Goal: Task Accomplishment & Management: Complete application form

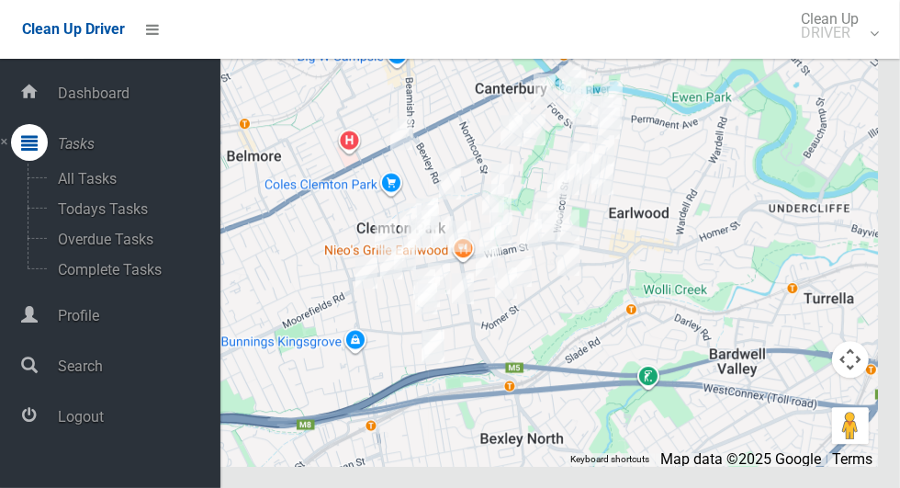
scroll to position [9897, 0]
click at [38, 434] on icon at bounding box center [29, 415] width 17 height 37
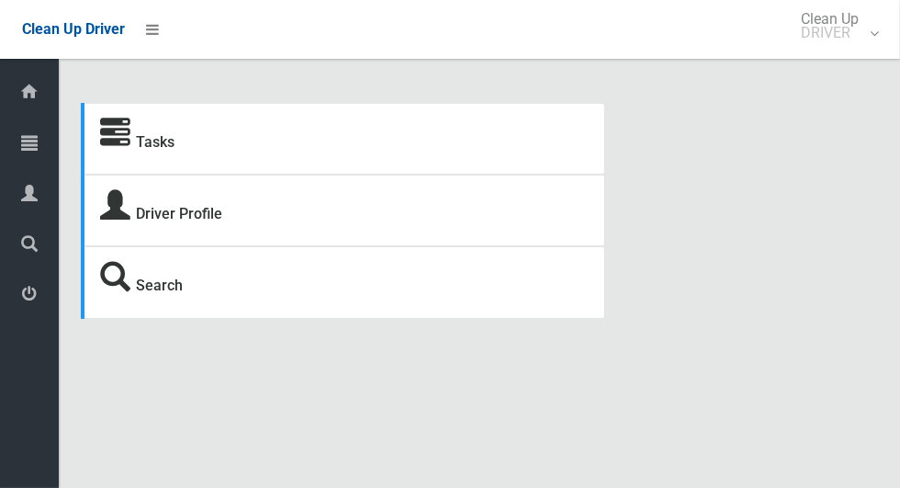
click at [22, 149] on icon at bounding box center [29, 142] width 17 height 37
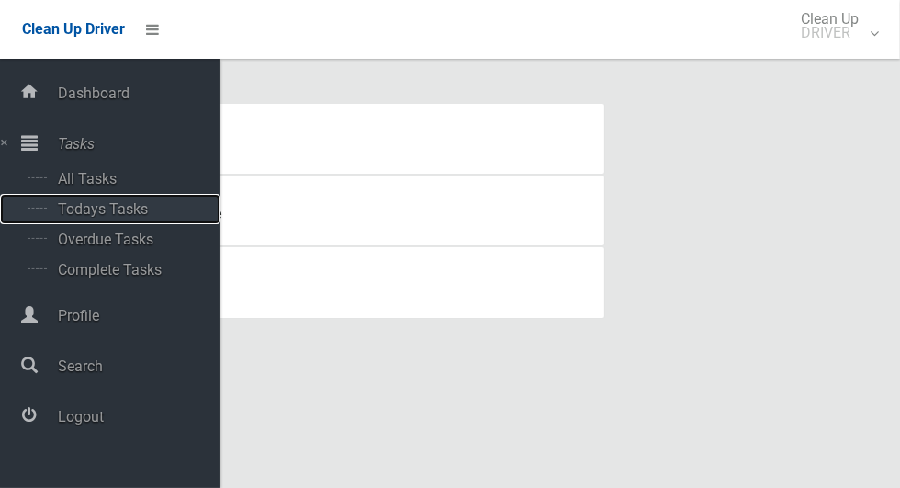
click at [77, 215] on span "Todays Tasks" at bounding box center [128, 208] width 152 height 17
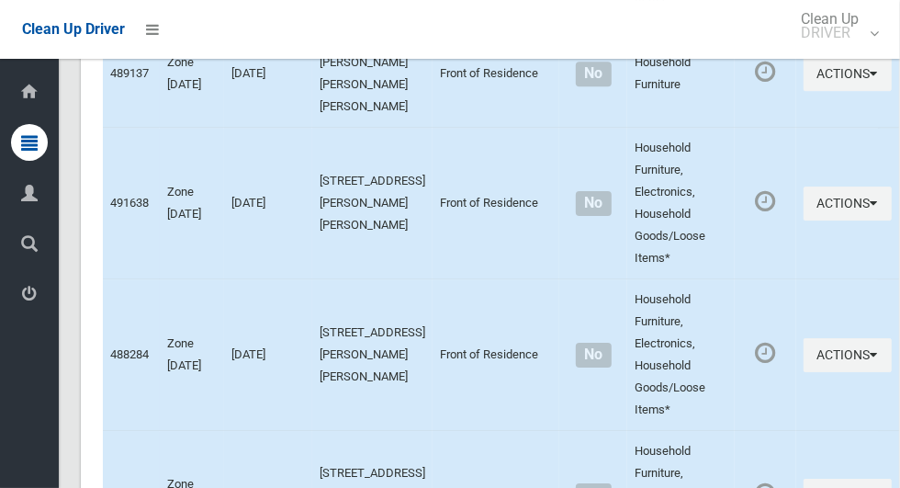
scroll to position [6656, 0]
click at [33, 311] on icon at bounding box center [29, 294] width 17 height 37
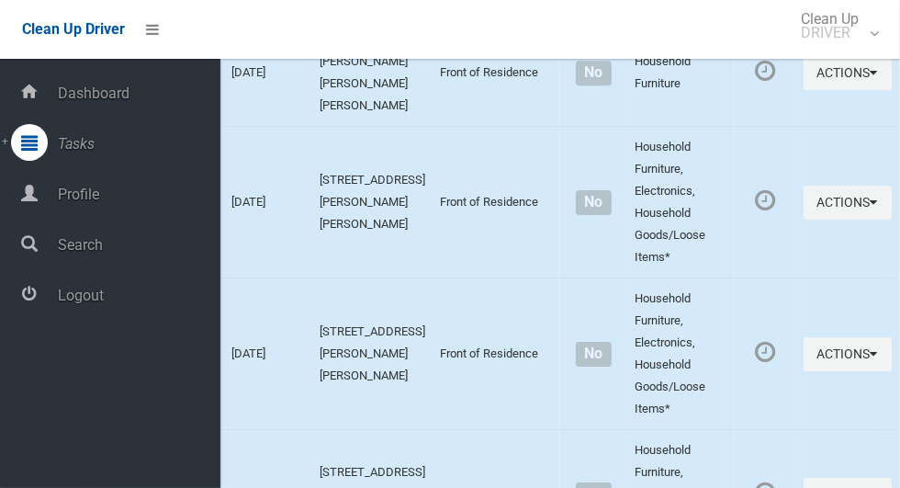
click at [62, 304] on span "Logout" at bounding box center [136, 295] width 168 height 17
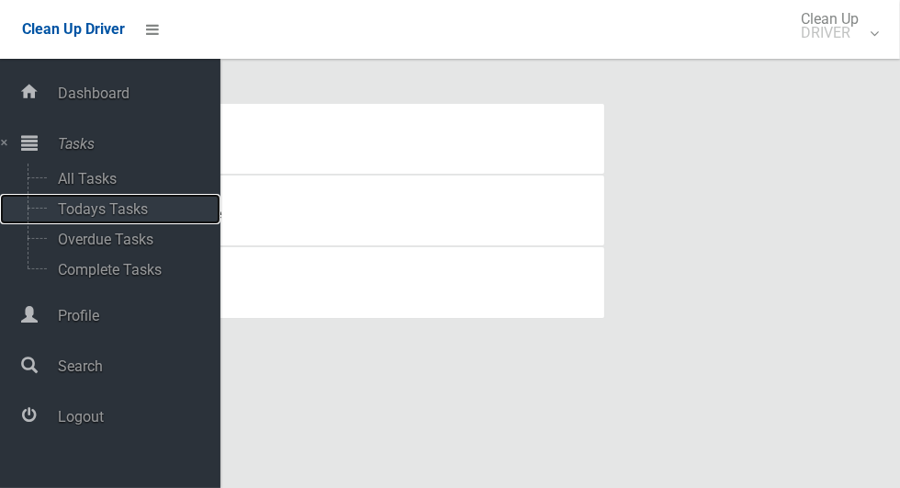
click at [85, 211] on span "Todays Tasks" at bounding box center [128, 208] width 152 height 17
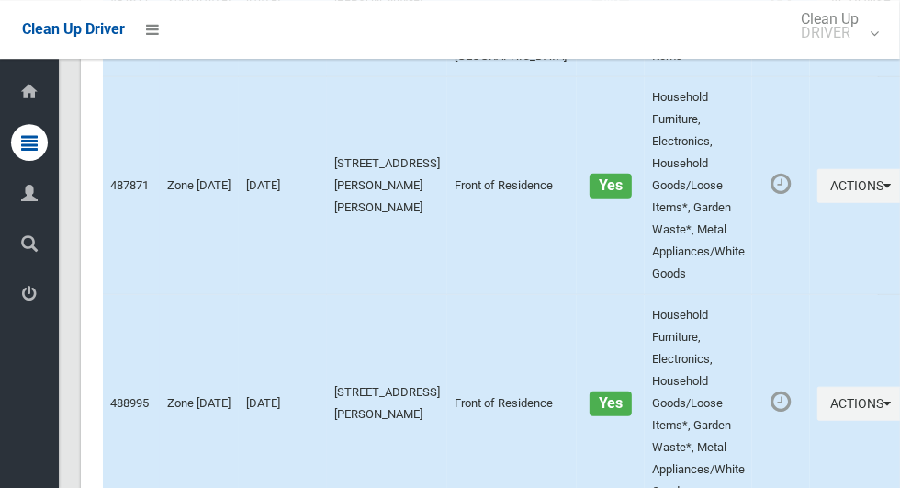
scroll to position [13417, 0]
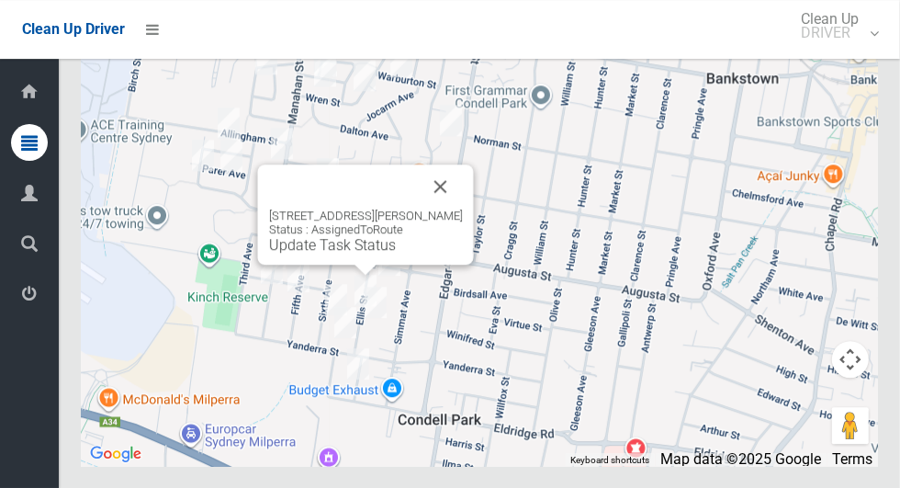
click at [447, 209] on button "Close" at bounding box center [441, 186] width 44 height 44
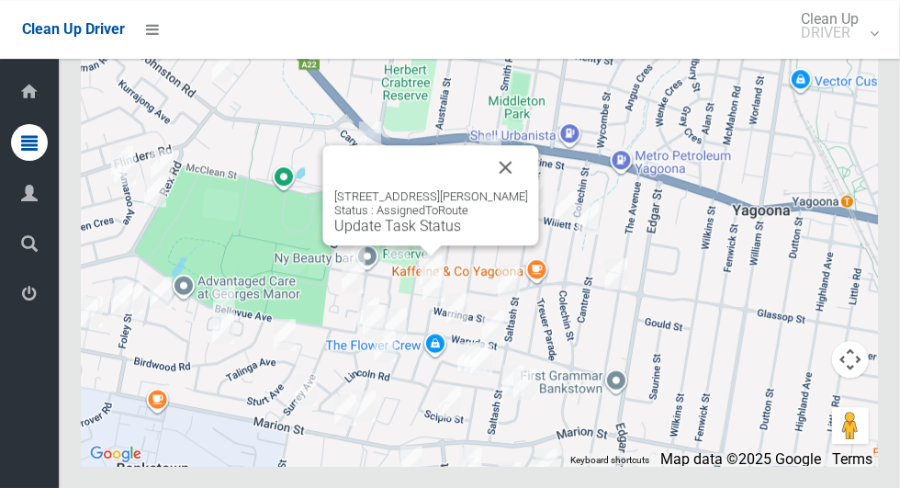
click at [514, 189] on button "Close" at bounding box center [506, 167] width 44 height 44
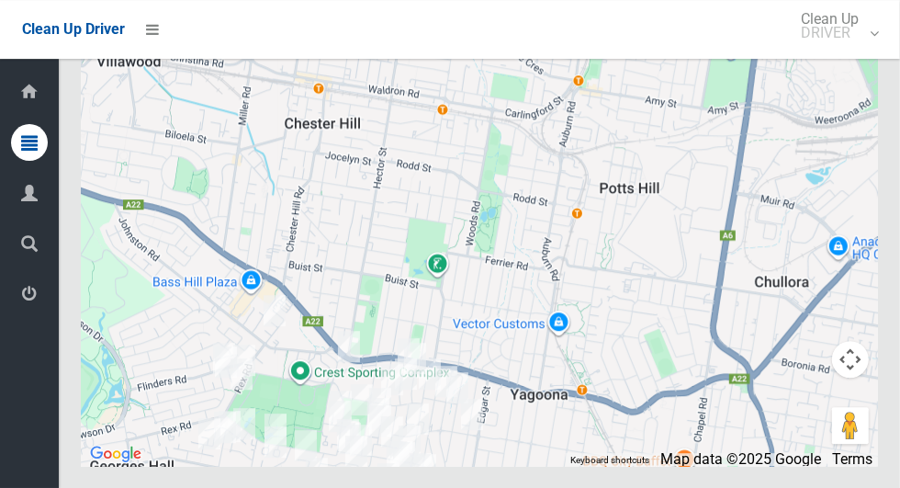
click at [26, 311] on icon at bounding box center [29, 294] width 17 height 37
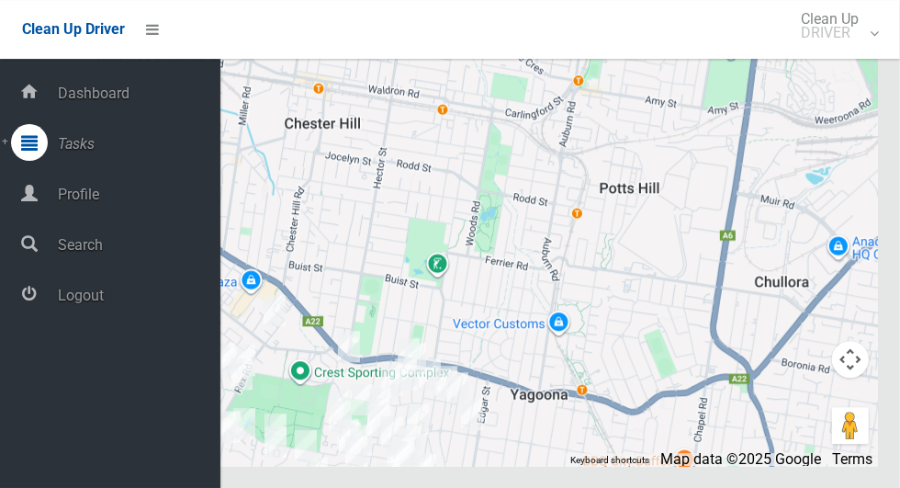
click at [68, 296] on span "Logout" at bounding box center [136, 295] width 168 height 17
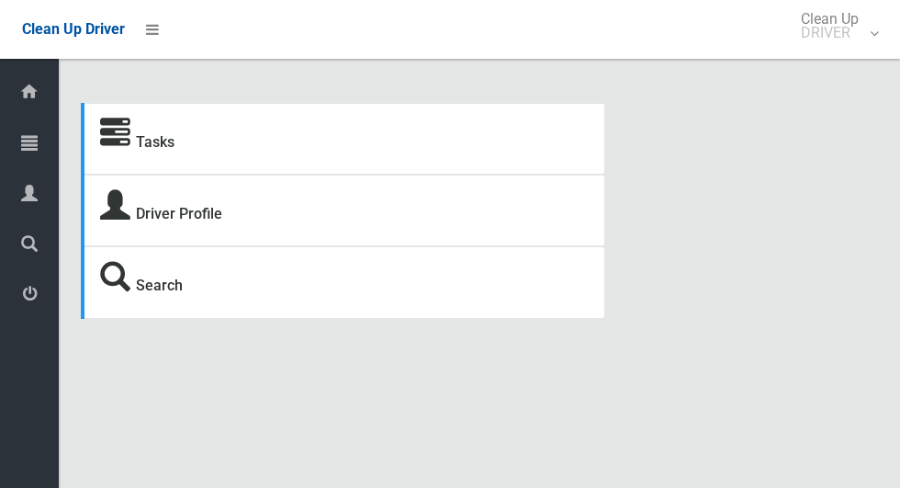
click at [28, 146] on icon at bounding box center [29, 142] width 17 height 37
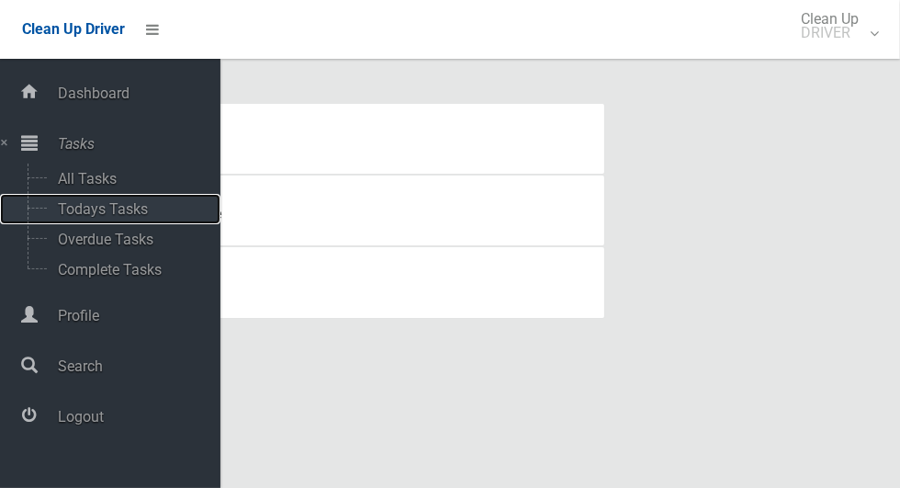
click at [82, 212] on span "Todays Tasks" at bounding box center [128, 208] width 152 height 17
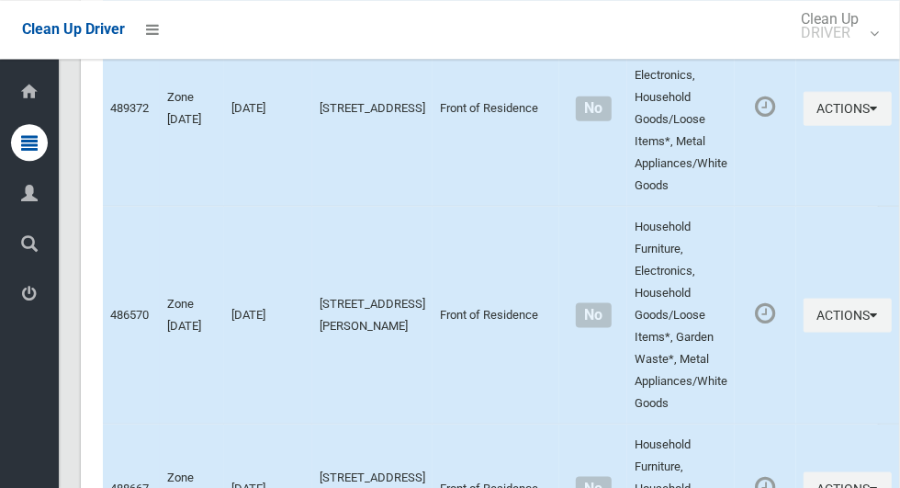
scroll to position [12569, 0]
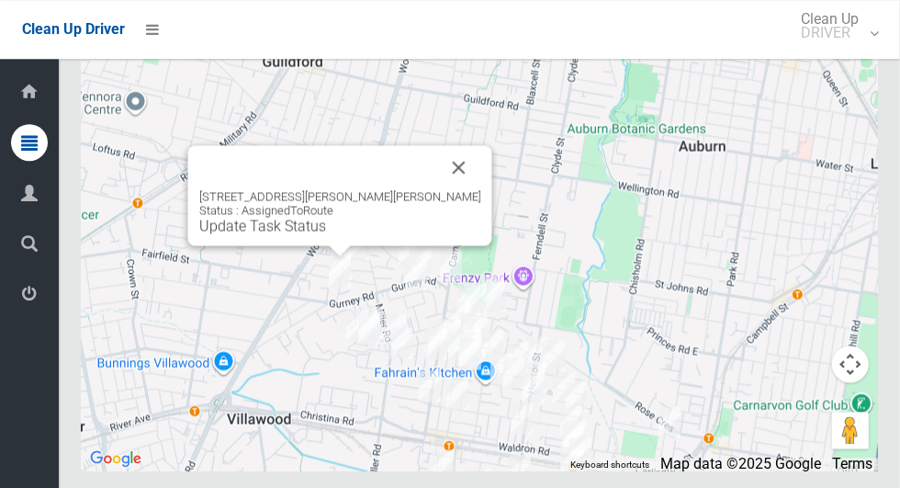
click at [437, 189] on button "Close" at bounding box center [459, 167] width 44 height 44
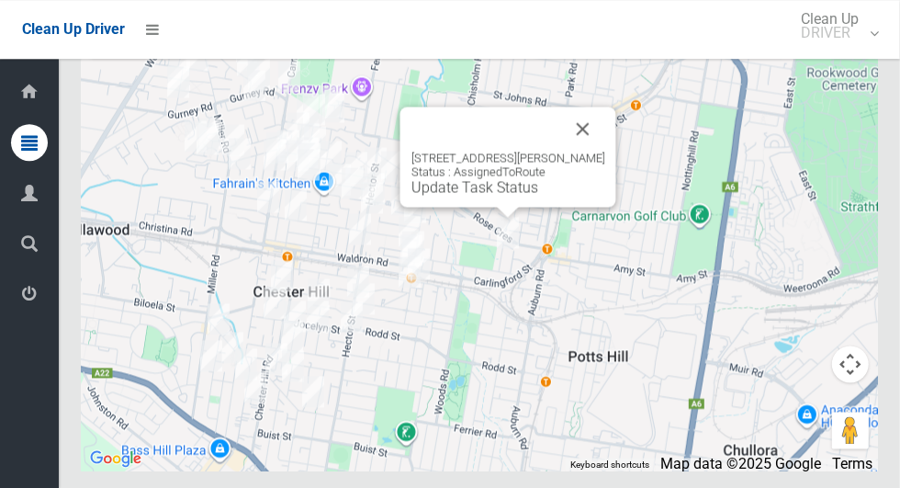
click at [598, 151] on button "Close" at bounding box center [583, 129] width 44 height 44
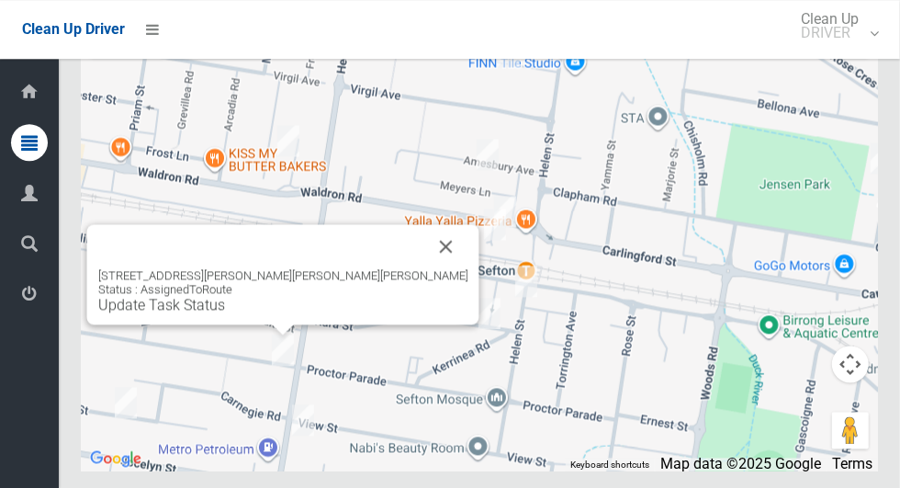
click at [424, 268] on button "Close" at bounding box center [446, 246] width 44 height 44
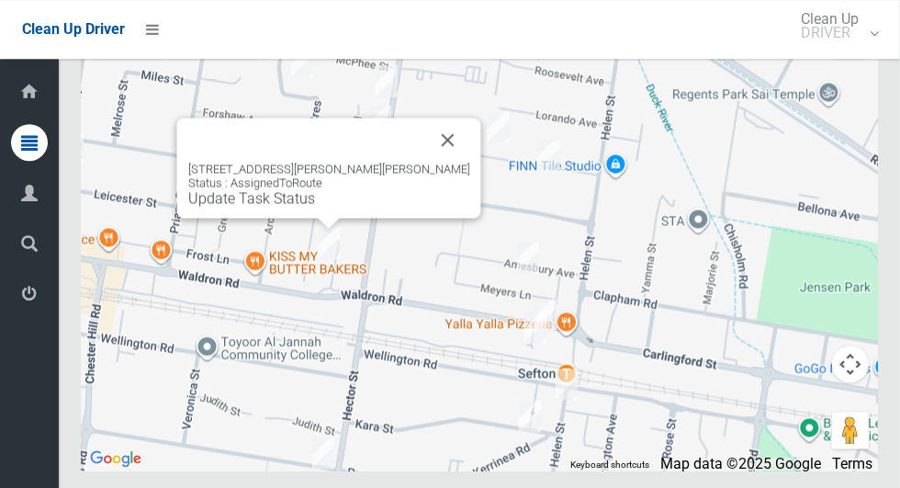
click at [426, 162] on button "Close" at bounding box center [448, 140] width 44 height 44
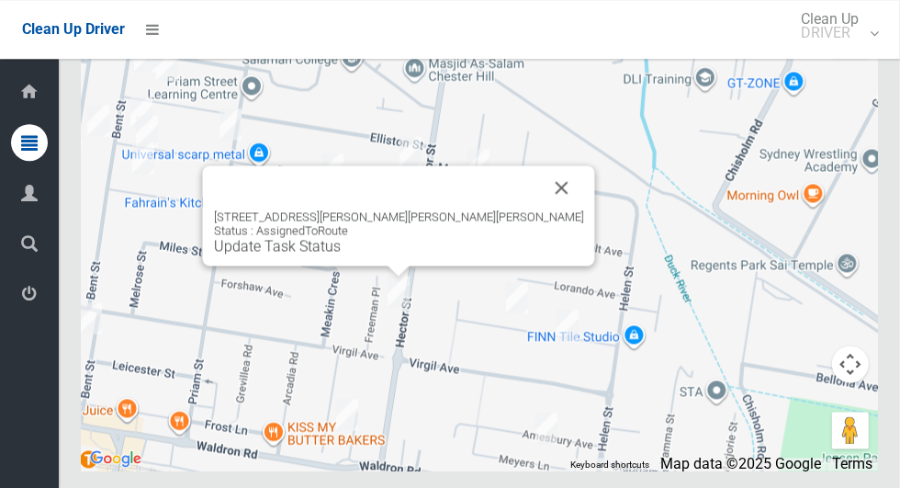
click at [540, 209] on button "Close" at bounding box center [562, 187] width 44 height 44
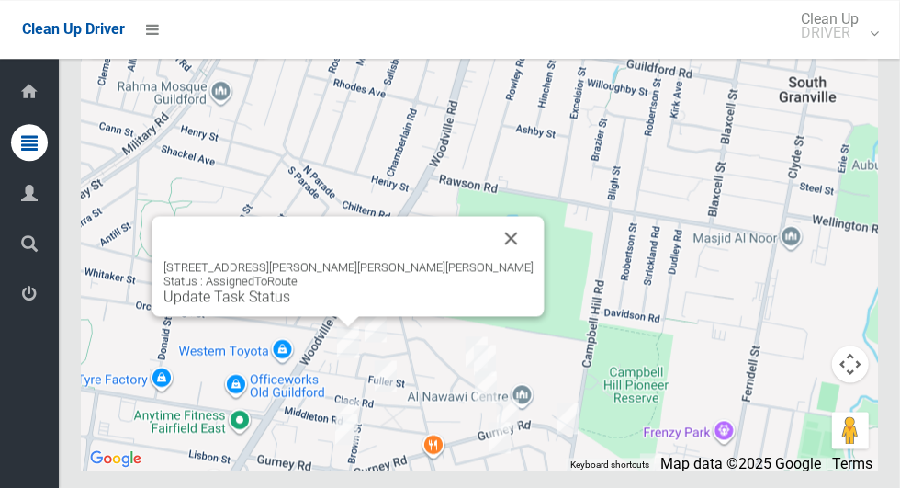
click at [490, 260] on button "Close" at bounding box center [512, 238] width 44 height 44
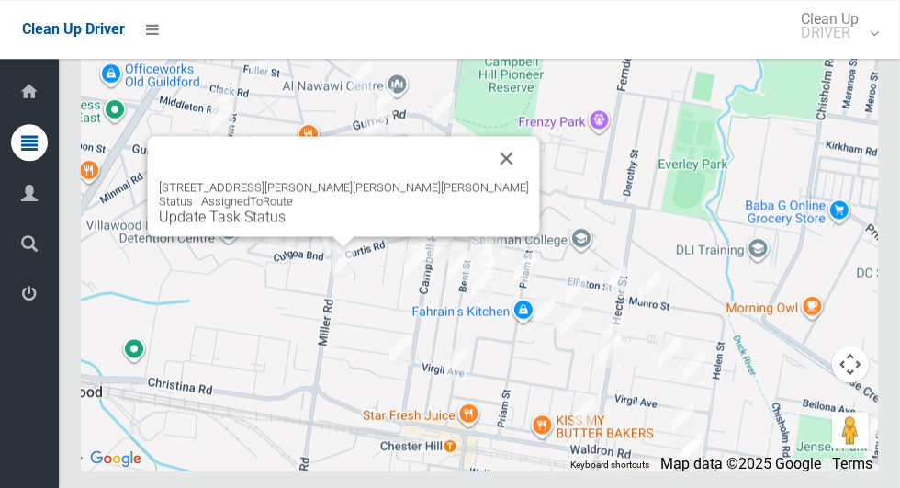
click at [485, 180] on button "Close" at bounding box center [507, 158] width 44 height 44
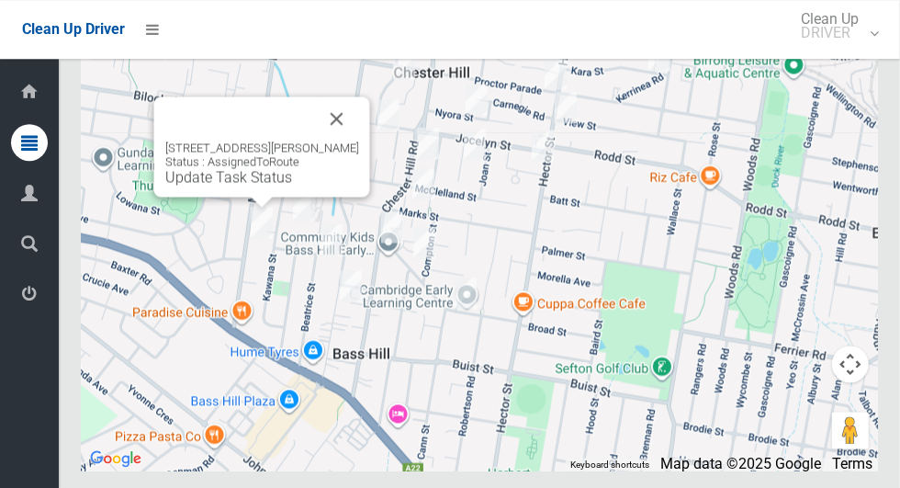
click at [349, 141] on button "Close" at bounding box center [337, 118] width 44 height 44
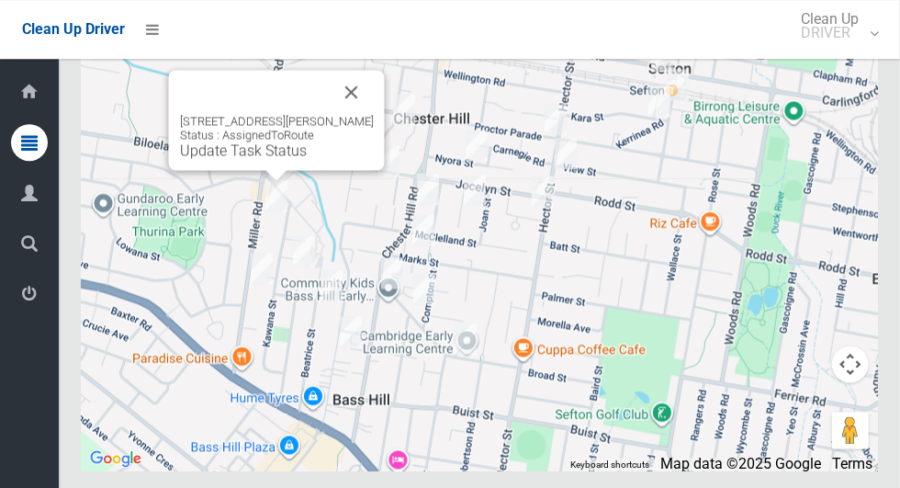
click at [368, 114] on button "Close" at bounding box center [352, 92] width 44 height 44
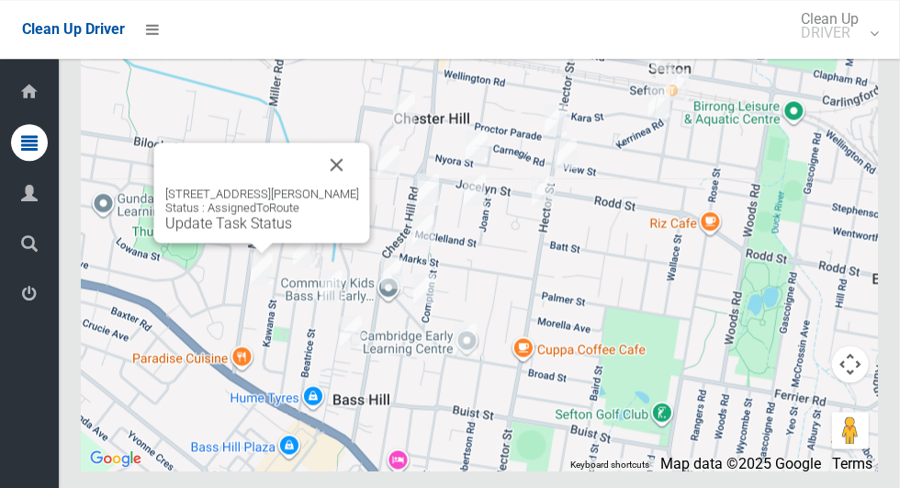
click at [349, 186] on button "Close" at bounding box center [337, 164] width 44 height 44
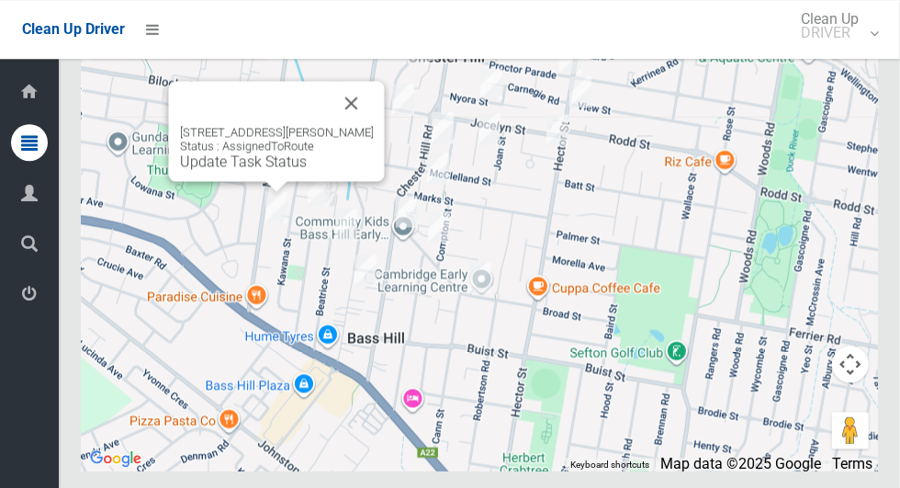
click at [360, 125] on button "Close" at bounding box center [352, 103] width 44 height 44
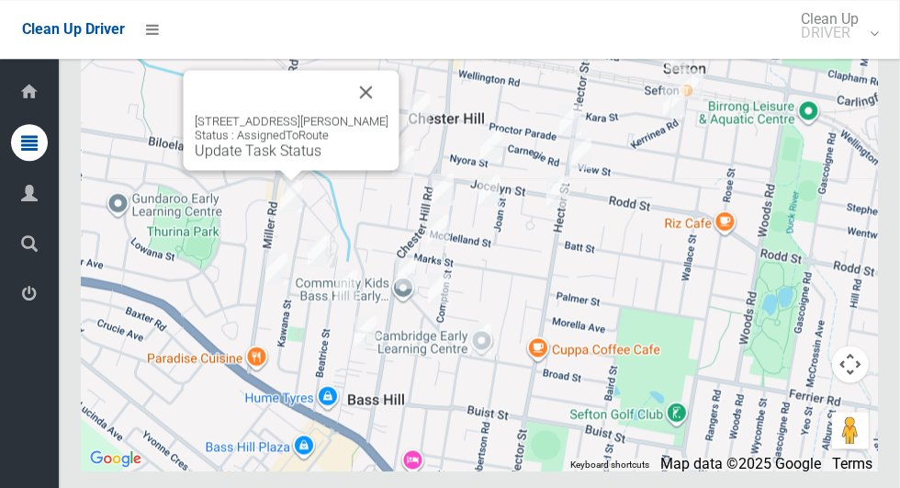
click at [375, 114] on button "Close" at bounding box center [366, 92] width 44 height 44
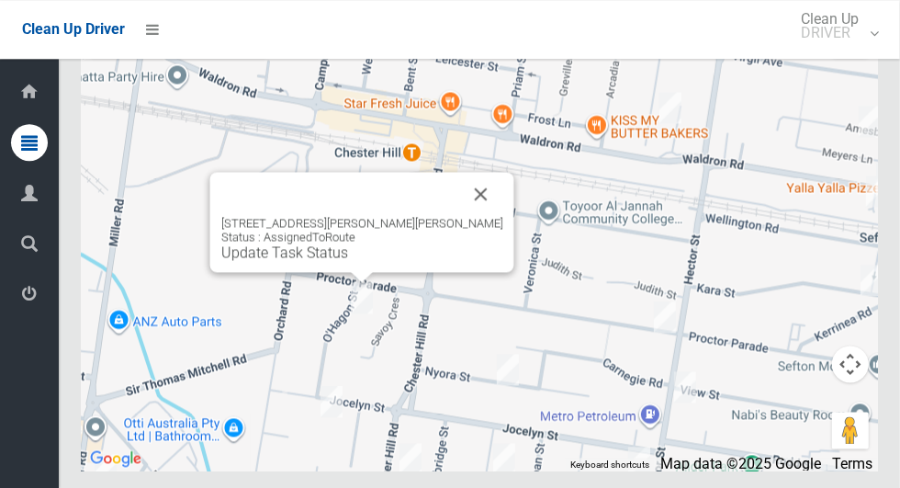
click at [459, 216] on button "Close" at bounding box center [481, 194] width 44 height 44
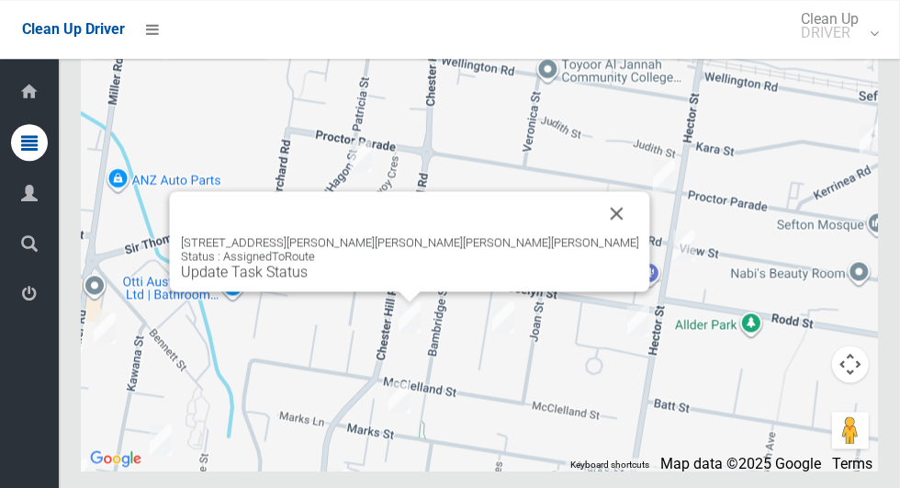
click at [595, 235] on button "Close" at bounding box center [617, 213] width 44 height 44
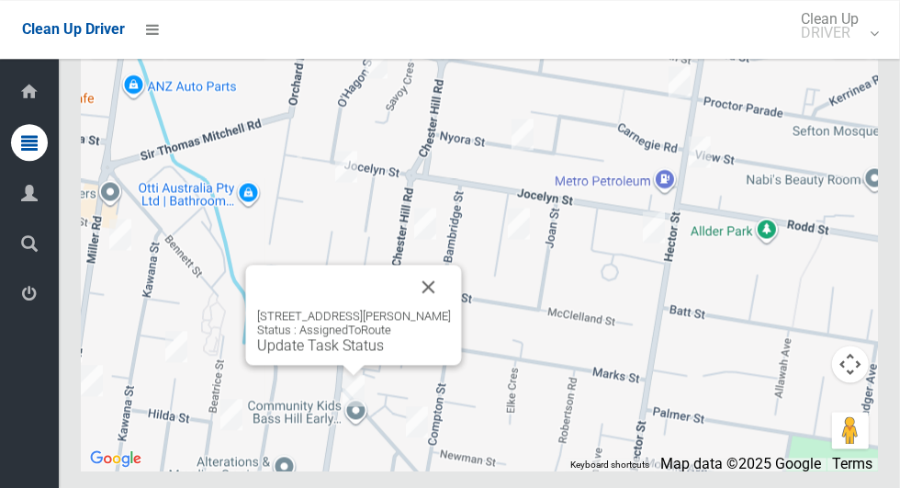
click at [423, 309] on button "Close" at bounding box center [429, 287] width 44 height 44
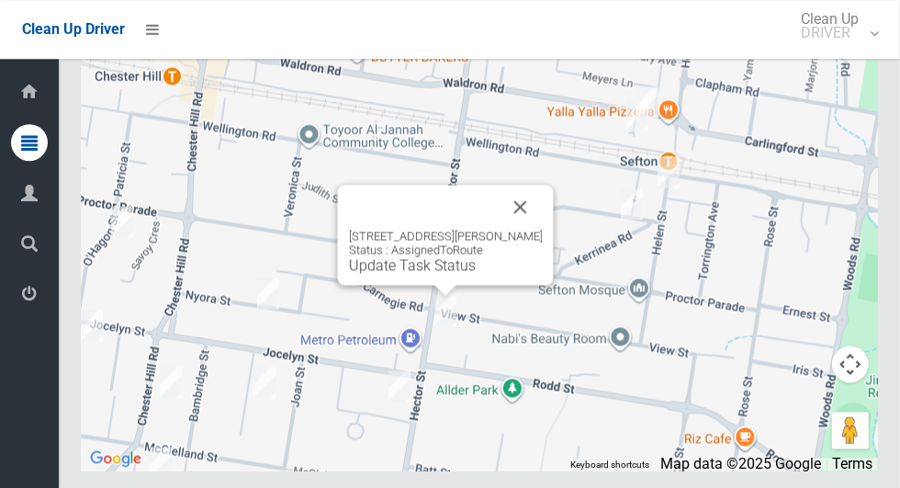
click at [509, 229] on button "Close" at bounding box center [521, 207] width 44 height 44
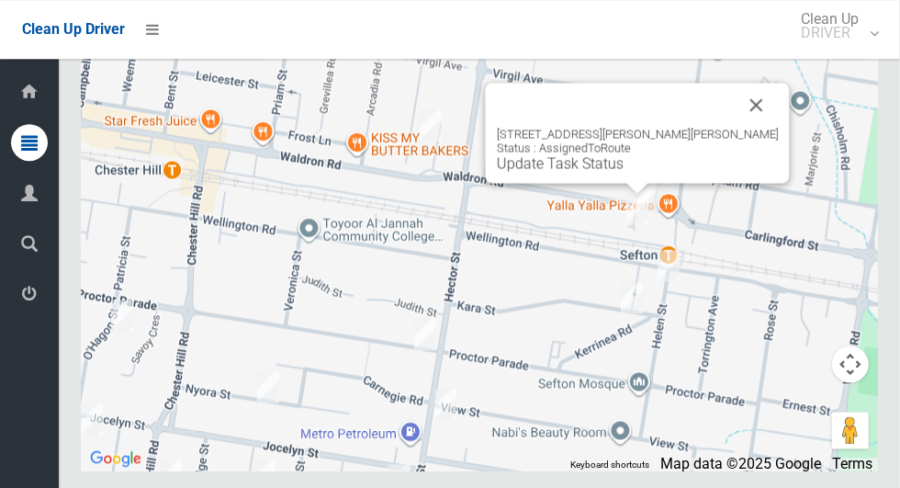
click at [735, 127] on button "Close" at bounding box center [757, 105] width 44 height 44
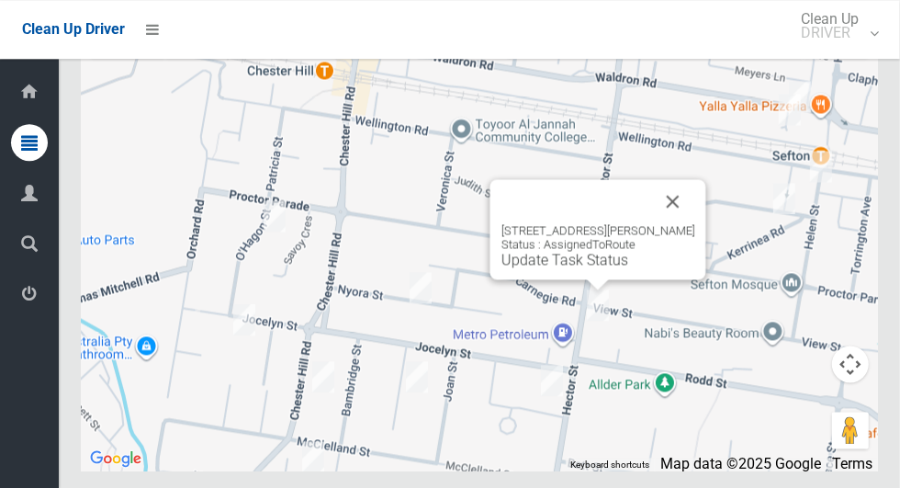
click at [677, 223] on button "Close" at bounding box center [673, 201] width 44 height 44
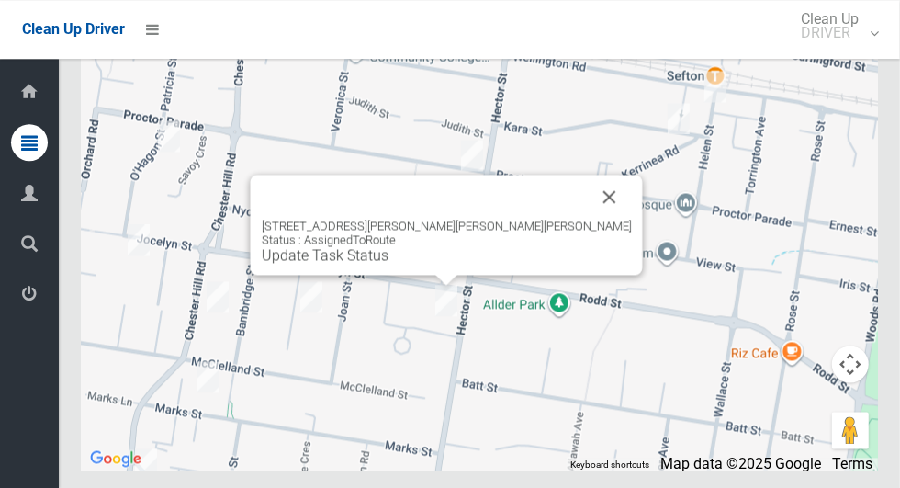
click at [588, 219] on button "Close" at bounding box center [610, 197] width 44 height 44
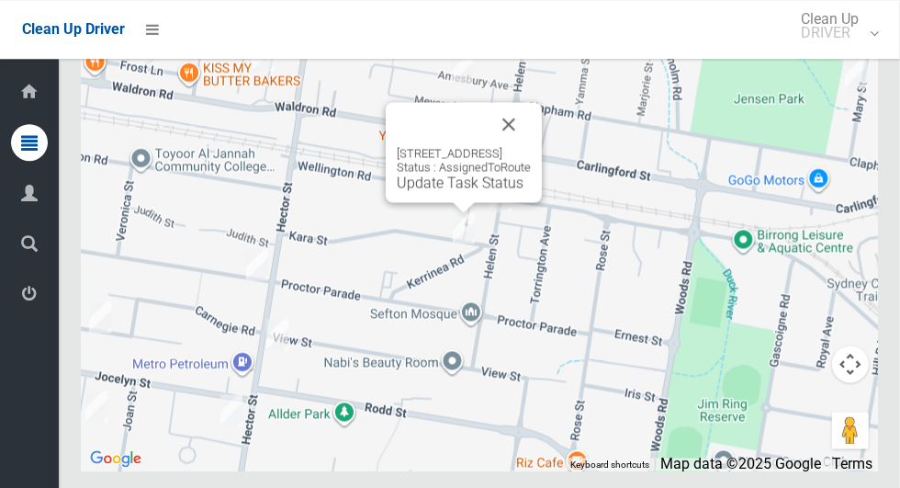
click at [530, 146] on button "Close" at bounding box center [509, 124] width 44 height 44
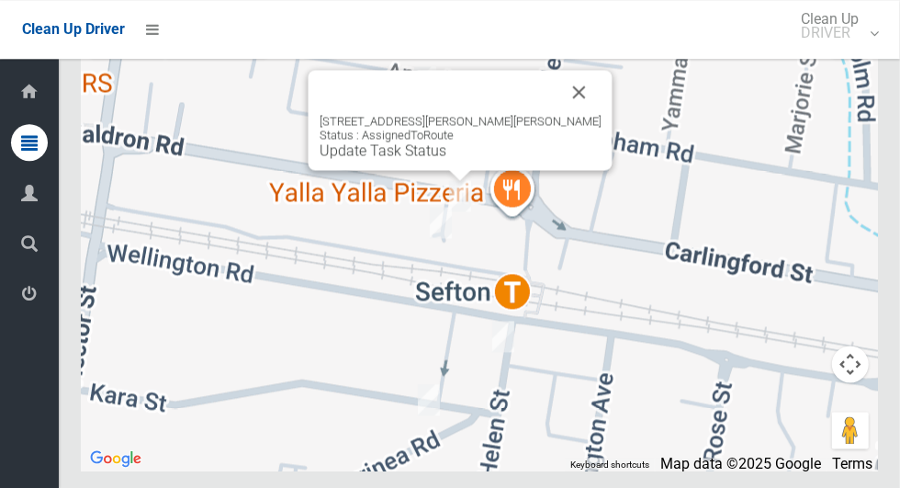
click at [558, 114] on button "Close" at bounding box center [580, 92] width 44 height 44
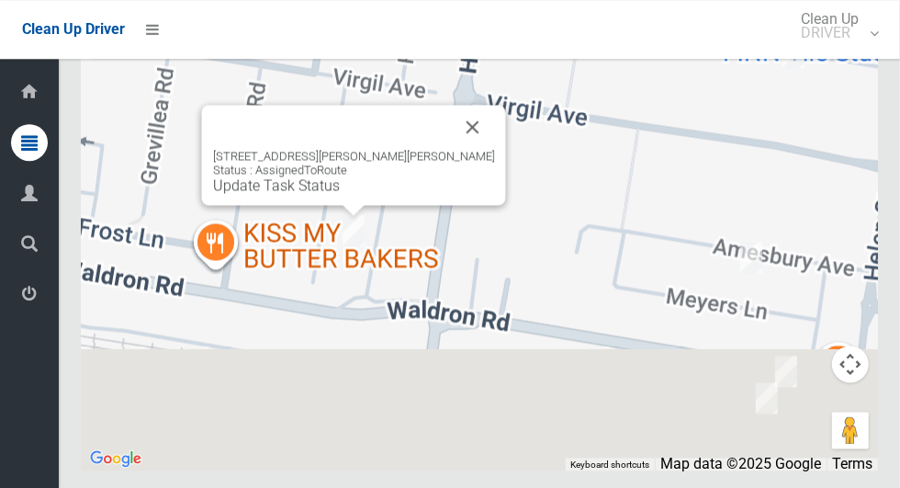
click at [458, 149] on button "Close" at bounding box center [473, 127] width 44 height 44
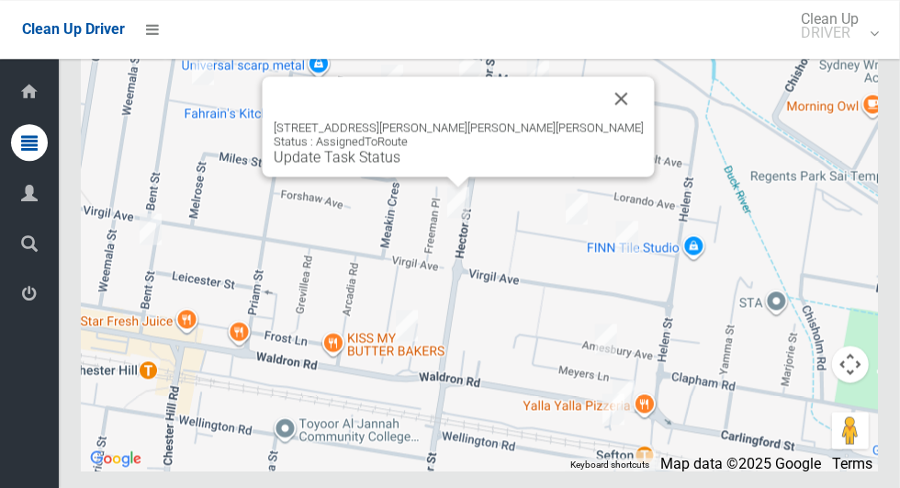
click at [600, 120] on button "Close" at bounding box center [622, 98] width 44 height 44
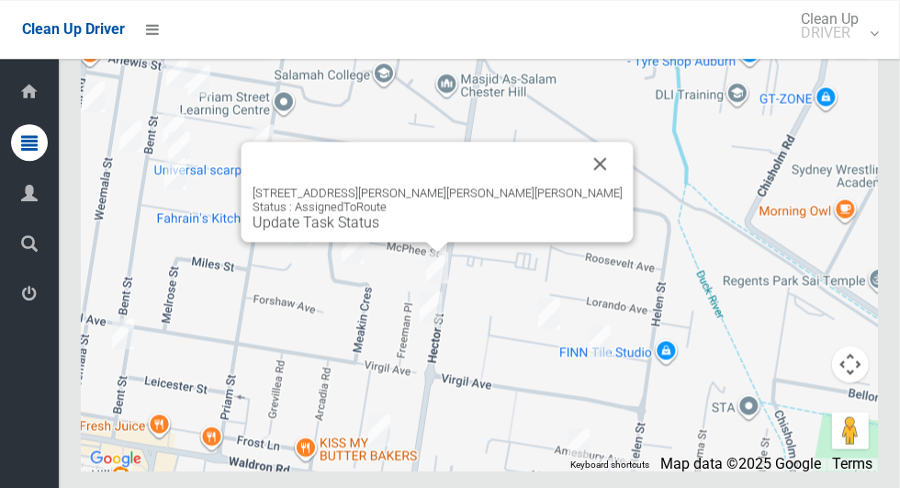
click at [579, 186] on button "Close" at bounding box center [601, 163] width 44 height 44
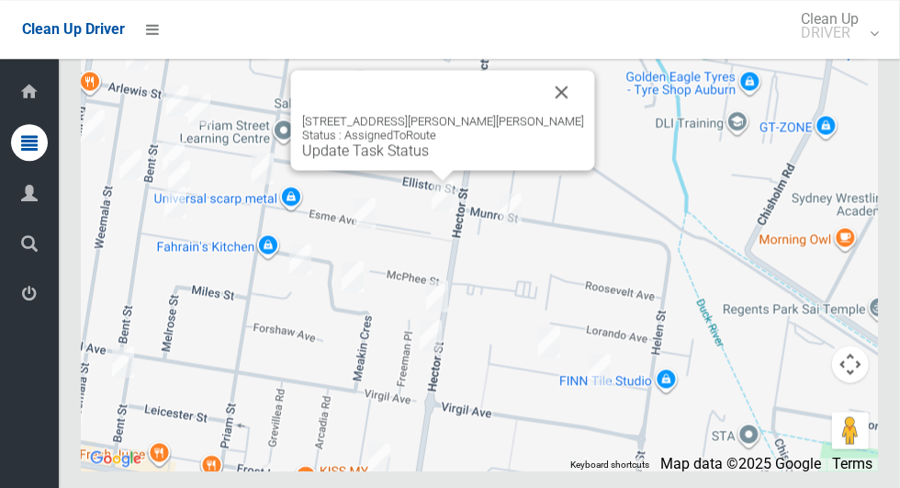
click at [540, 114] on button "Close" at bounding box center [562, 92] width 44 height 44
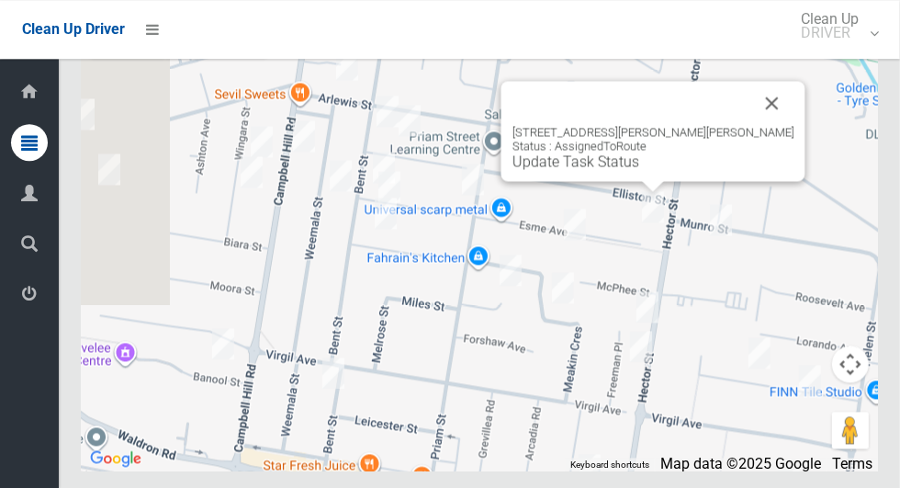
click at [751, 125] on button "Close" at bounding box center [773, 103] width 44 height 44
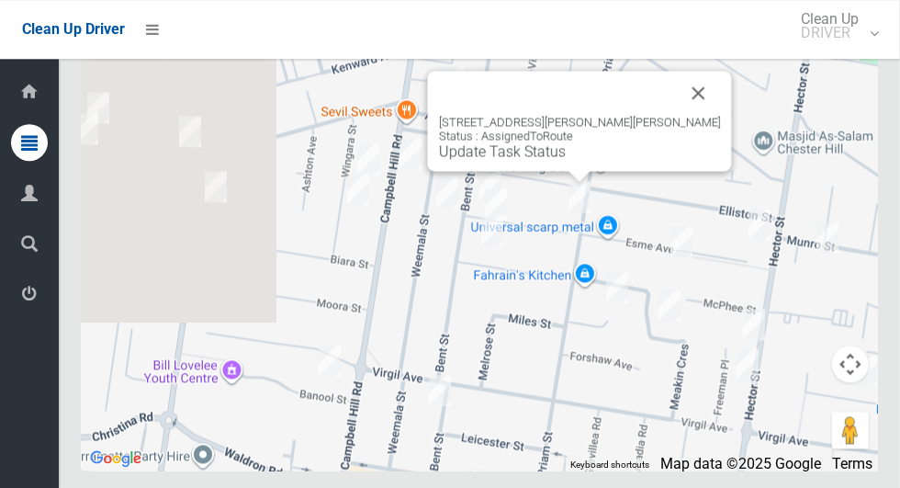
click at [677, 115] on button "Close" at bounding box center [699, 93] width 44 height 44
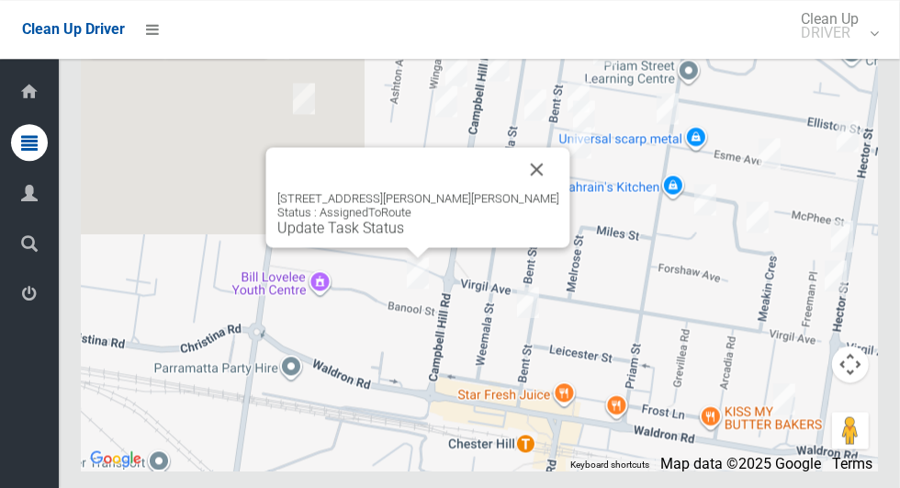
click at [515, 191] on button "Close" at bounding box center [537, 169] width 44 height 44
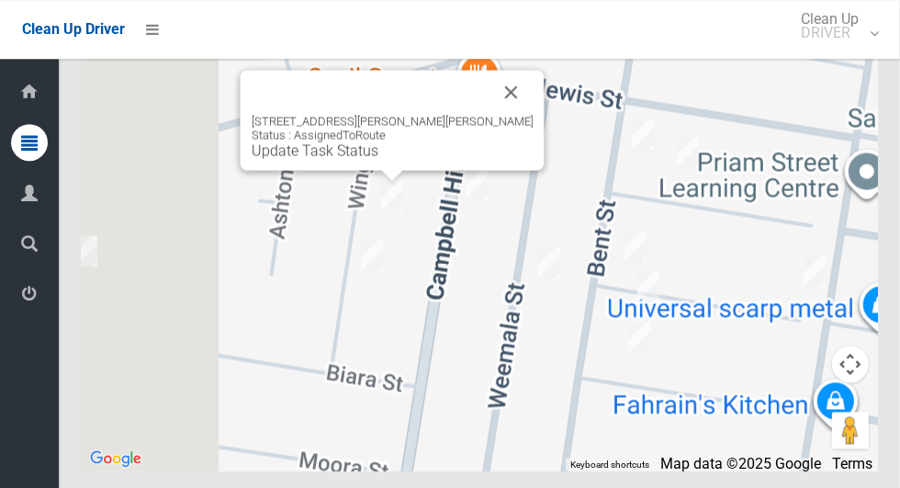
click at [490, 114] on button "Close" at bounding box center [512, 92] width 44 height 44
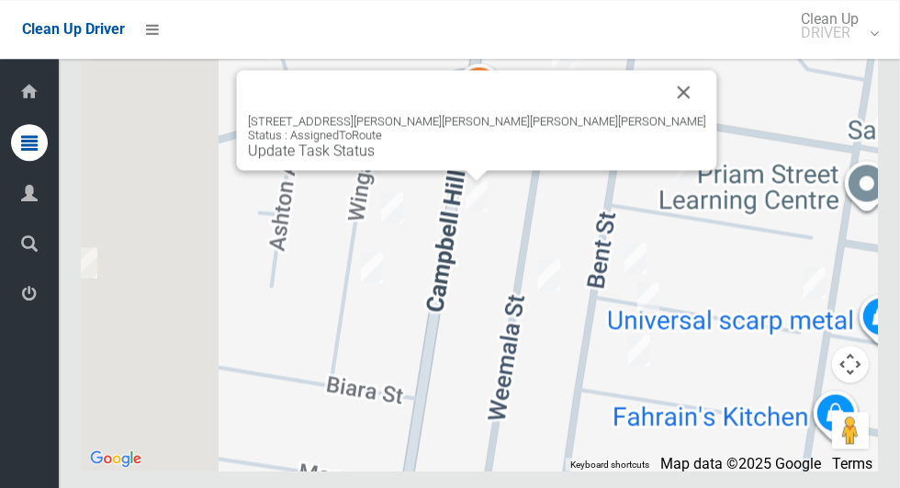
click at [662, 114] on button "Close" at bounding box center [684, 92] width 44 height 44
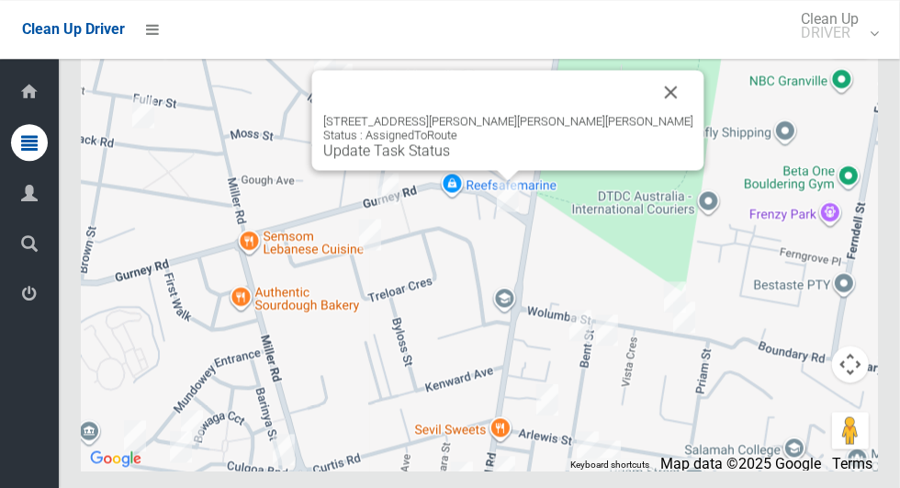
click at [649, 114] on button "Close" at bounding box center [671, 92] width 44 height 44
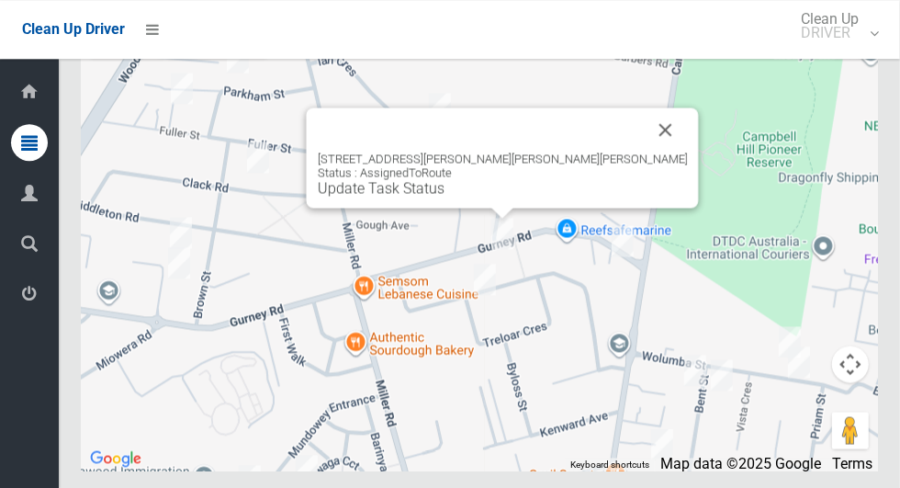
click at [644, 152] on button "Close" at bounding box center [666, 129] width 44 height 44
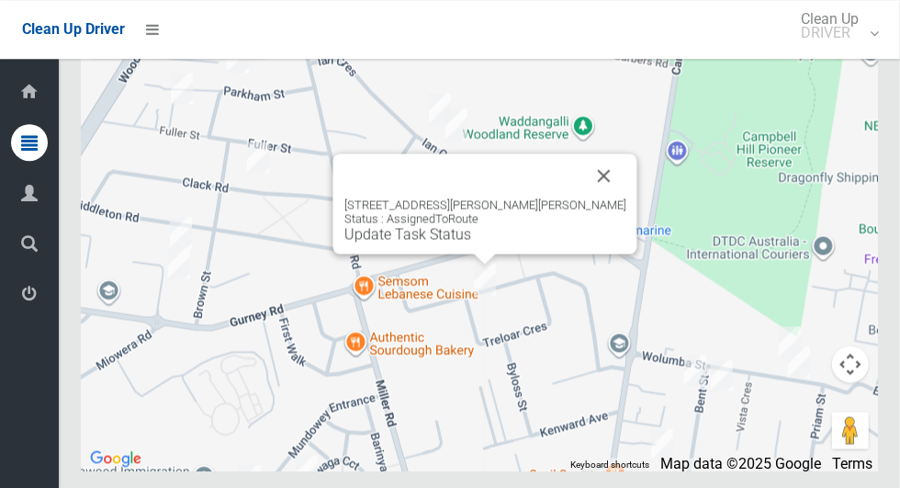
click at [582, 198] on button "Close" at bounding box center [604, 175] width 44 height 44
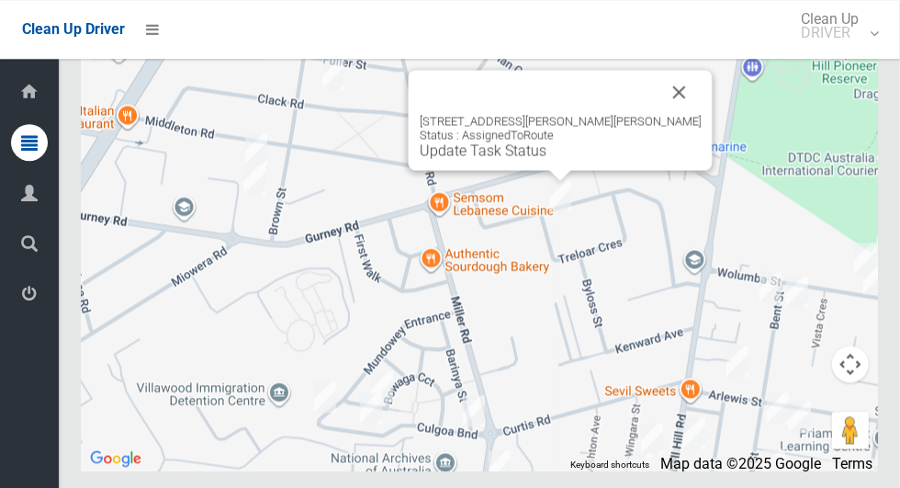
click at [674, 114] on button "Close" at bounding box center [680, 92] width 44 height 44
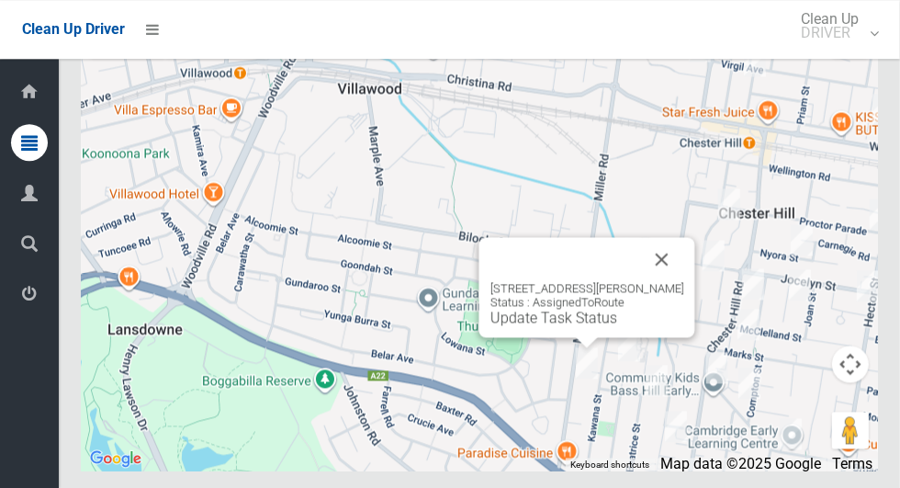
click at [557, 326] on link "Update Task Status" at bounding box center [554, 317] width 127 height 17
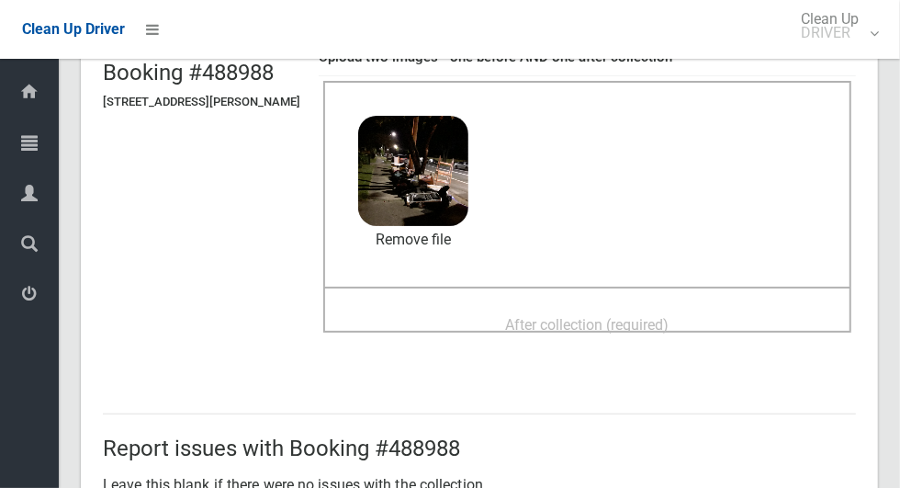
scroll to position [143, 0]
click at [710, 329] on div "After collection (required)" at bounding box center [588, 324] width 488 height 34
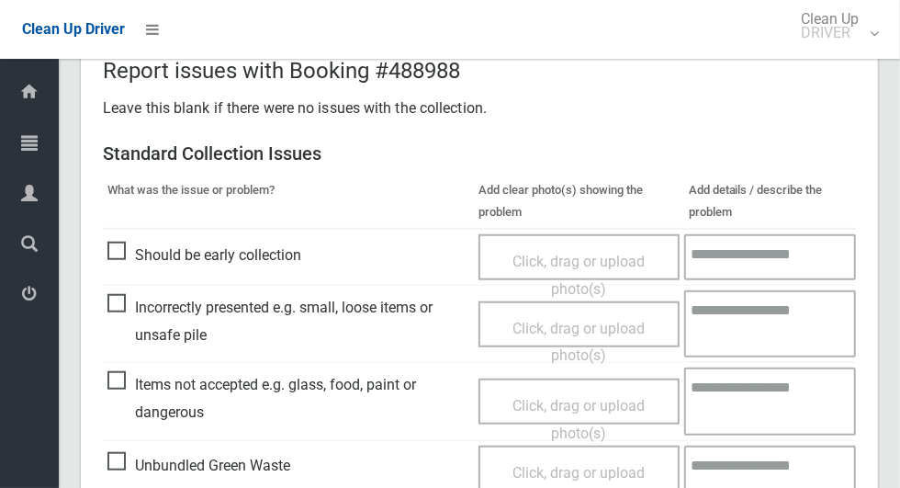
scroll to position [683, 0]
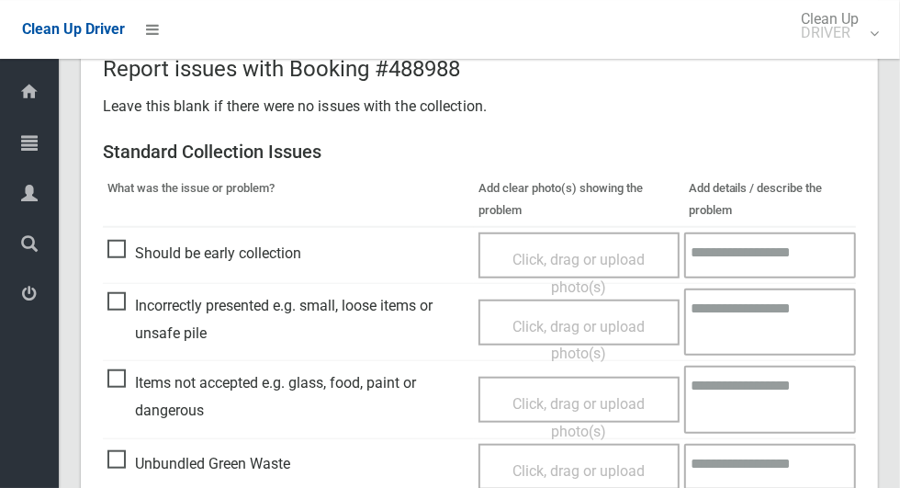
click at [118, 296] on span "Incorrectly presented e.g. small, loose items or unsafe pile" at bounding box center [288, 319] width 362 height 54
click at [109, 392] on span "Items not accepted e.g. glass, food, paint or dangerous" at bounding box center [288, 396] width 362 height 54
click at [580, 323] on span "Click, drag or upload photo(s)" at bounding box center [579, 340] width 132 height 45
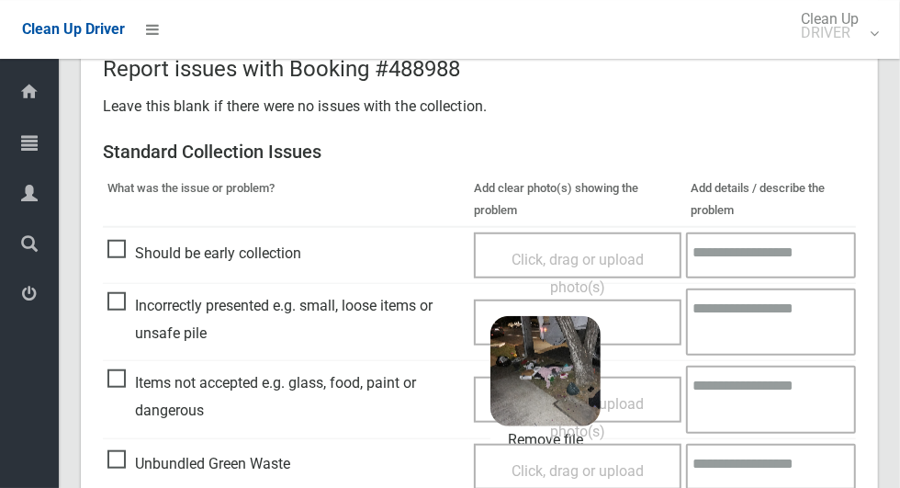
click at [644, 399] on span "Click, drag or upload photo(s)" at bounding box center [578, 417] width 132 height 45
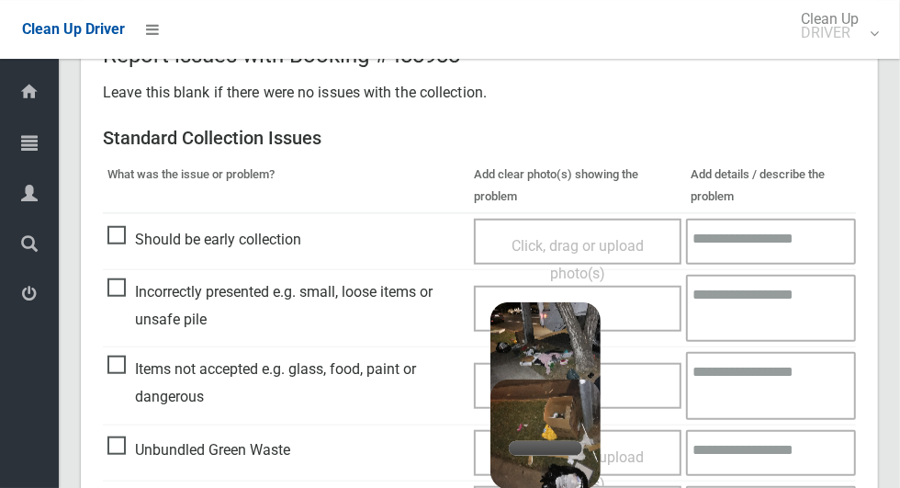
scroll to position [771, 0]
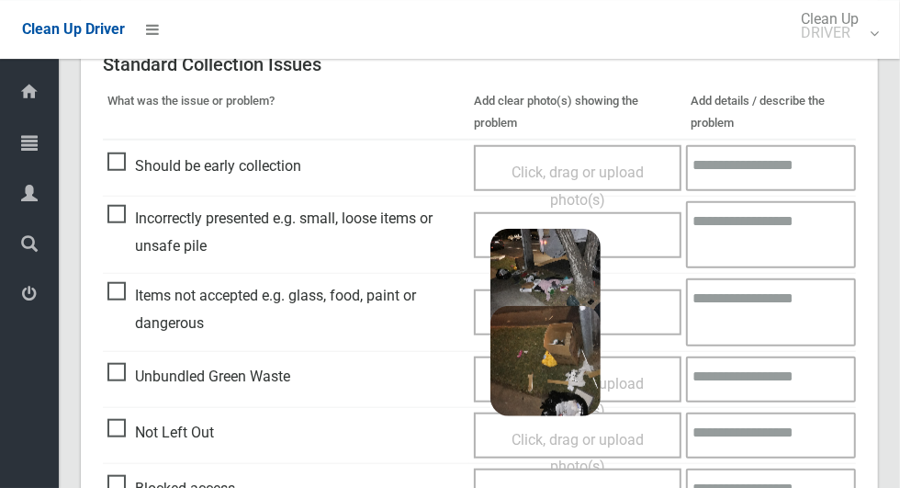
click at [755, 326] on textarea at bounding box center [771, 311] width 170 height 67
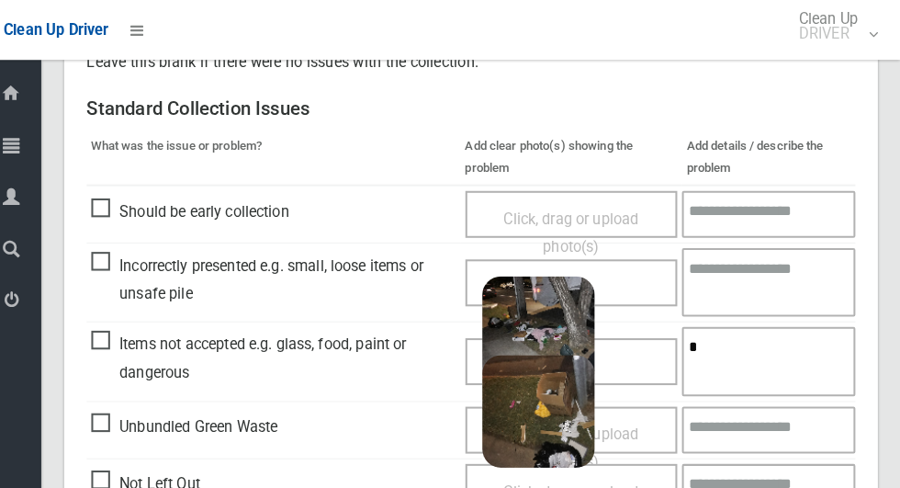
scroll to position [864, 0]
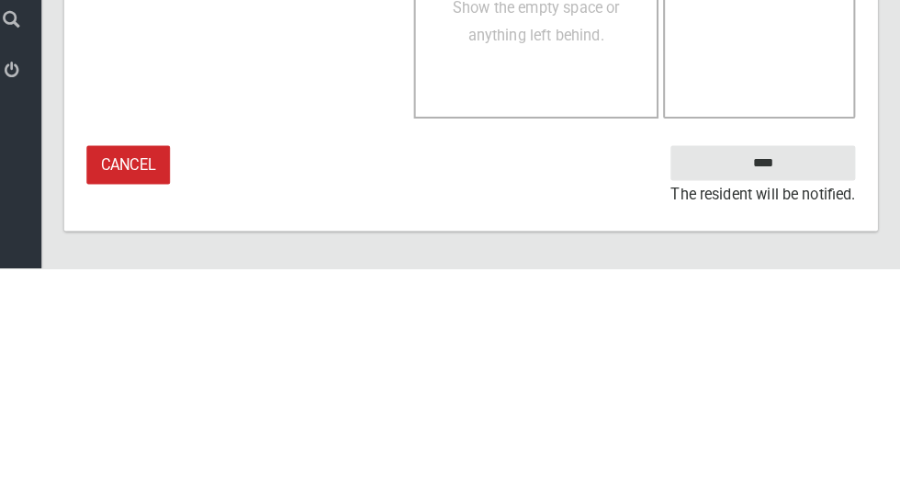
type textarea "****"
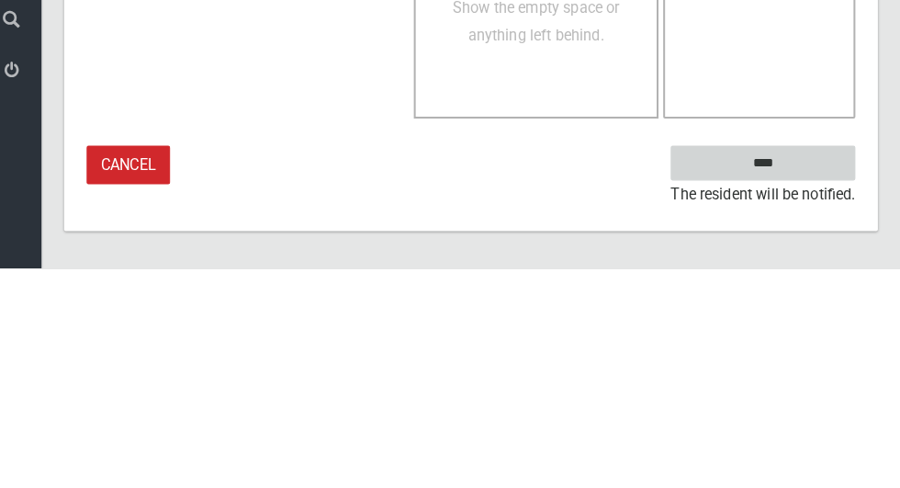
click at [798, 401] on input "****" at bounding box center [765, 384] width 181 height 34
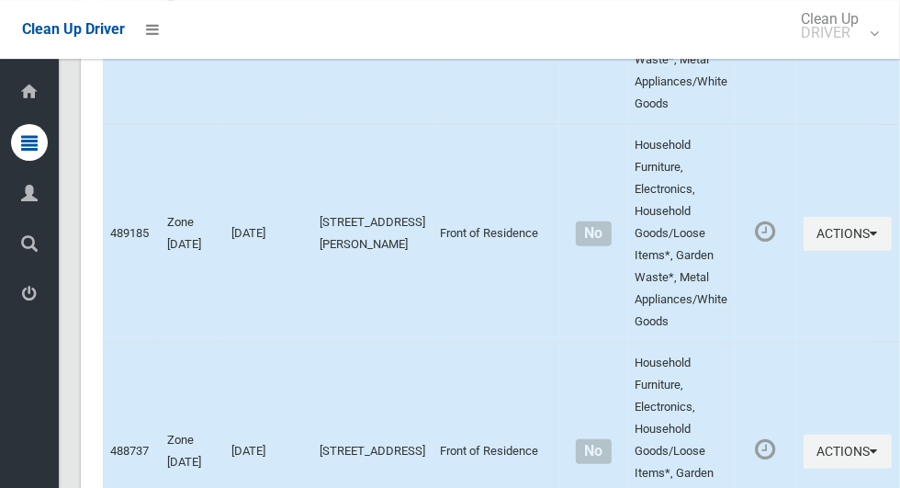
scroll to position [12569, 0]
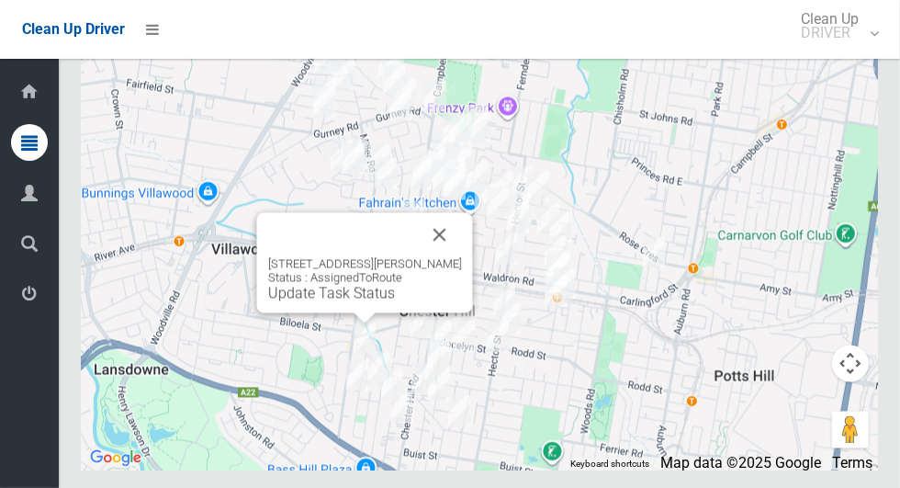
click at [350, 302] on link "Update Task Status" at bounding box center [331, 293] width 127 height 17
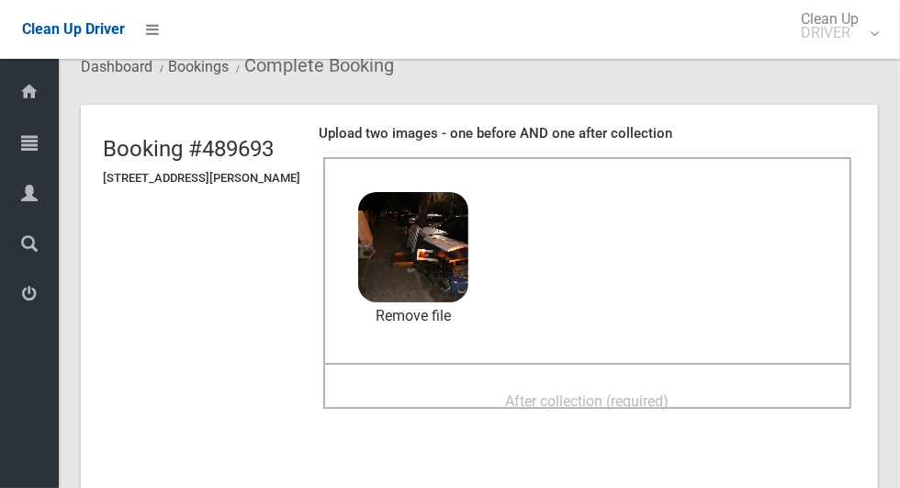
scroll to position [65, 0]
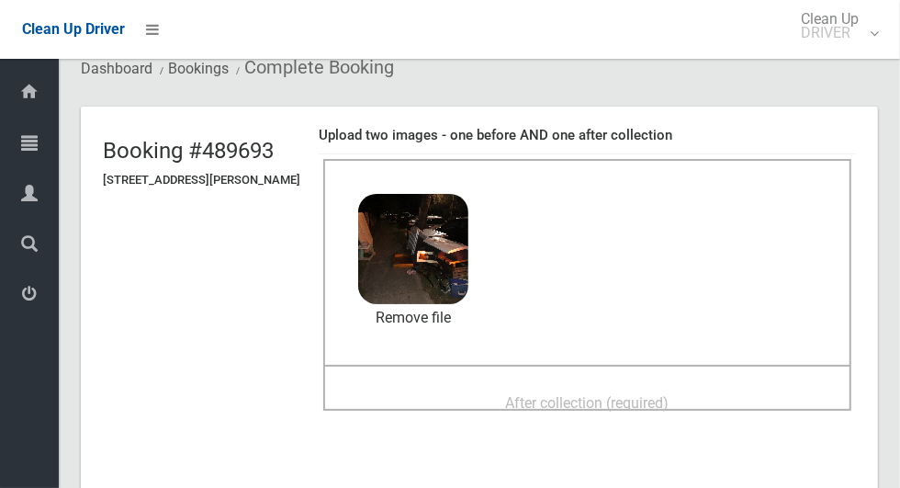
click at [735, 398] on div "After collection (required)" at bounding box center [588, 402] width 488 height 34
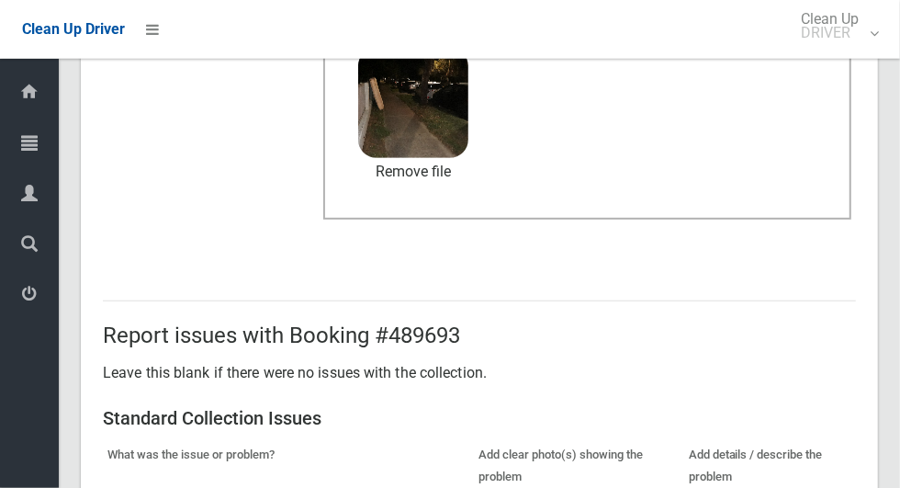
scroll to position [1503, 0]
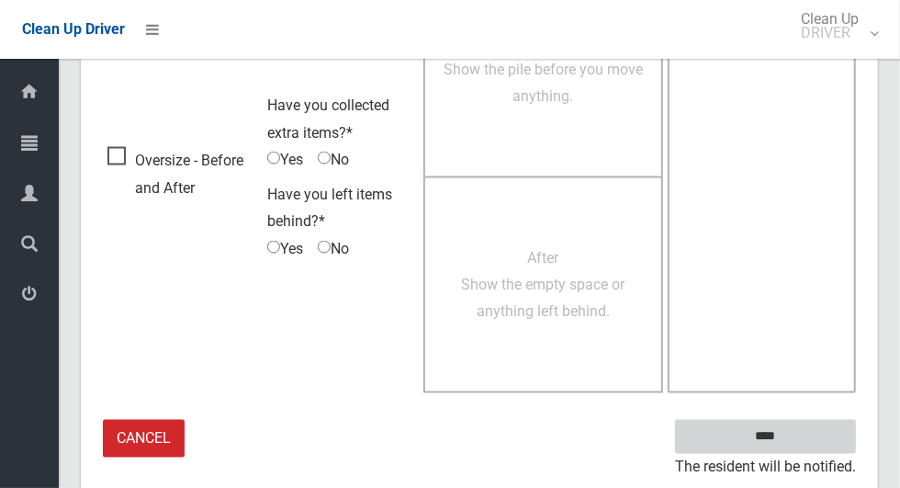
click at [819, 435] on input "****" at bounding box center [765, 437] width 181 height 34
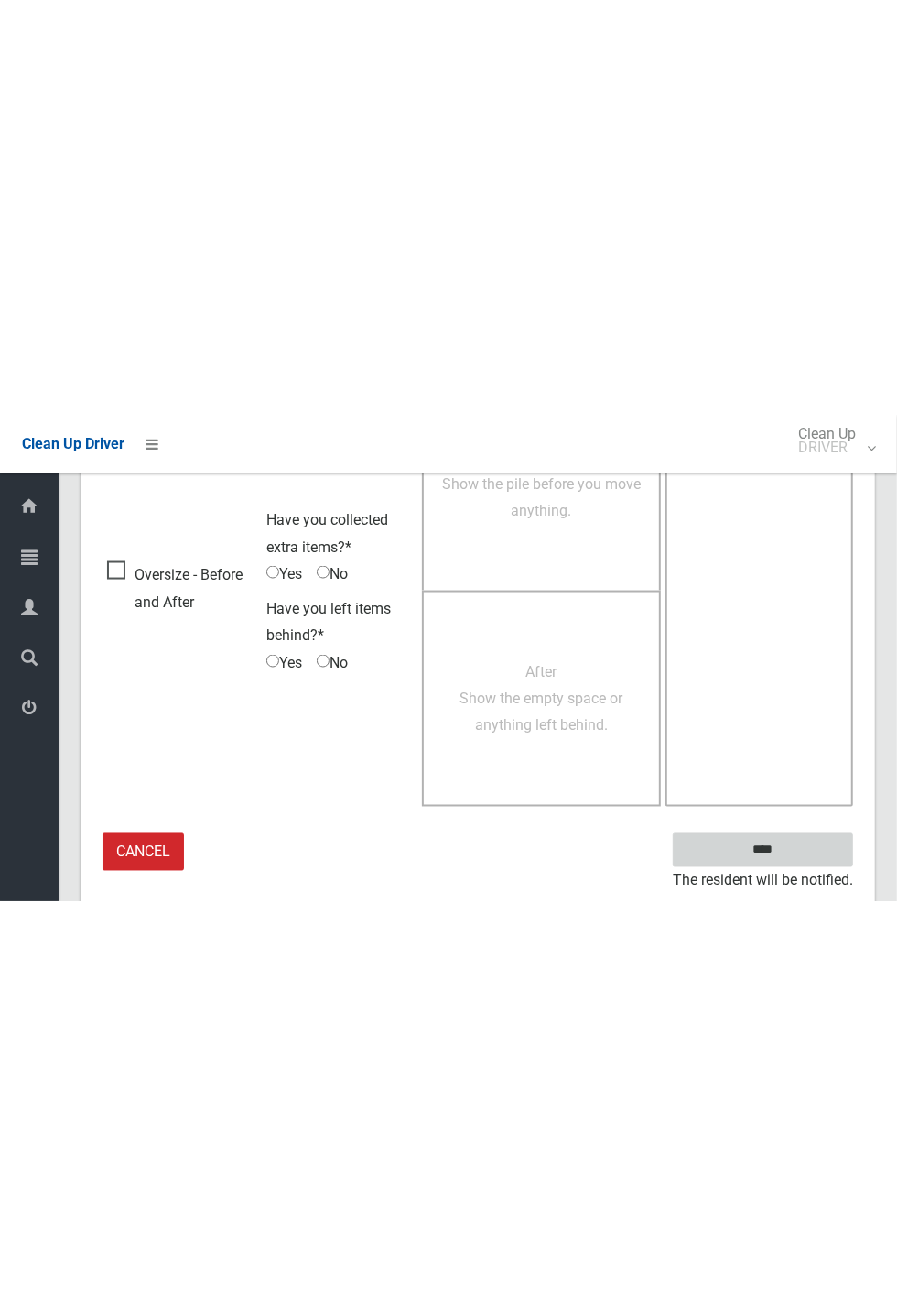
scroll to position [721, 0]
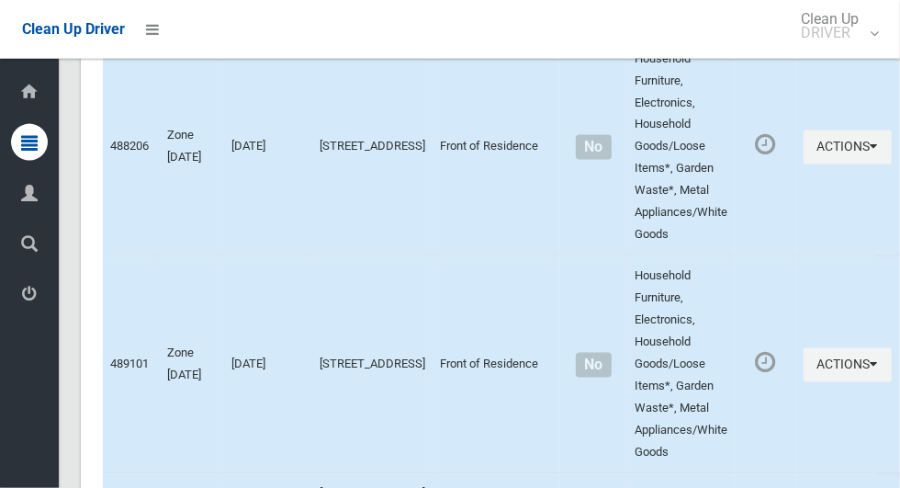
scroll to position [12569, 0]
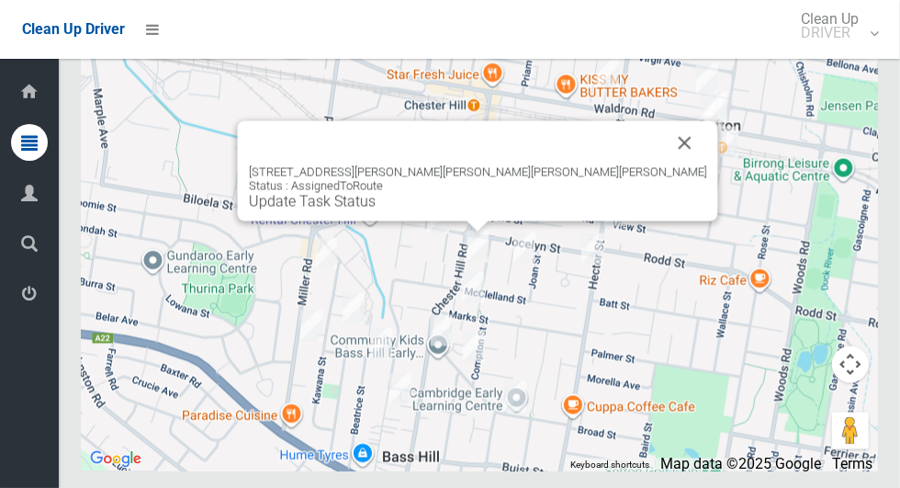
click at [663, 164] on button "Close" at bounding box center [685, 142] width 44 height 44
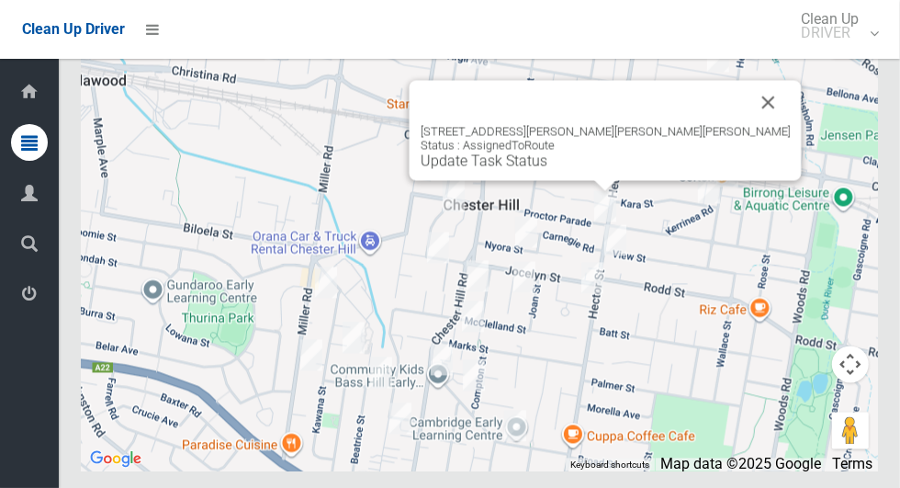
click at [548, 169] on link "Update Task Status" at bounding box center [484, 160] width 127 height 17
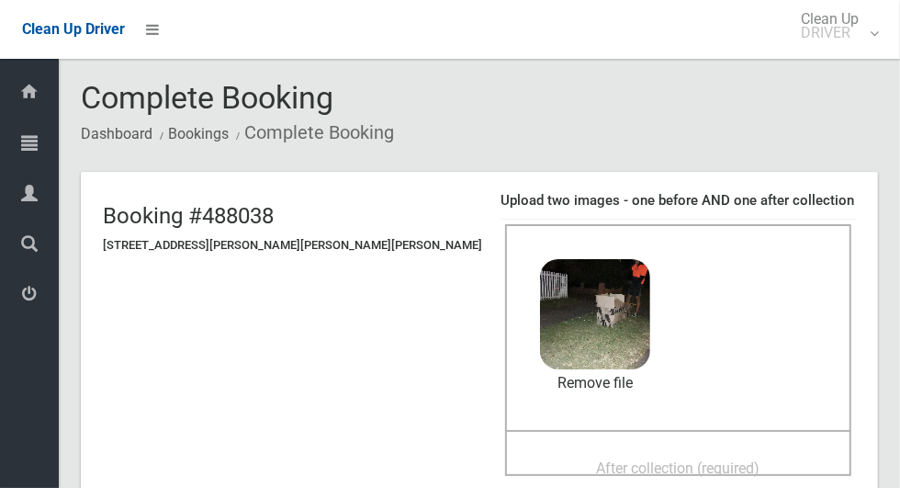
click at [803, 452] on div "After collection (required)" at bounding box center [678, 467] width 306 height 34
click at [683, 469] on span "After collection (required)" at bounding box center [679, 467] width 164 height 17
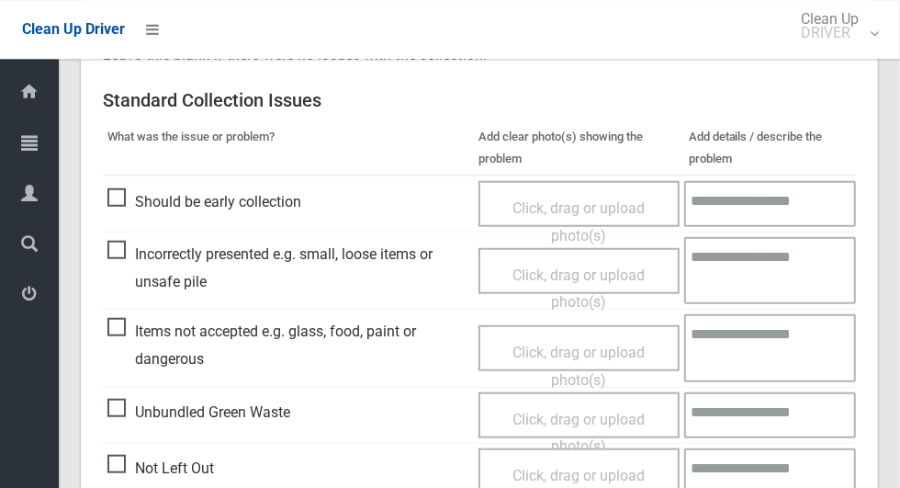
scroll to position [1503, 0]
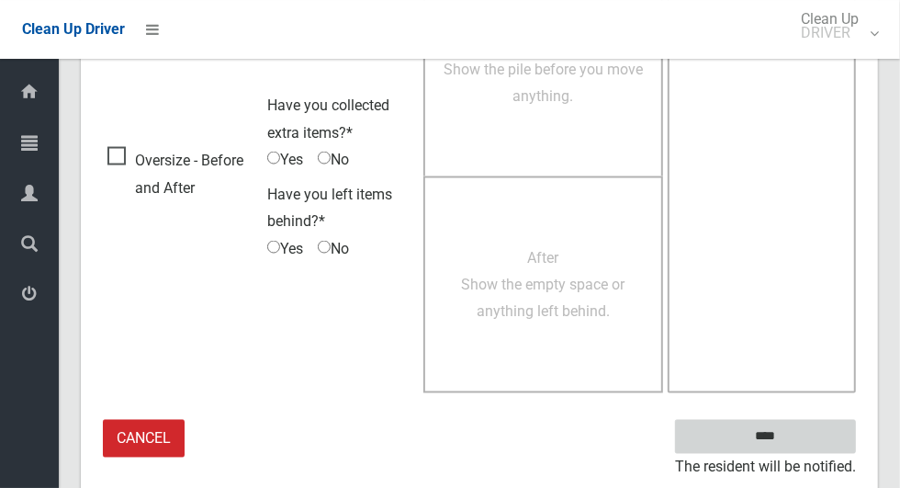
click at [797, 447] on input "****" at bounding box center [765, 437] width 181 height 34
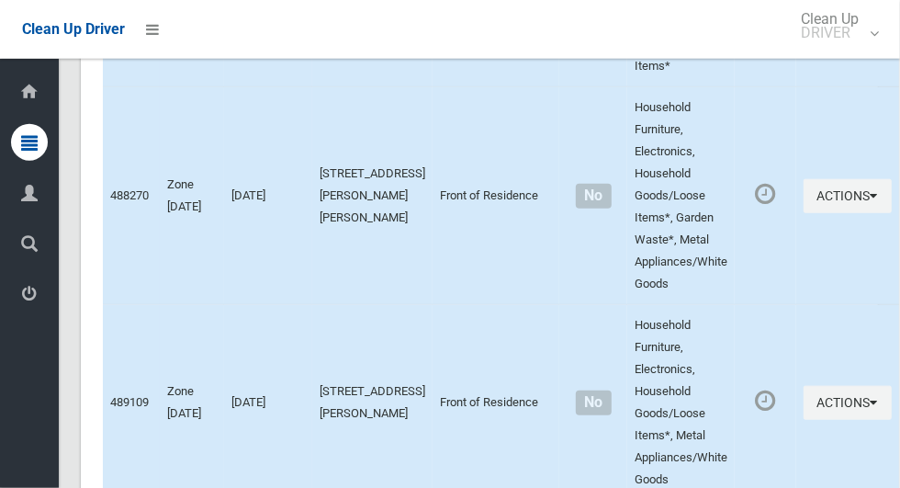
scroll to position [12569, 0]
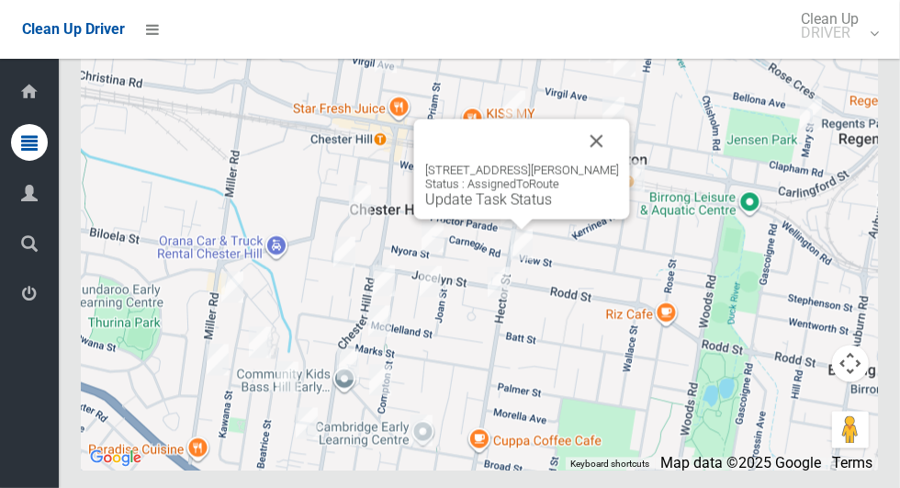
click at [497, 209] on link "Update Task Status" at bounding box center [488, 199] width 127 height 17
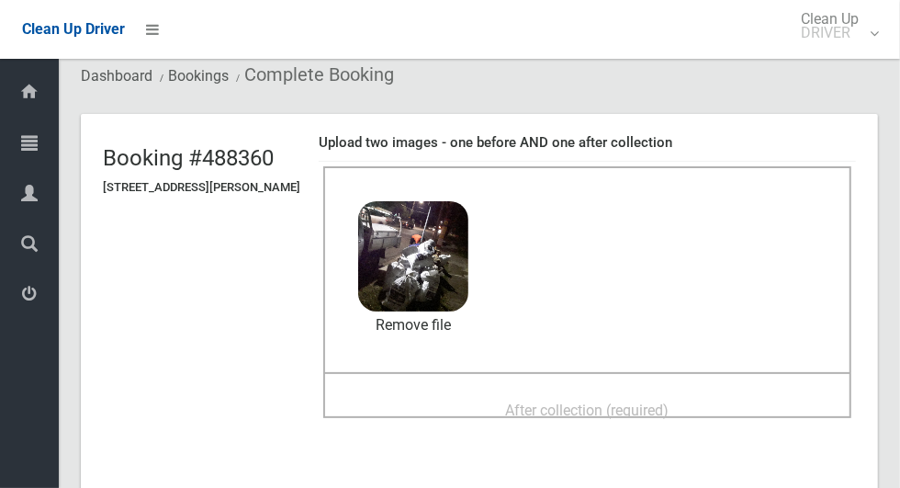
scroll to position [107, 0]
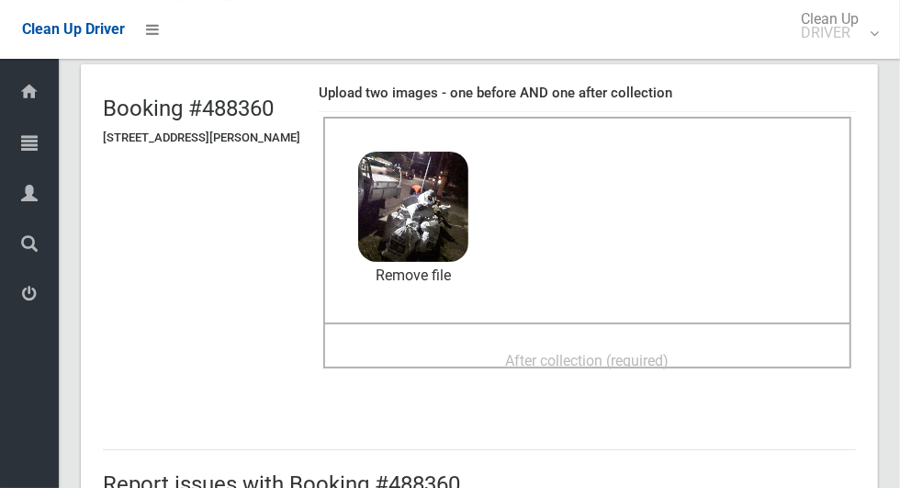
click at [712, 361] on div "After collection (required)" at bounding box center [588, 360] width 488 height 34
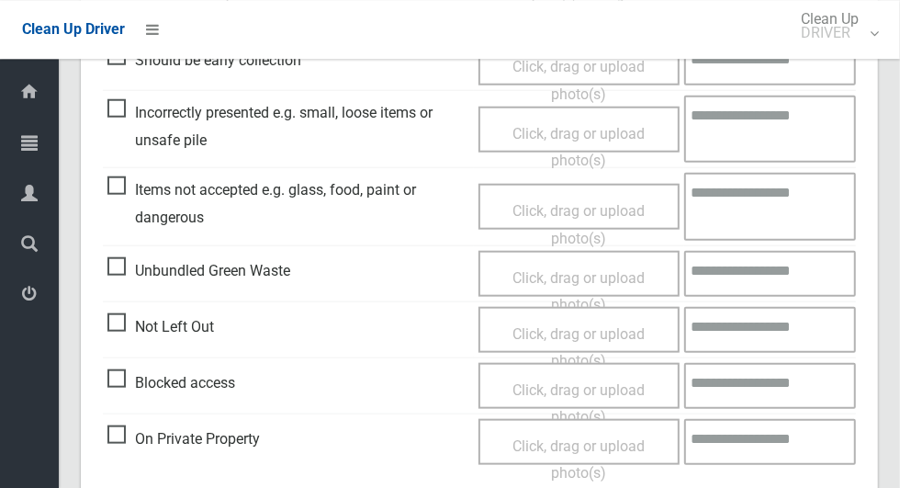
scroll to position [1503, 0]
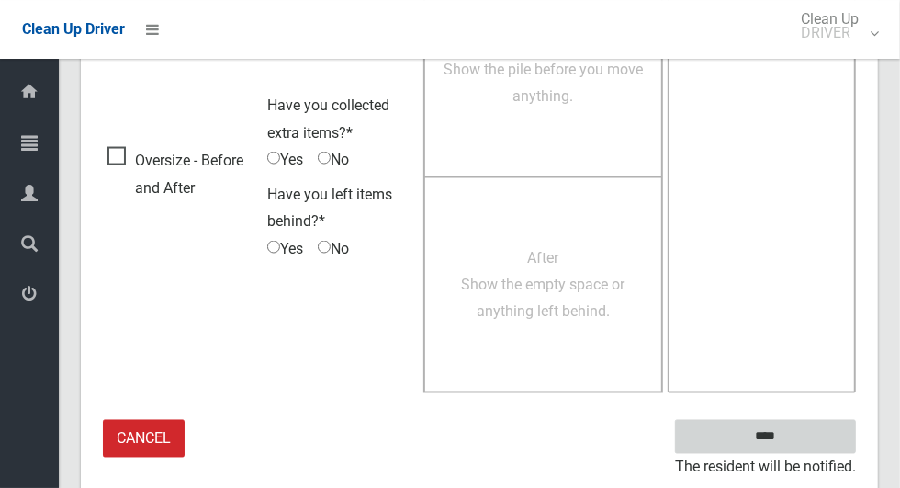
click at [808, 440] on input "****" at bounding box center [765, 437] width 181 height 34
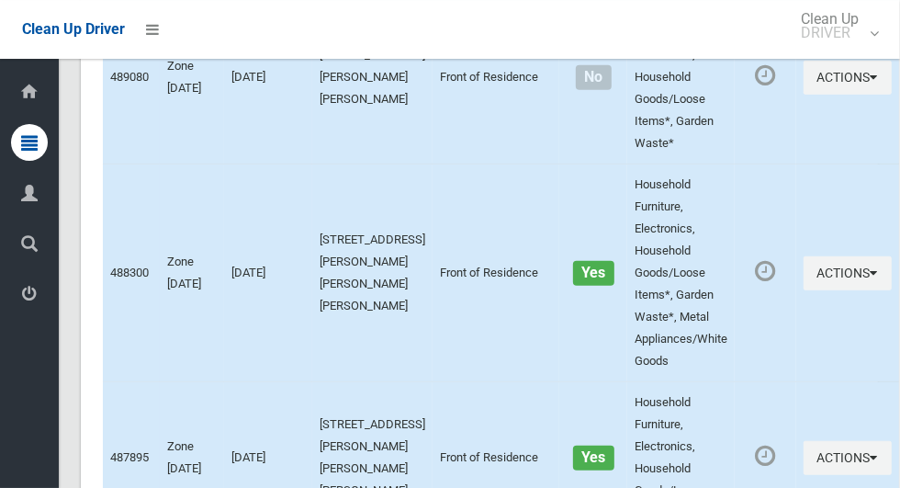
scroll to position [12569, 0]
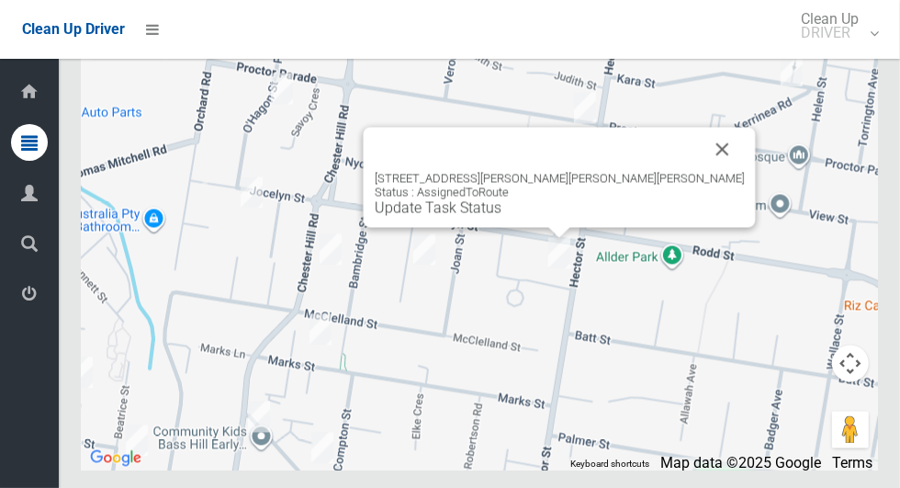
click at [502, 217] on link "Update Task Status" at bounding box center [438, 207] width 127 height 17
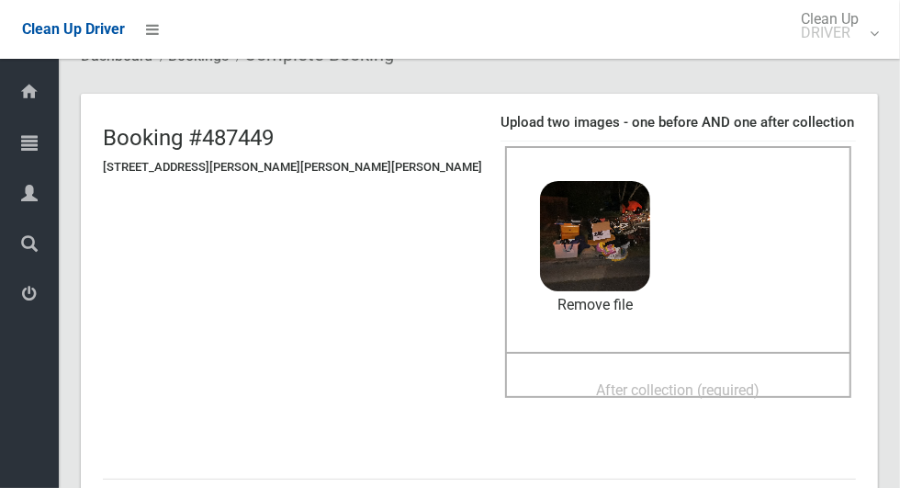
scroll to position [77, 0]
click at [710, 398] on div "After collection (required)" at bounding box center [678, 390] width 306 height 34
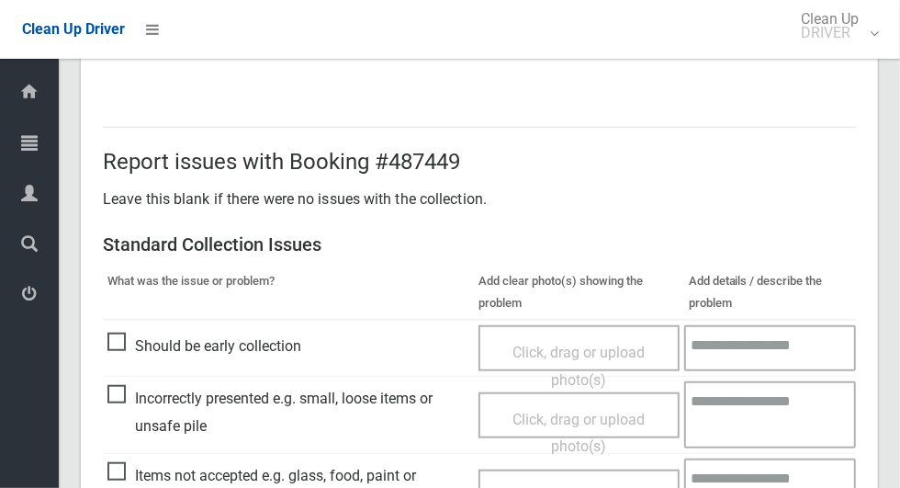
scroll to position [949, 0]
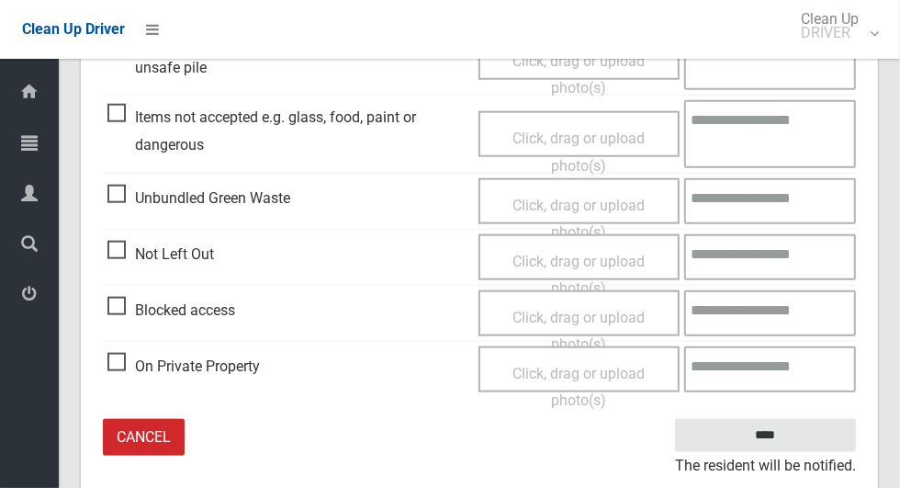
click at [785, 452] on small "The resident will be notified." at bounding box center [765, 466] width 181 height 28
click at [765, 428] on input "****" at bounding box center [765, 436] width 181 height 34
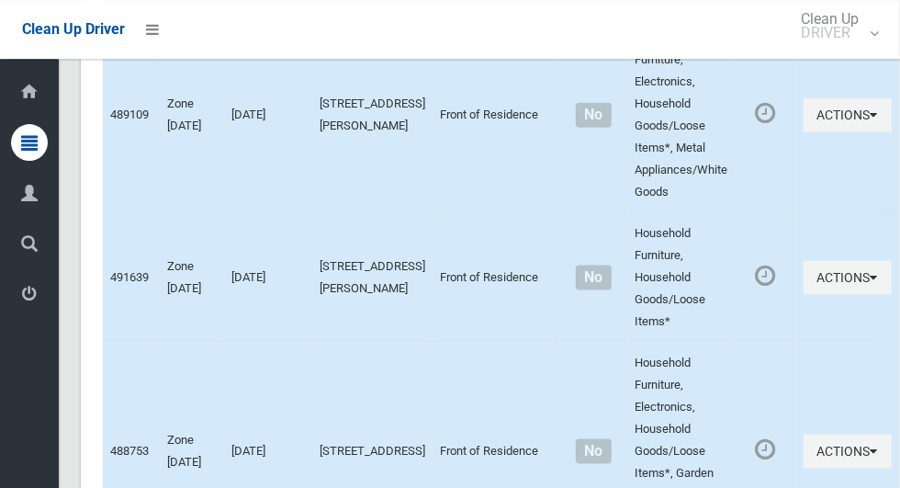
scroll to position [12569, 0]
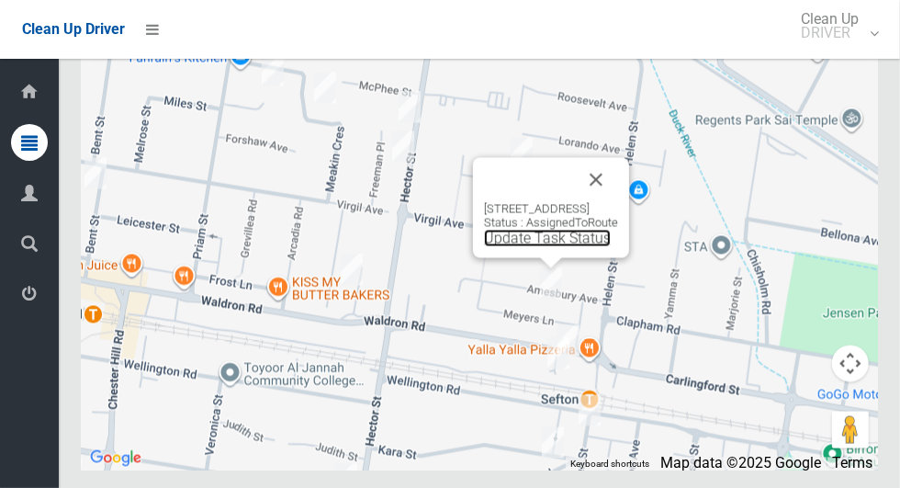
click at [534, 247] on link "Update Task Status" at bounding box center [547, 238] width 127 height 17
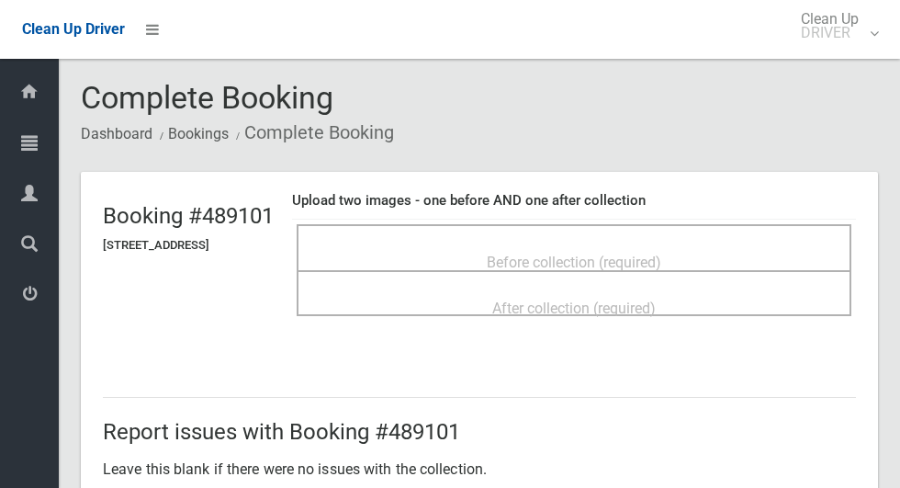
click at [596, 254] on span "Before collection (required)" at bounding box center [574, 262] width 175 height 17
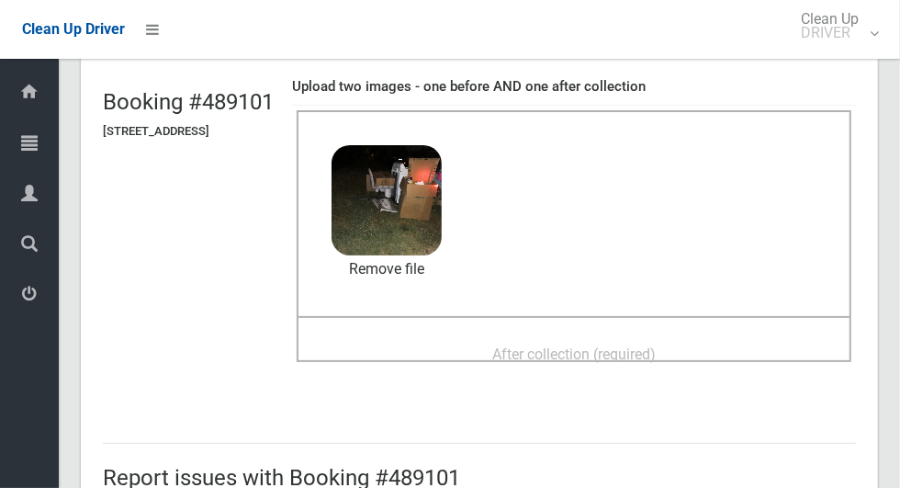
scroll to position [142, 0]
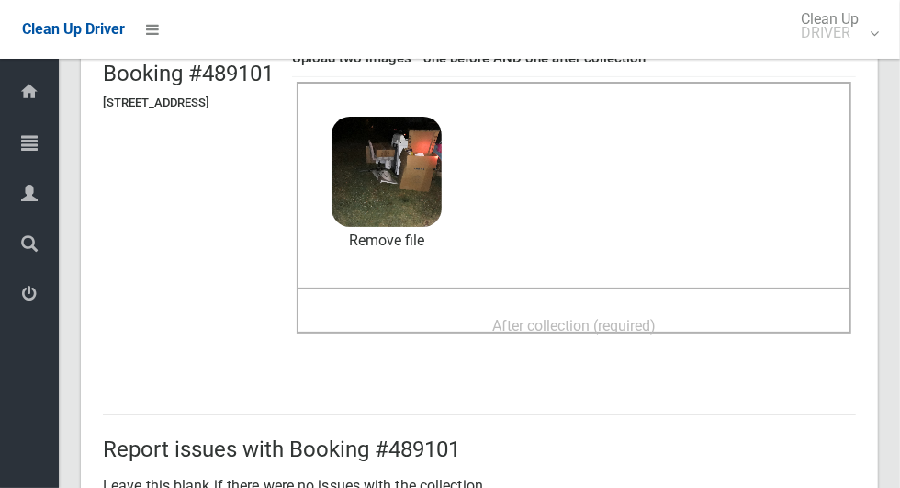
click at [717, 330] on div "After collection (required)" at bounding box center [574, 325] width 514 height 34
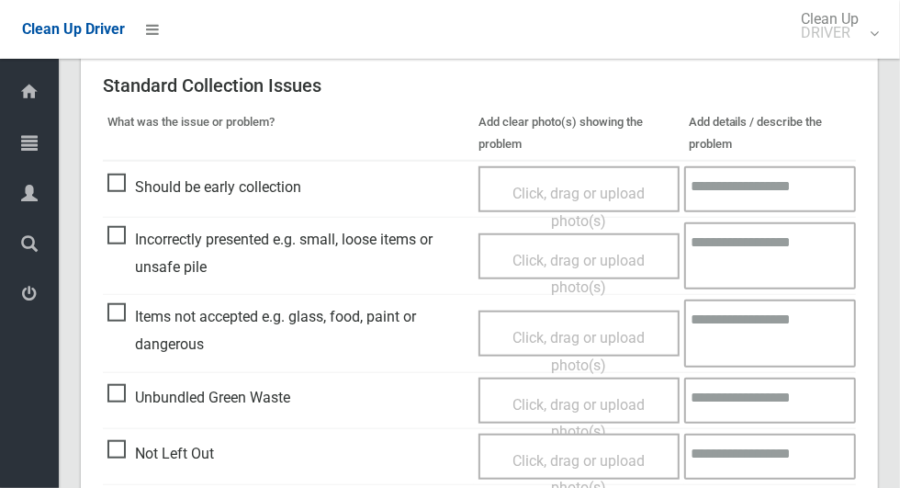
scroll to position [1503, 0]
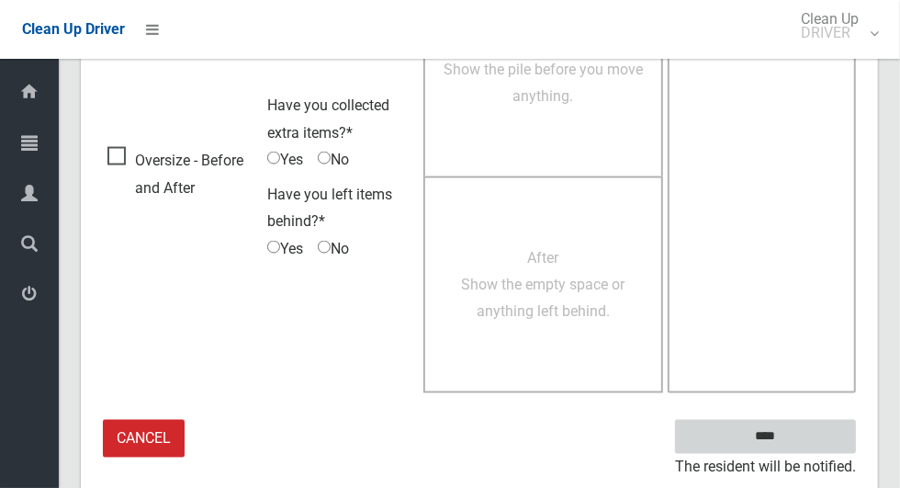
click at [824, 425] on input "****" at bounding box center [765, 437] width 181 height 34
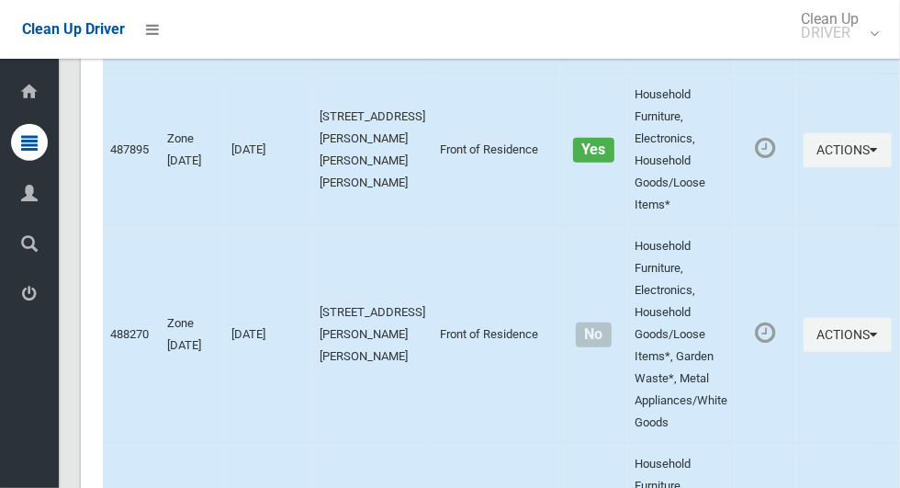
scroll to position [12569, 0]
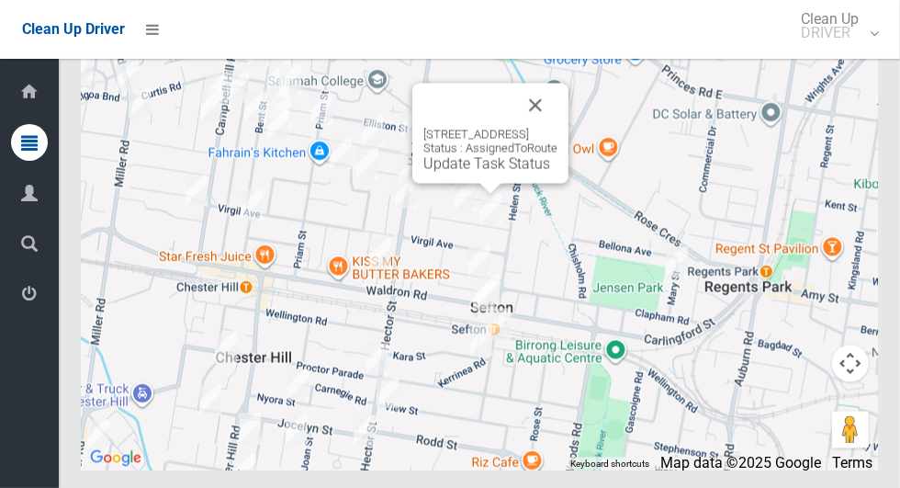
click at [480, 173] on link "Update Task Status" at bounding box center [486, 163] width 127 height 17
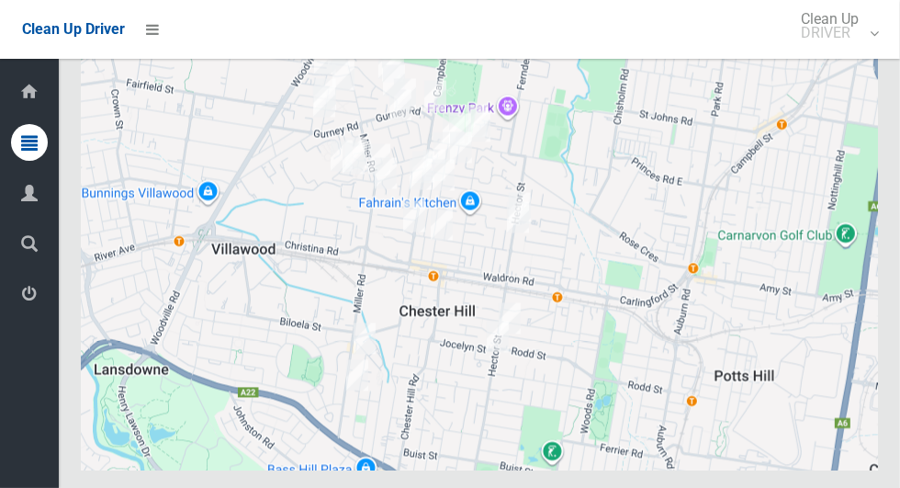
scroll to position [12569, 0]
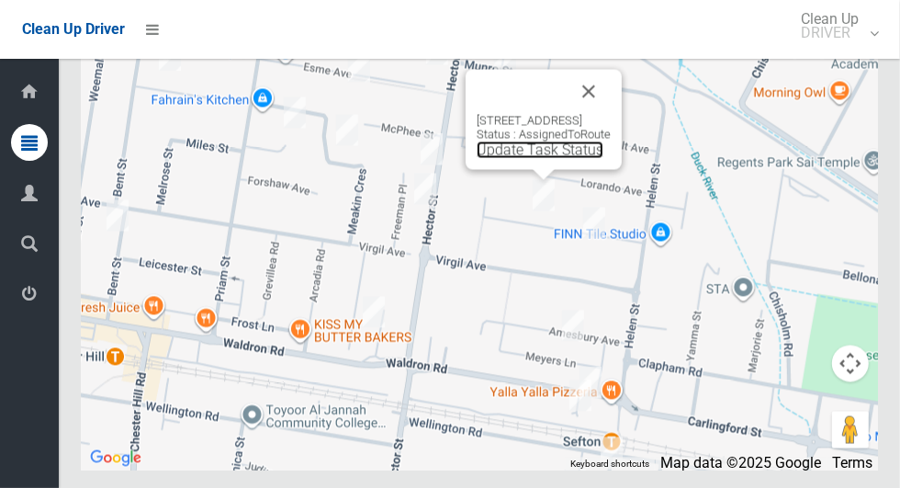
click at [527, 159] on link "Update Task Status" at bounding box center [540, 149] width 127 height 17
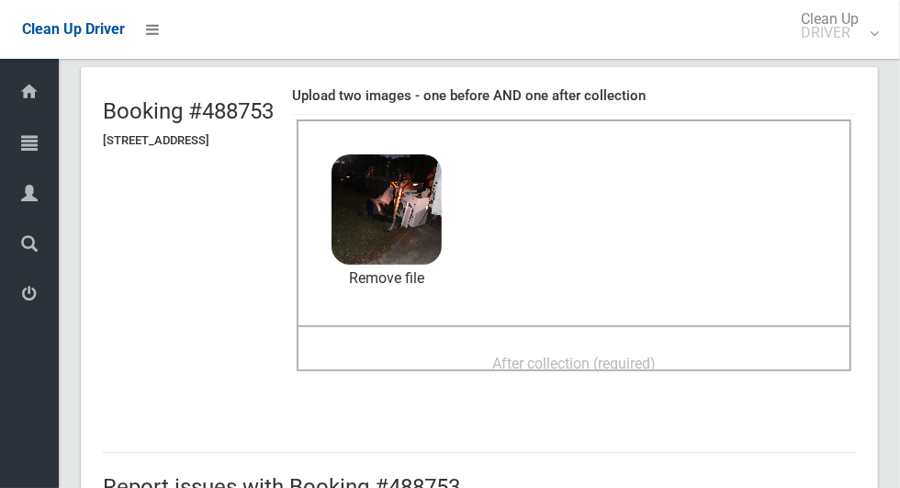
scroll to position [105, 0]
click at [695, 371] on div "After collection (required)" at bounding box center [574, 362] width 514 height 34
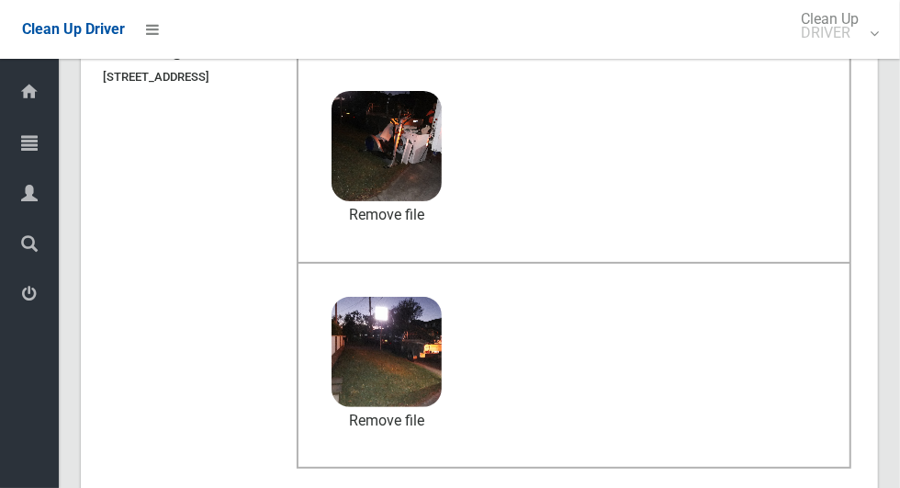
scroll to position [1503, 0]
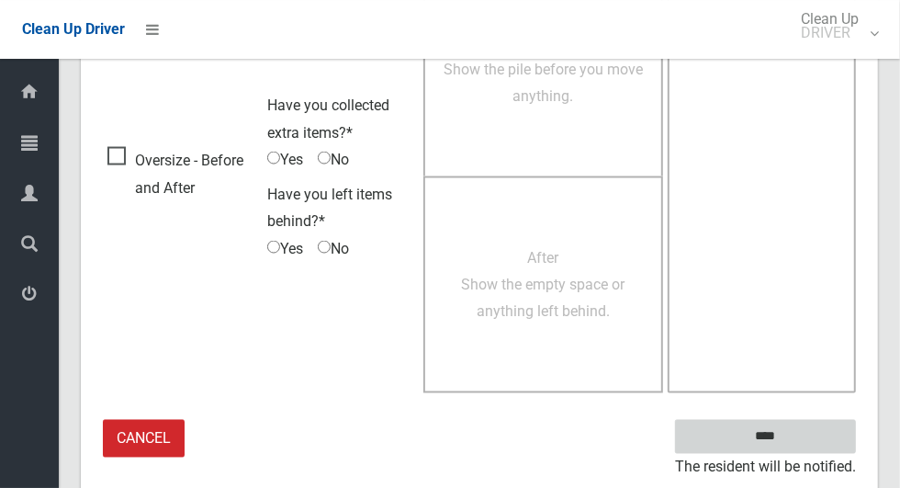
click at [797, 443] on input "****" at bounding box center [765, 437] width 181 height 34
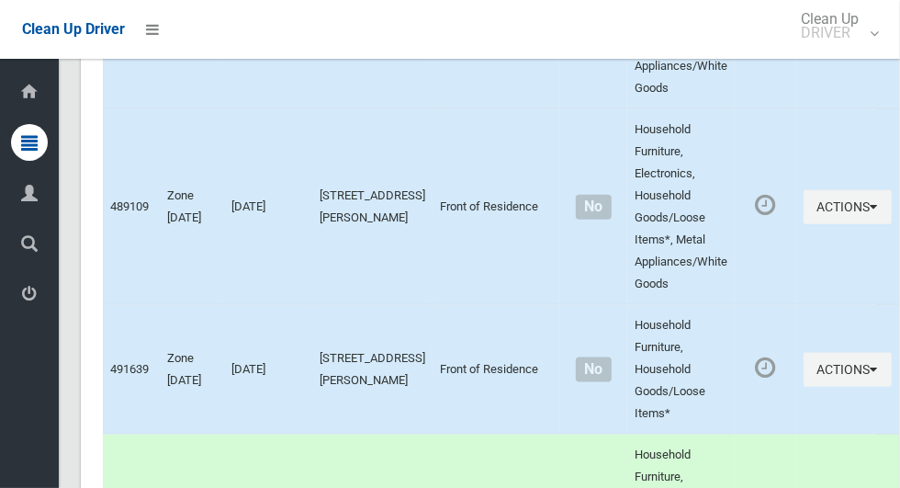
scroll to position [12569, 0]
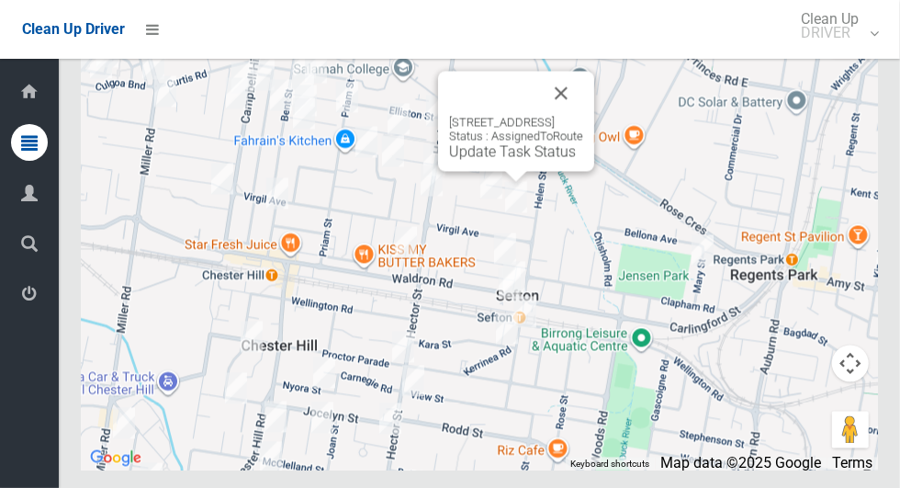
click at [525, 161] on link "Update Task Status" at bounding box center [512, 151] width 127 height 17
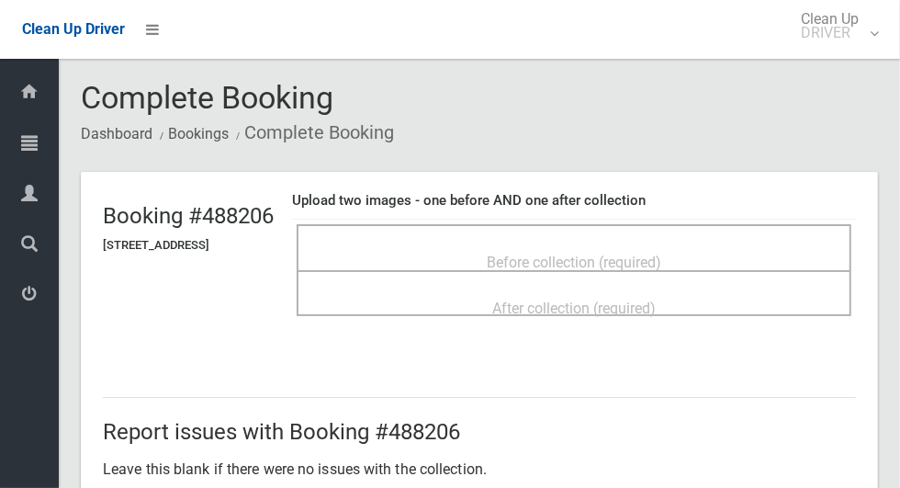
click at [650, 254] on span "Before collection (required)" at bounding box center [574, 262] width 175 height 17
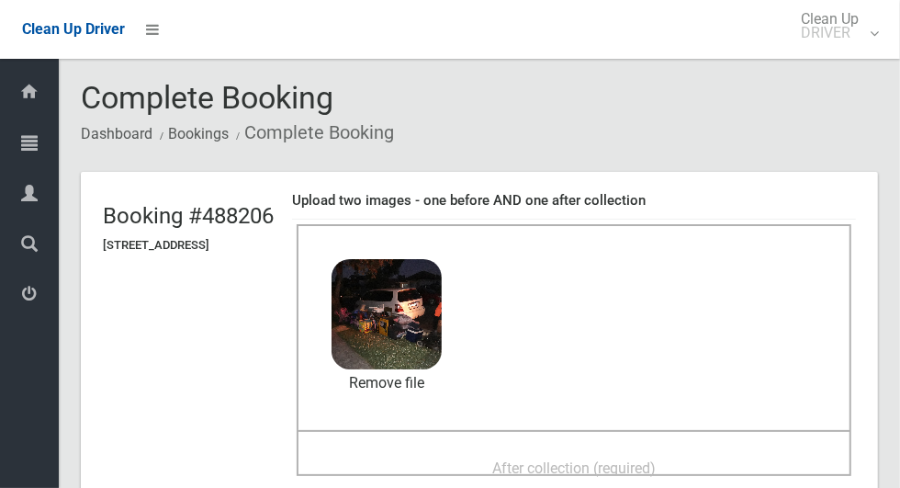
scroll to position [124, 0]
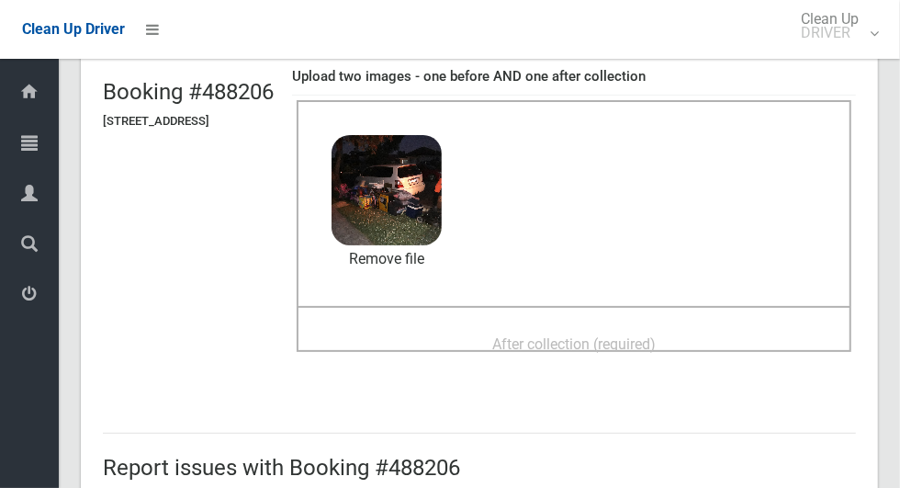
click at [656, 341] on span "After collection (required)" at bounding box center [574, 343] width 164 height 17
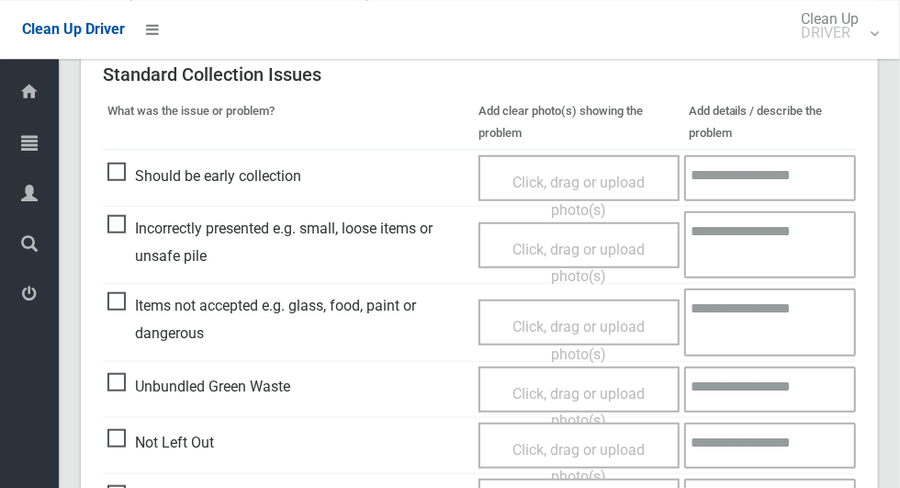
scroll to position [1503, 0]
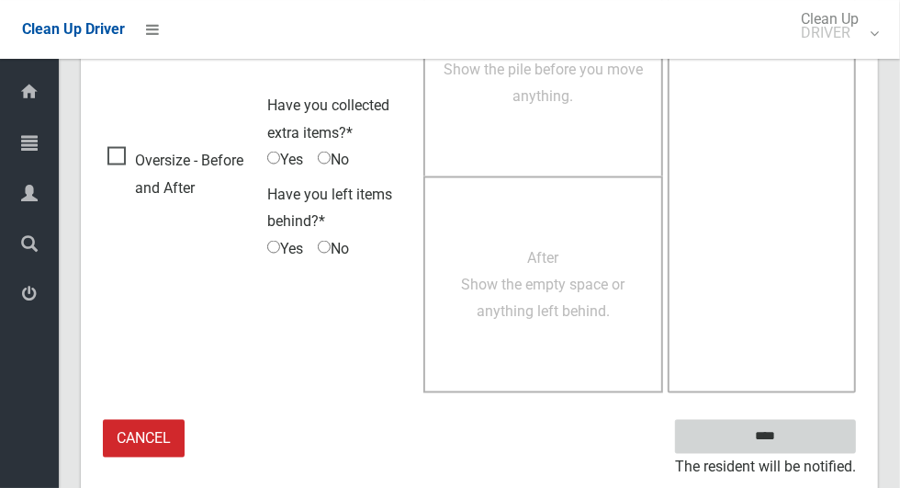
click at [813, 435] on input "****" at bounding box center [765, 437] width 181 height 34
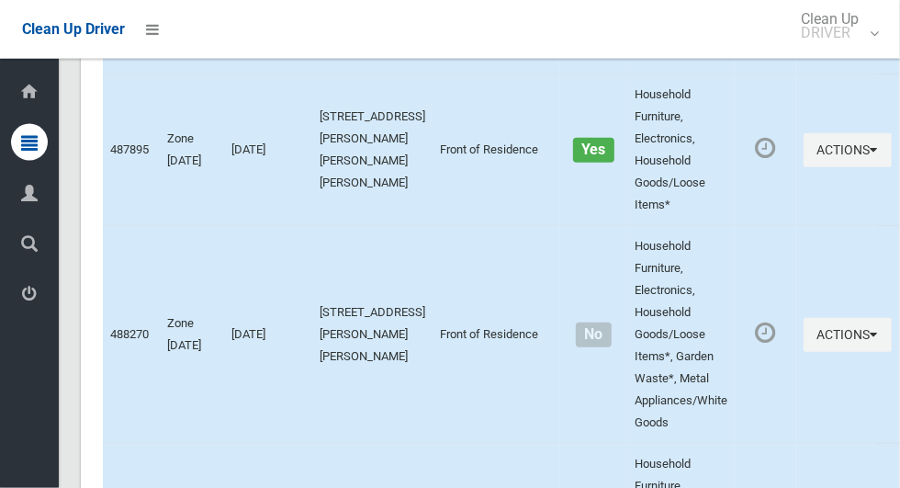
scroll to position [12569, 0]
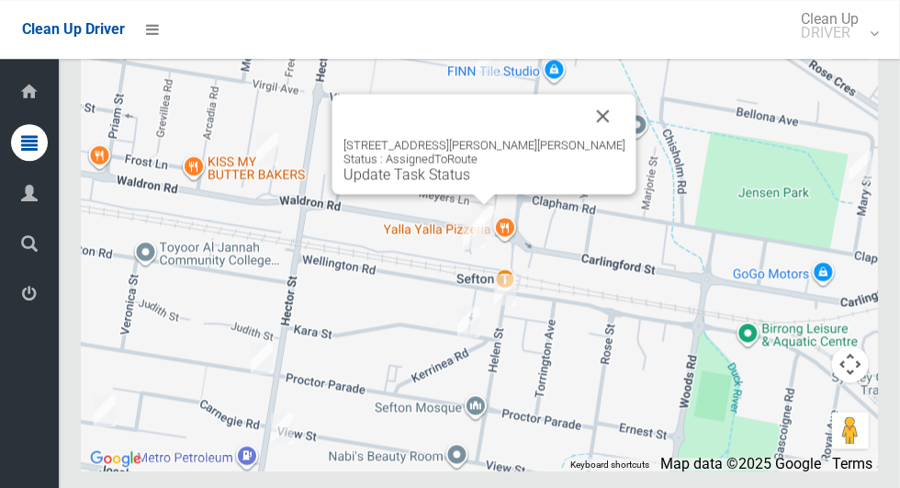
click at [470, 183] on link "Update Task Status" at bounding box center [407, 173] width 127 height 17
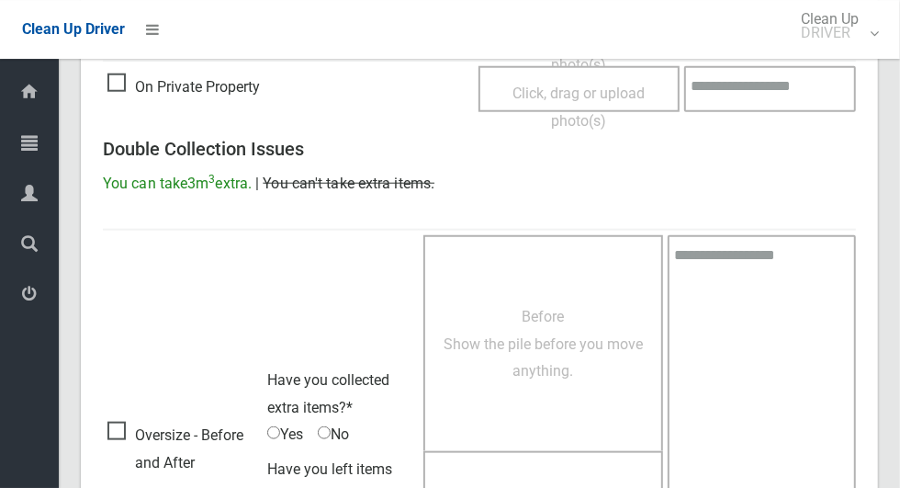
scroll to position [910, 0]
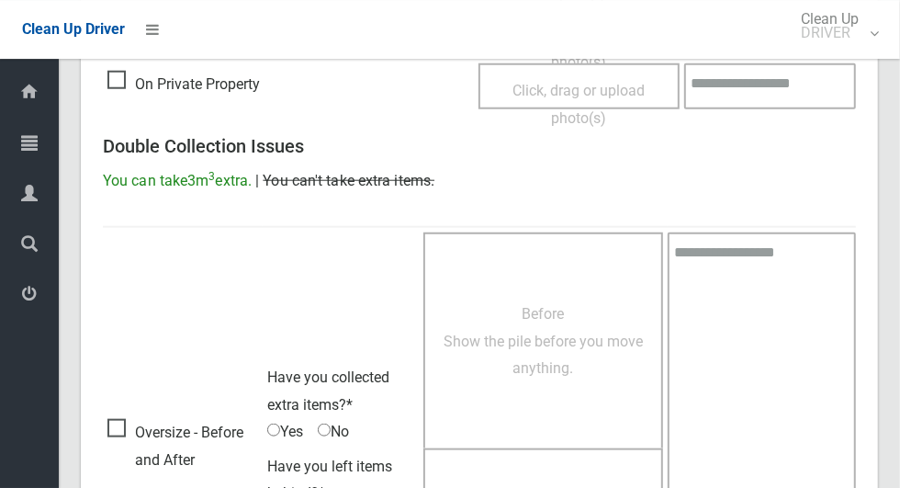
click at [135, 420] on span "Oversize - Before and After" at bounding box center [182, 446] width 151 height 54
click at [109, 427] on span "Oversize - Before and After" at bounding box center [182, 446] width 151 height 54
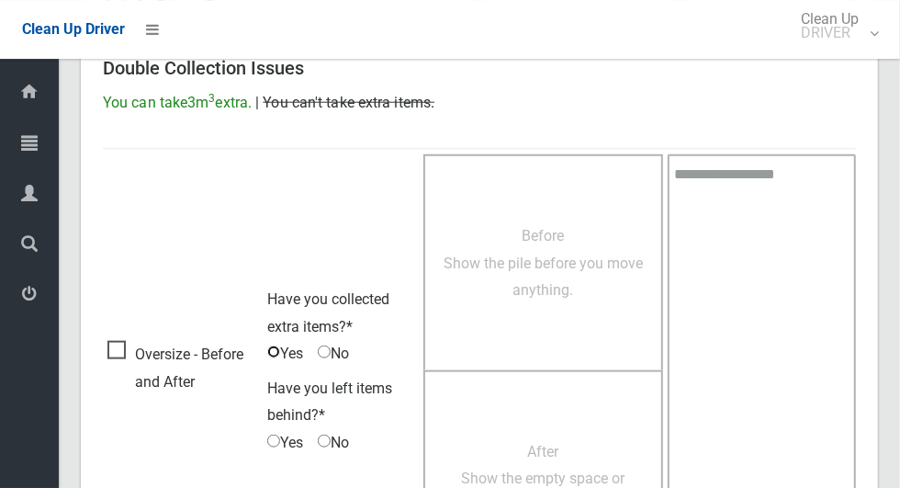
scroll to position [1029, 0]
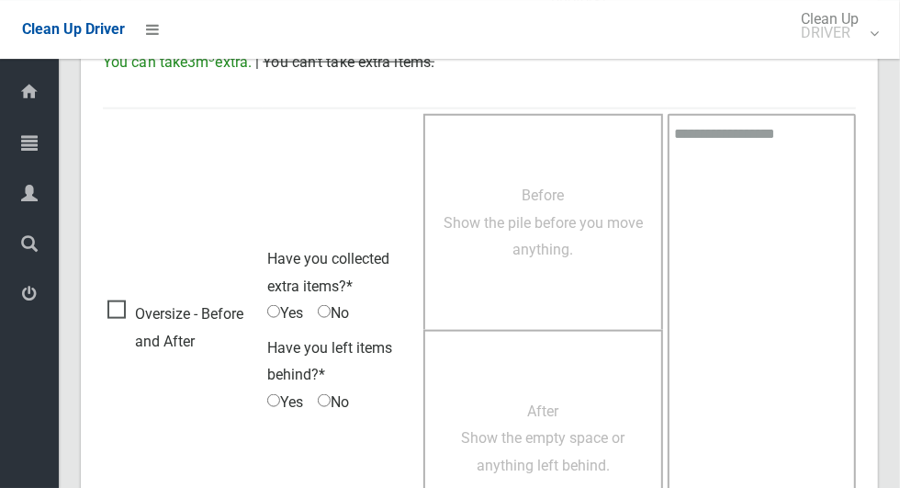
click at [339, 400] on span "No" at bounding box center [333, 403] width 31 height 28
click at [570, 216] on span "Before Show the pile before you move anything." at bounding box center [543, 222] width 199 height 72
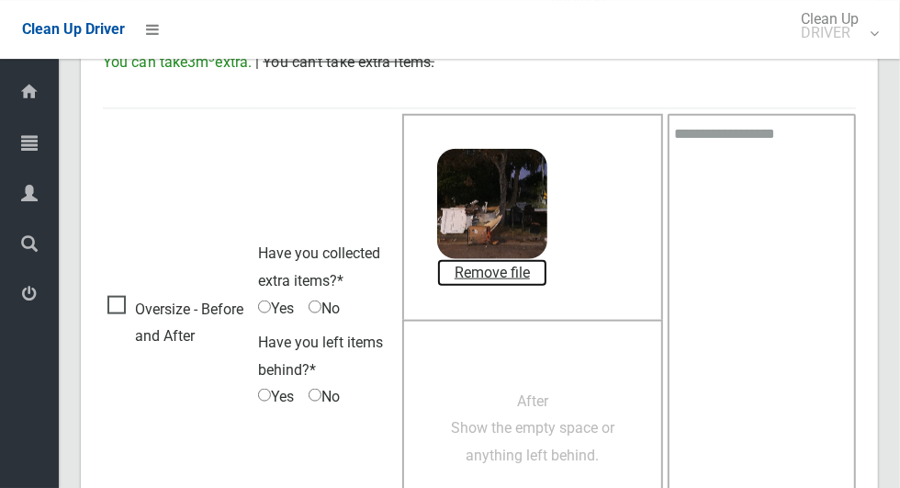
click at [508, 272] on link "Remove file" at bounding box center [492, 273] width 110 height 28
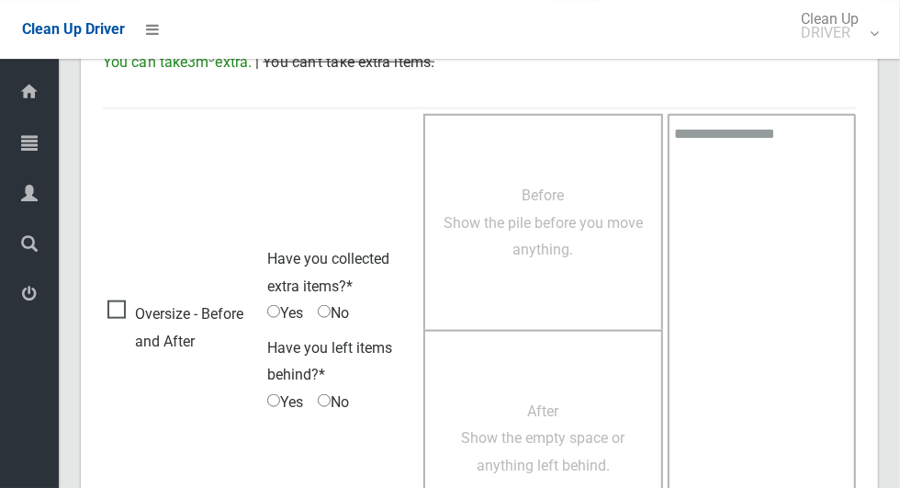
click at [282, 318] on span "Yes" at bounding box center [285, 313] width 36 height 28
click at [336, 407] on span "No" at bounding box center [333, 403] width 31 height 28
click at [287, 290] on span "Have you collected extra items?*" at bounding box center [328, 272] width 122 height 45
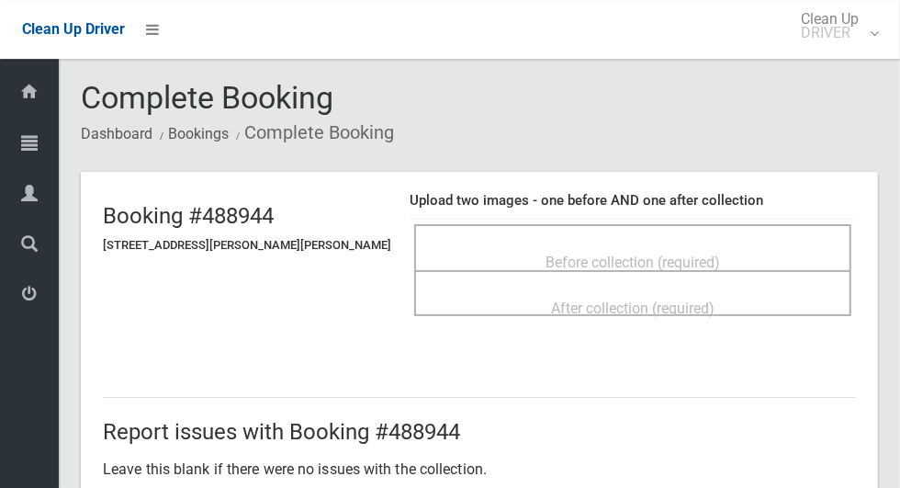
click at [656, 254] on span "Before collection (required)" at bounding box center [633, 262] width 175 height 17
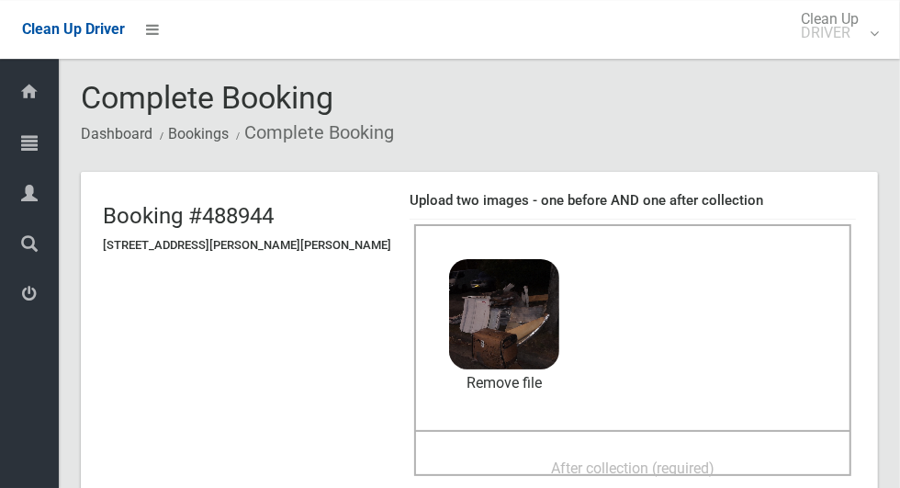
click at [669, 462] on span "After collection (required)" at bounding box center [633, 467] width 164 height 17
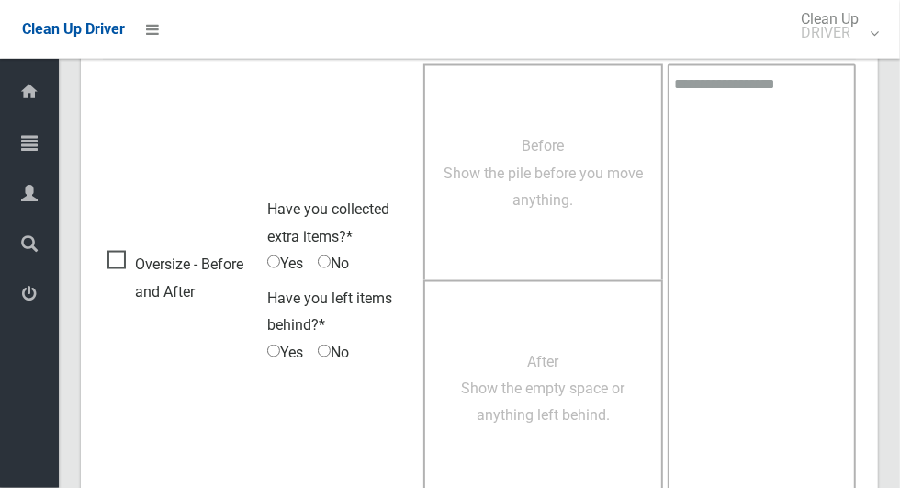
scroll to position [1503, 0]
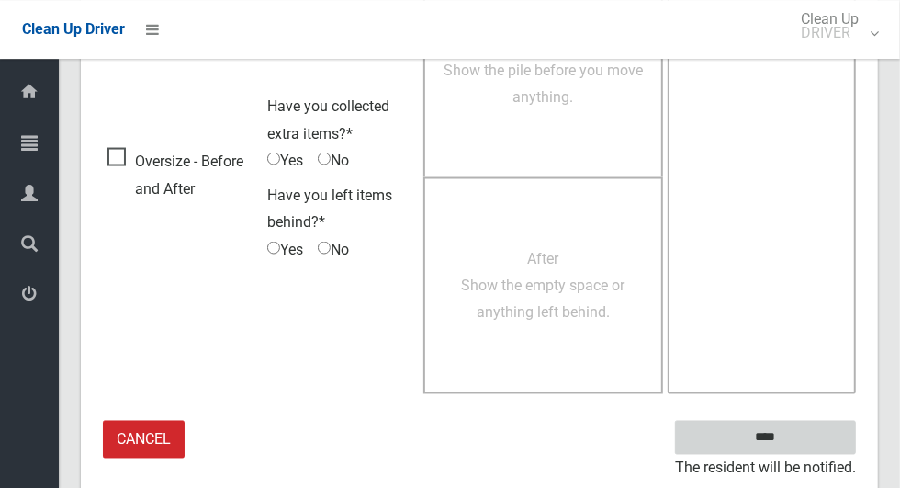
click at [830, 425] on input "****" at bounding box center [765, 437] width 181 height 34
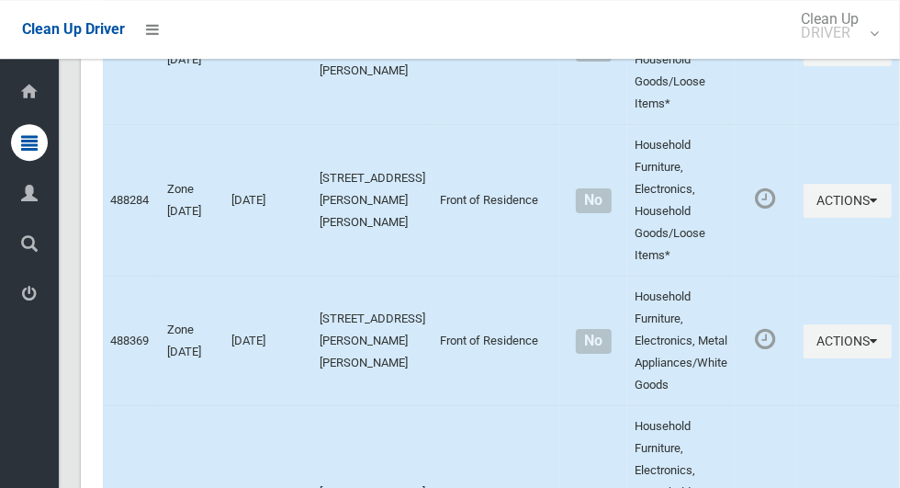
scroll to position [12569, 0]
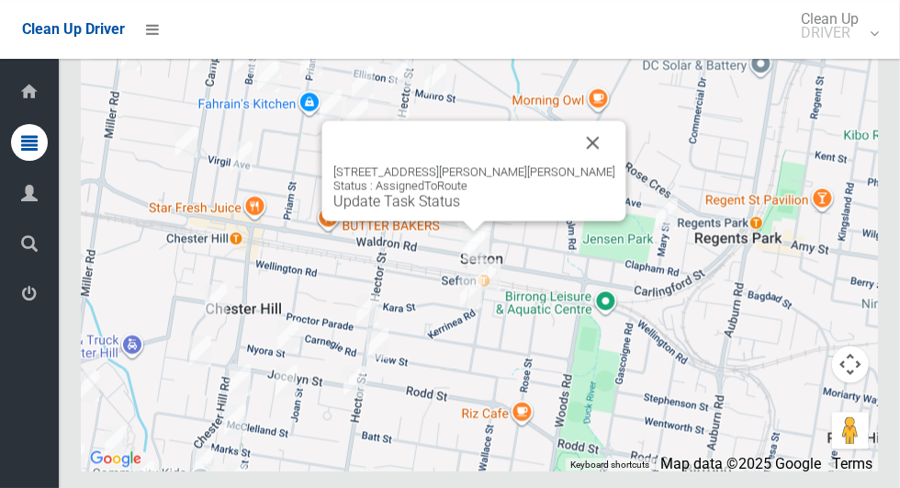
click at [459, 209] on link "Update Task Status" at bounding box center [396, 200] width 127 height 17
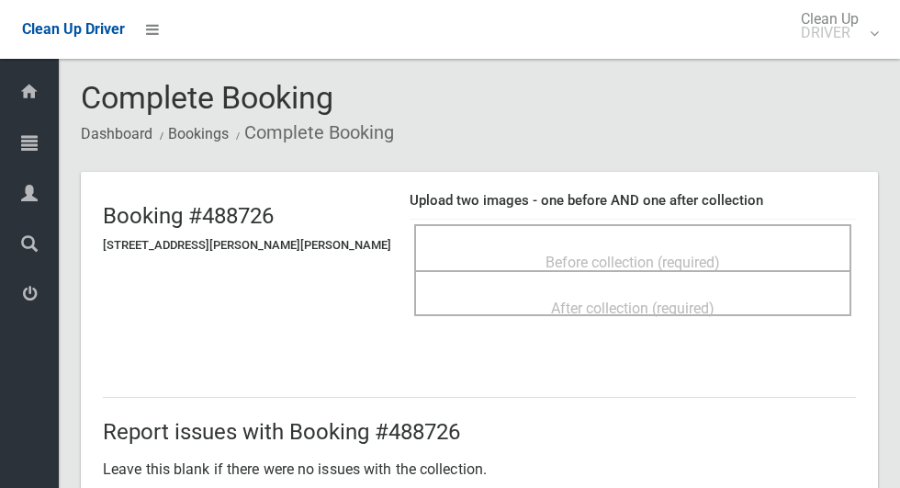
click at [620, 254] on span "Before collection (required)" at bounding box center [633, 262] width 175 height 17
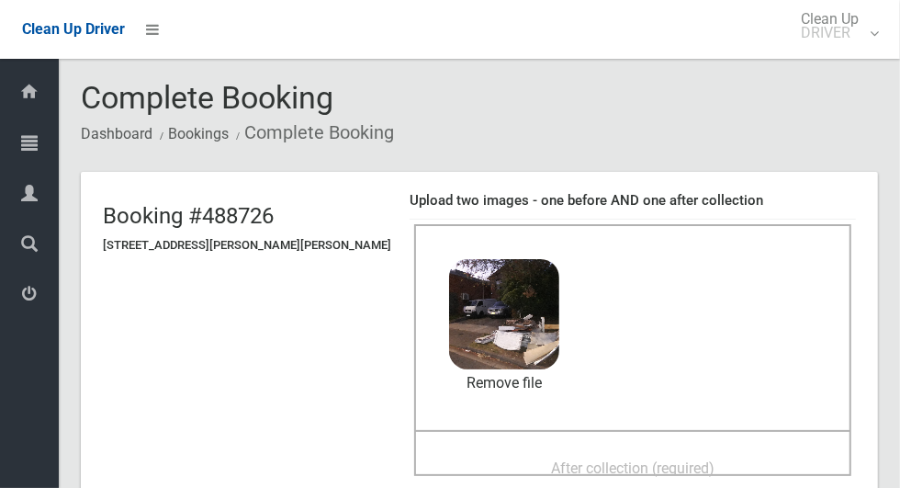
scroll to position [103, 0]
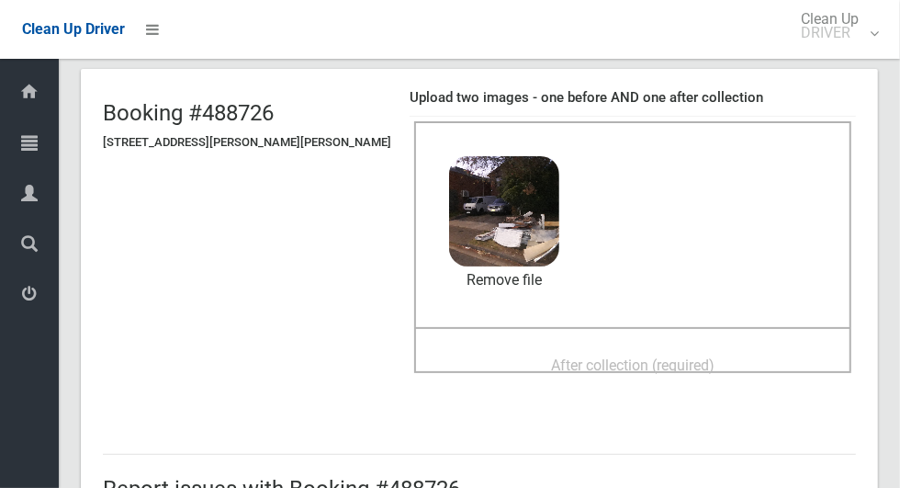
click at [715, 359] on div "After collection (required)" at bounding box center [633, 364] width 397 height 34
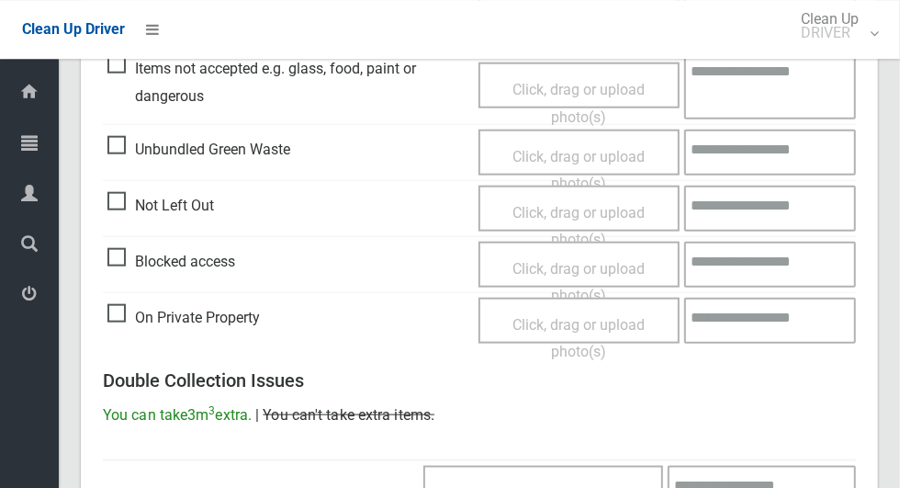
scroll to position [1503, 0]
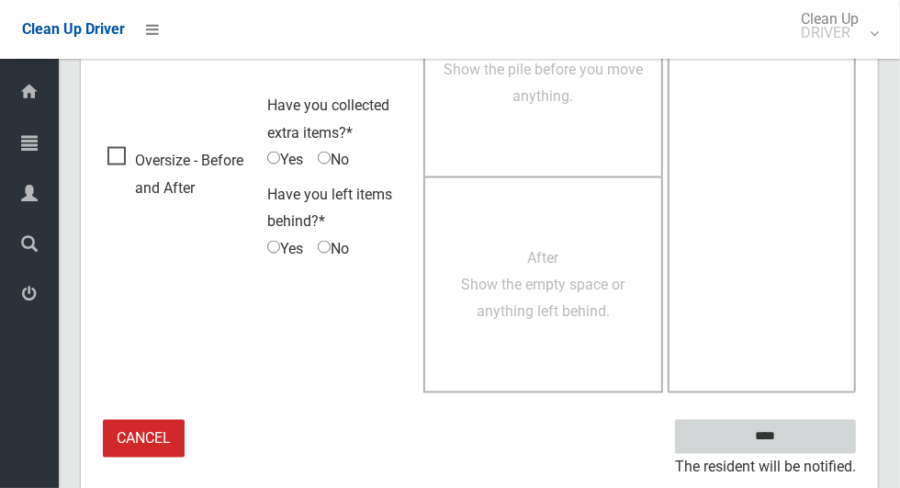
click at [820, 425] on input "****" at bounding box center [765, 437] width 181 height 34
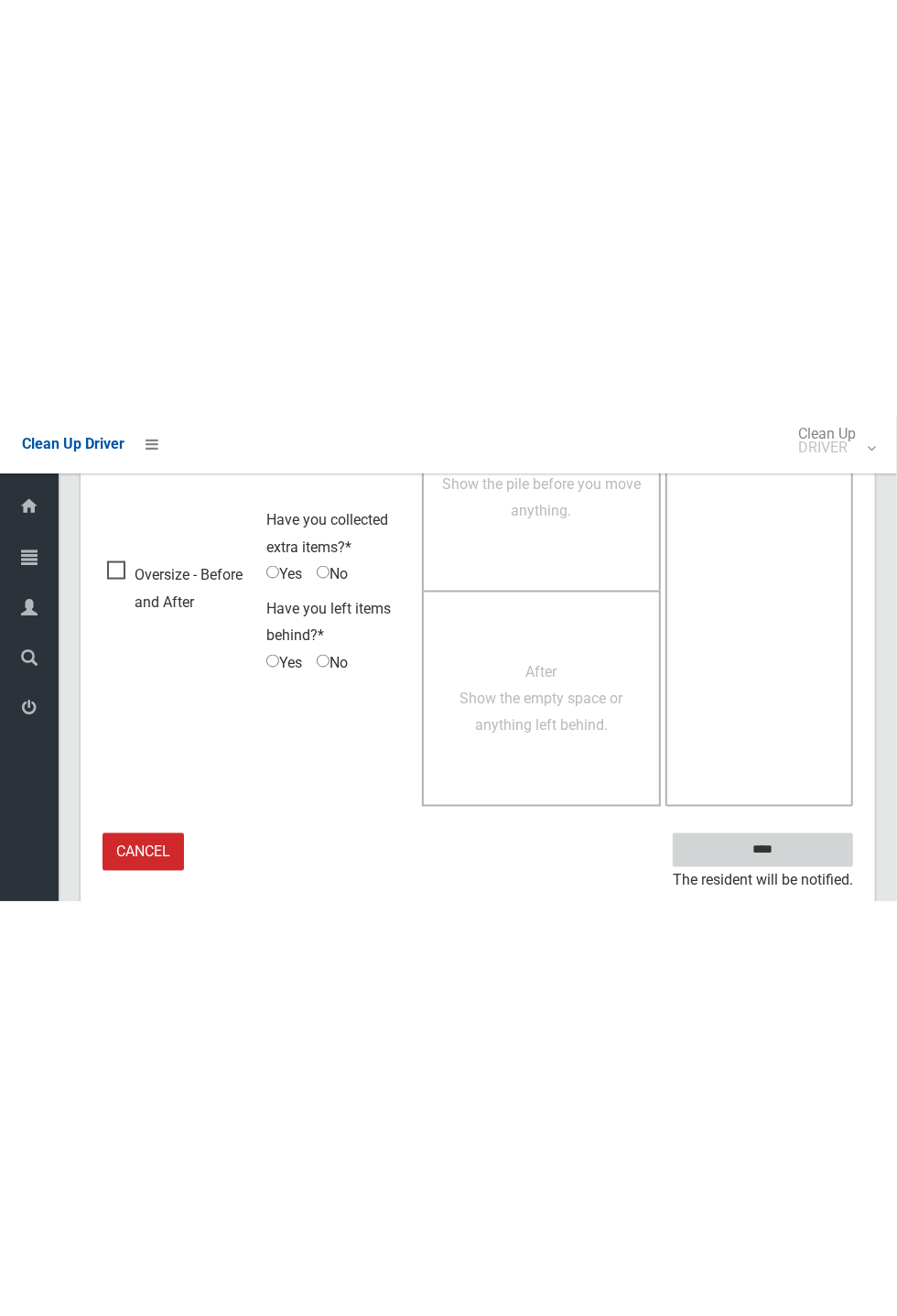
scroll to position [721, 0]
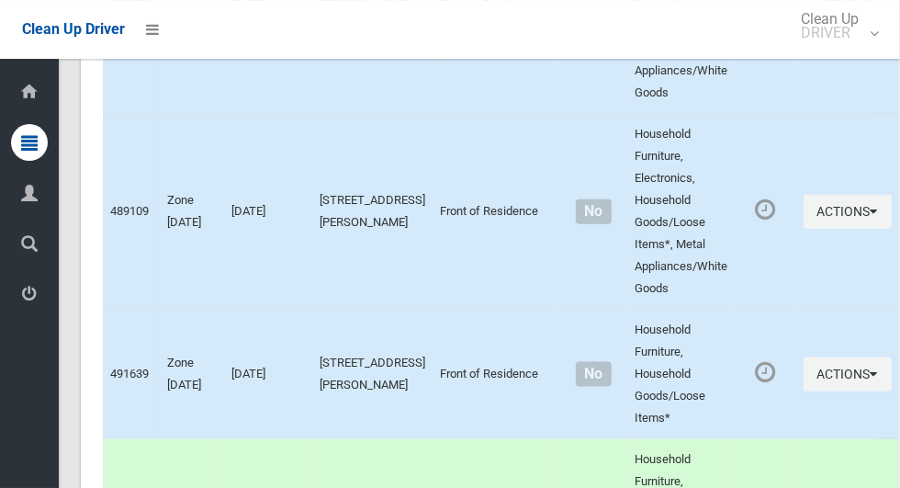
scroll to position [12569, 0]
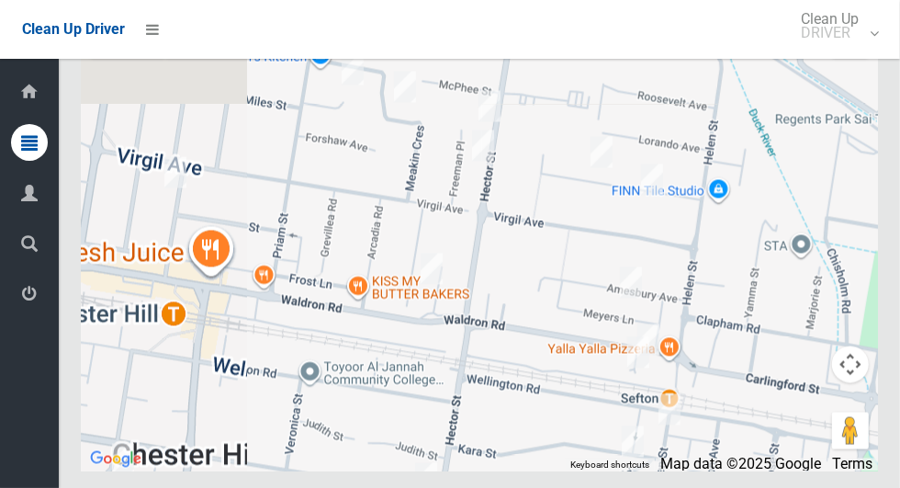
click at [457, 280] on div at bounding box center [479, 240] width 797 height 459
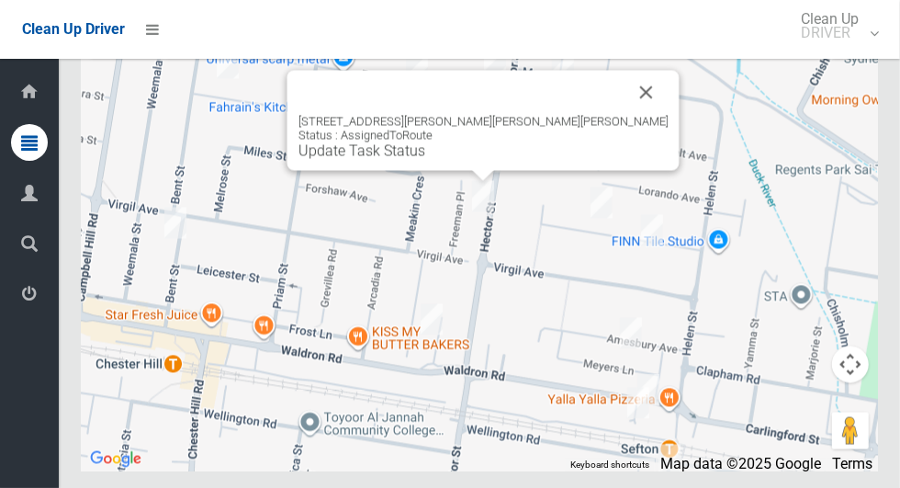
click at [625, 114] on button "Close" at bounding box center [647, 92] width 44 height 44
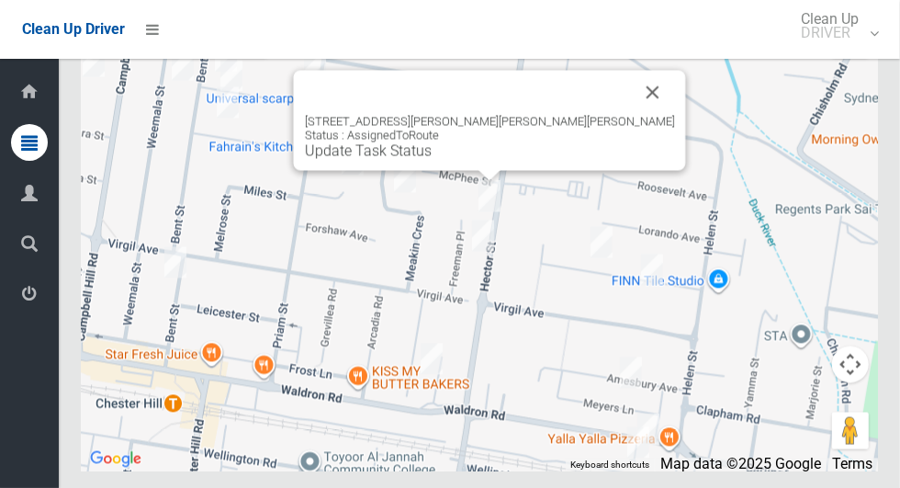
click at [631, 114] on button "Close" at bounding box center [653, 92] width 44 height 44
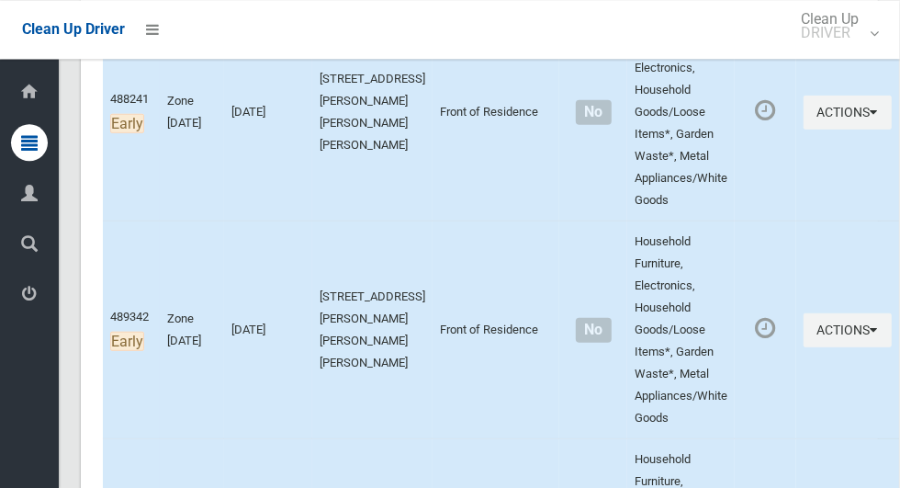
scroll to position [379, 0]
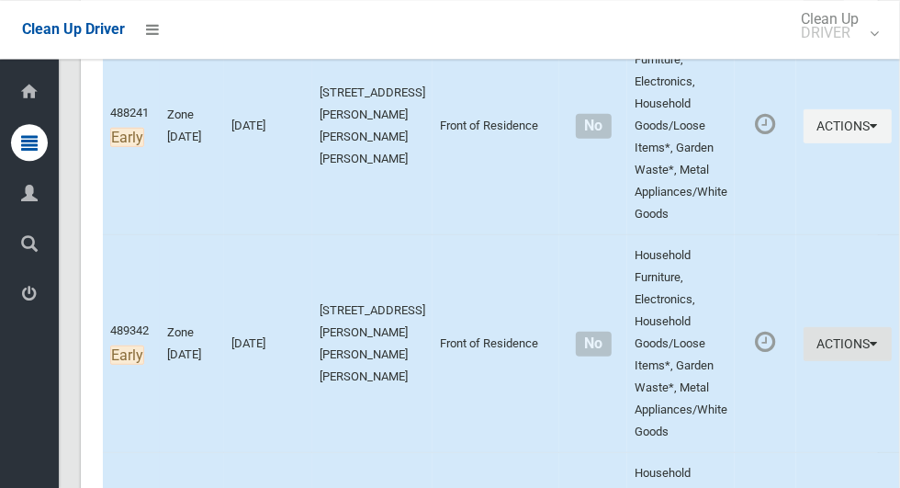
click at [804, 343] on button "Actions" at bounding box center [848, 344] width 88 height 34
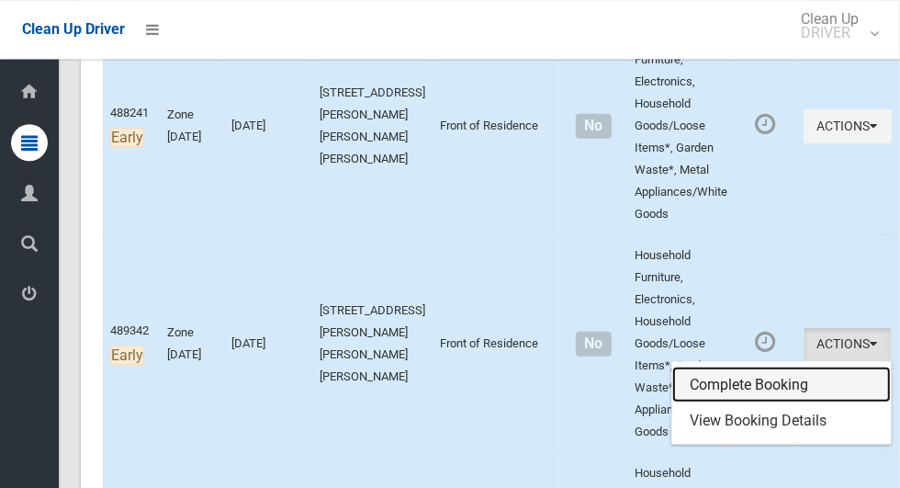
click at [785, 378] on link "Complete Booking" at bounding box center [781, 385] width 219 height 37
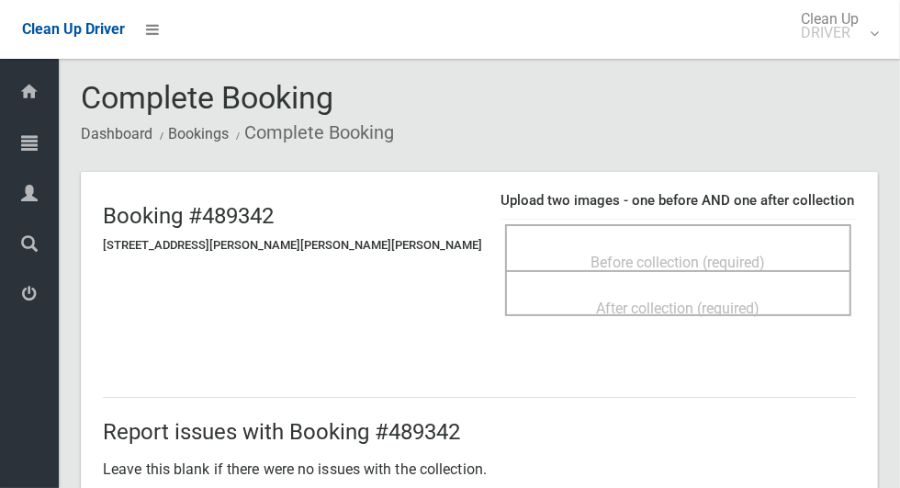
click at [691, 262] on span "Before collection (required)" at bounding box center [679, 262] width 175 height 17
click at [637, 254] on span "Before collection (required)" at bounding box center [679, 262] width 175 height 17
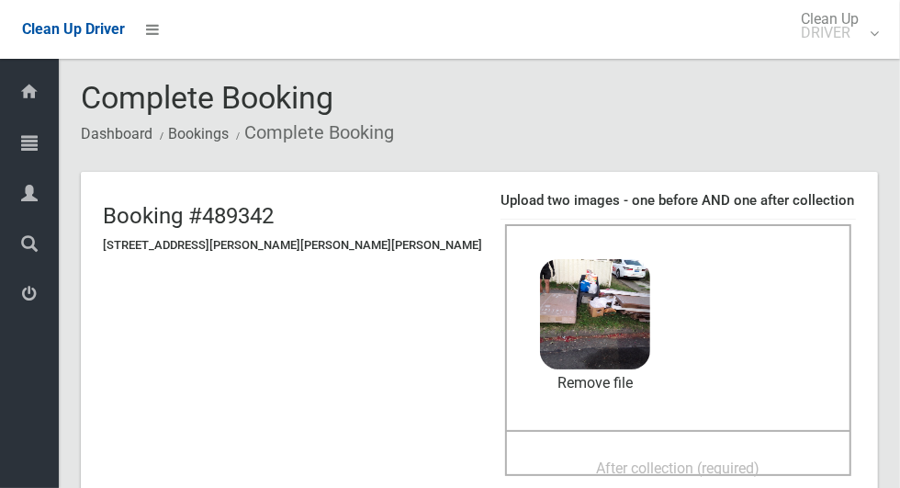
scroll to position [103, 0]
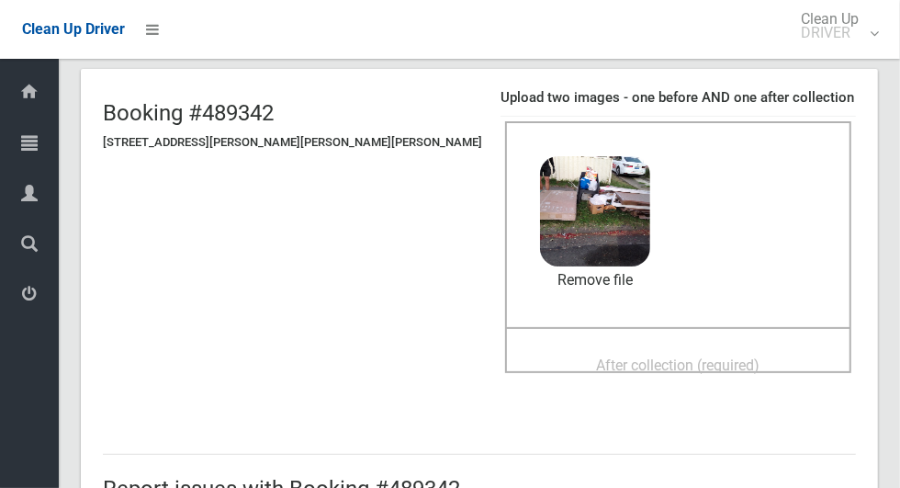
click at [688, 367] on span "After collection (required)" at bounding box center [679, 364] width 164 height 17
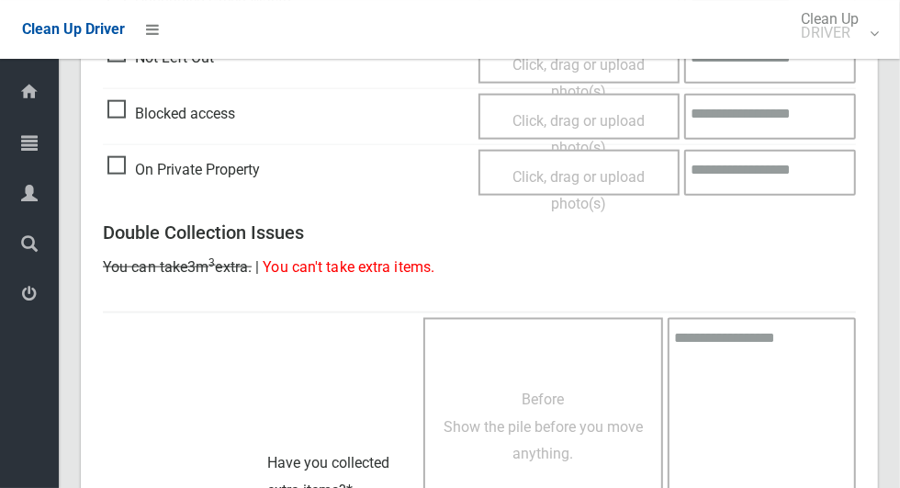
scroll to position [1503, 0]
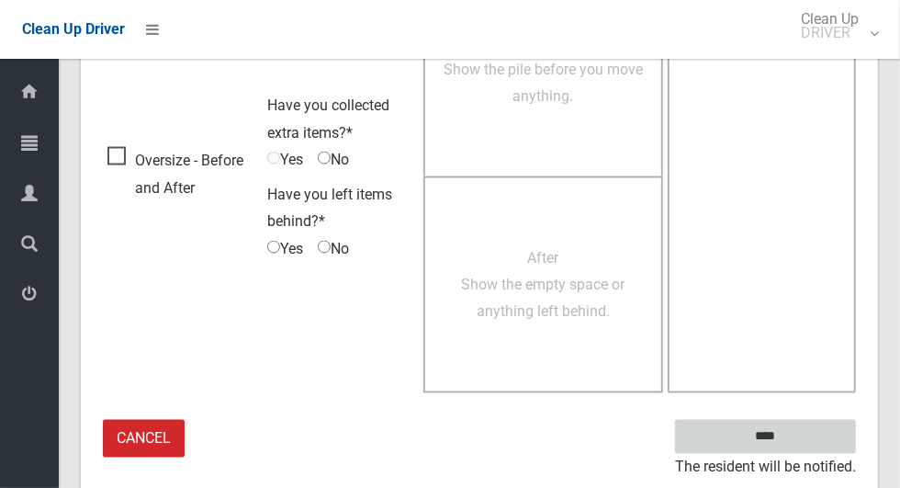
click at [825, 440] on input "****" at bounding box center [765, 437] width 181 height 34
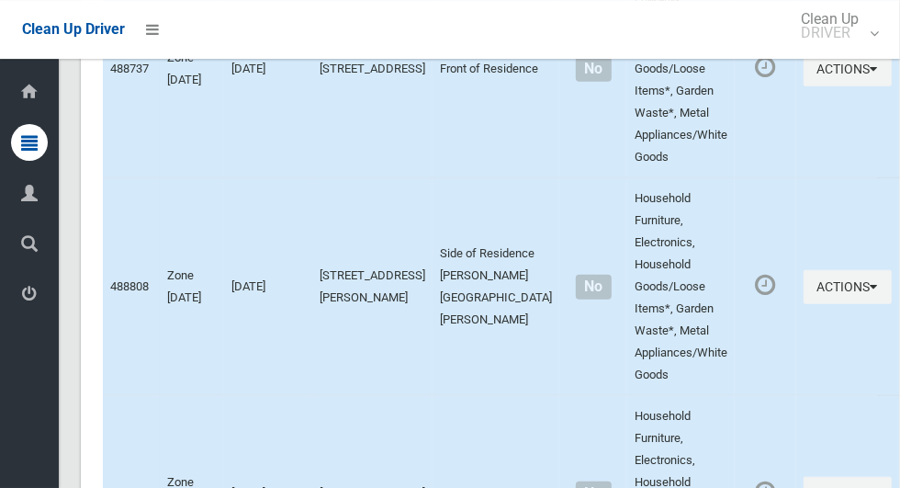
scroll to position [12569, 0]
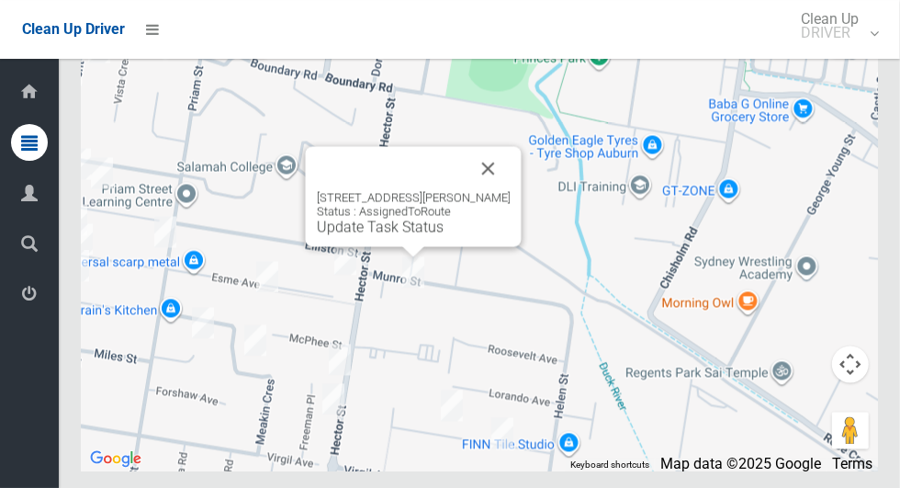
click at [386, 235] on link "Update Task Status" at bounding box center [380, 226] width 127 height 17
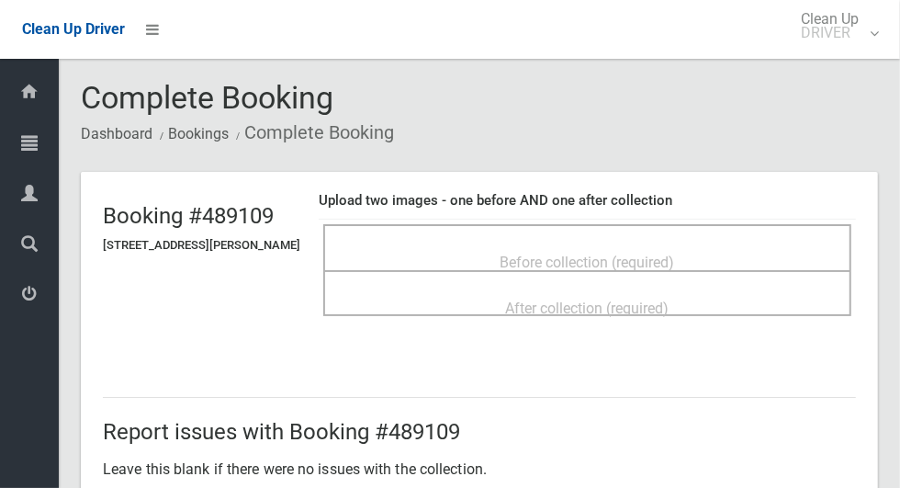
click at [675, 254] on span "Before collection (required)" at bounding box center [588, 262] width 175 height 17
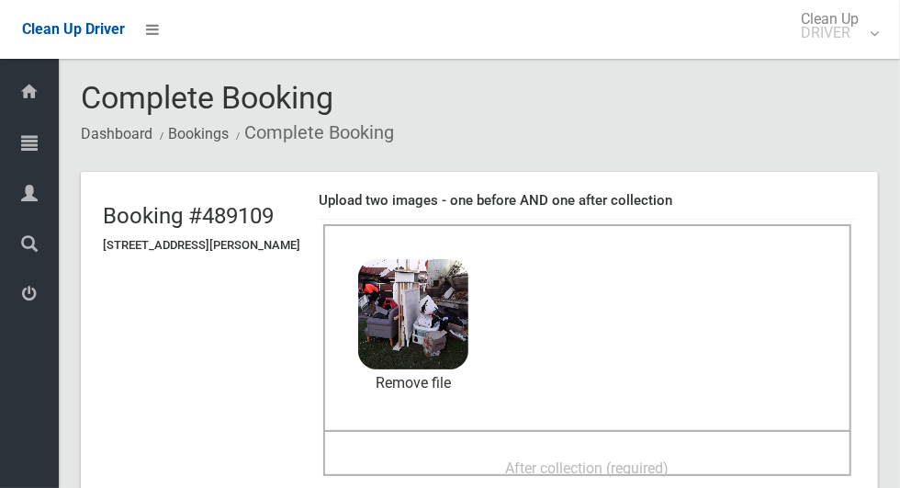
scroll to position [142, 0]
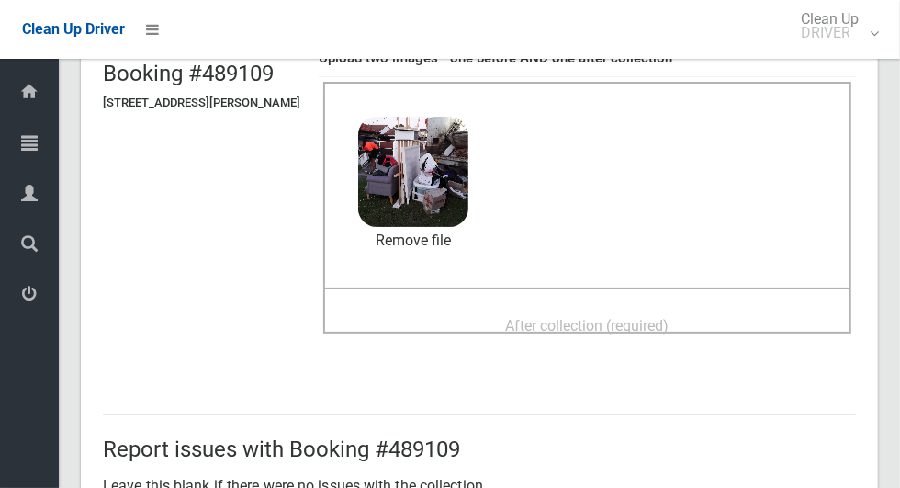
click at [706, 322] on div "After collection (required)" at bounding box center [588, 325] width 488 height 34
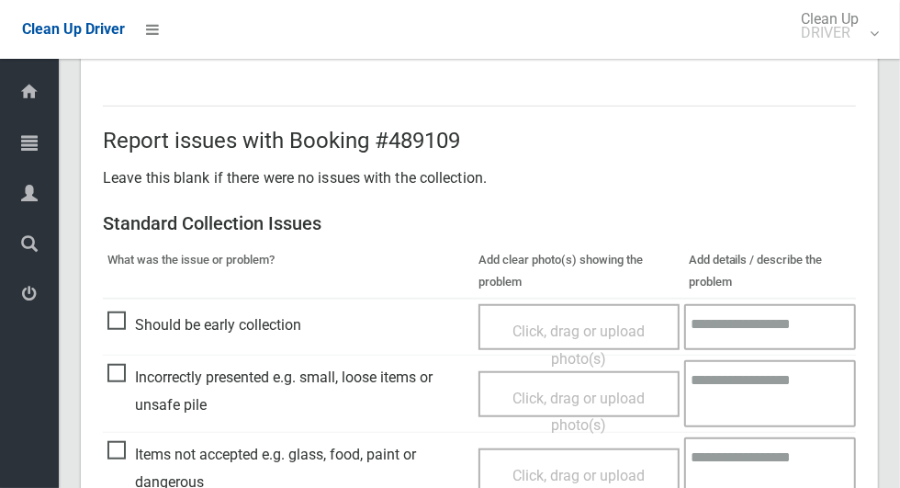
scroll to position [611, 0]
click at [125, 445] on span "Items not accepted e.g. glass, food, paint or dangerous" at bounding box center [288, 469] width 362 height 54
click at [582, 470] on span "Click, drag or upload photo(s)" at bounding box center [579, 490] width 132 height 45
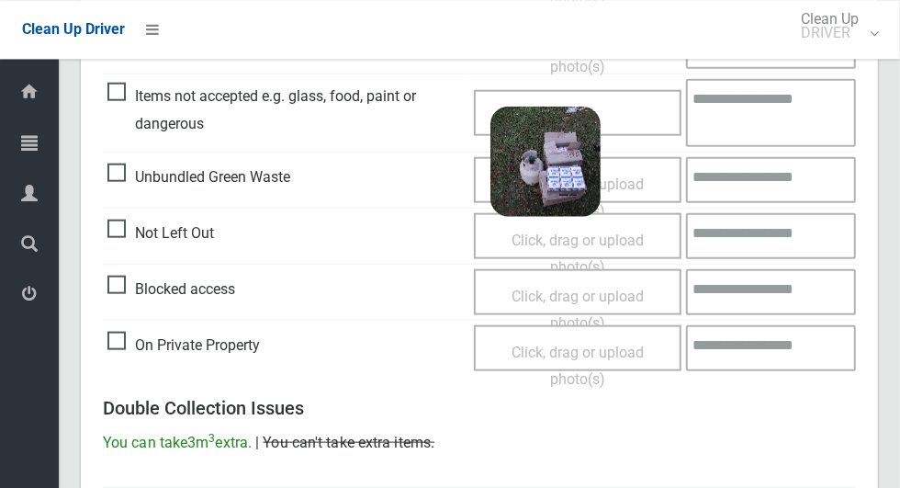
scroll to position [965, 0]
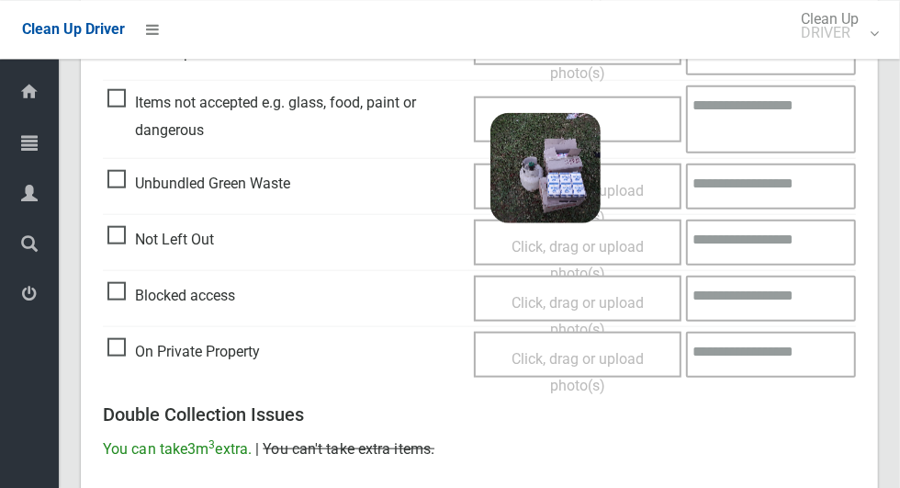
click at [772, 120] on textarea at bounding box center [771, 118] width 170 height 67
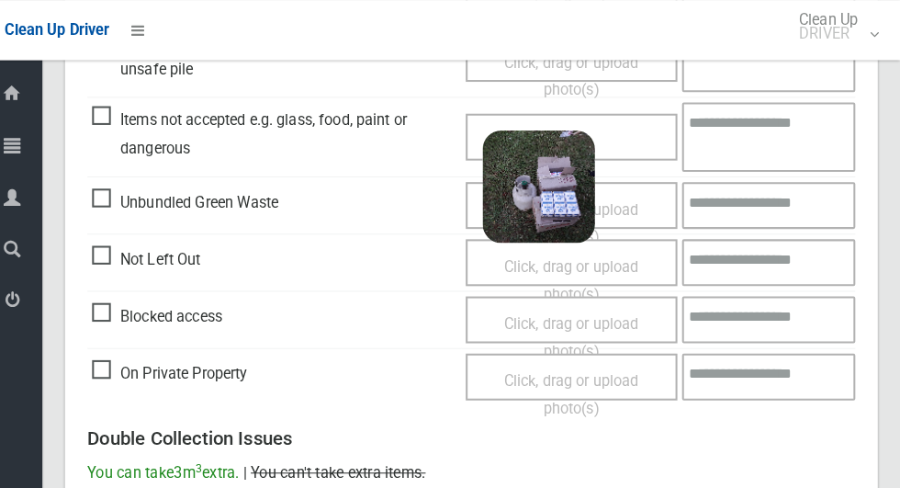
scroll to position [948, 0]
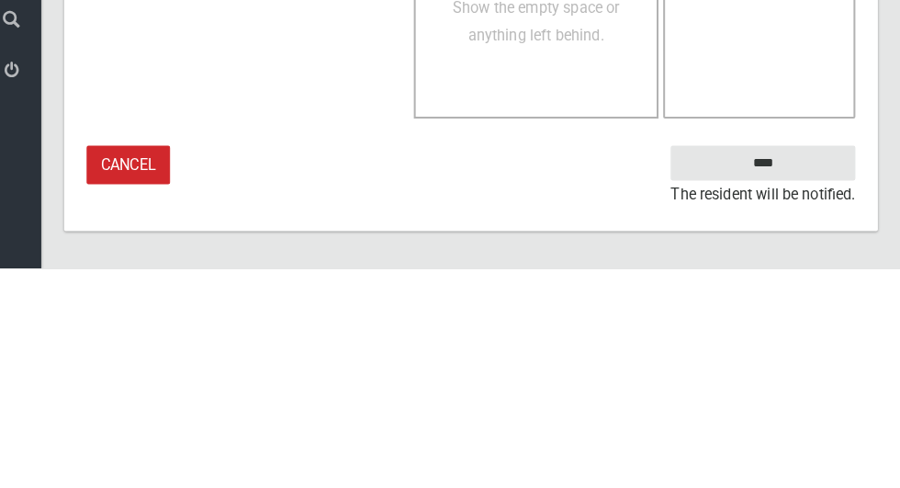
type textarea "*********"
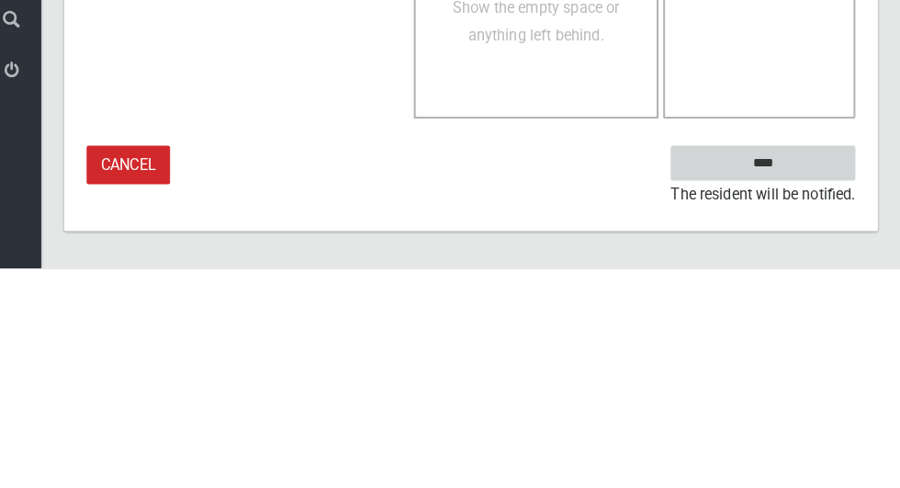
click at [823, 382] on input "****" at bounding box center [765, 384] width 181 height 34
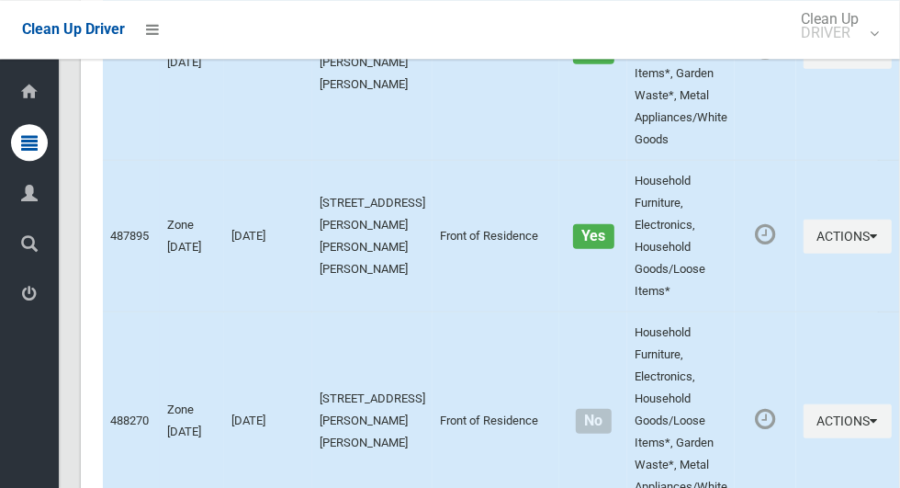
scroll to position [12569, 0]
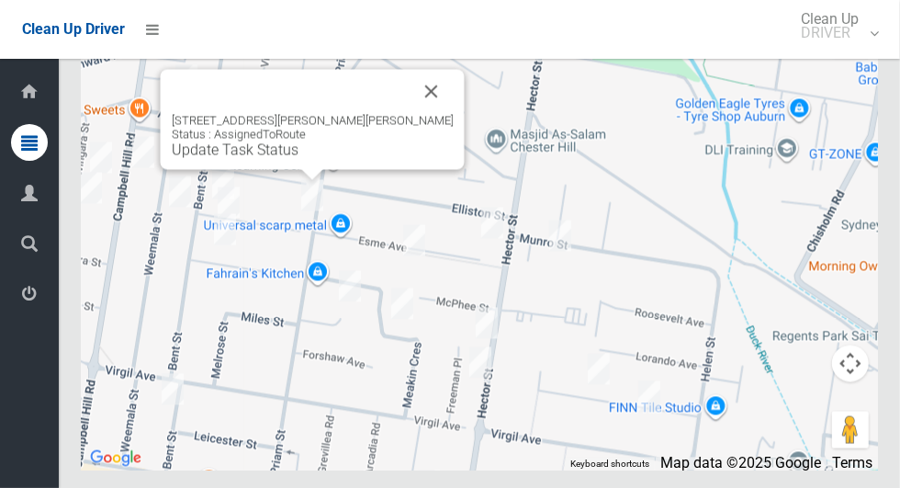
click at [299, 159] on link "Update Task Status" at bounding box center [235, 149] width 127 height 17
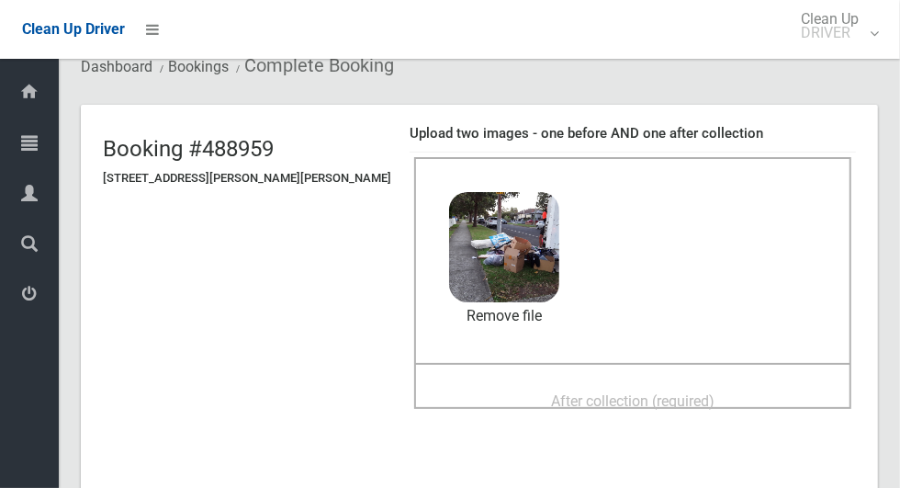
scroll to position [90, 0]
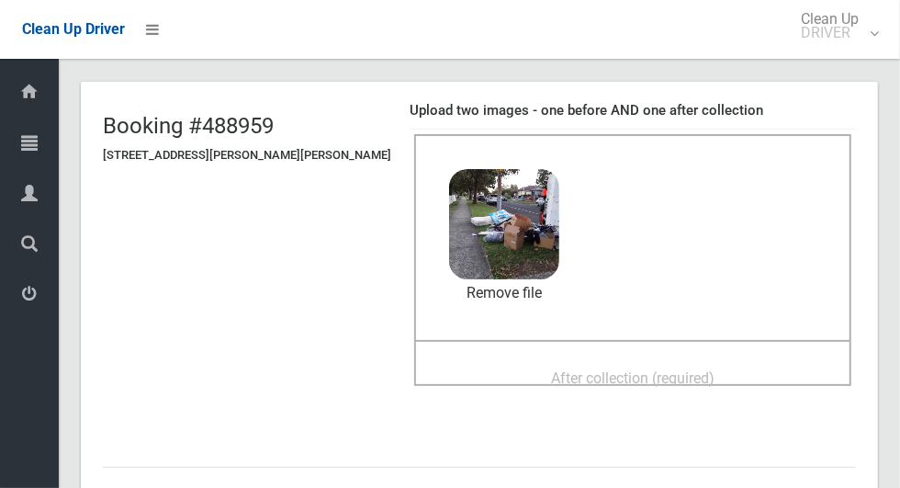
click at [686, 373] on span "After collection (required)" at bounding box center [633, 377] width 164 height 17
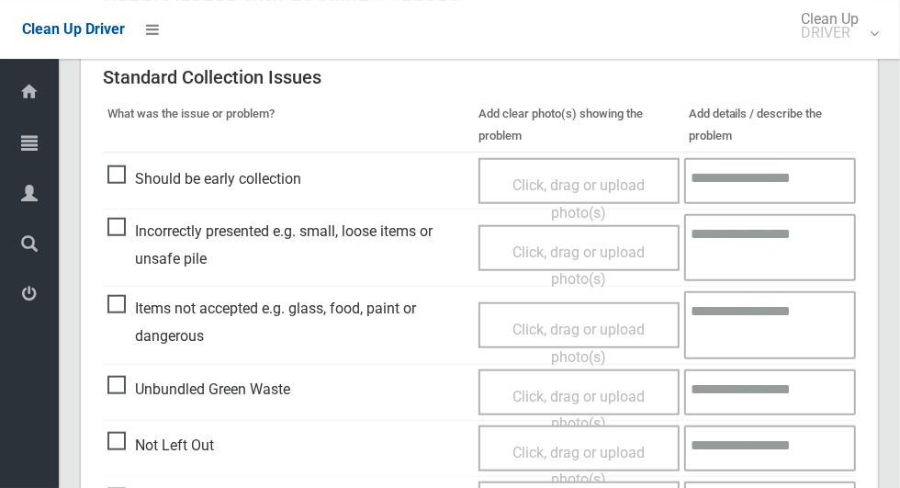
scroll to position [757, 0]
click at [115, 227] on span "Incorrectly presented e.g. small, loose items or unsafe pile" at bounding box center [288, 246] width 362 height 54
click at [605, 256] on span "Click, drag or upload photo(s)" at bounding box center [579, 266] width 132 height 45
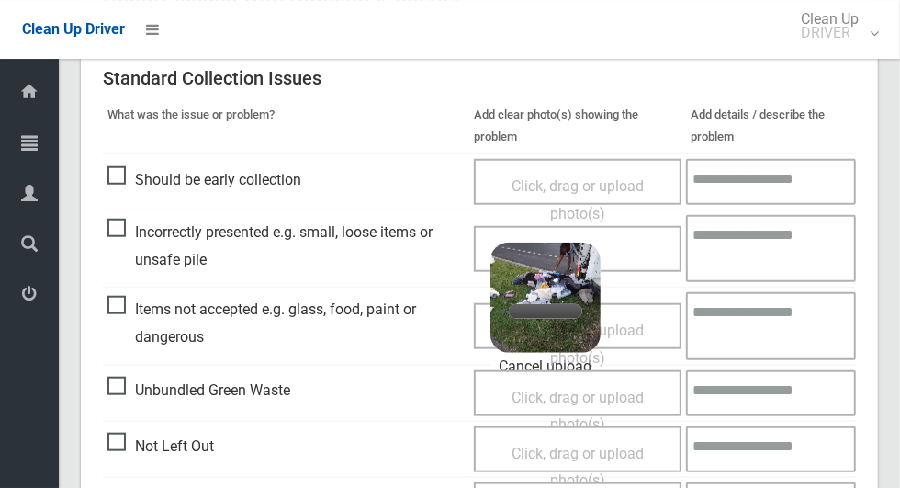
click at [771, 244] on textarea at bounding box center [771, 248] width 170 height 67
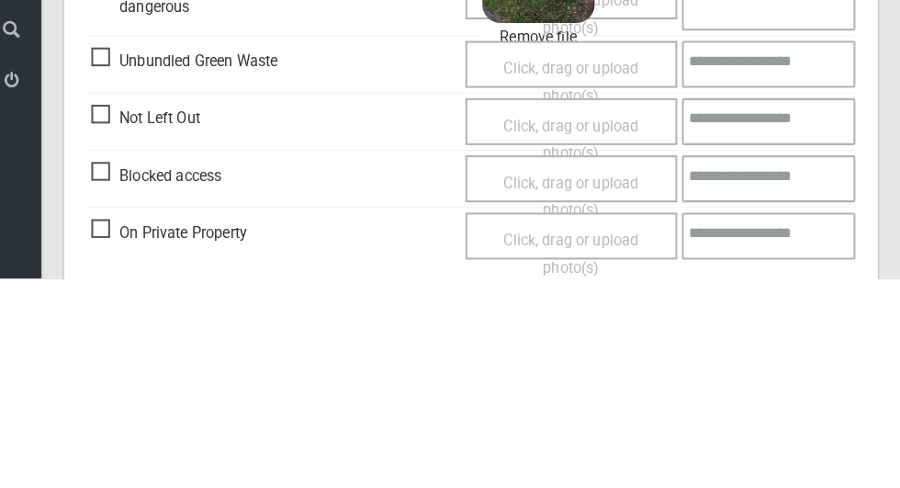
scroll to position [1555, 0]
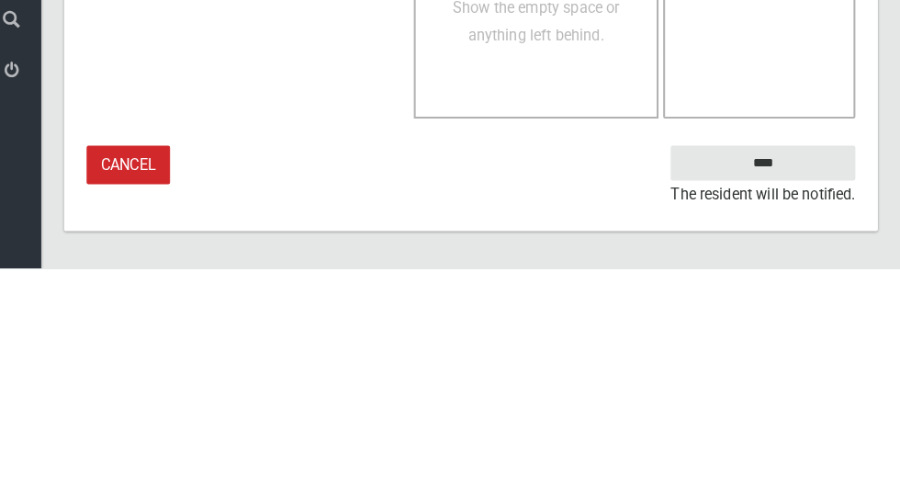
type textarea "**********"
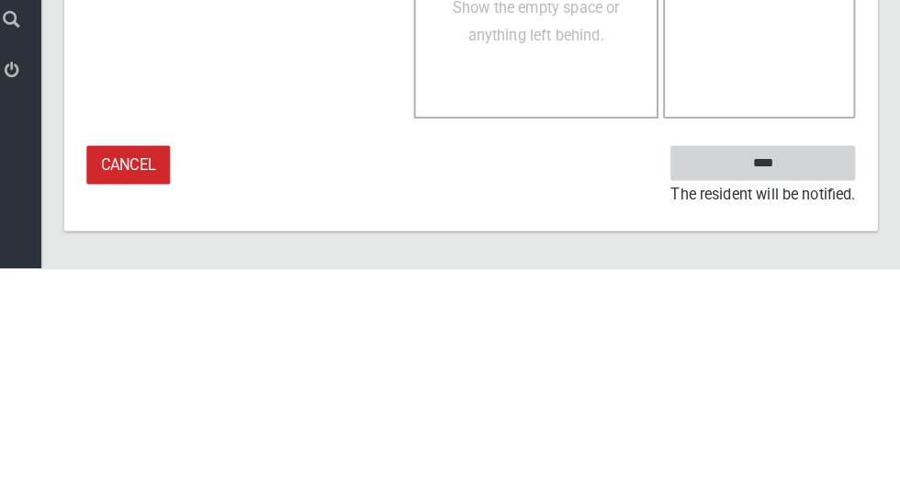
click at [803, 391] on input "****" at bounding box center [765, 384] width 181 height 34
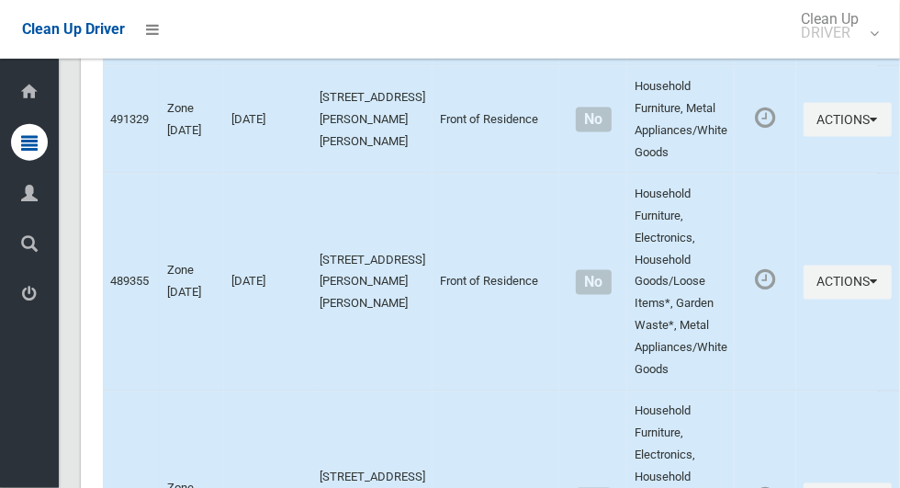
scroll to position [12569, 0]
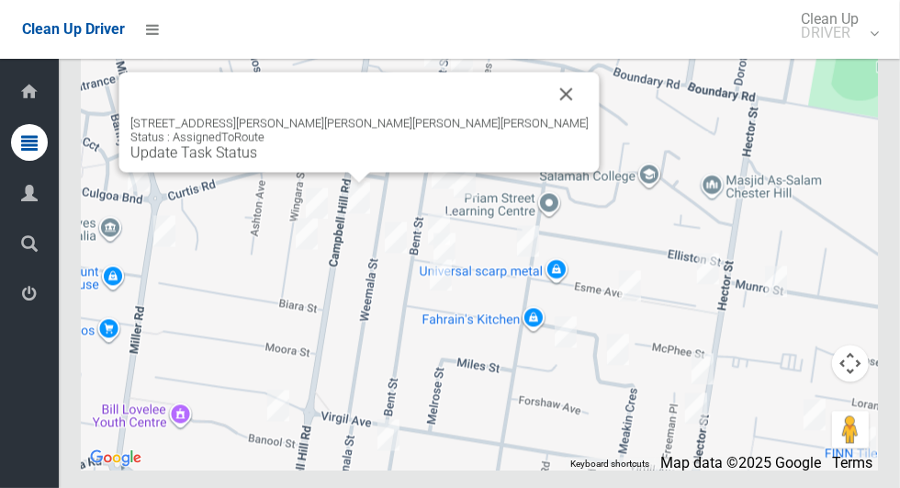
click at [257, 162] on link "Update Task Status" at bounding box center [193, 152] width 127 height 17
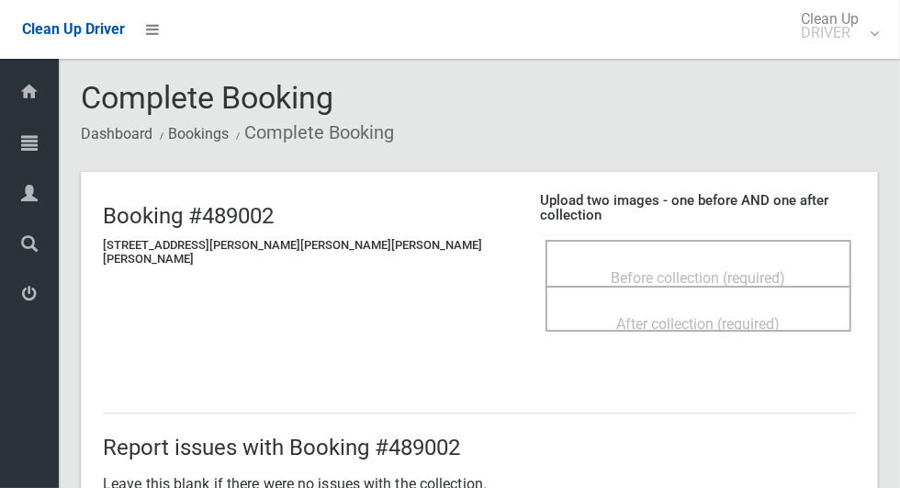
click at [588, 260] on div "Before collection (required)" at bounding box center [698, 277] width 265 height 34
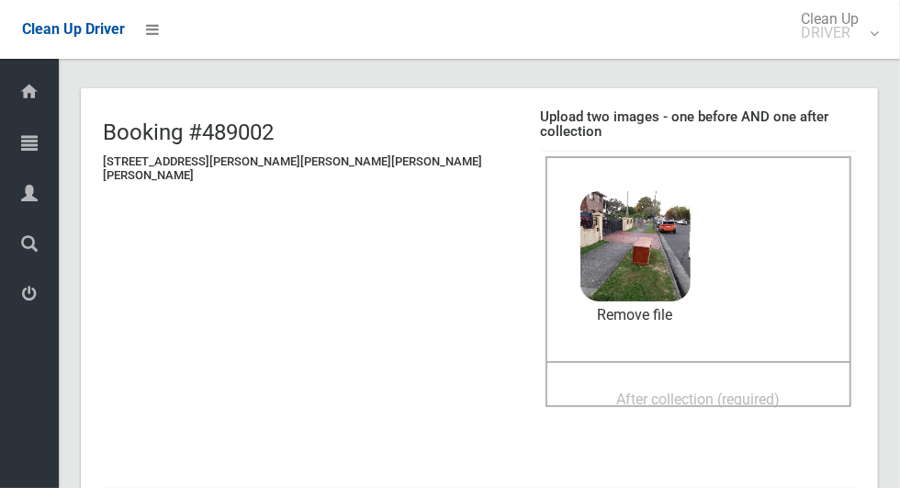
scroll to position [107, 0]
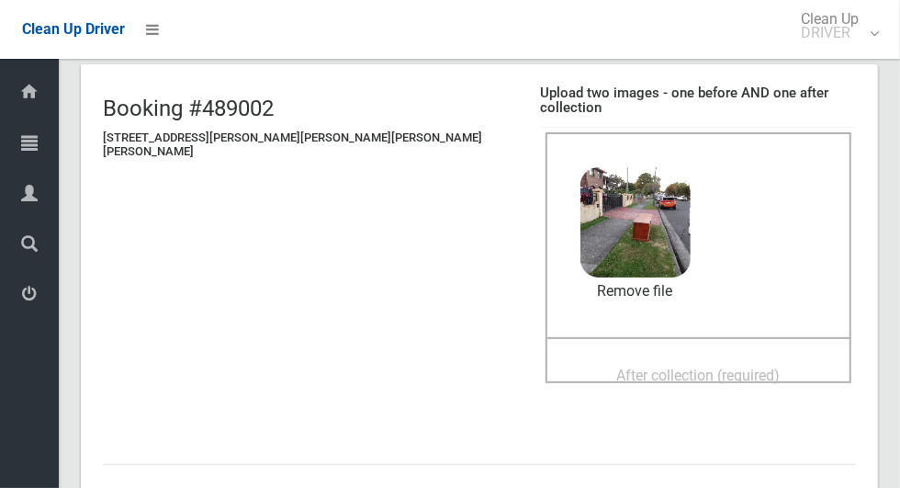
click at [695, 367] on span "After collection (required)" at bounding box center [698, 375] width 164 height 17
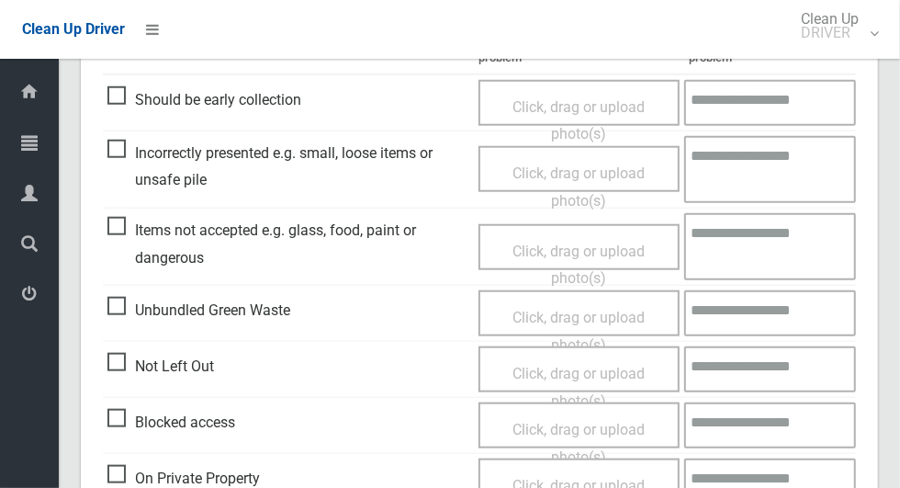
scroll to position [1503, 0]
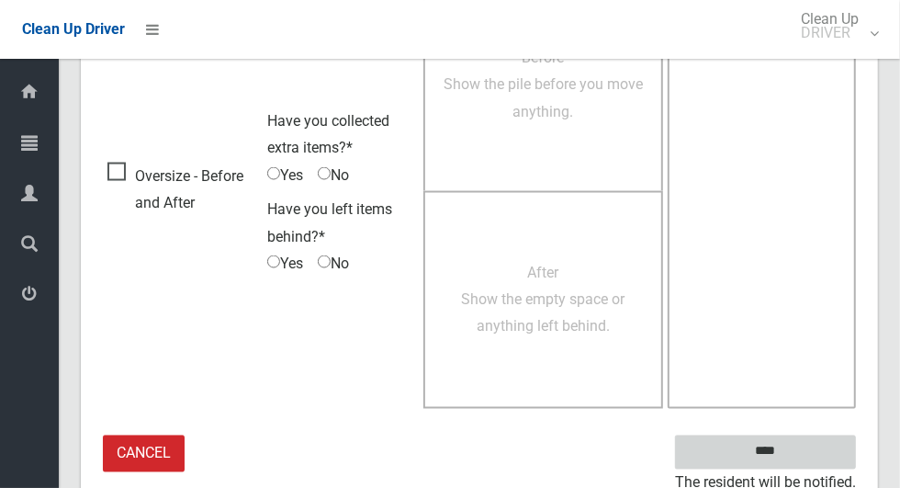
click at [797, 435] on input "****" at bounding box center [765, 452] width 181 height 34
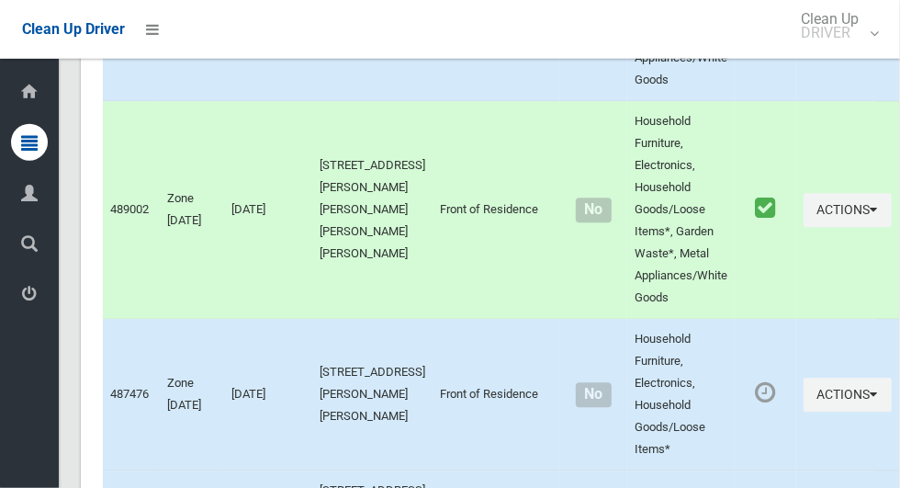
scroll to position [12569, 0]
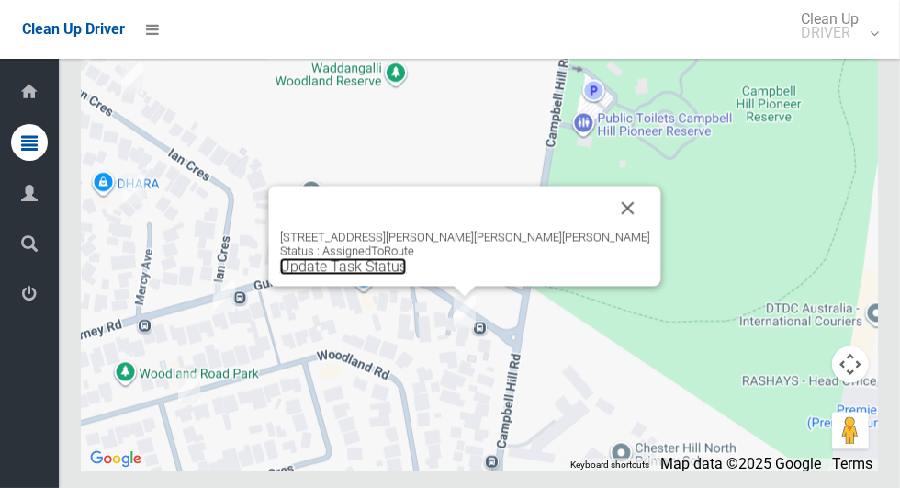
click at [407, 275] on link "Update Task Status" at bounding box center [343, 265] width 127 height 17
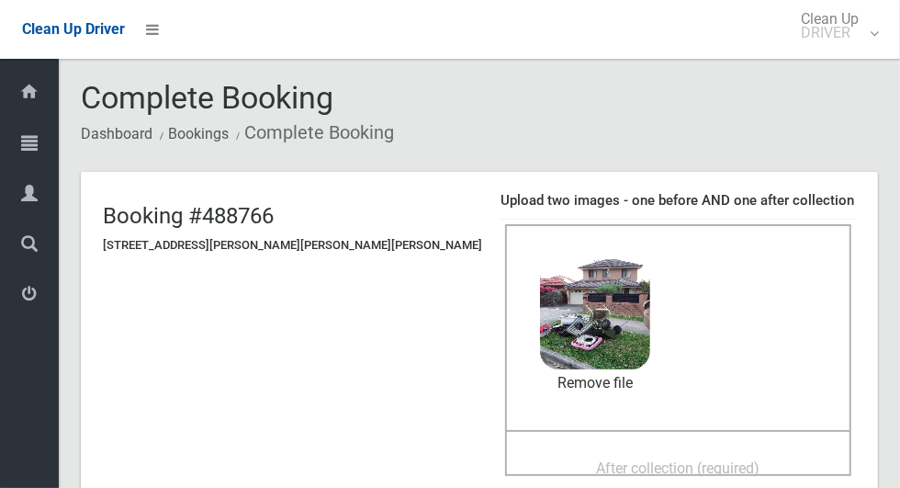
scroll to position [80, 0]
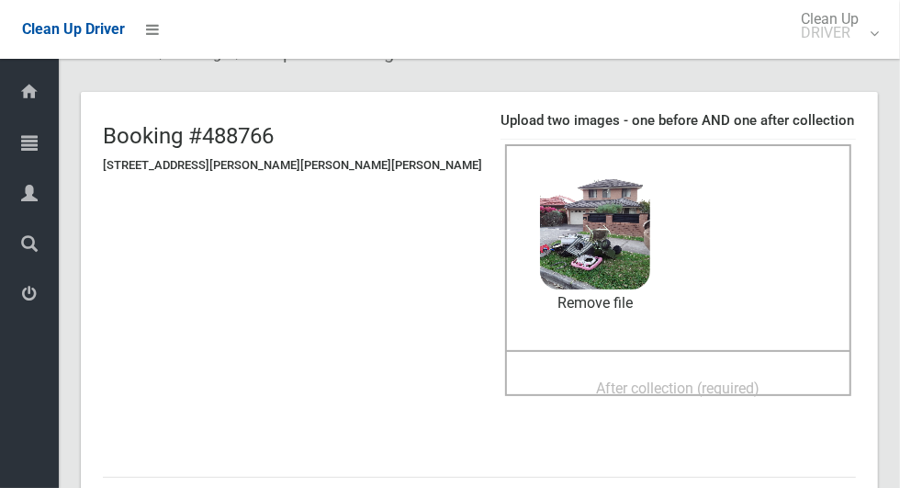
click at [693, 395] on span "After collection (required)" at bounding box center [679, 387] width 164 height 17
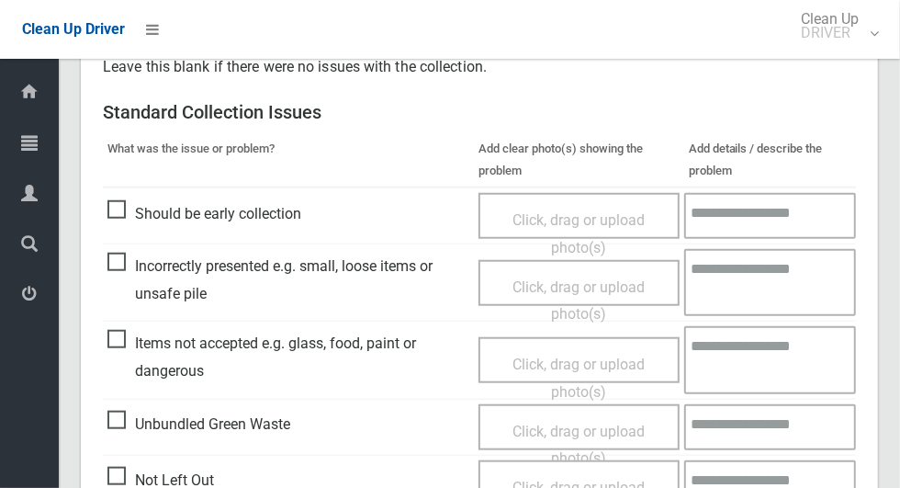
scroll to position [1503, 0]
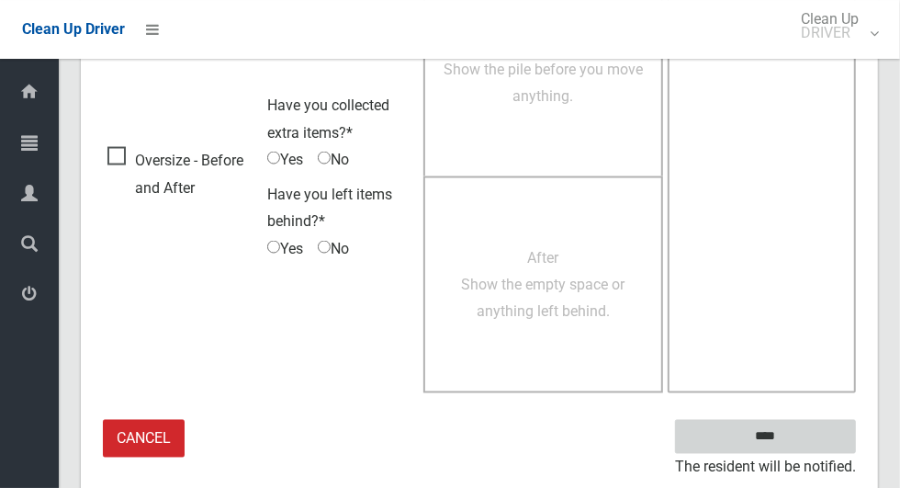
click at [823, 440] on input "****" at bounding box center [765, 437] width 181 height 34
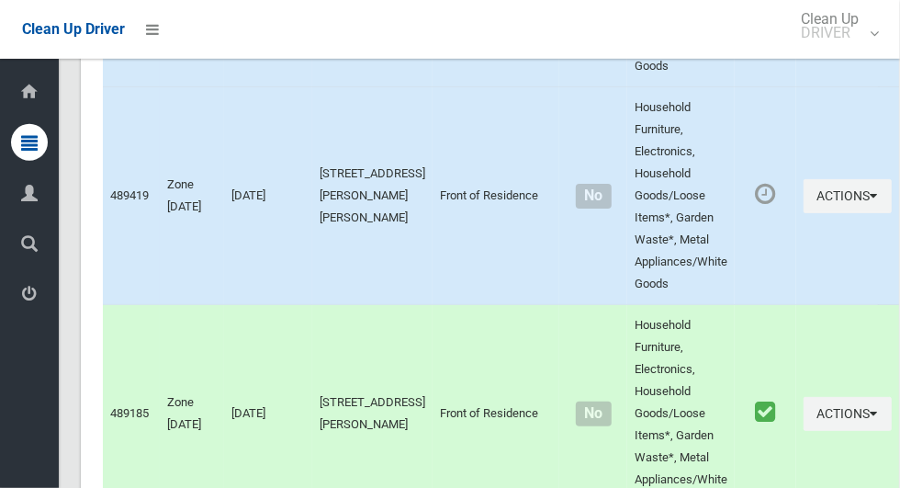
scroll to position [12569, 0]
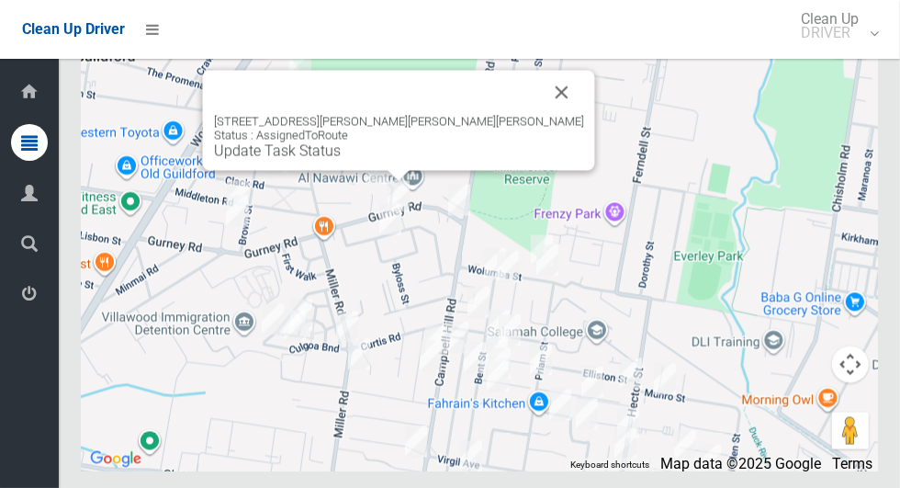
click at [341, 159] on link "Update Task Status" at bounding box center [277, 149] width 127 height 17
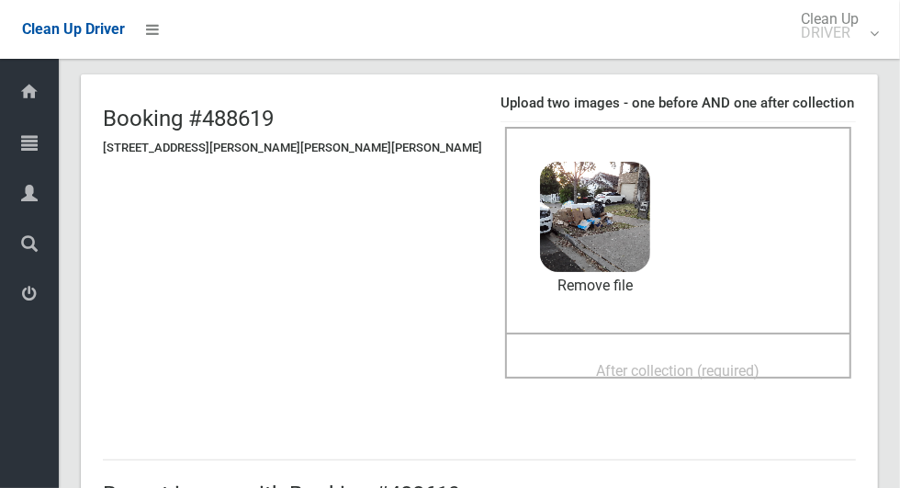
scroll to position [145, 0]
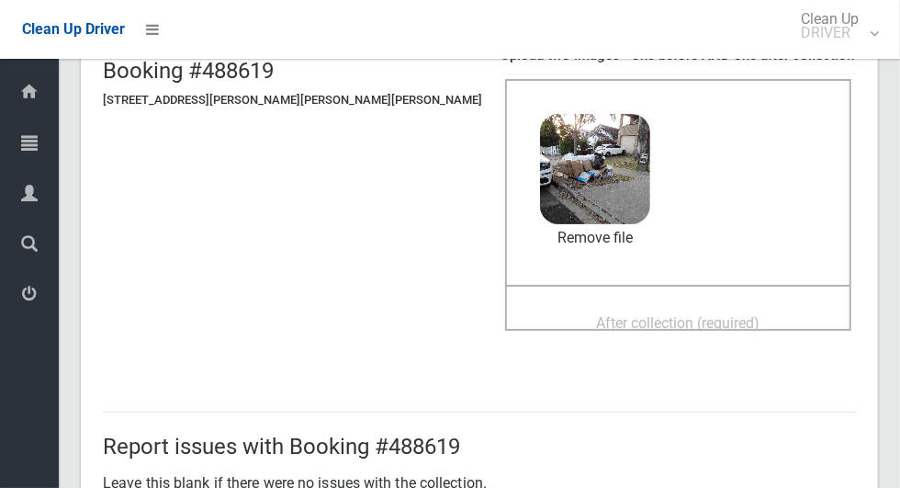
click at [714, 326] on div "After collection (required)" at bounding box center [678, 322] width 306 height 34
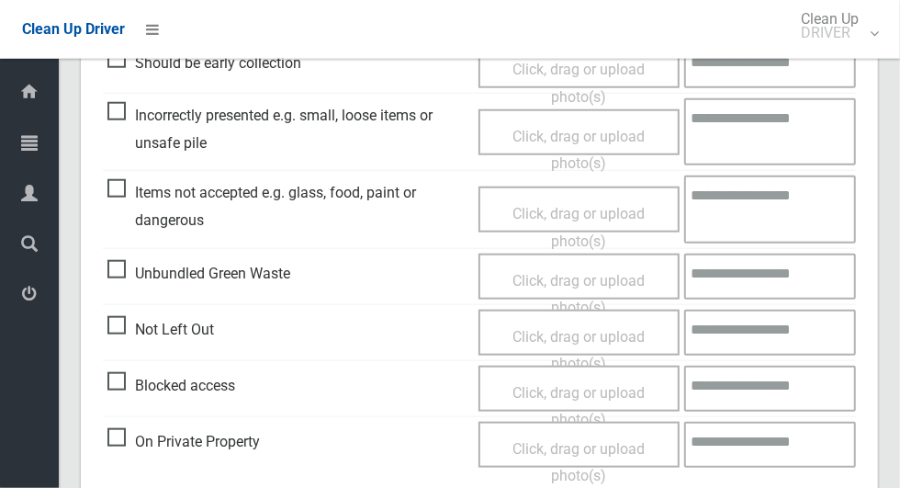
scroll to position [1503, 0]
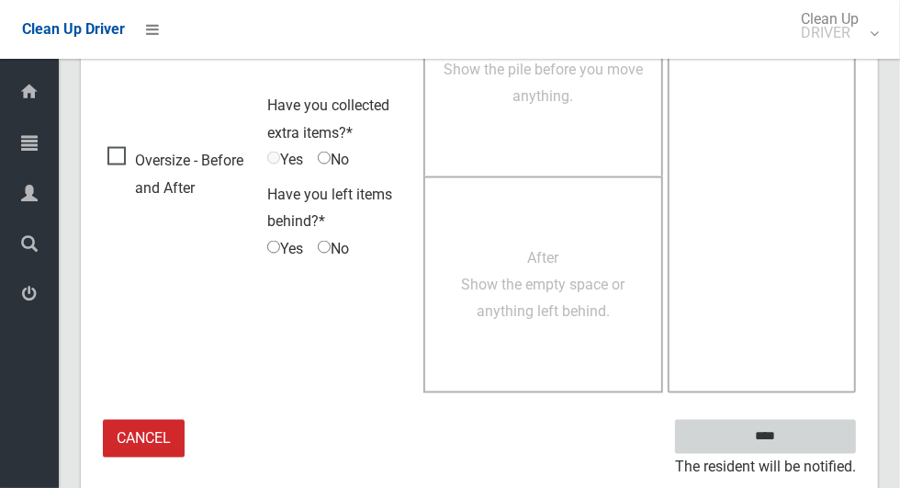
click at [815, 435] on input "****" at bounding box center [765, 437] width 181 height 34
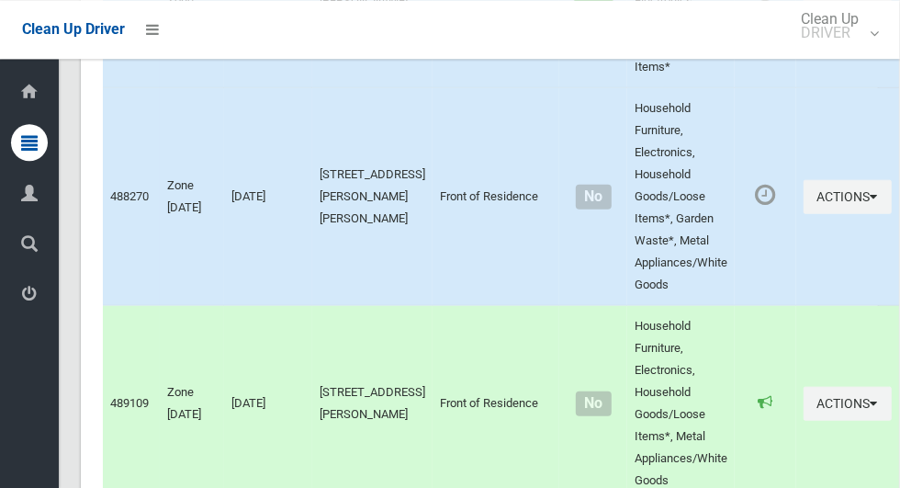
scroll to position [12569, 0]
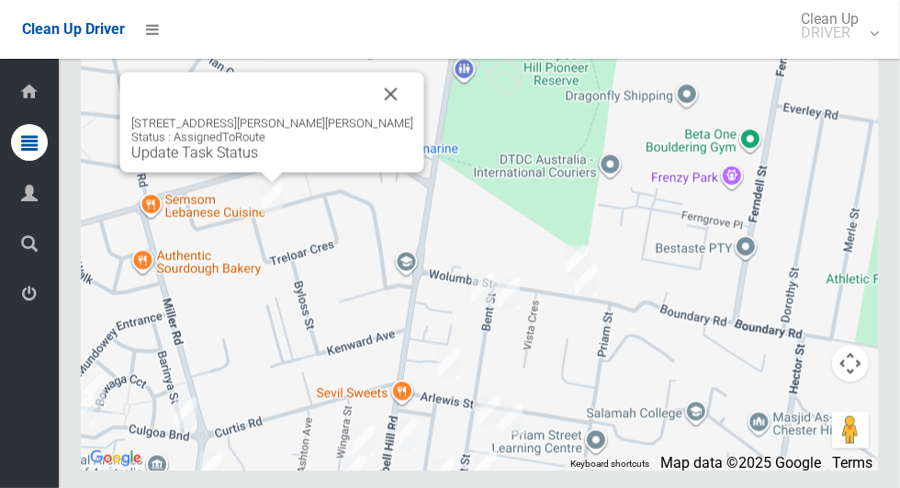
click at [242, 162] on link "Update Task Status" at bounding box center [194, 152] width 127 height 17
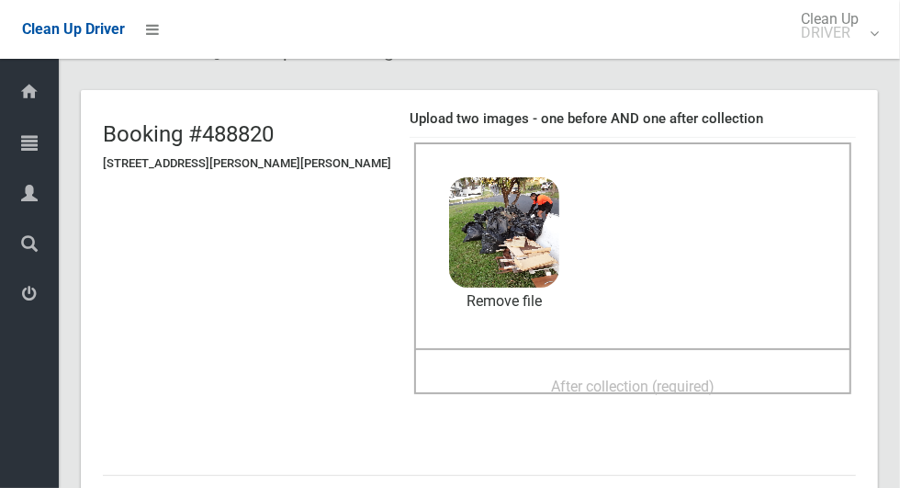
scroll to position [85, 0]
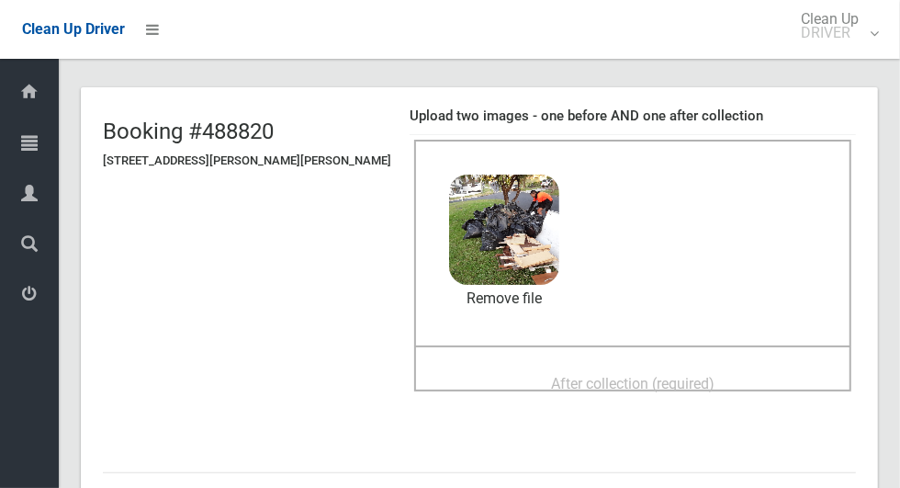
click at [731, 380] on div "After collection (required)" at bounding box center [633, 383] width 397 height 34
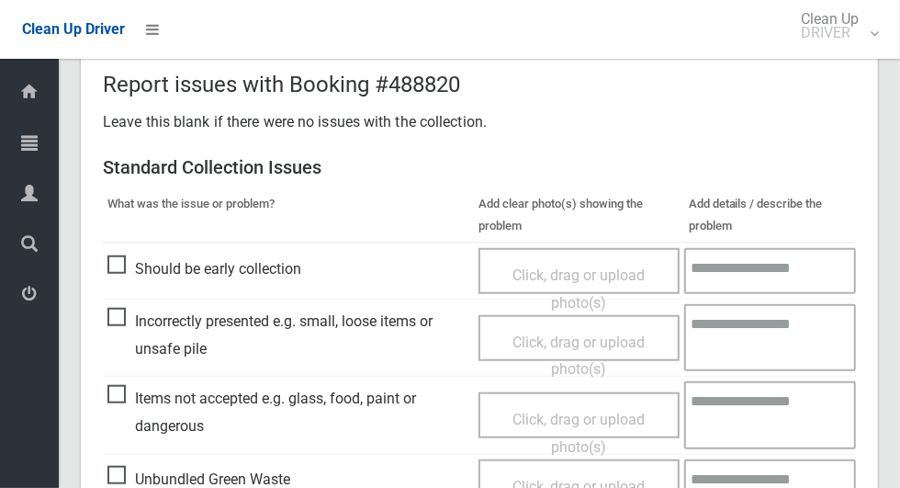
scroll to position [1503, 0]
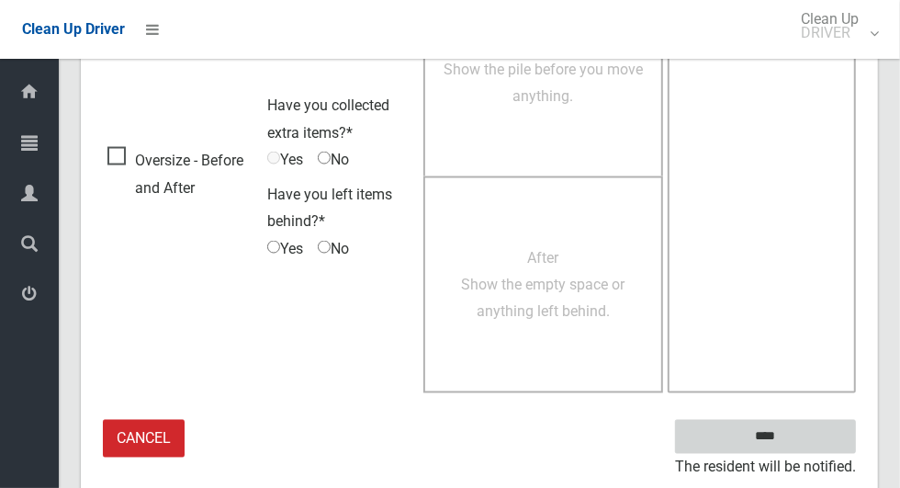
click at [820, 437] on input "****" at bounding box center [765, 437] width 181 height 34
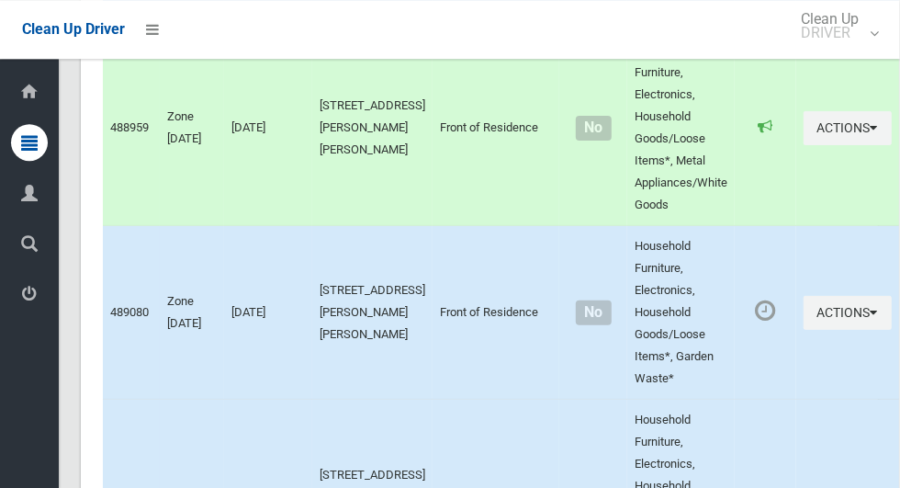
scroll to position [12569, 0]
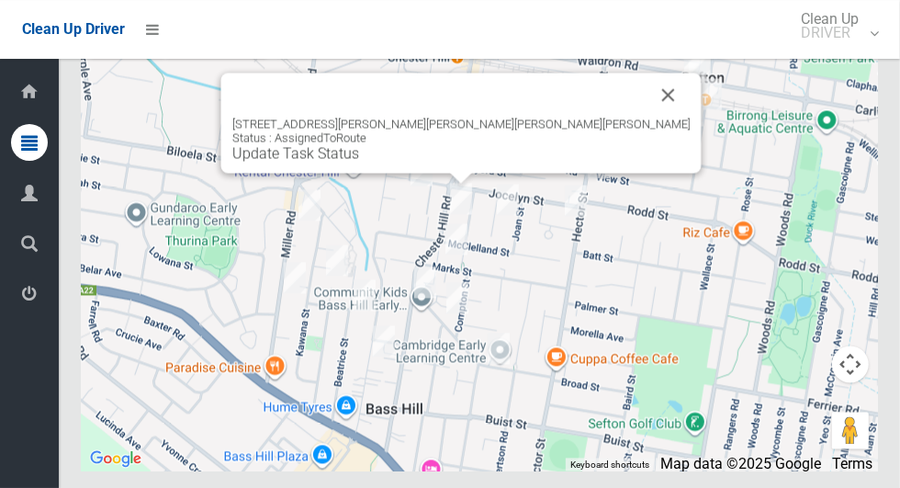
click at [647, 117] on button "Close" at bounding box center [669, 95] width 44 height 44
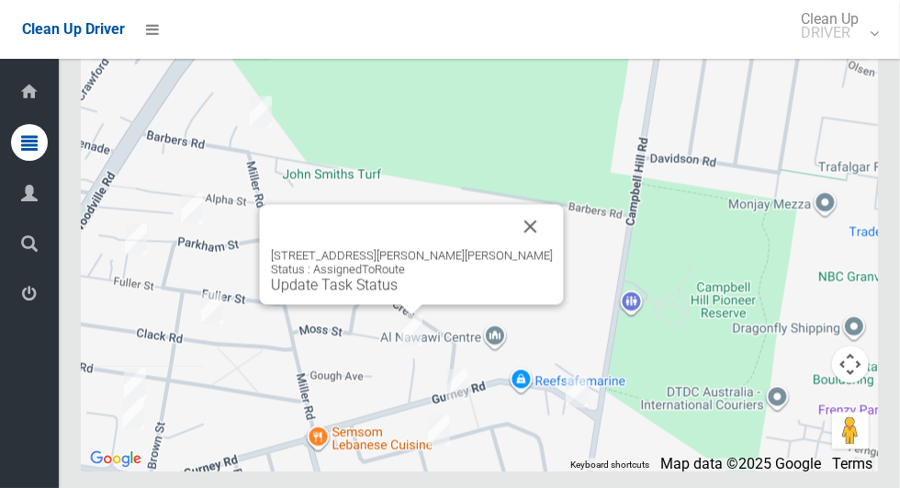
click at [509, 248] on button "Close" at bounding box center [531, 226] width 44 height 44
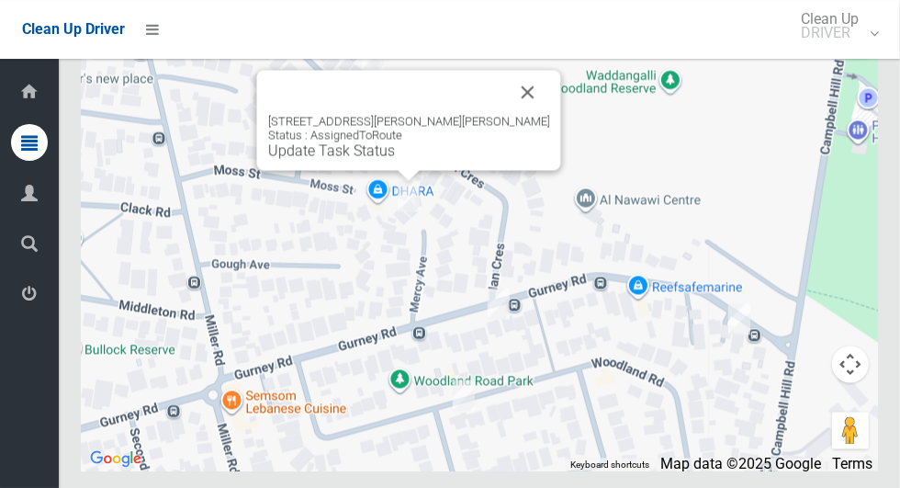
click at [392, 159] on link "Update Task Status" at bounding box center [331, 149] width 127 height 17
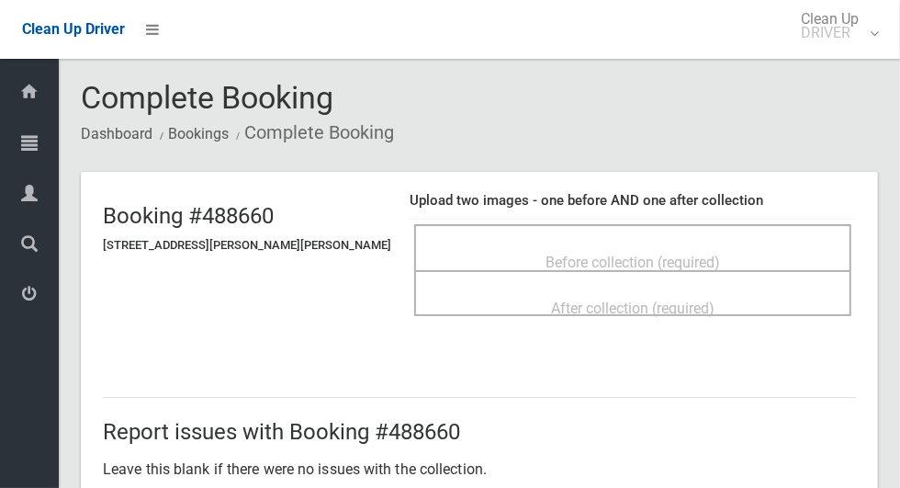
click at [759, 244] on div "Before collection (required)" at bounding box center [633, 261] width 397 height 34
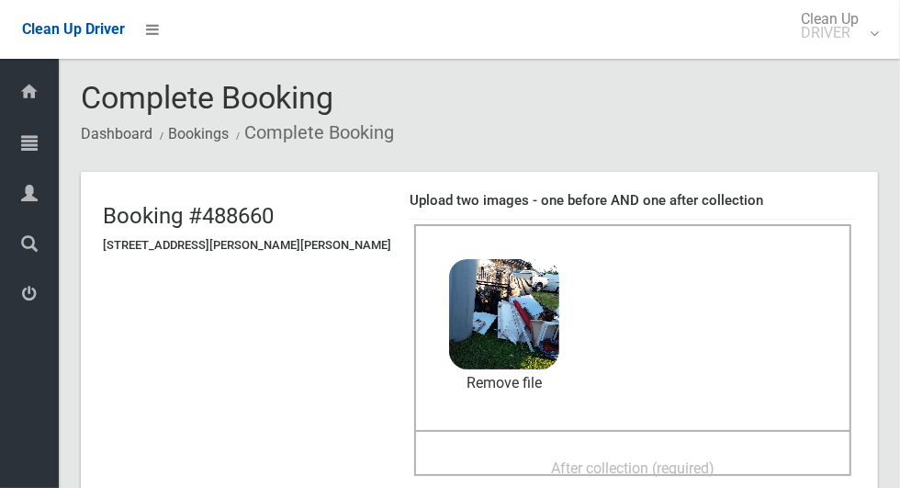
scroll to position [143, 0]
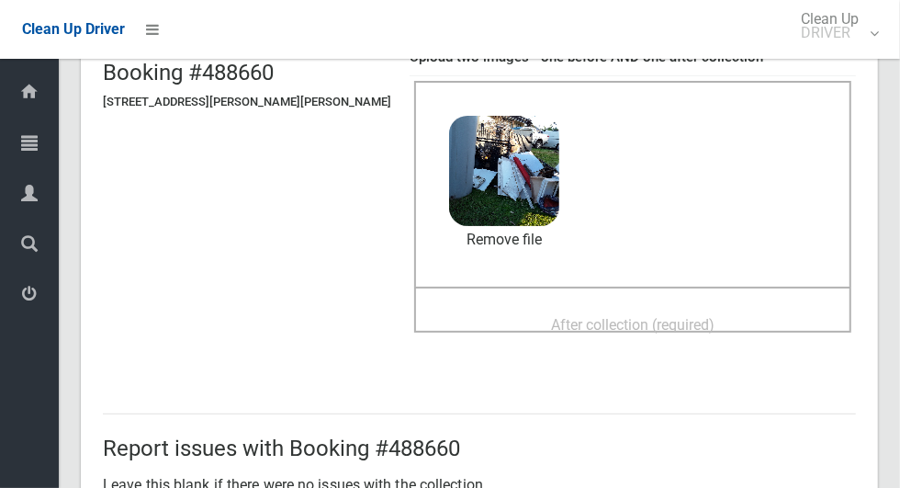
click at [714, 323] on div "After collection (required)" at bounding box center [633, 324] width 397 height 34
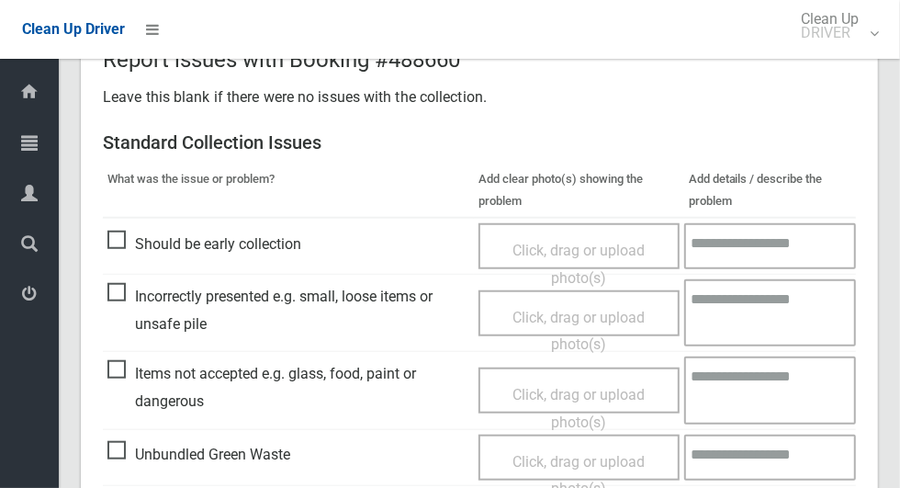
scroll to position [692, 0]
click at [108, 369] on span "Items not accepted e.g. glass, food, paint or dangerous" at bounding box center [288, 388] width 362 height 54
click at [584, 389] on span "Click, drag or upload photo(s)" at bounding box center [579, 409] width 132 height 45
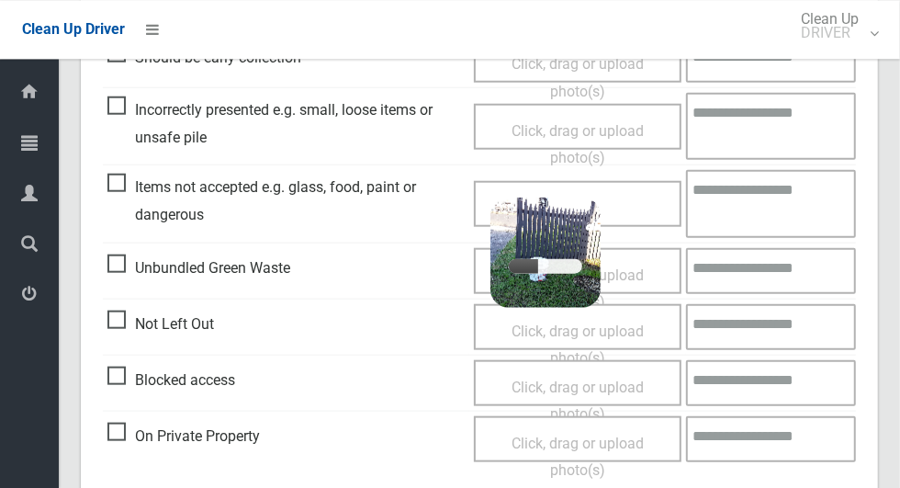
scroll to position [880, 0]
click at [785, 209] on textarea at bounding box center [771, 202] width 170 height 67
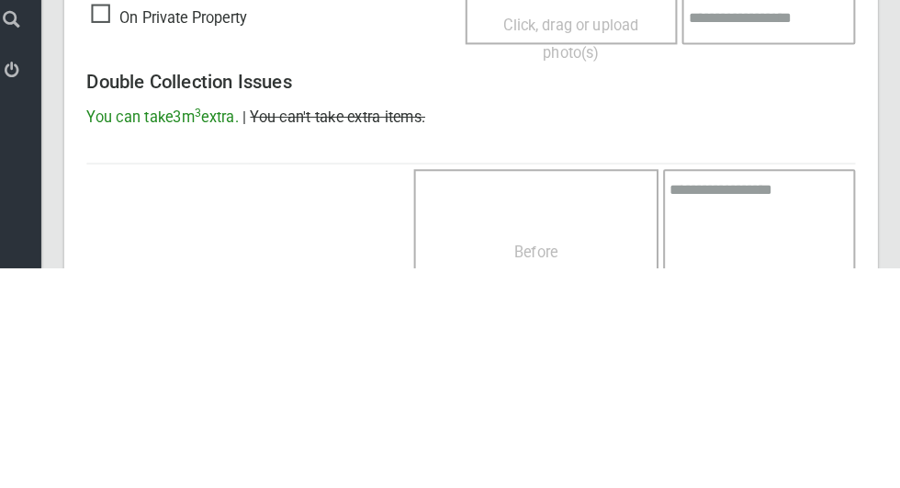
scroll to position [1555, 0]
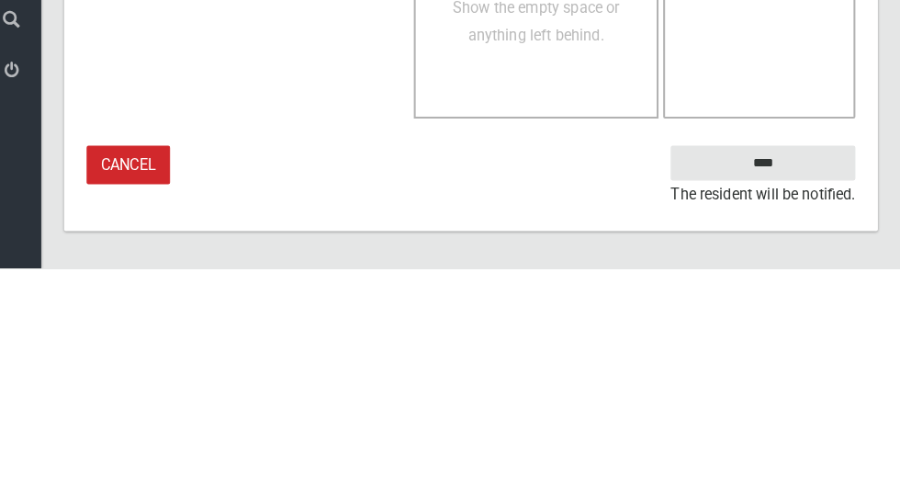
type textarea "*****"
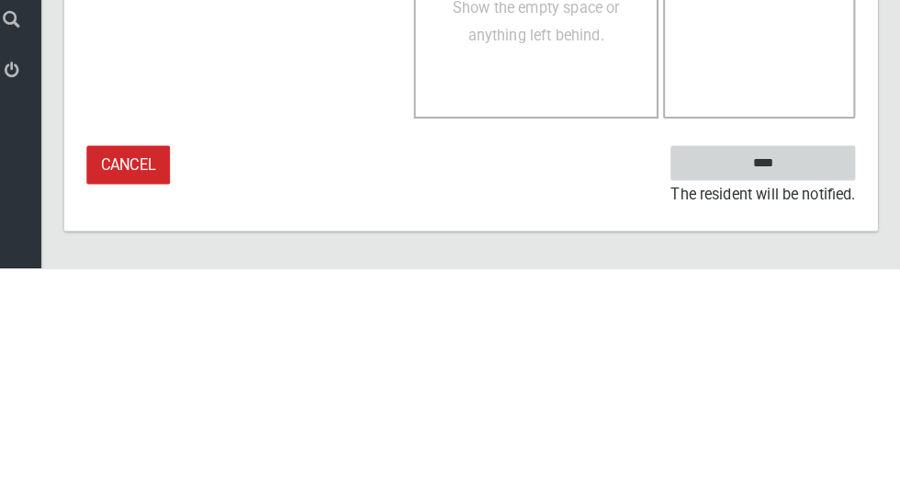
click at [810, 387] on input "****" at bounding box center [765, 384] width 181 height 34
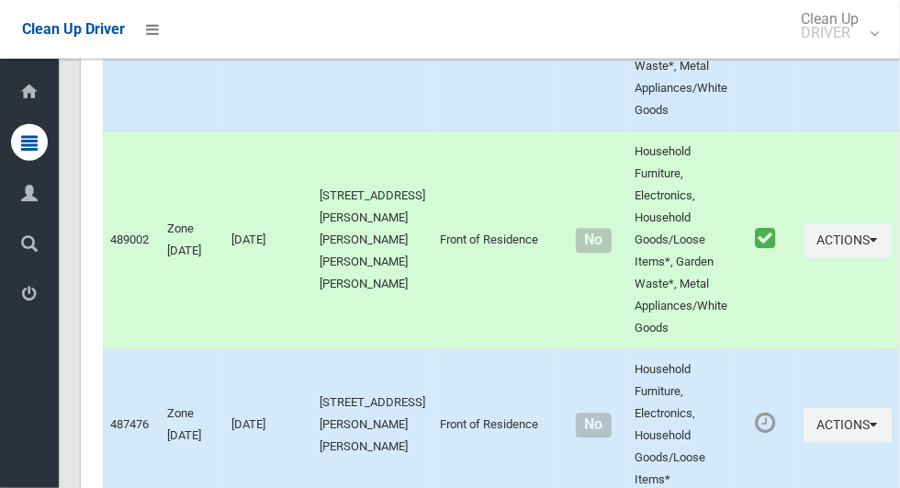
scroll to position [12569, 0]
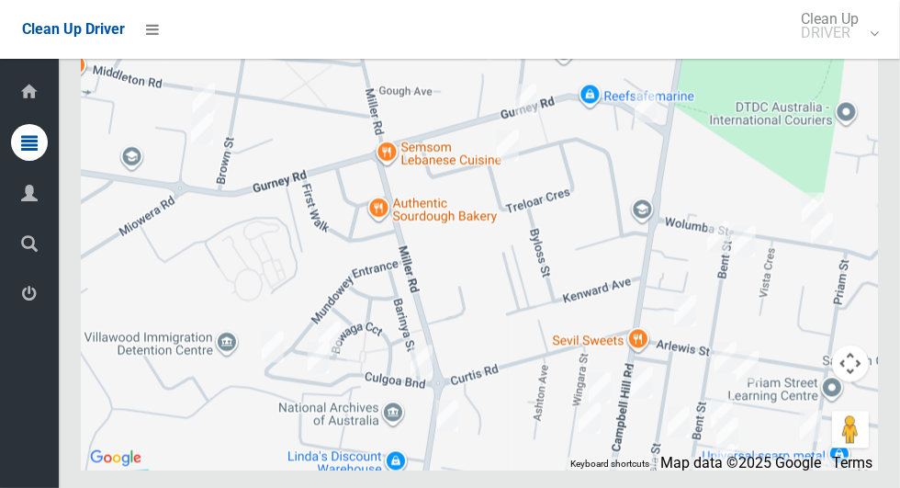
click at [420, 374] on div at bounding box center [479, 240] width 797 height 459
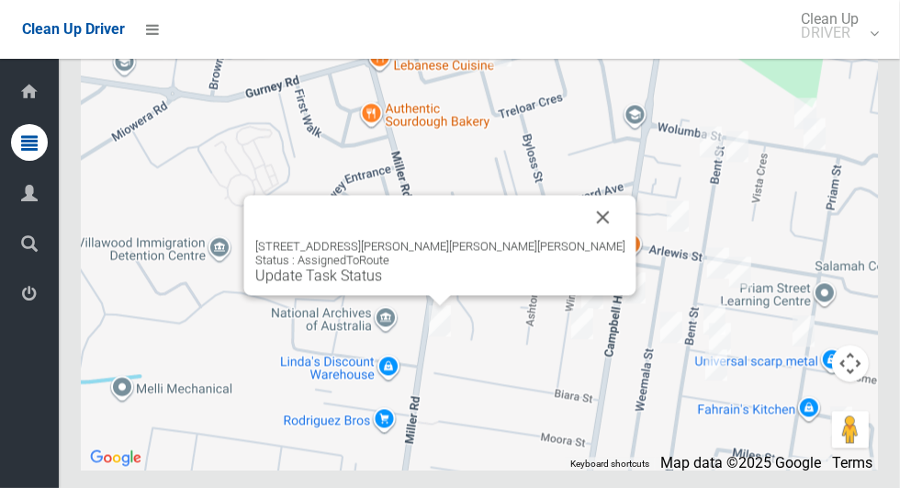
click at [582, 240] on button "Close" at bounding box center [604, 218] width 44 height 44
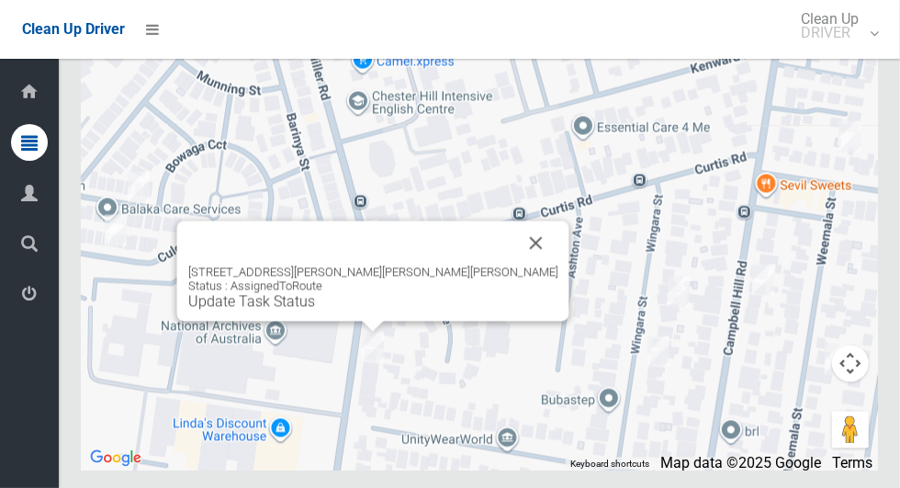
click at [514, 265] on button "Close" at bounding box center [536, 243] width 44 height 44
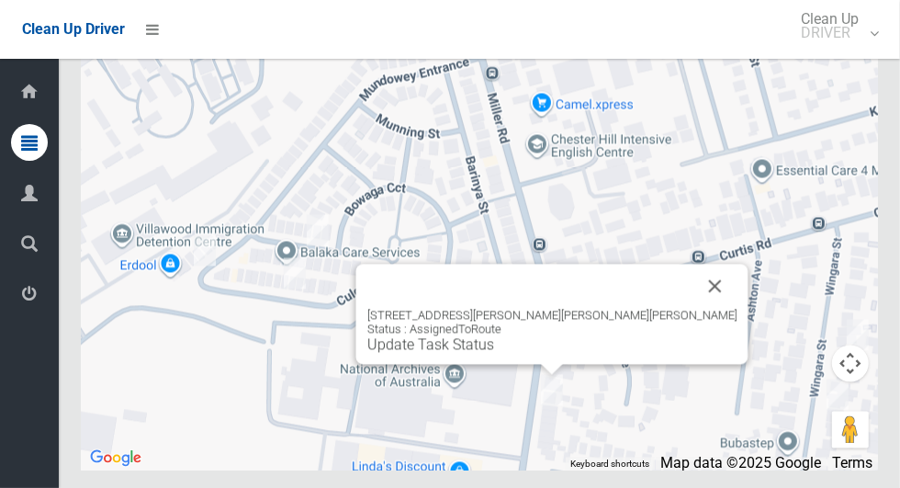
click at [494, 354] on link "Update Task Status" at bounding box center [430, 344] width 127 height 17
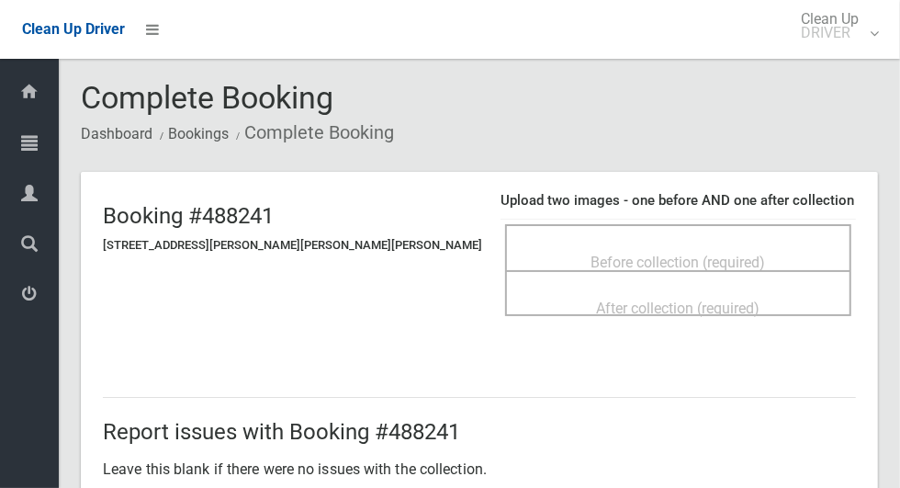
click at [680, 254] on span "Before collection (required)" at bounding box center [679, 262] width 175 height 17
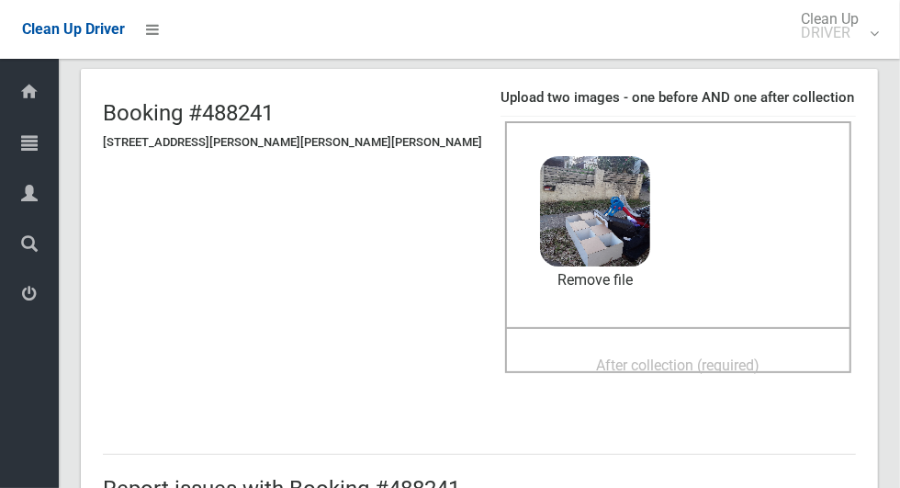
scroll to position [119, 0]
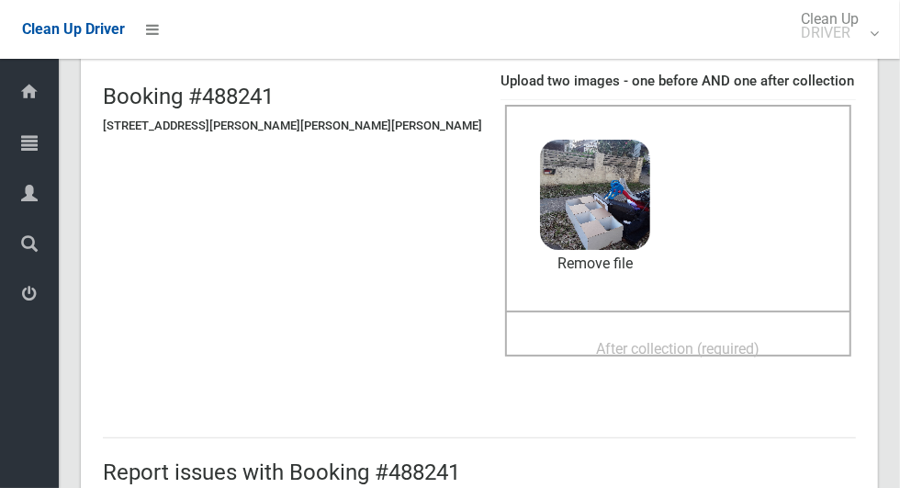
click at [660, 344] on span "After collection (required)" at bounding box center [679, 348] width 164 height 17
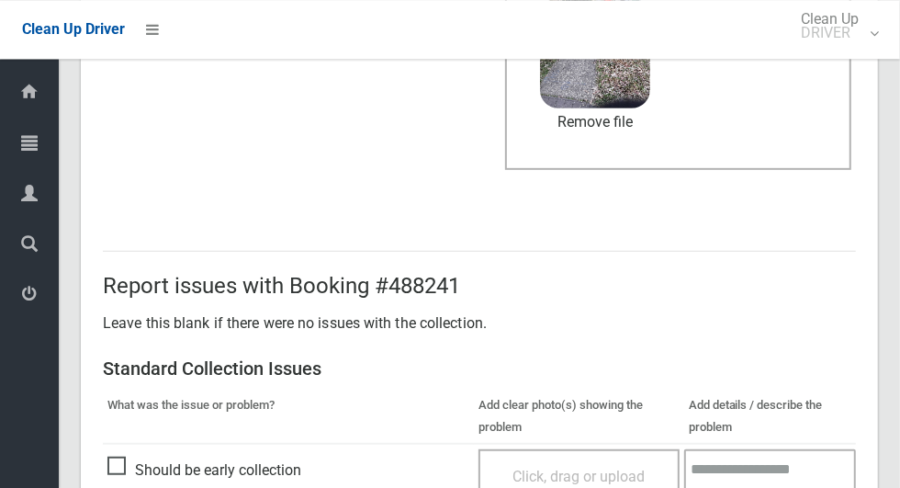
scroll to position [1503, 0]
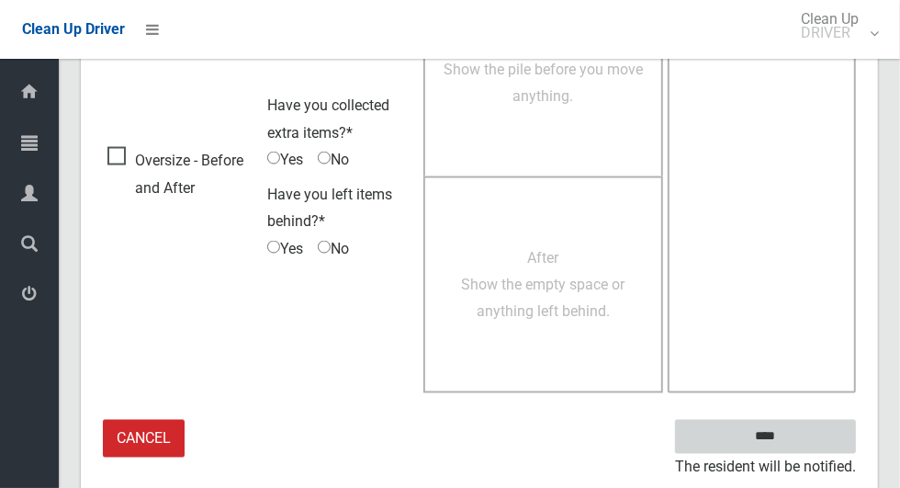
click at [825, 446] on input "****" at bounding box center [765, 437] width 181 height 34
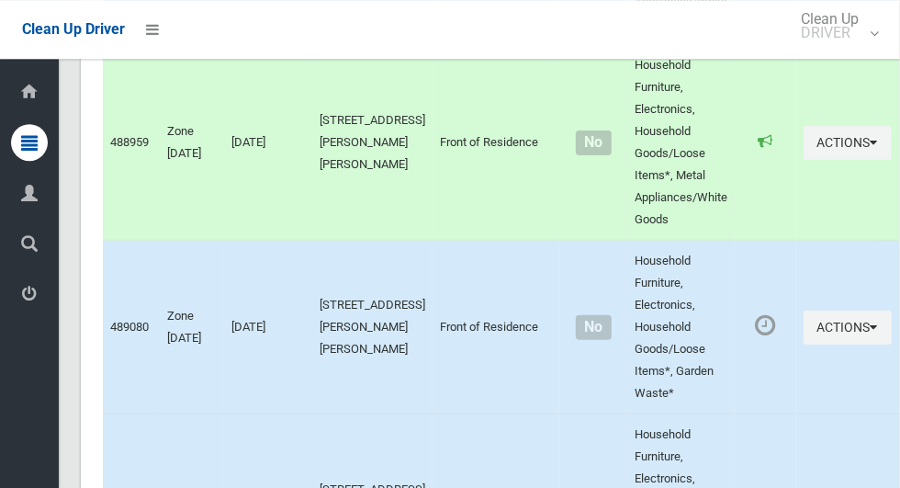
scroll to position [12569, 0]
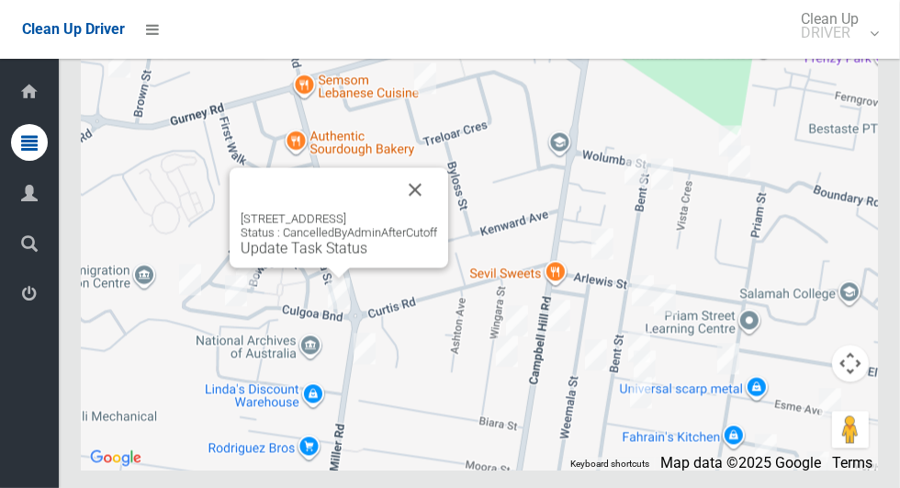
click at [419, 212] on button "Close" at bounding box center [415, 190] width 44 height 44
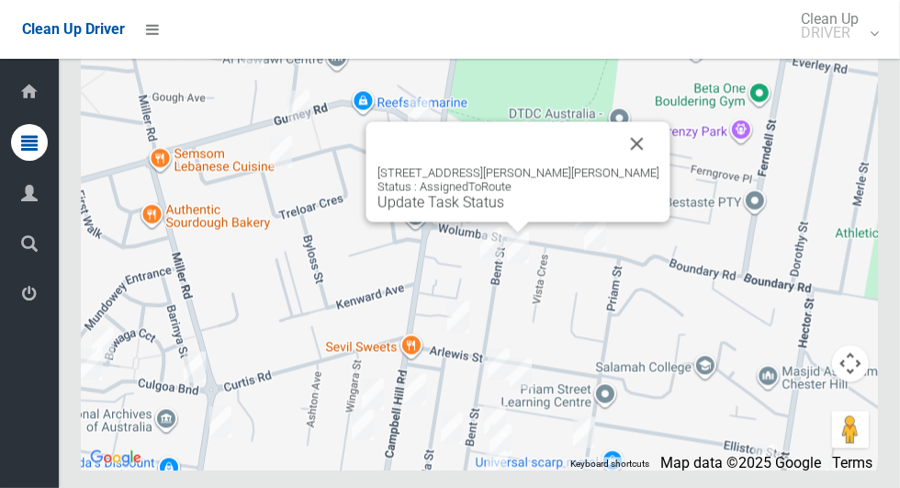
click at [615, 166] on button "Close" at bounding box center [637, 144] width 44 height 44
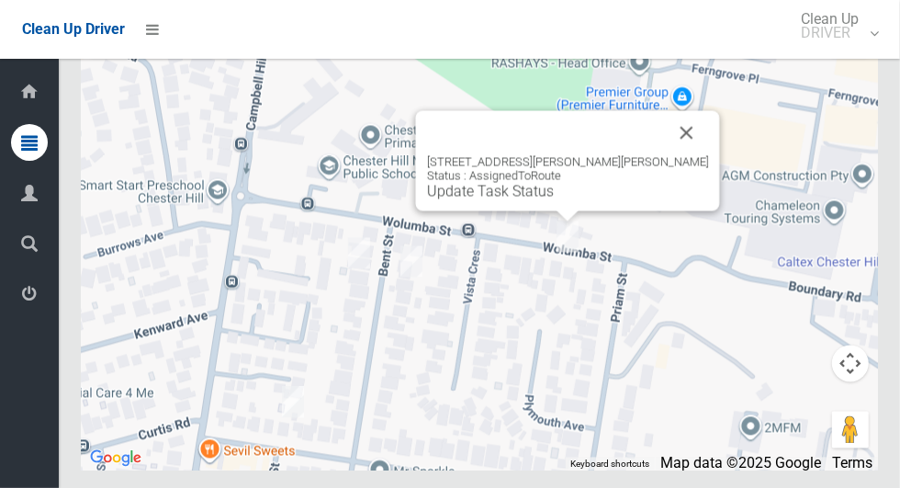
click at [665, 155] on button "Close" at bounding box center [687, 133] width 44 height 44
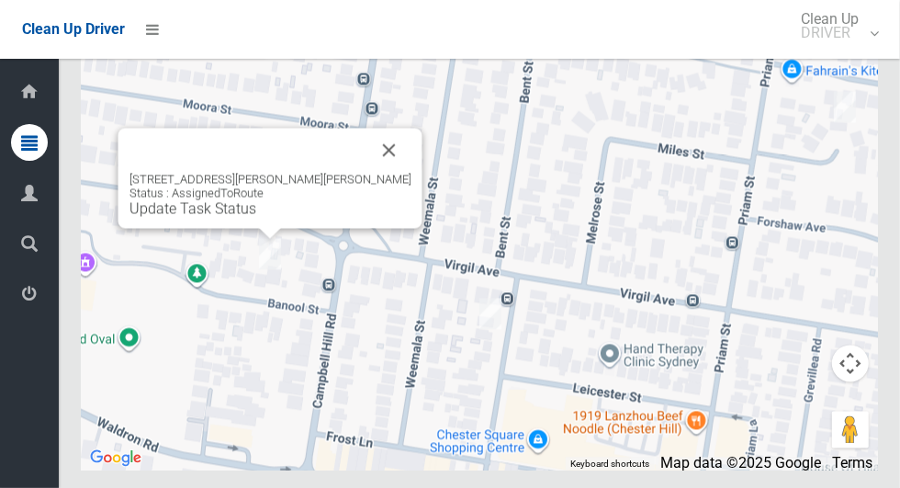
click at [181, 218] on link "Update Task Status" at bounding box center [193, 208] width 127 height 17
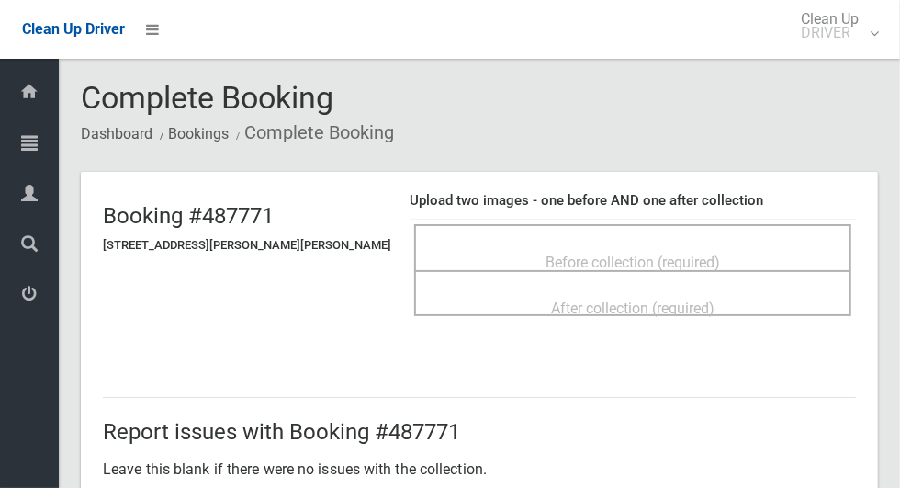
click at [691, 254] on span "Before collection (required)" at bounding box center [633, 262] width 175 height 17
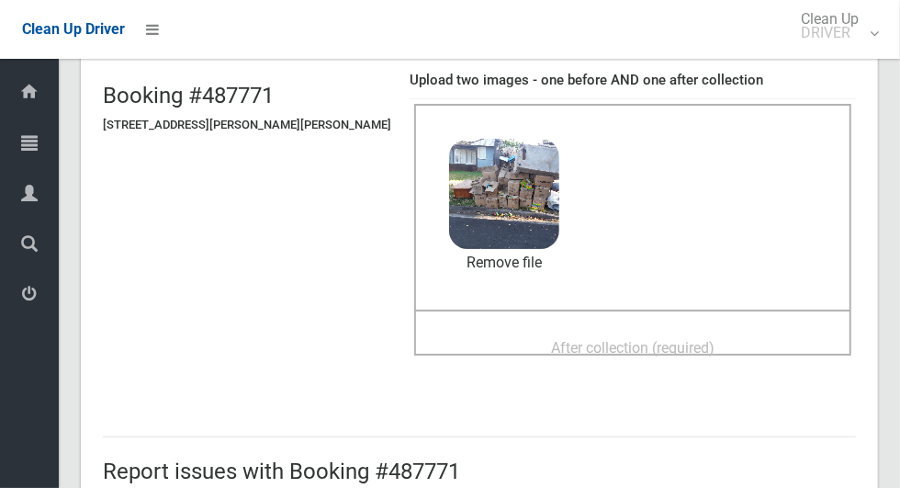
scroll to position [114, 0]
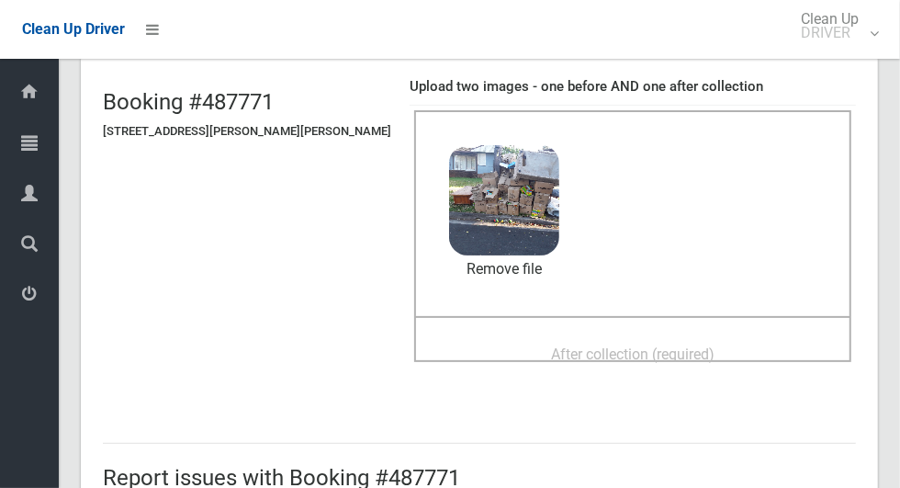
click at [685, 358] on span "After collection (required)" at bounding box center [633, 353] width 164 height 17
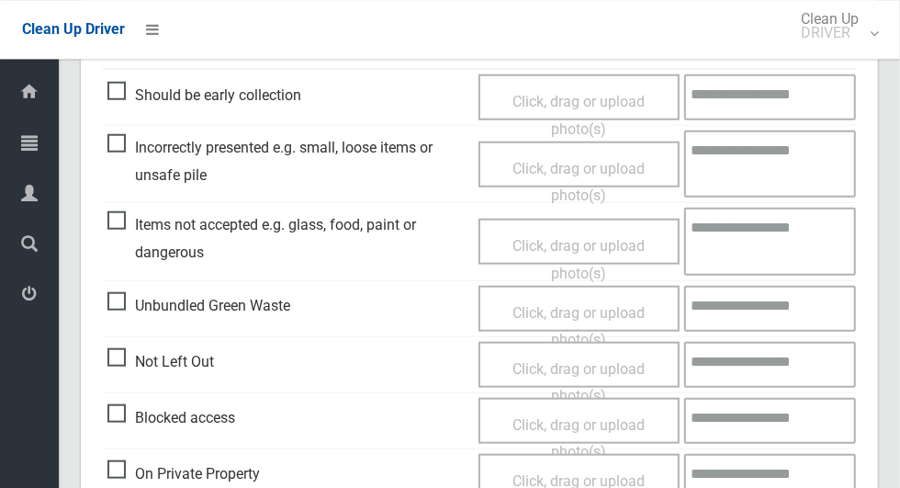
scroll to position [1503, 0]
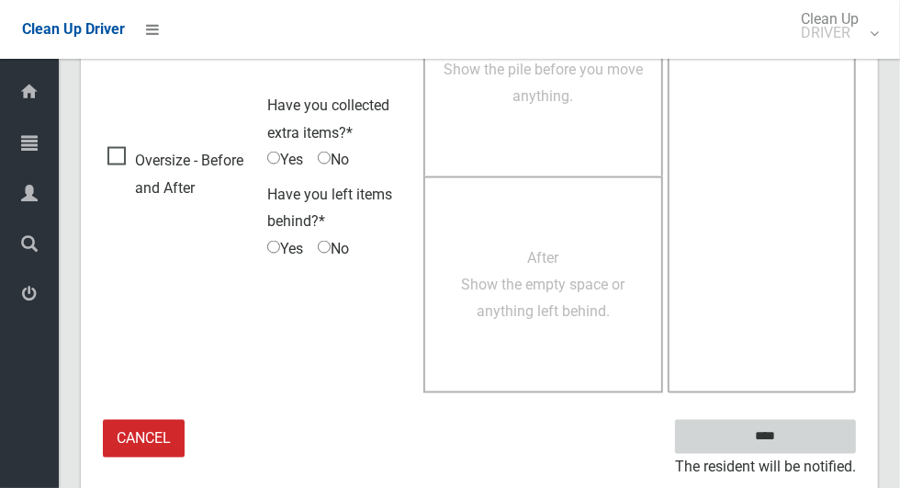
click at [830, 437] on input "****" at bounding box center [765, 437] width 181 height 34
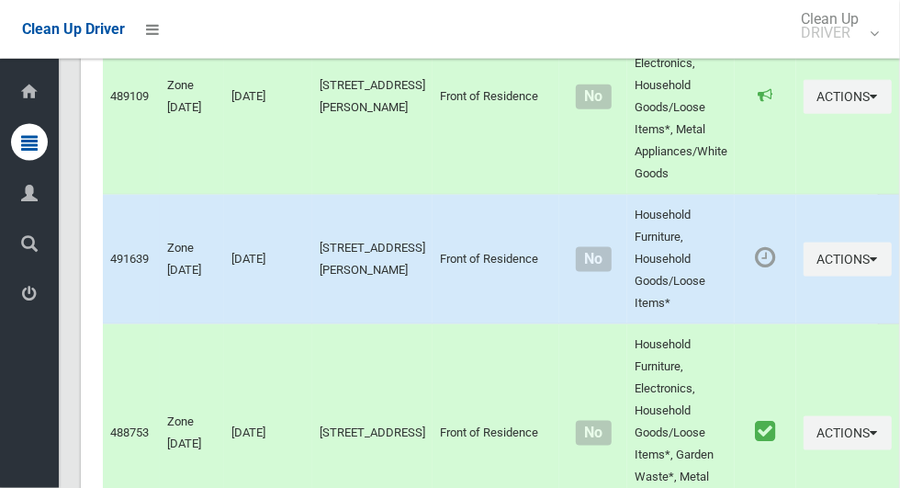
scroll to position [12569, 0]
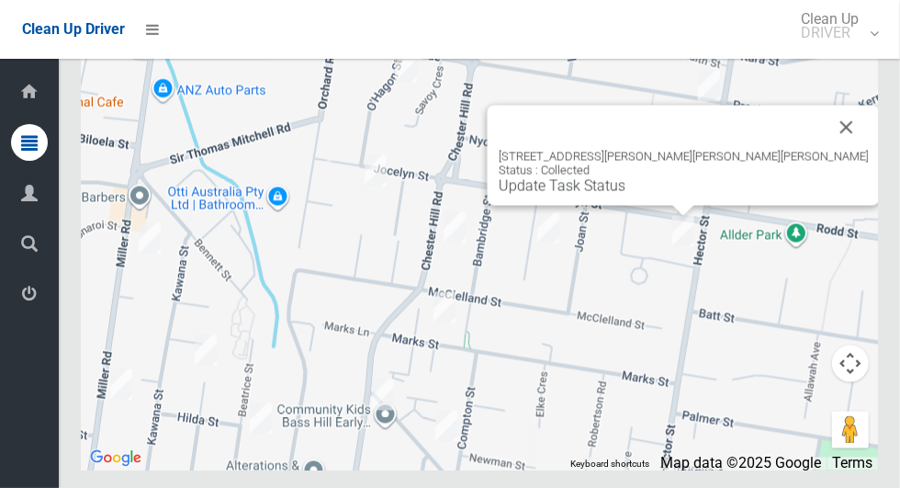
click at [825, 150] on button "Close" at bounding box center [847, 128] width 44 height 44
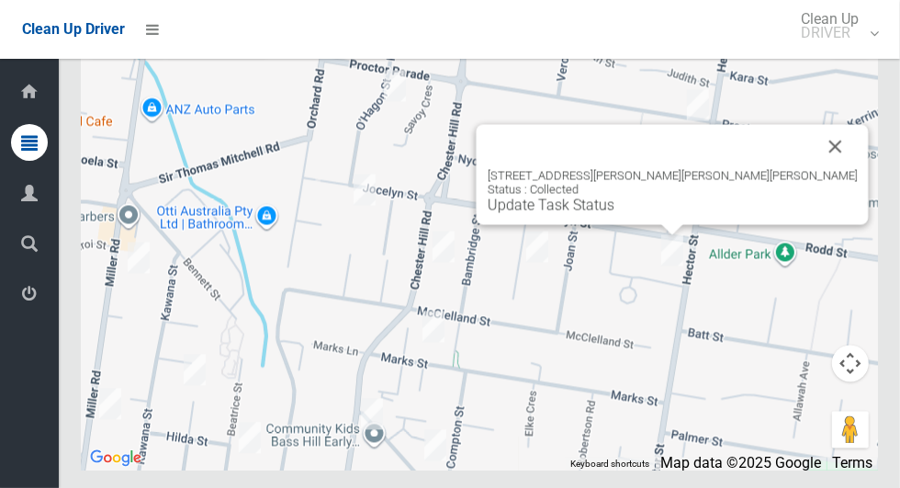
click at [814, 169] on button "Close" at bounding box center [836, 147] width 44 height 44
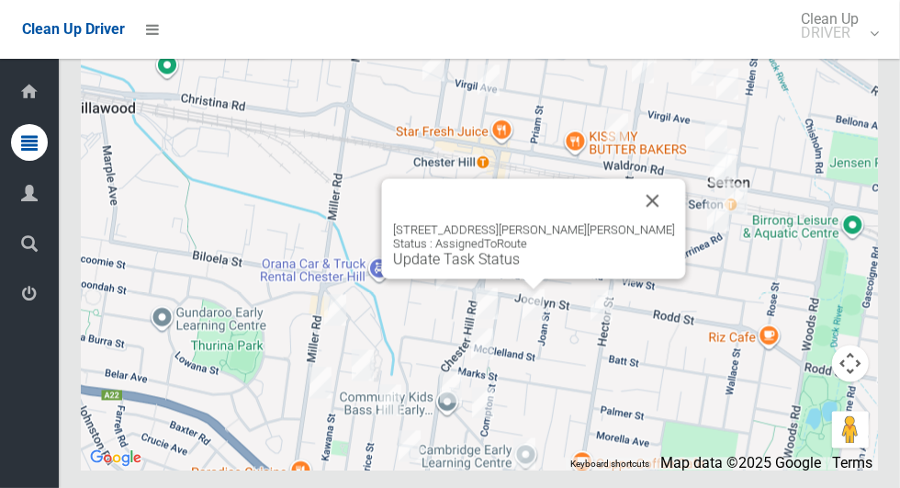
click at [660, 223] on button "Close" at bounding box center [653, 201] width 44 height 44
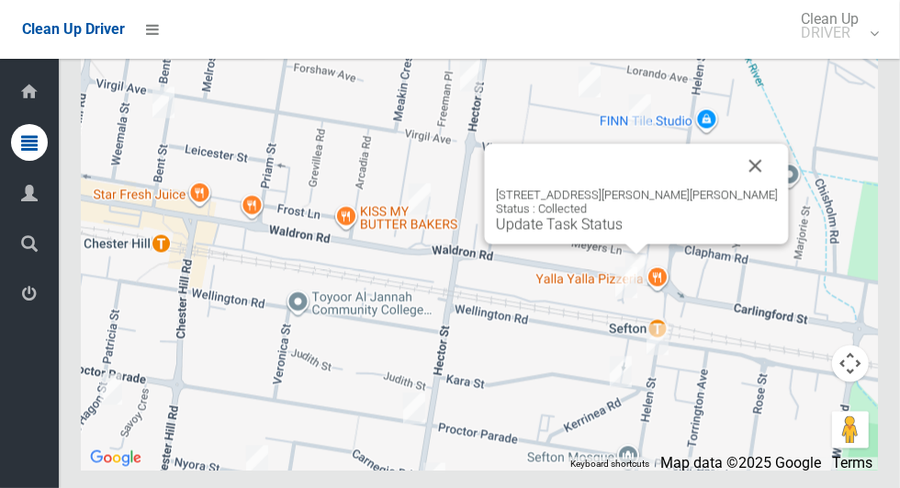
click at [734, 188] on button "Close" at bounding box center [756, 166] width 44 height 44
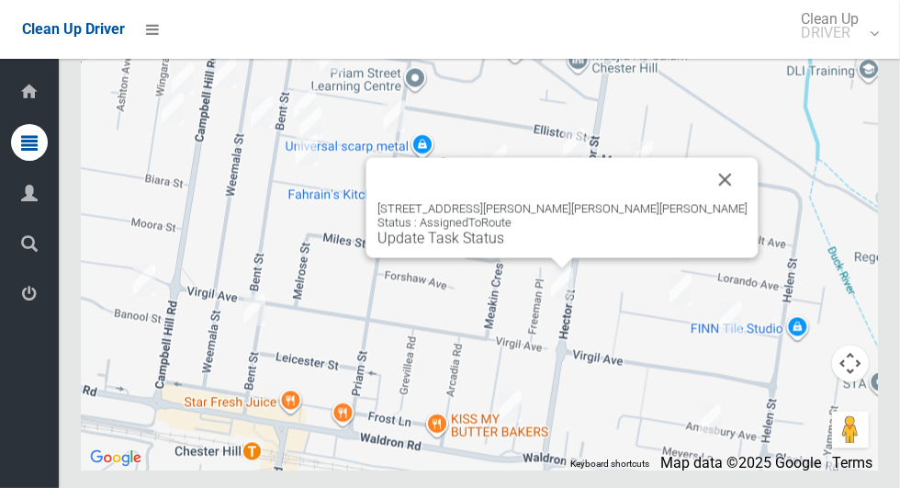
click at [704, 202] on button "Close" at bounding box center [726, 180] width 44 height 44
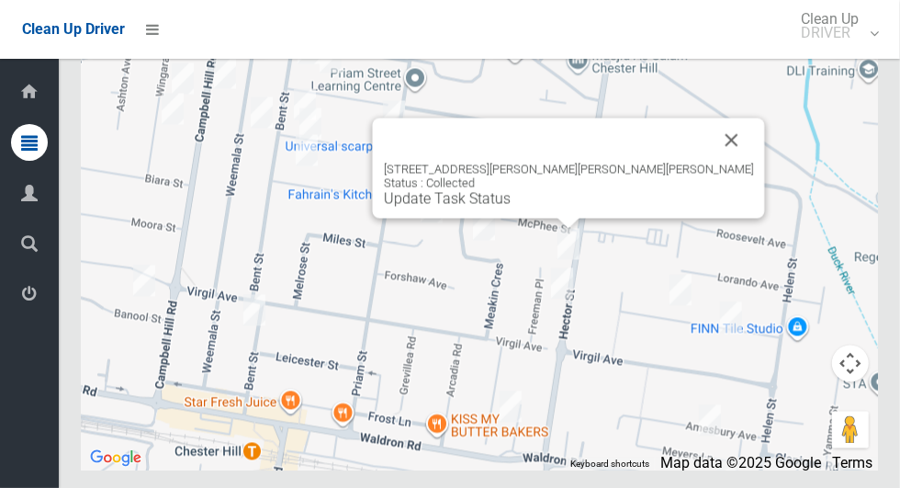
click at [710, 163] on button "Close" at bounding box center [732, 141] width 44 height 44
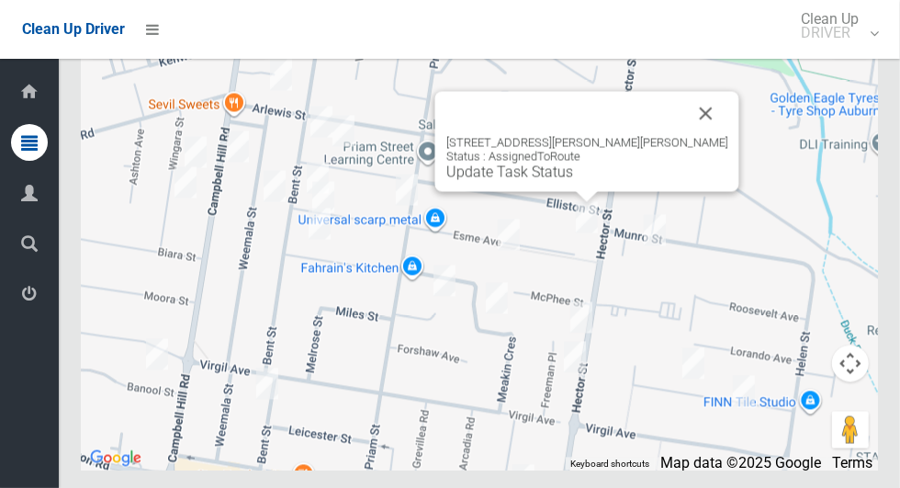
click at [698, 163] on div "2 Esme Avenue, CHESTER HILL NSW 2162 Status : AssignedToRoute Update Task Status" at bounding box center [587, 142] width 304 height 100
click at [684, 137] on button "Close" at bounding box center [706, 115] width 44 height 44
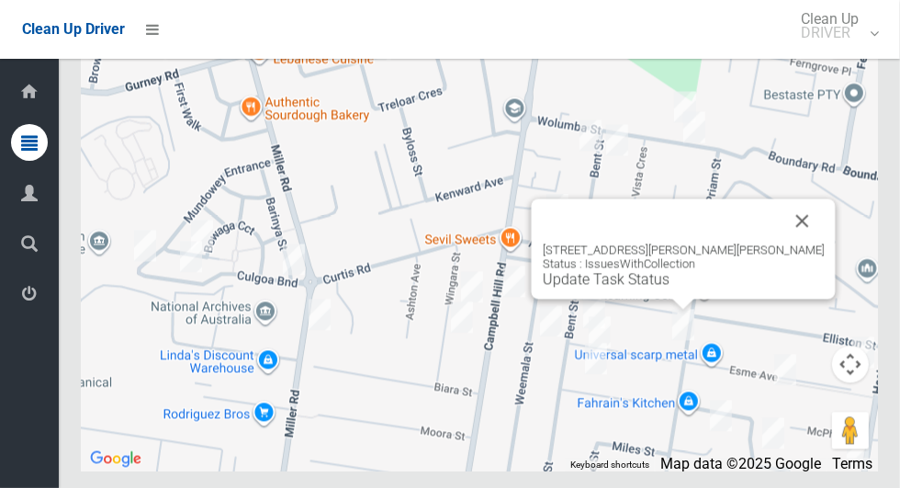
click at [786, 243] on button "Close" at bounding box center [803, 221] width 44 height 44
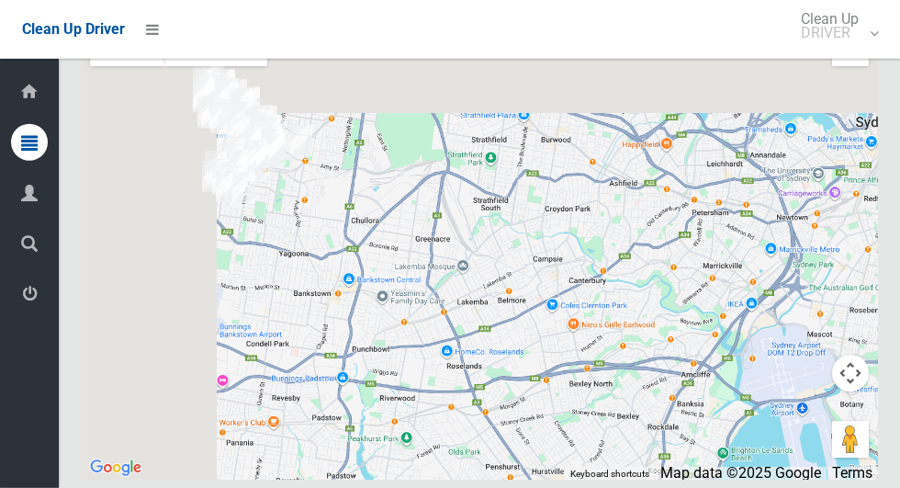
scroll to position [12559, 0]
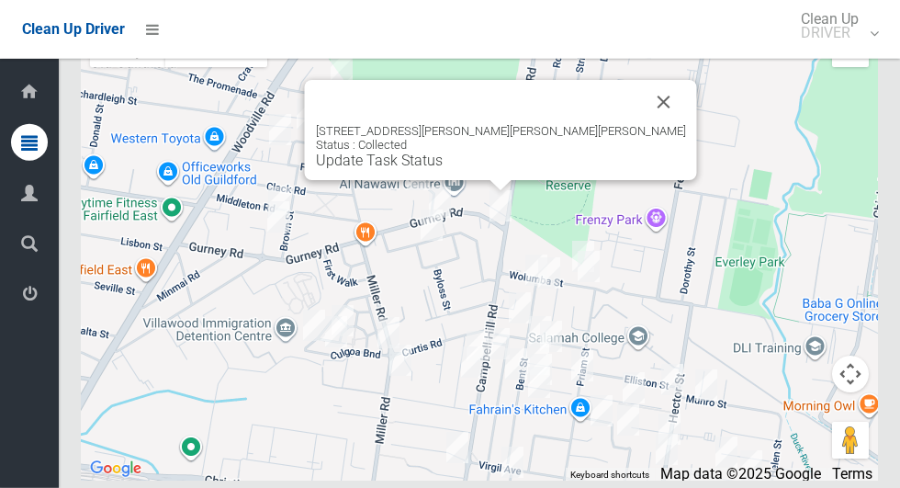
click at [642, 124] on button "Close" at bounding box center [664, 102] width 44 height 44
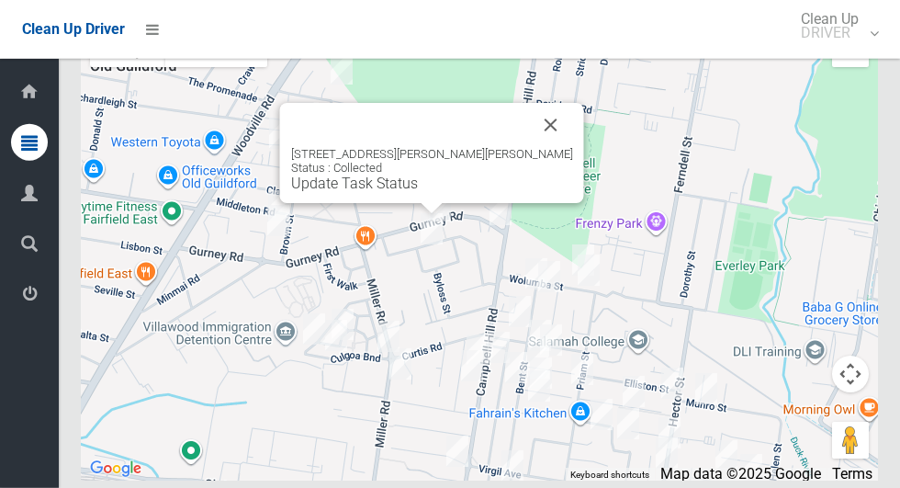
click at [534, 147] on button "Close" at bounding box center [551, 125] width 44 height 44
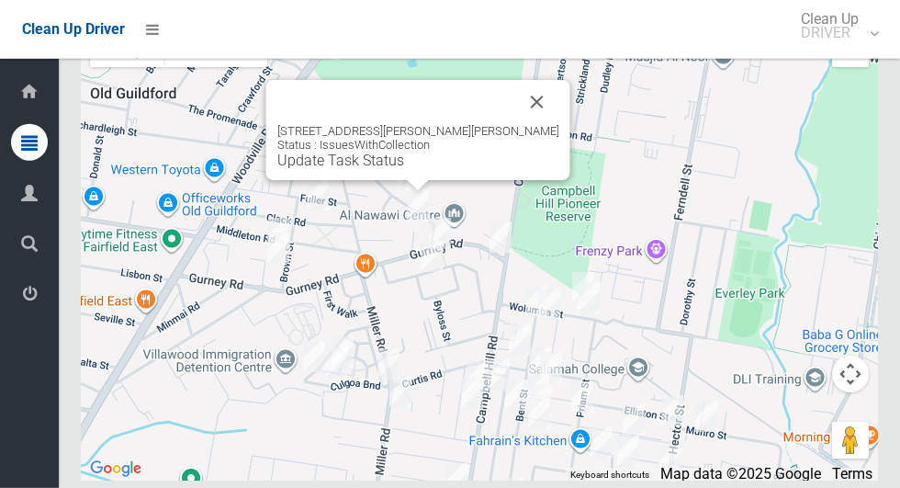
click at [515, 124] on button "Close" at bounding box center [537, 102] width 44 height 44
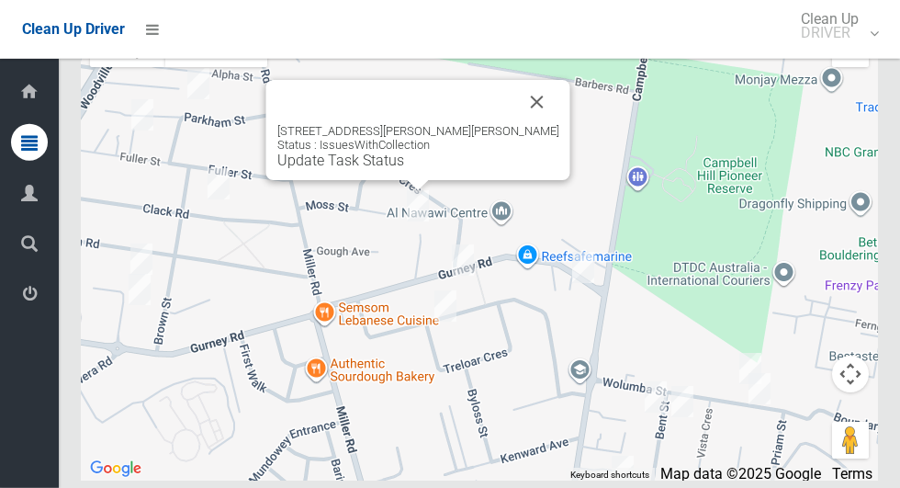
click at [520, 124] on button "Close" at bounding box center [537, 102] width 44 height 44
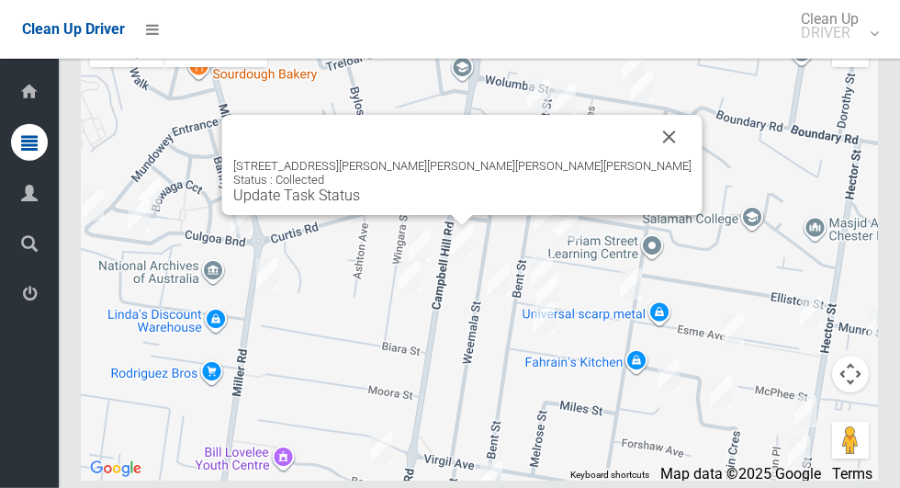
click at [572, 204] on div "57 Campbell Hill Road, CHESTER HILL NSW 2162 Status : Collected Update Task Sta…" at bounding box center [462, 181] width 458 height 45
click at [648, 159] on button "Close" at bounding box center [670, 137] width 44 height 44
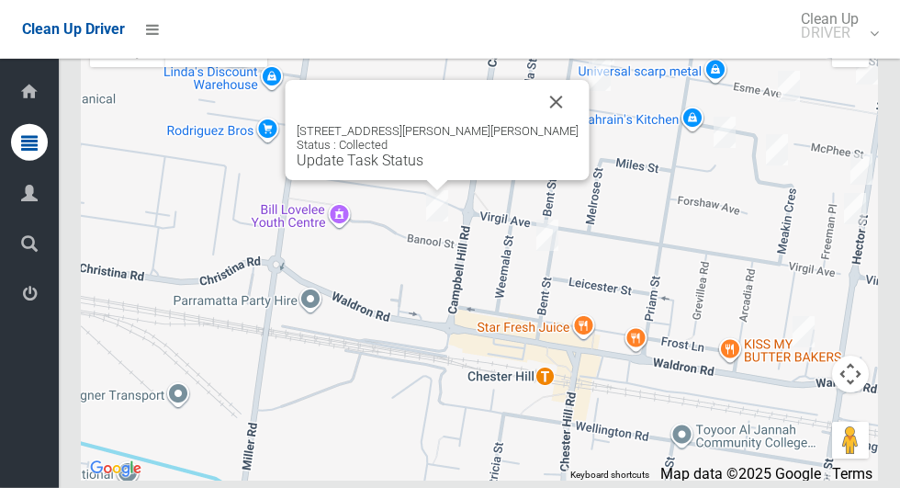
click at [535, 124] on button "Close" at bounding box center [557, 102] width 44 height 44
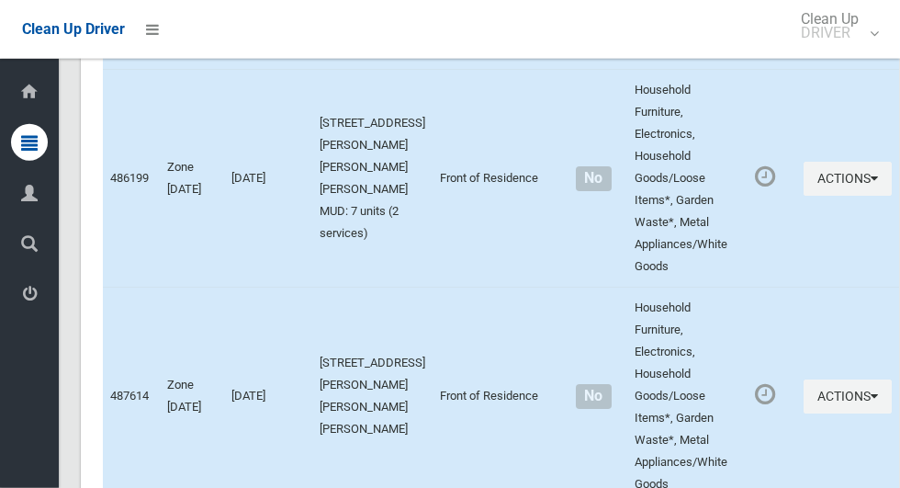
scroll to position [0, 0]
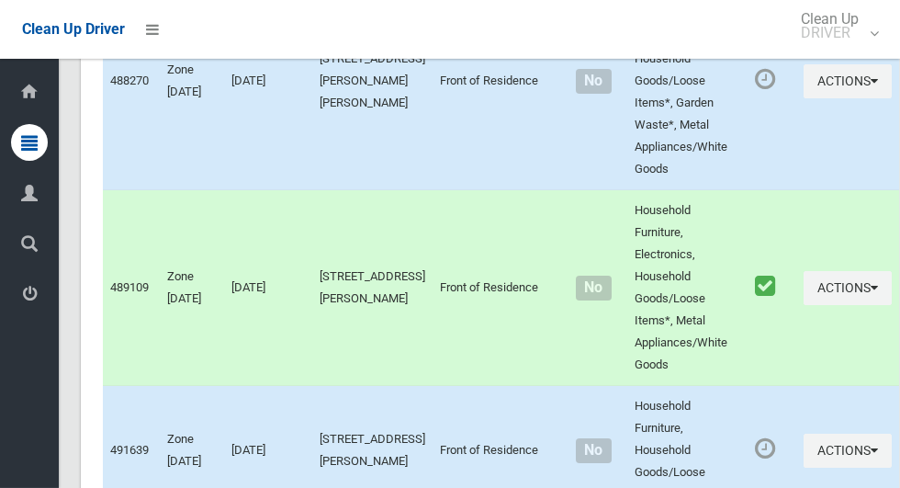
scroll to position [12569, 0]
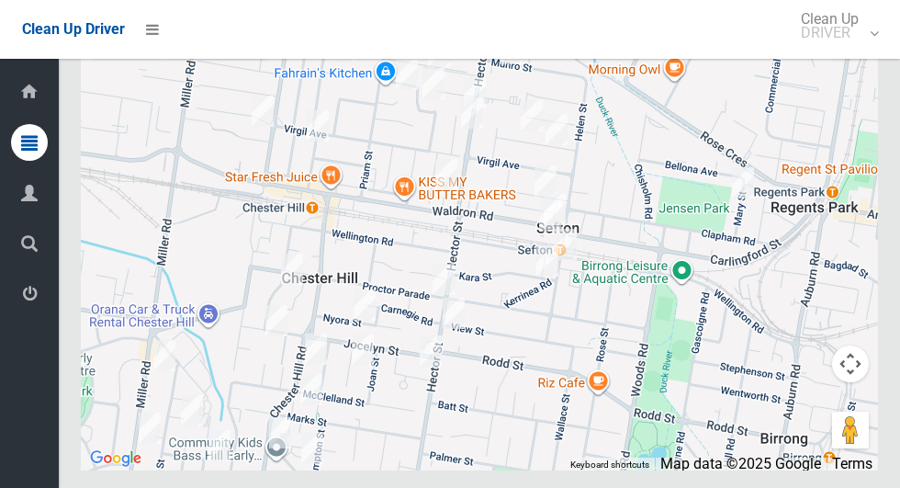
click at [184, 333] on div at bounding box center [479, 240] width 797 height 459
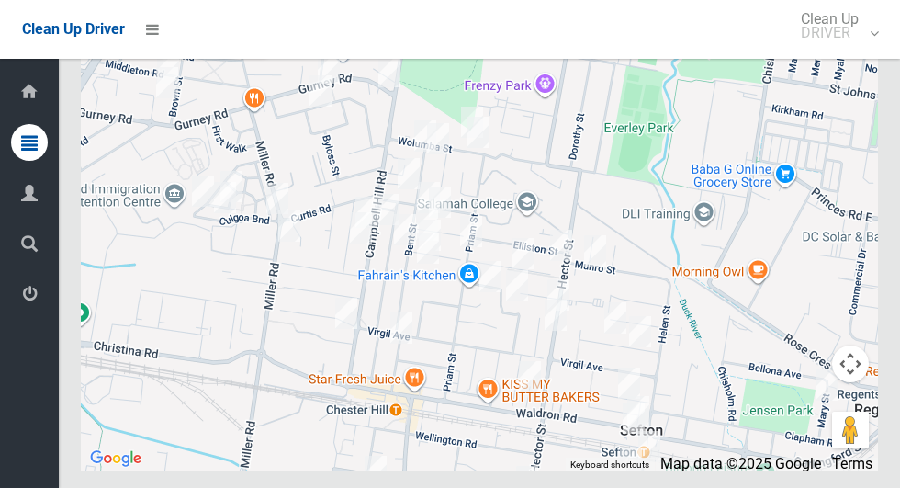
click at [335, 217] on div at bounding box center [479, 240] width 797 height 459
click at [358, 220] on div at bounding box center [479, 240] width 797 height 459
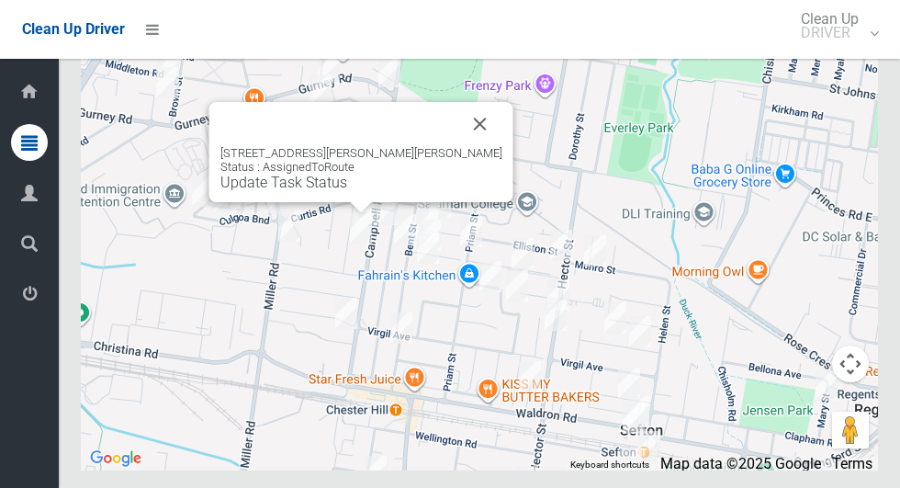
click at [461, 146] on button "Close" at bounding box center [480, 124] width 44 height 44
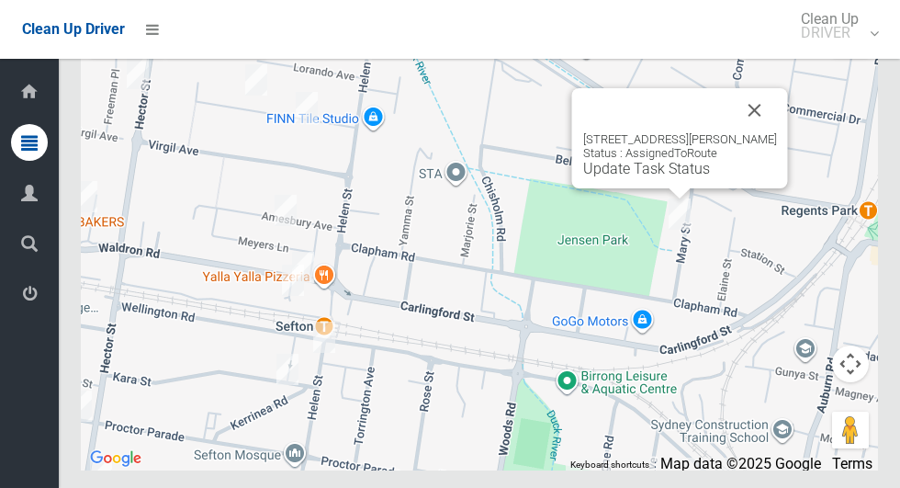
click at [777, 132] on button "Close" at bounding box center [755, 110] width 44 height 44
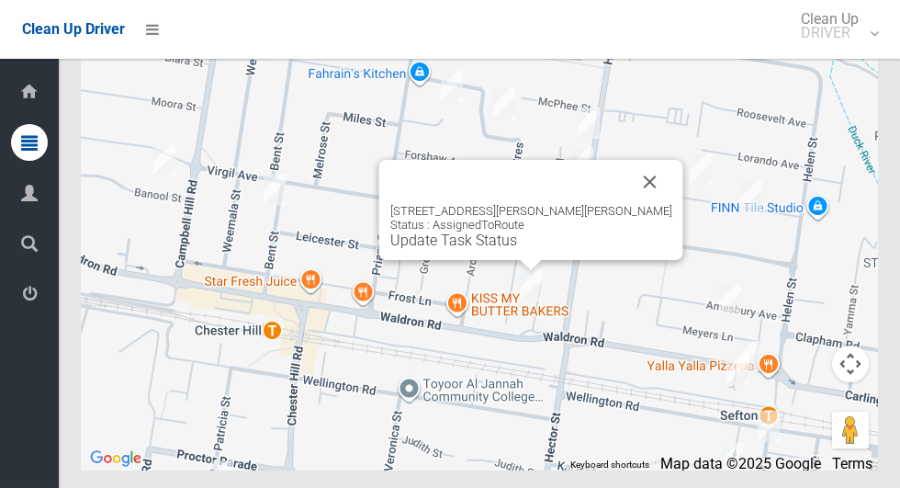
click at [631, 204] on button "Close" at bounding box center [650, 182] width 44 height 44
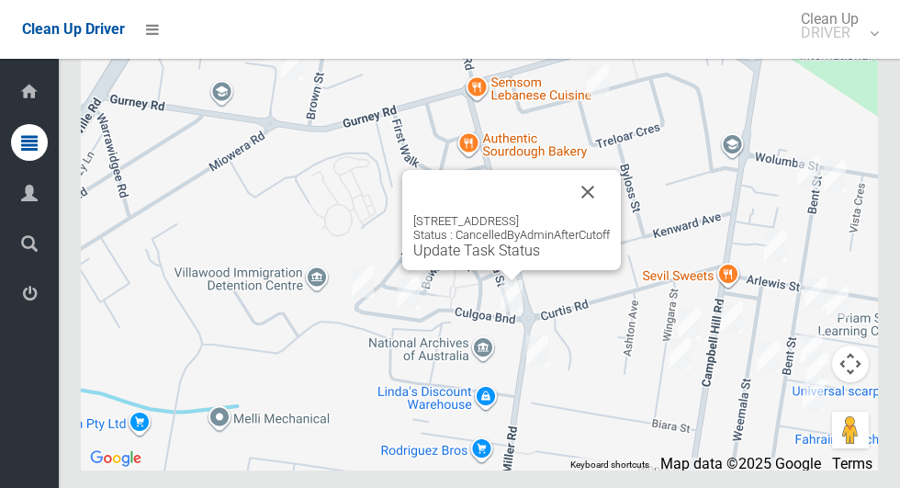
click at [581, 214] on button "Close" at bounding box center [588, 192] width 44 height 44
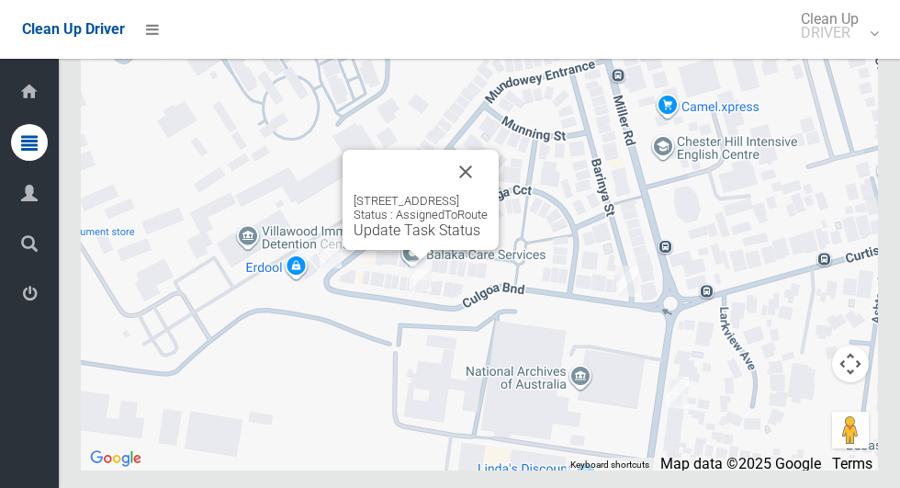
click at [488, 194] on button "Close" at bounding box center [466, 172] width 44 height 44
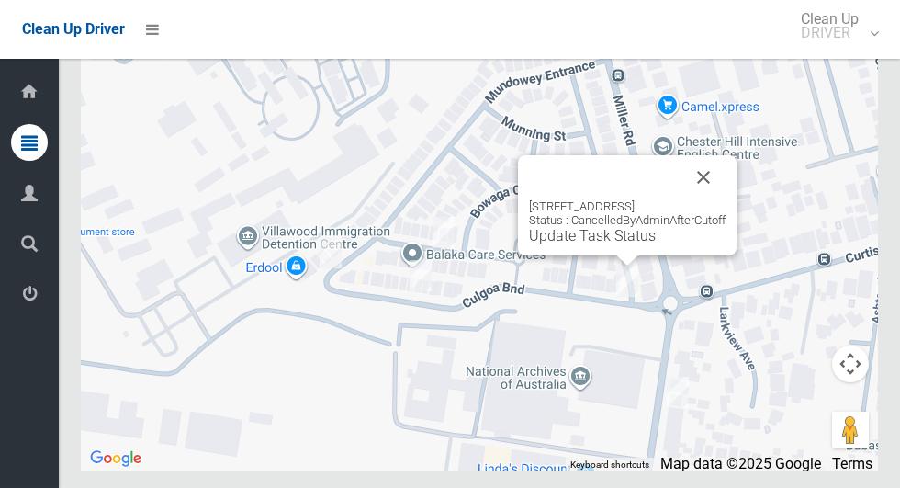
click at [695, 199] on button "Close" at bounding box center [704, 177] width 44 height 44
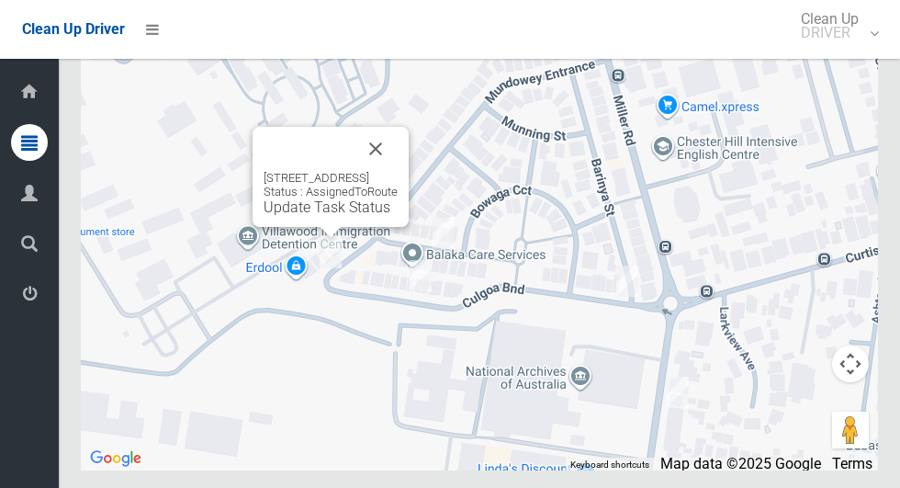
click at [398, 171] on button "Close" at bounding box center [376, 149] width 44 height 44
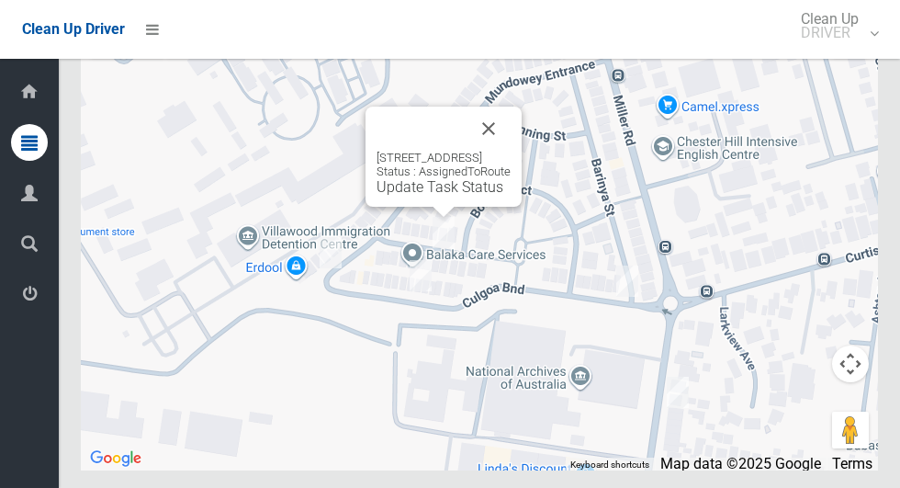
click at [511, 151] on button "Close" at bounding box center [489, 129] width 44 height 44
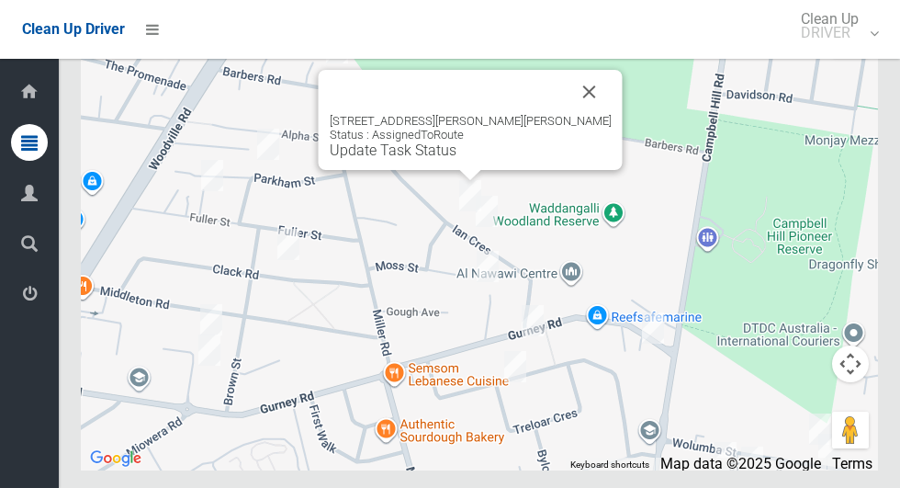
click at [568, 114] on button "Close" at bounding box center [590, 92] width 44 height 44
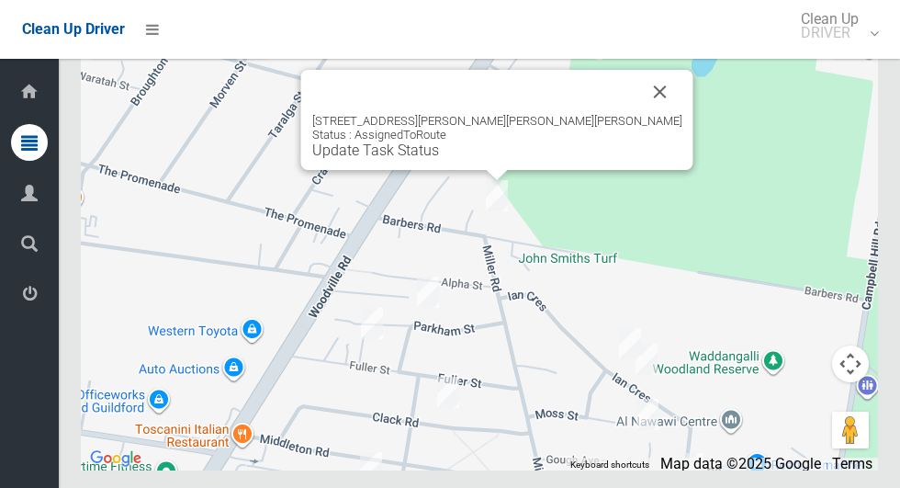
click at [638, 114] on button "Close" at bounding box center [660, 92] width 44 height 44
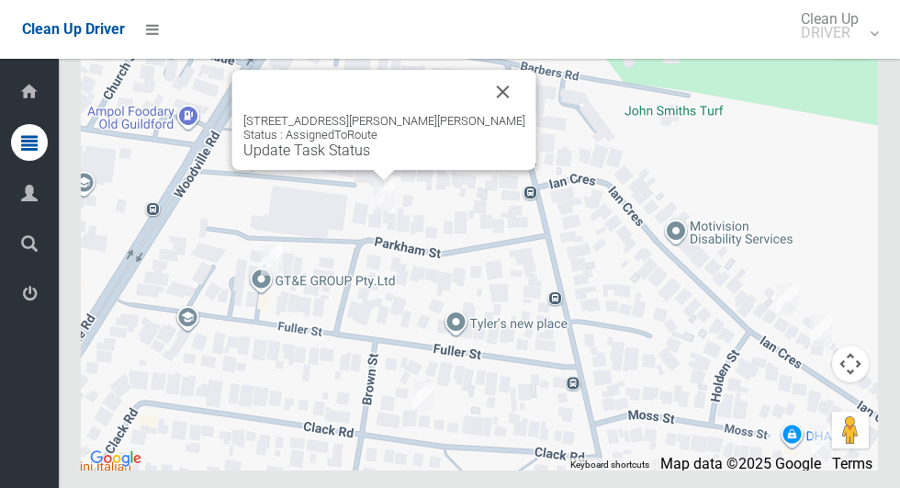
click at [481, 114] on button "Close" at bounding box center [503, 92] width 44 height 44
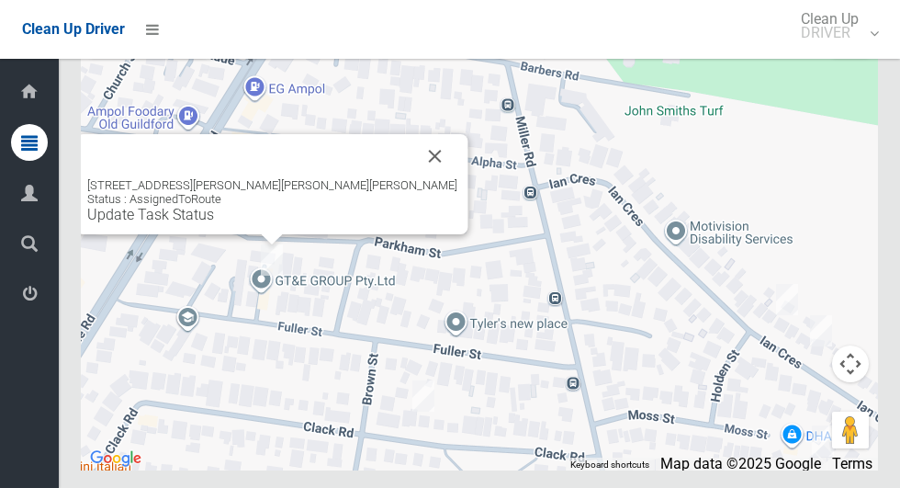
click at [413, 178] on button "Close" at bounding box center [435, 156] width 44 height 44
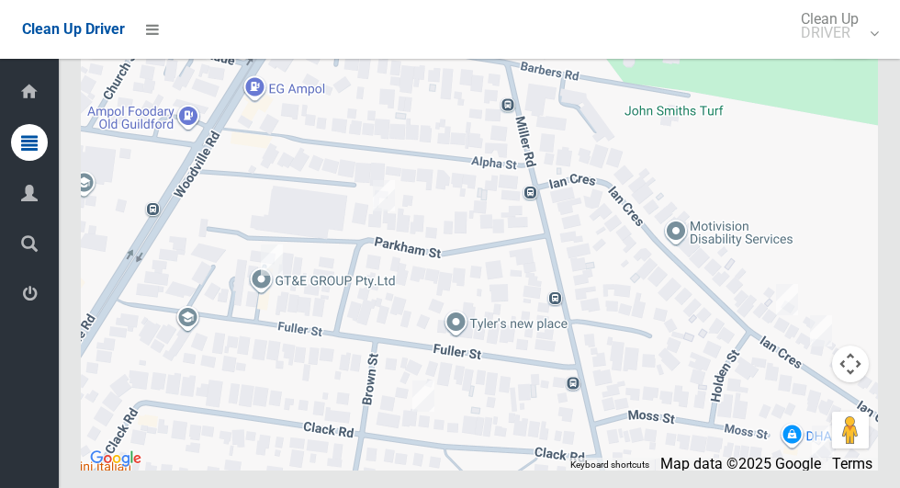
click at [347, 196] on div at bounding box center [479, 240] width 797 height 459
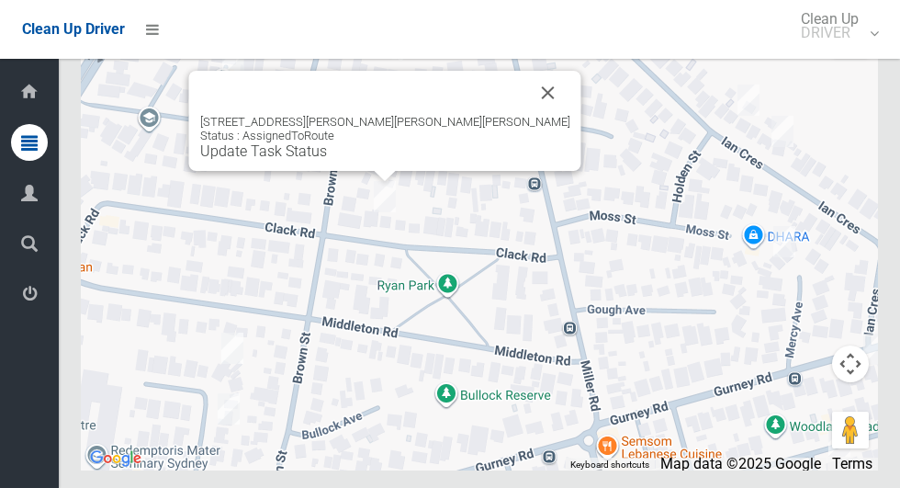
click at [526, 115] on button "Close" at bounding box center [548, 93] width 44 height 44
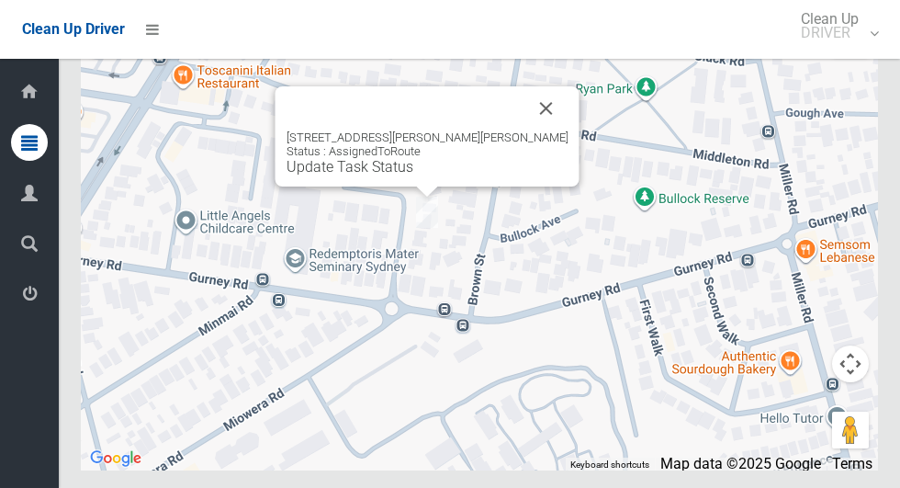
click at [525, 130] on button "Close" at bounding box center [547, 108] width 44 height 44
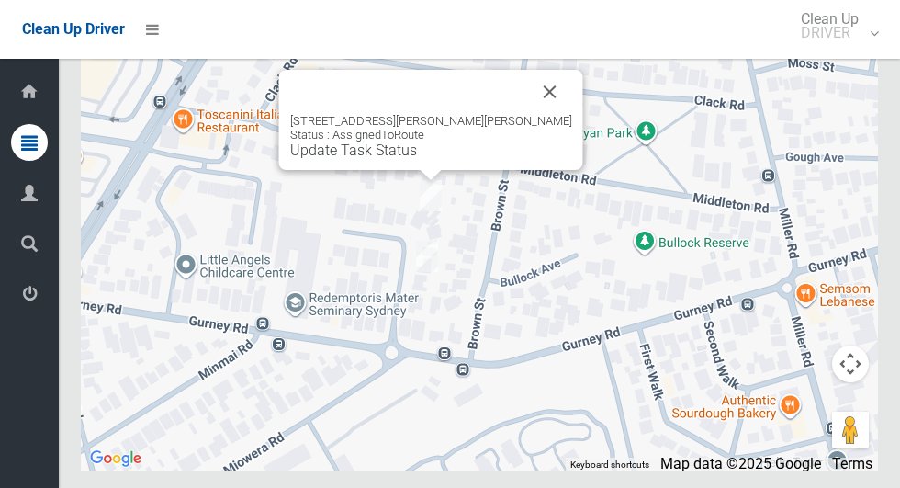
click at [528, 114] on button "Close" at bounding box center [550, 92] width 44 height 44
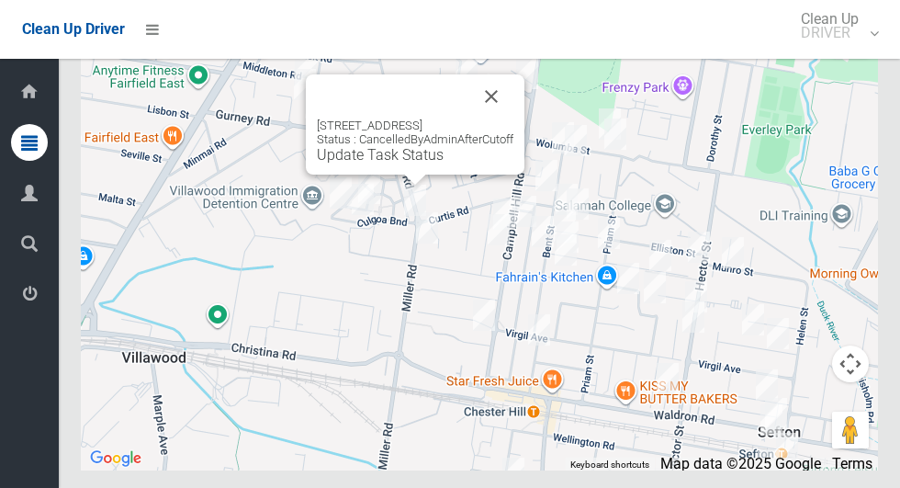
click at [502, 119] on button "Close" at bounding box center [491, 96] width 44 height 44
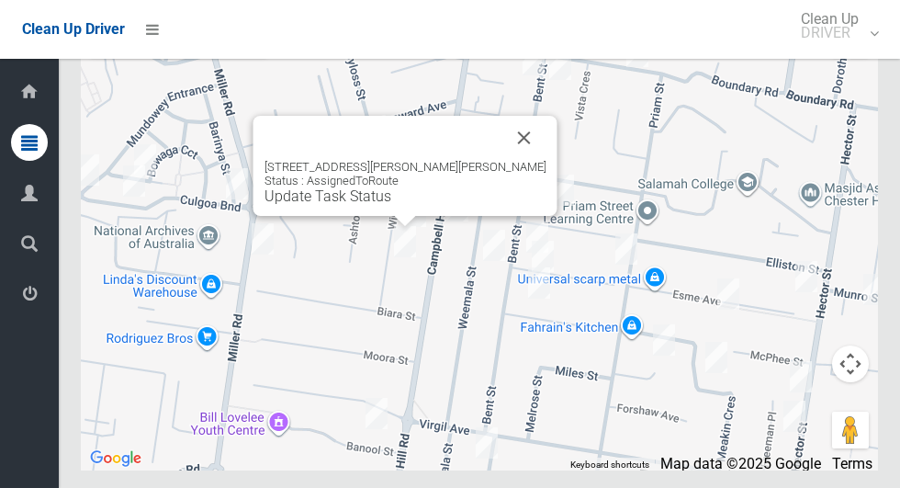
click at [513, 160] on button "Close" at bounding box center [525, 138] width 44 height 44
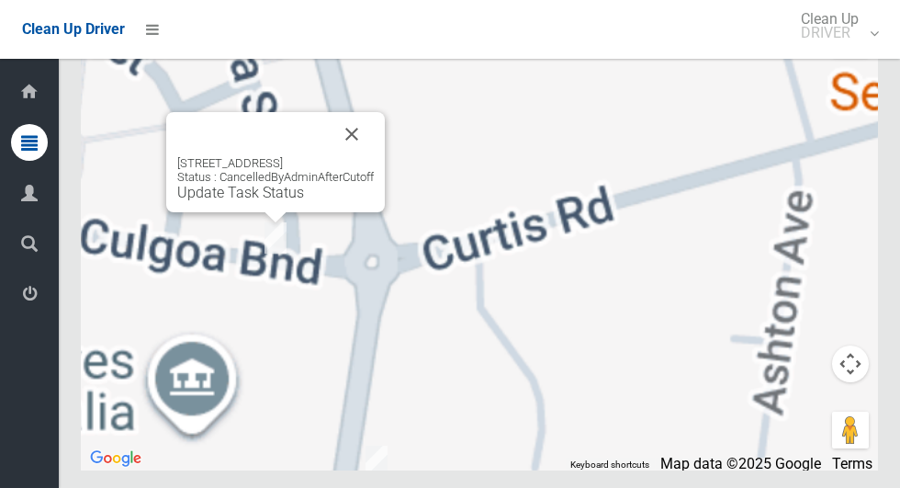
click at [276, 201] on div "4 Culgoa Bend, VILLAWOOD NSW 2163 Status : CancelledByAdminAfterCutoff Update T…" at bounding box center [275, 178] width 197 height 45
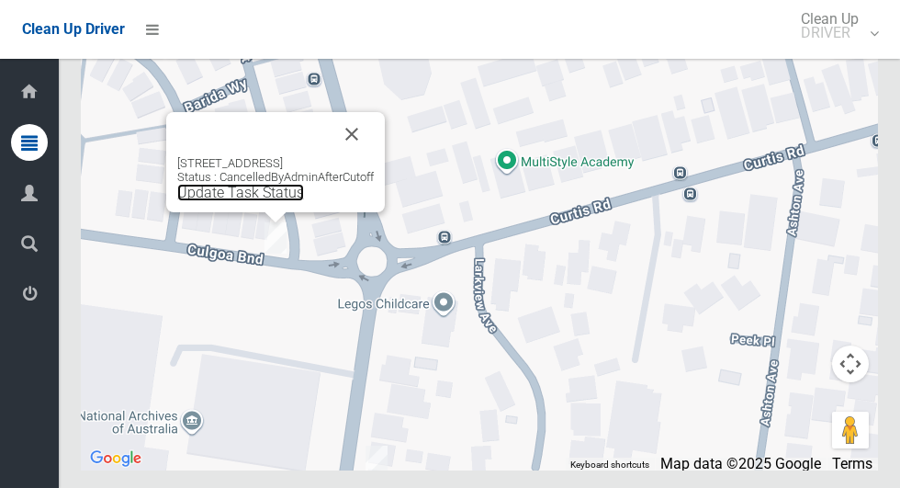
click at [273, 201] on link "Update Task Status" at bounding box center [240, 192] width 127 height 17
click at [198, 201] on link "Update Task Status" at bounding box center [240, 192] width 127 height 17
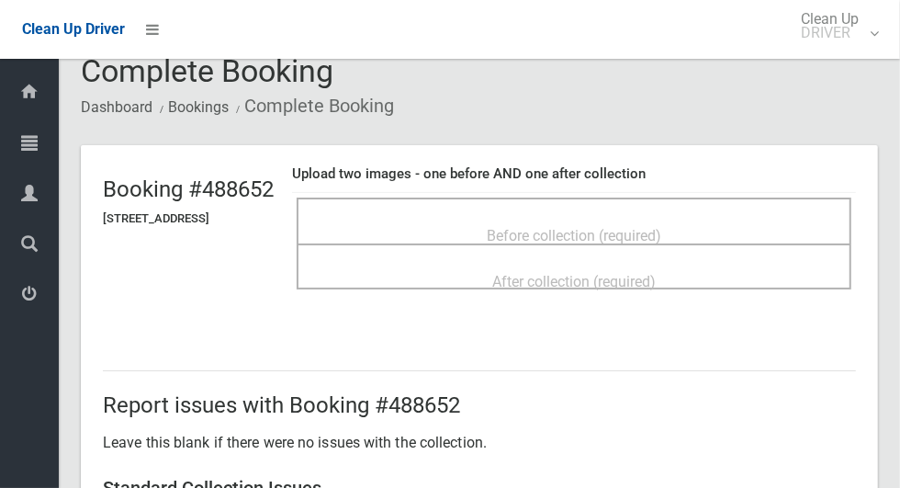
scroll to position [27, 0]
click at [721, 218] on div "Before collection (required)" at bounding box center [574, 235] width 514 height 34
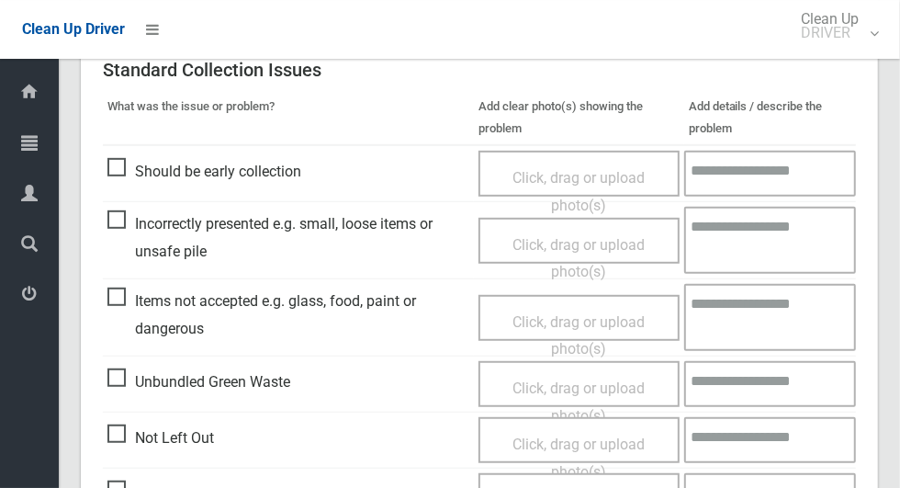
scroll to position [446, 0]
click at [120, 428] on span "Not Left Out" at bounding box center [160, 437] width 107 height 28
click at [602, 445] on span "Click, drag or upload photo(s)" at bounding box center [579, 457] width 132 height 45
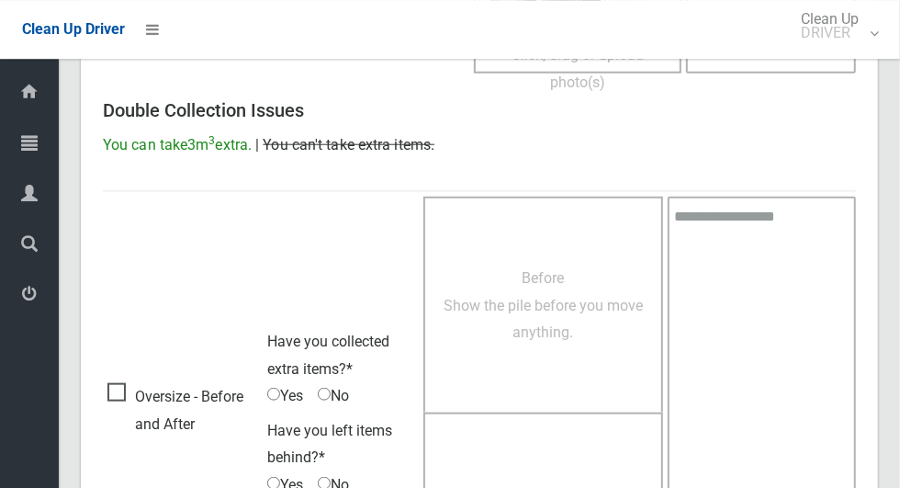
scroll to position [1183, 0]
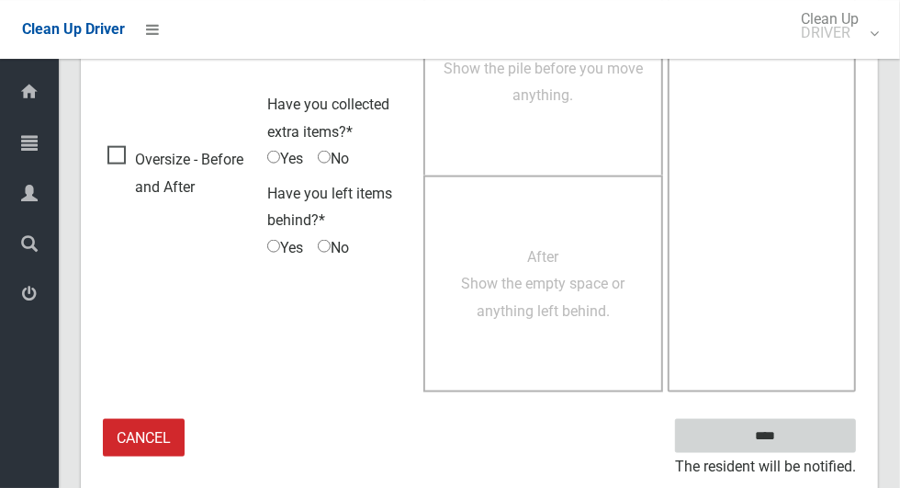
click at [819, 436] on input "****" at bounding box center [765, 436] width 181 height 34
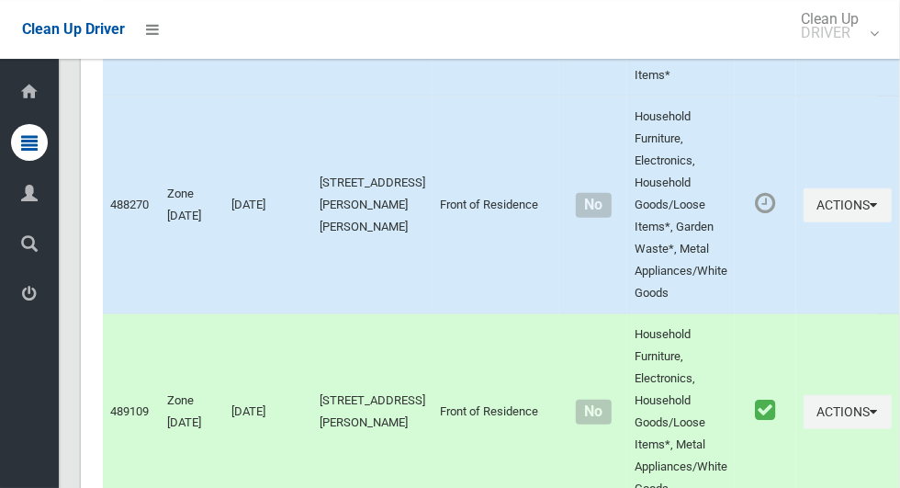
scroll to position [12569, 0]
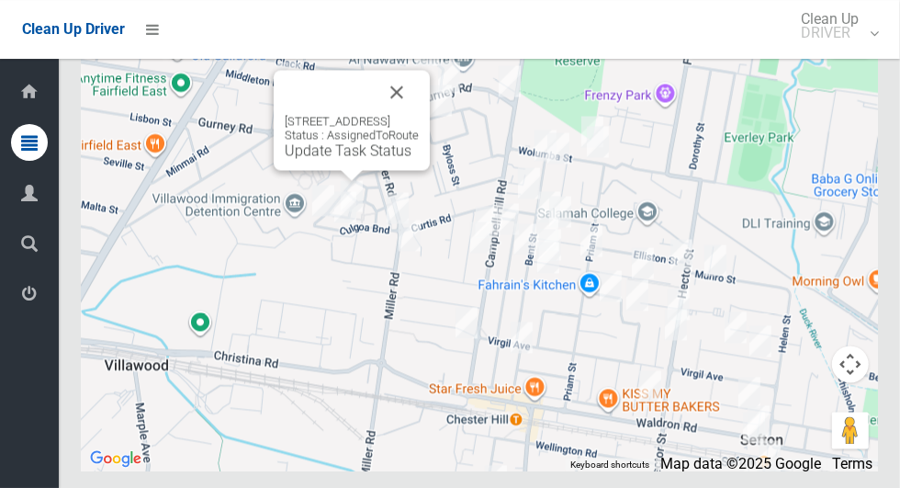
click at [419, 114] on button "Close" at bounding box center [397, 92] width 44 height 44
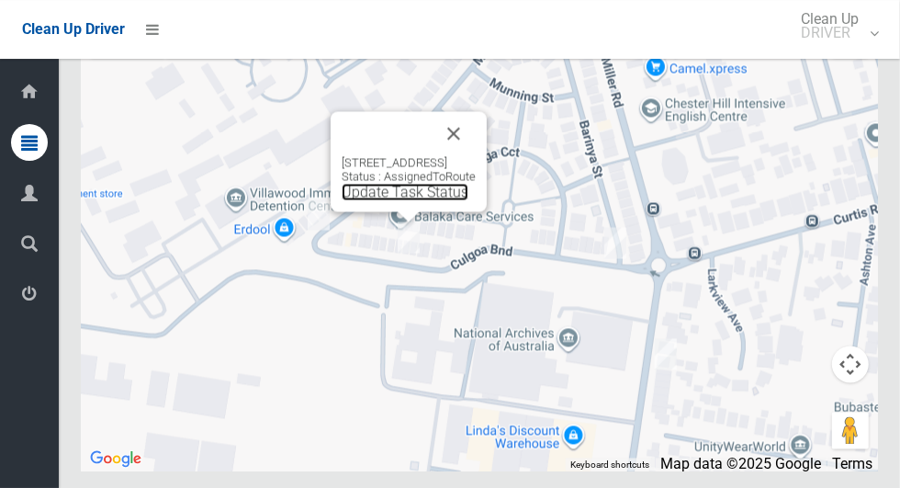
click at [411, 200] on link "Update Task Status" at bounding box center [405, 191] width 127 height 17
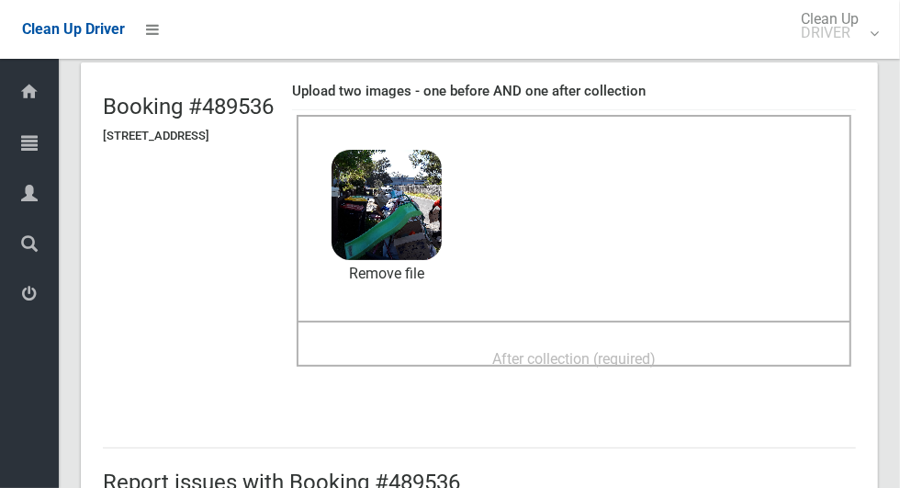
scroll to position [121, 0]
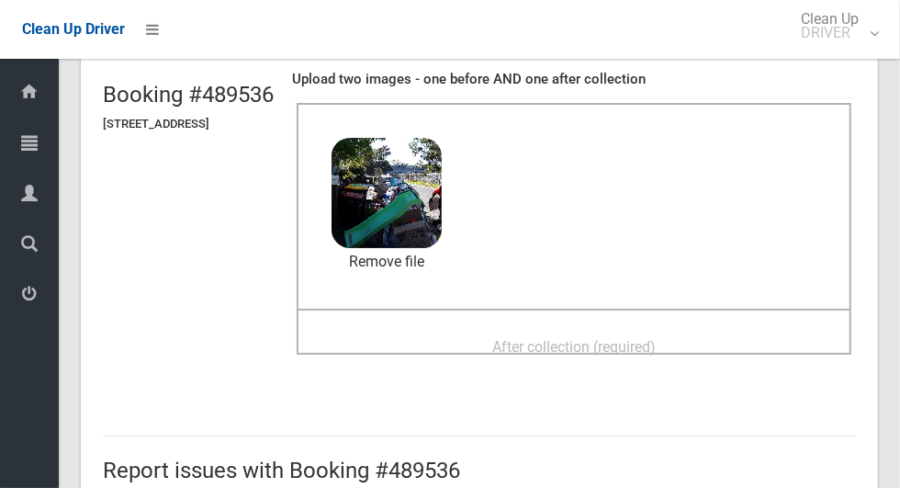
click at [710, 345] on div "After collection (required)" at bounding box center [574, 346] width 514 height 34
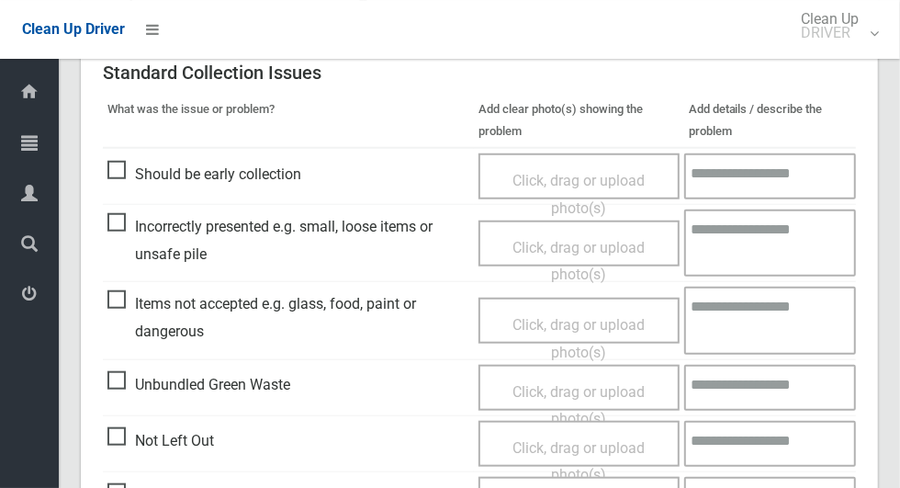
scroll to position [762, 0]
click at [112, 295] on span "Items not accepted e.g. glass, food, paint or dangerous" at bounding box center [288, 318] width 362 height 54
click at [584, 323] on span "Click, drag or upload photo(s)" at bounding box center [579, 339] width 132 height 45
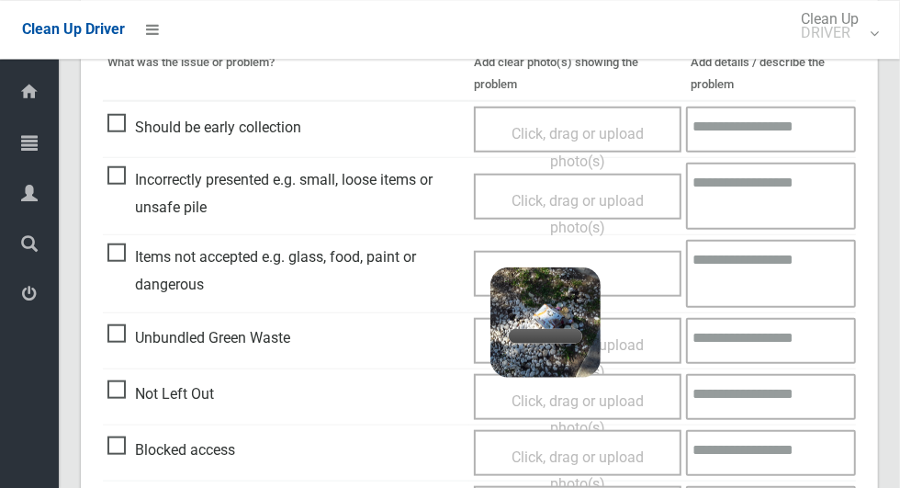
scroll to position [808, 0]
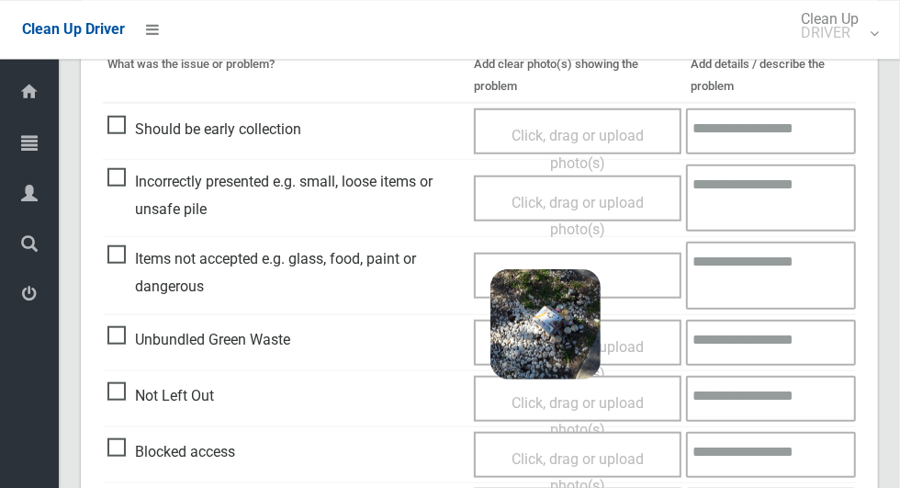
click at [759, 271] on textarea at bounding box center [771, 274] width 170 height 67
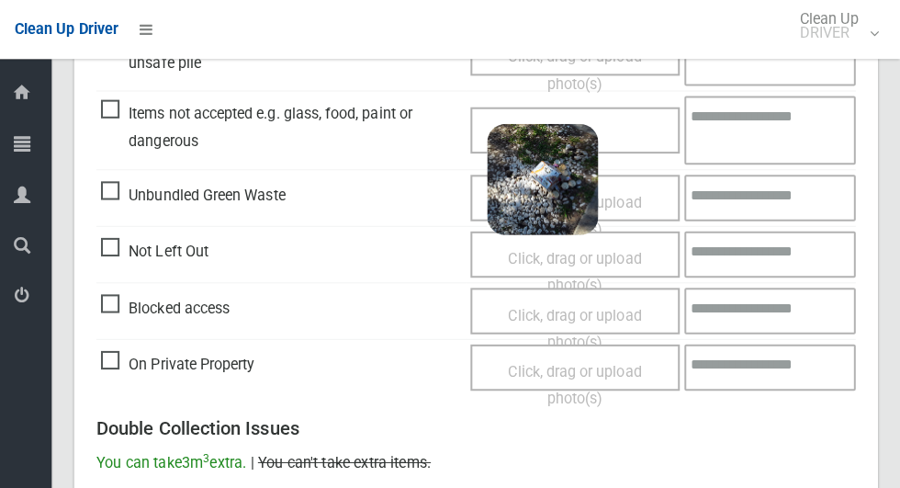
scroll to position [948, 0]
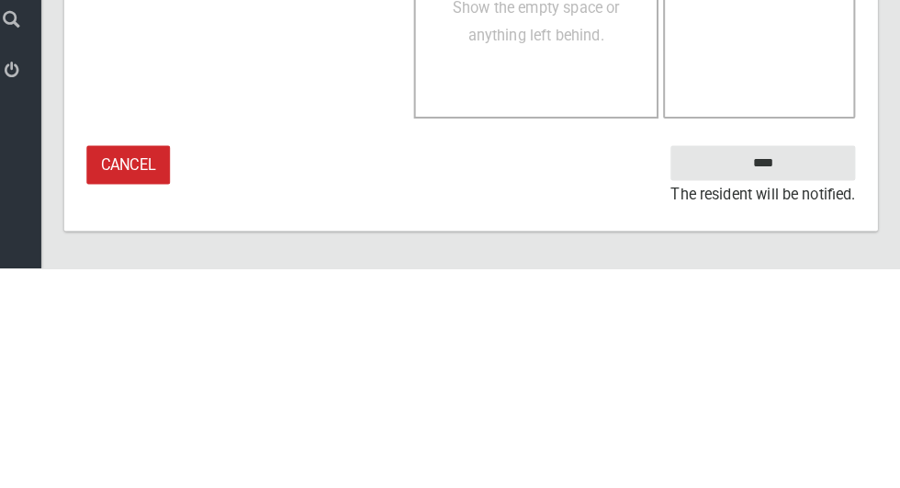
type textarea "****"
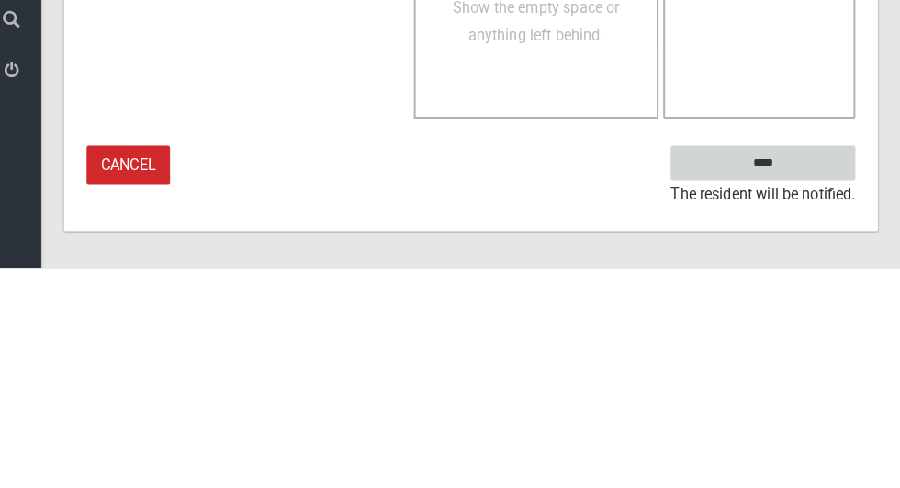
click at [808, 380] on input "****" at bounding box center [765, 384] width 181 height 34
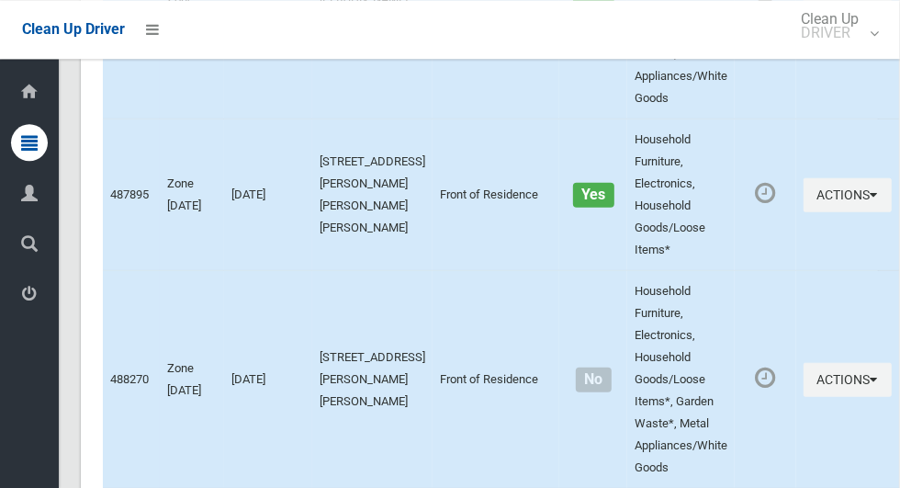
scroll to position [12569, 0]
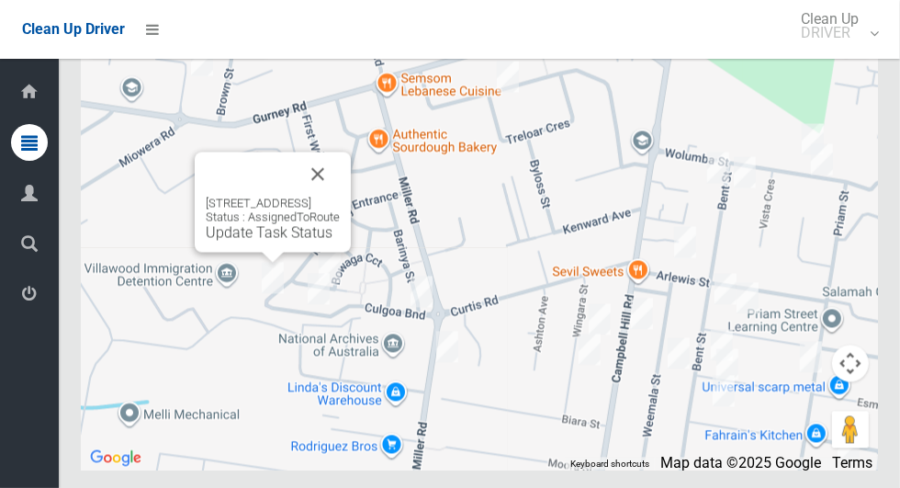
click at [241, 242] on link "Update Task Status" at bounding box center [269, 232] width 127 height 17
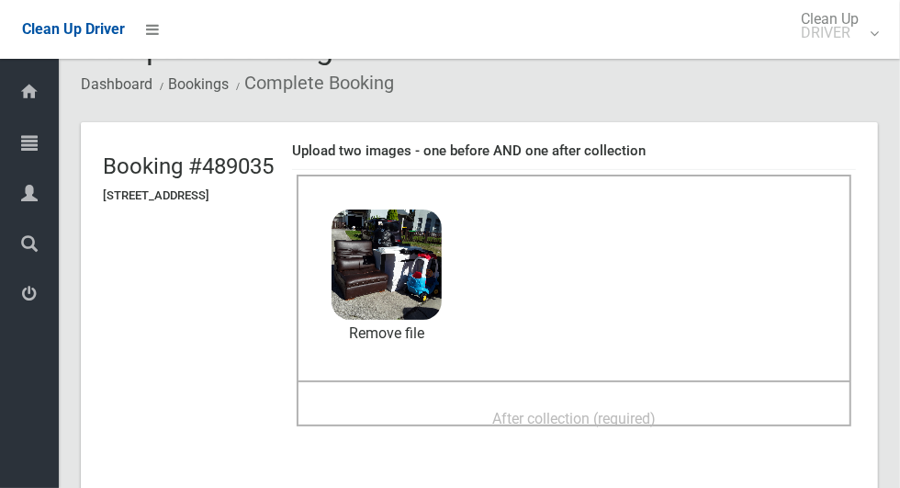
scroll to position [49, 0]
click at [738, 415] on div "After collection (required)" at bounding box center [574, 418] width 514 height 34
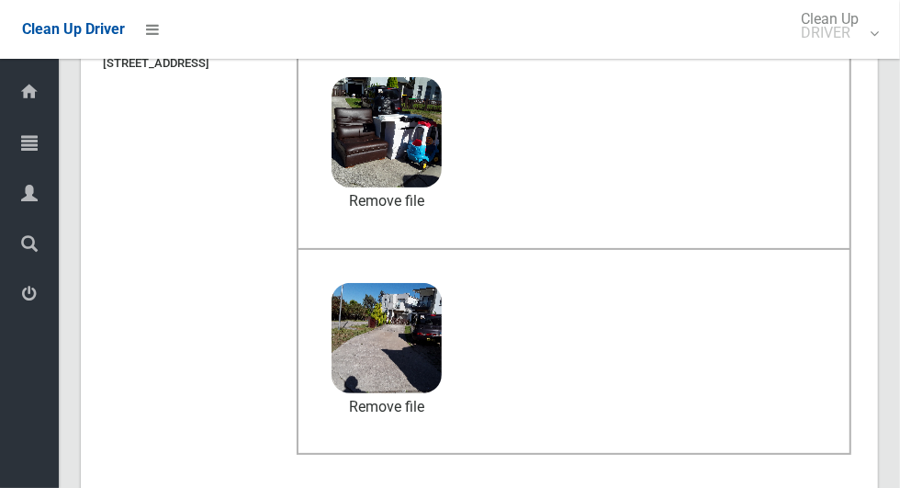
scroll to position [1503, 0]
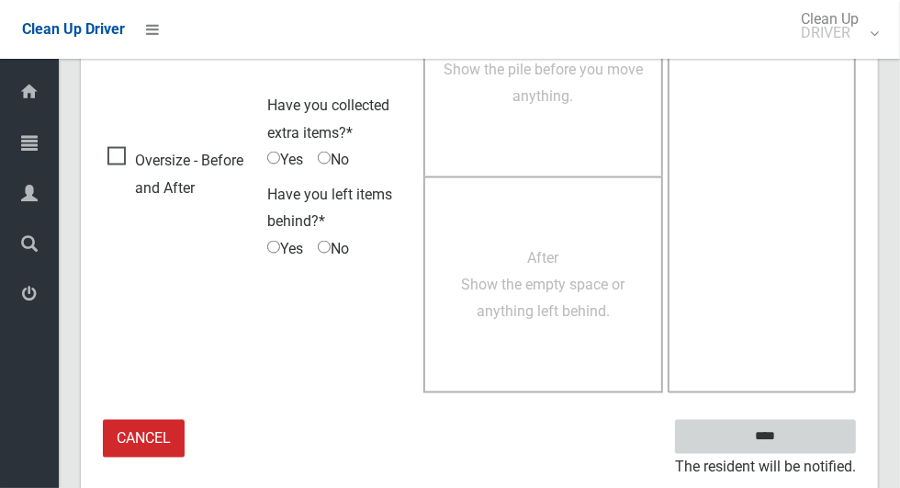
click at [817, 443] on input "****" at bounding box center [765, 437] width 181 height 34
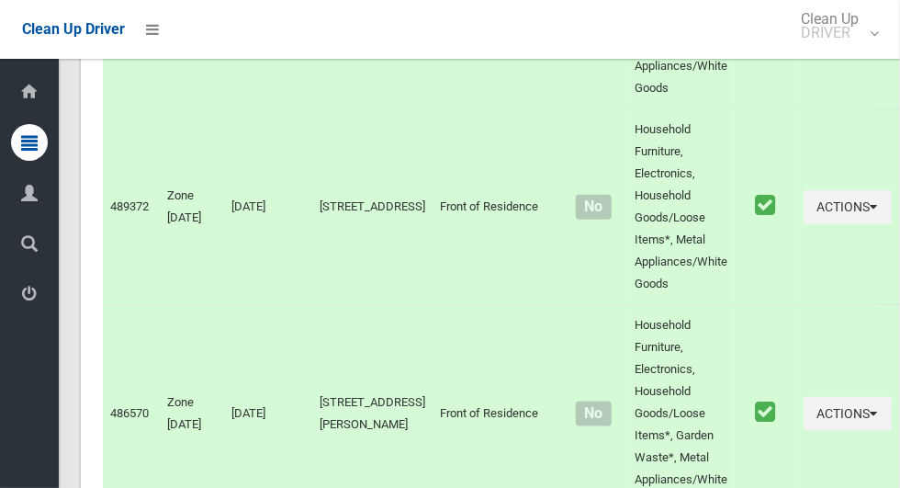
scroll to position [12569, 0]
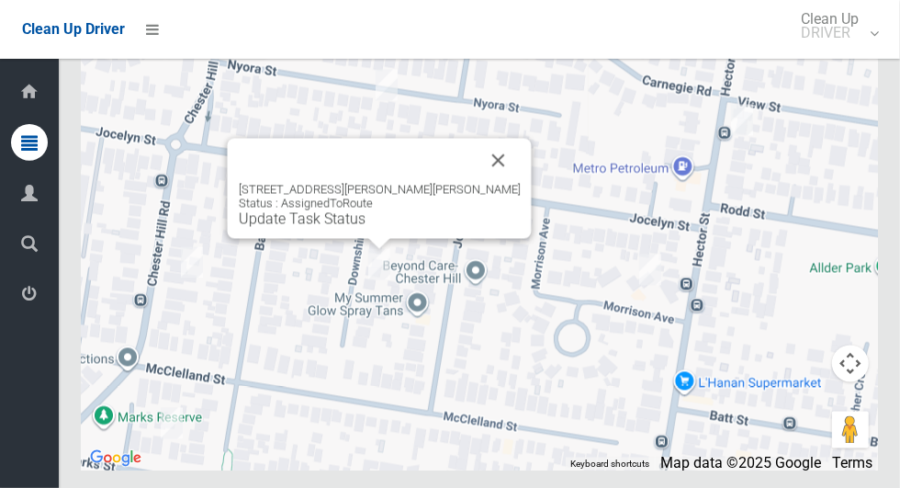
click at [496, 183] on button "Close" at bounding box center [499, 161] width 44 height 44
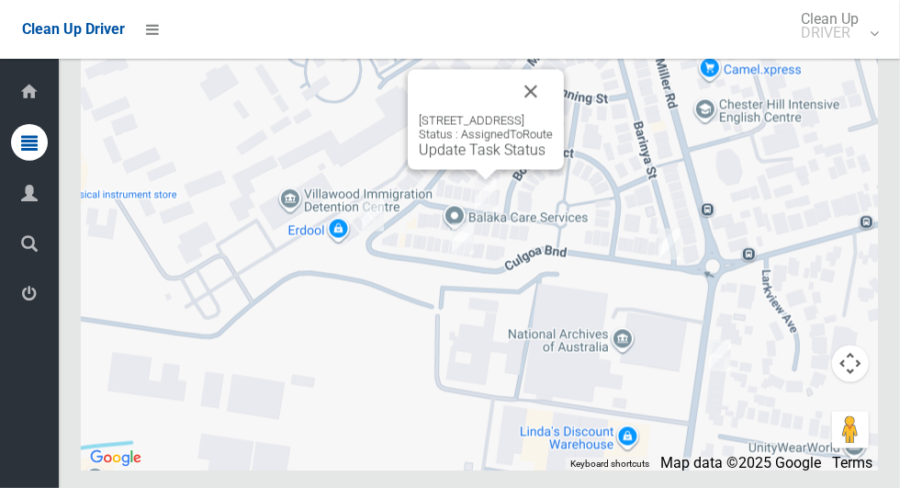
click at [471, 170] on div "[STREET_ADDRESS] Status : AssignedToRoute Update Task Status" at bounding box center [486, 120] width 156 height 100
click at [482, 159] on link "Update Task Status" at bounding box center [482, 149] width 127 height 17
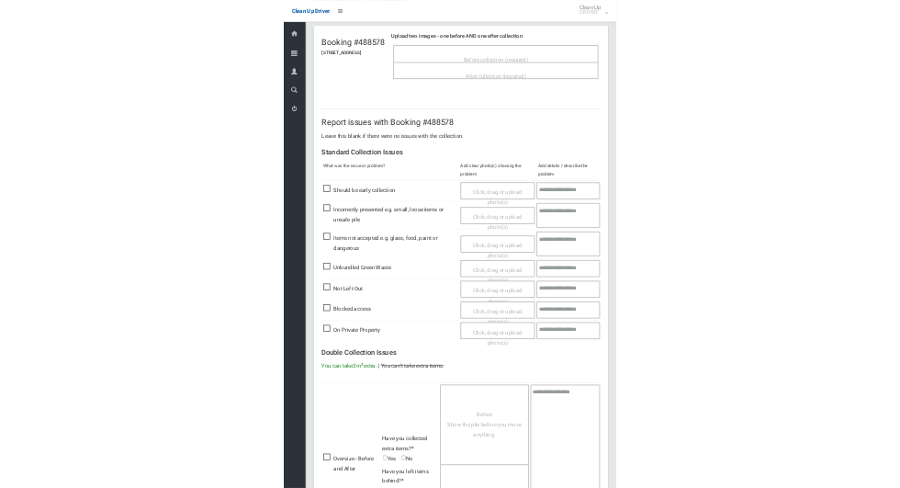
scroll to position [108, 0]
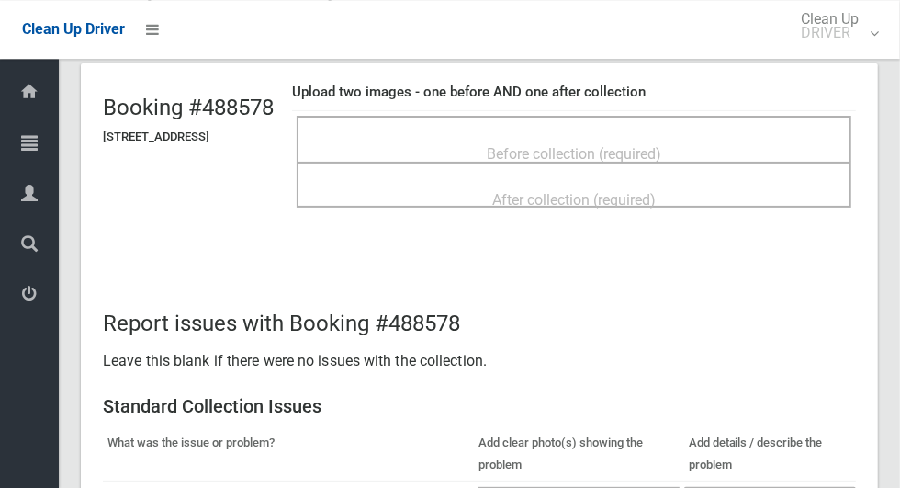
click at [720, 142] on div "Before collection (required)" at bounding box center [574, 153] width 514 height 34
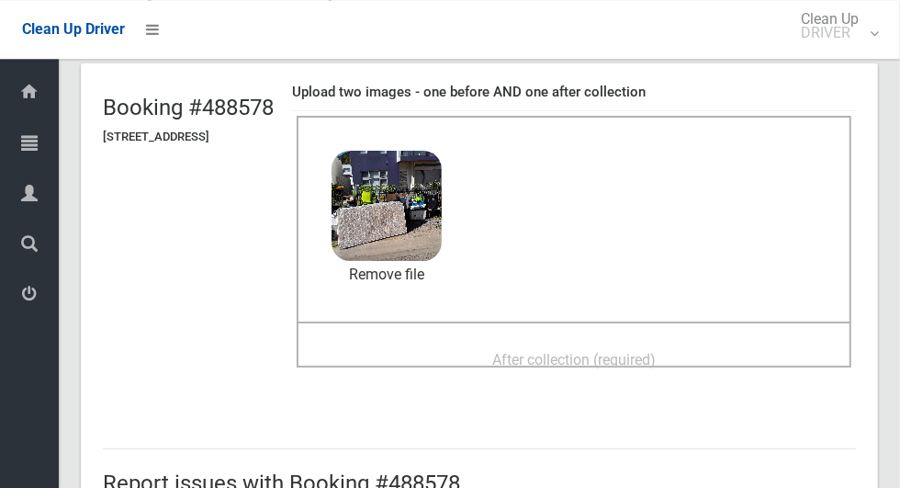
click at [656, 351] on span "After collection (required)" at bounding box center [574, 359] width 164 height 17
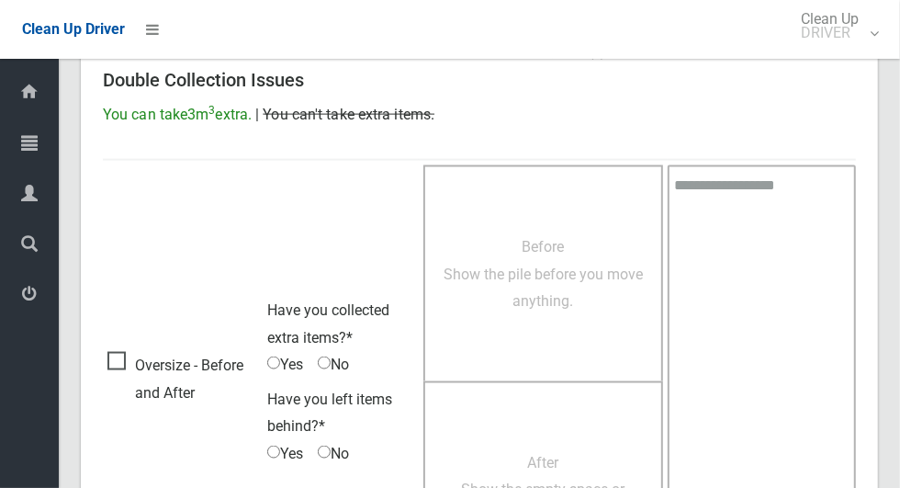
scroll to position [1503, 0]
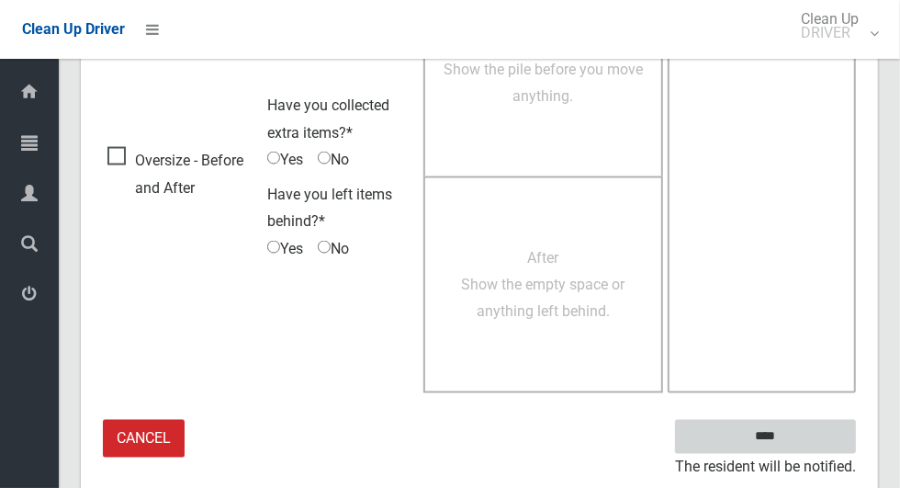
click at [797, 440] on input "****" at bounding box center [765, 437] width 181 height 34
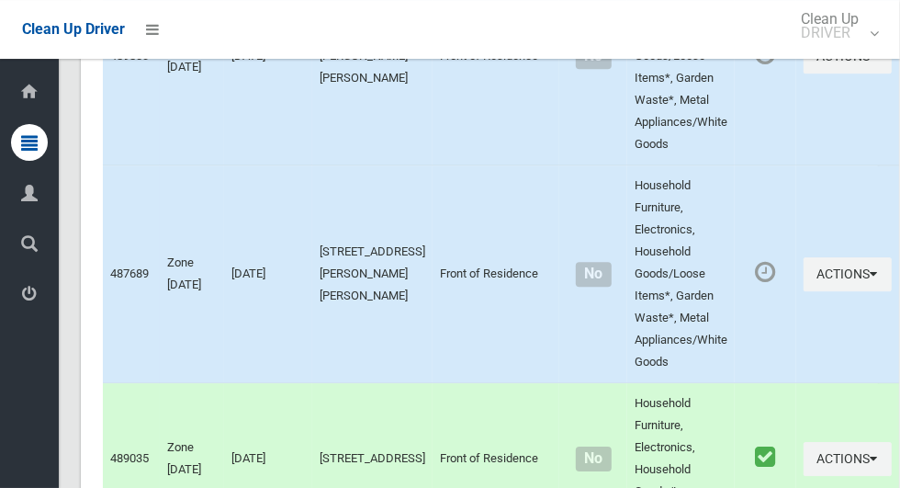
scroll to position [2844, 0]
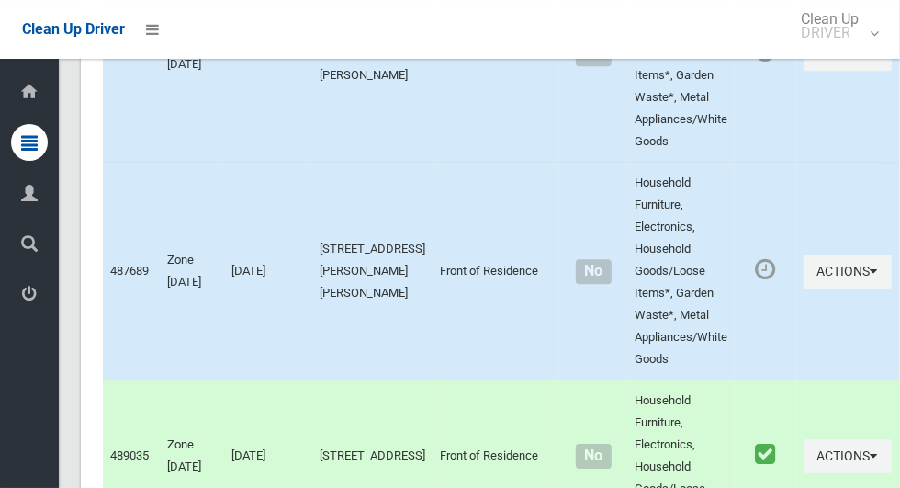
click at [412, 277] on td "[STREET_ADDRESS][PERSON_NAME][PERSON_NAME]" at bounding box center [372, 272] width 120 height 218
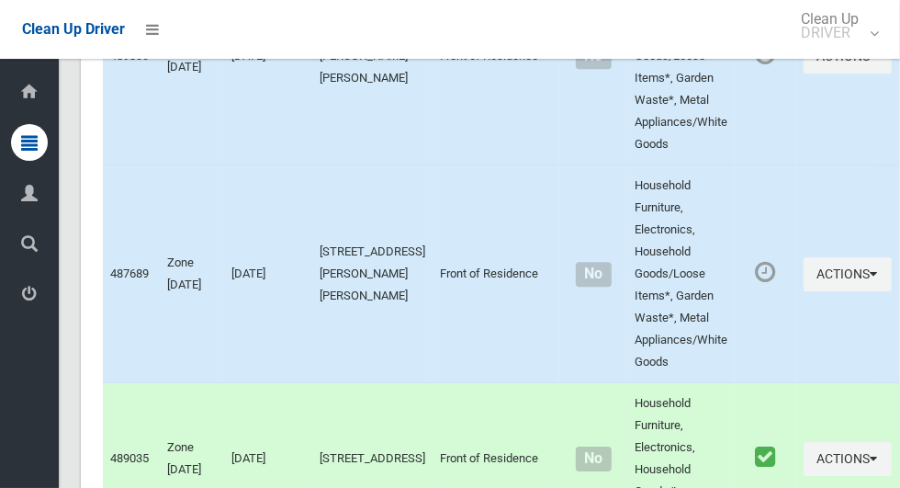
click at [390, 309] on td "[STREET_ADDRESS][PERSON_NAME][PERSON_NAME]" at bounding box center [372, 274] width 120 height 218
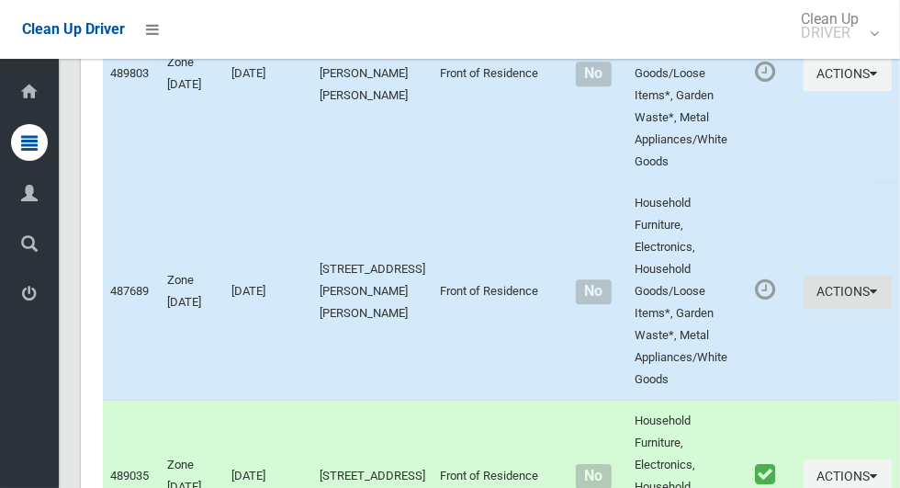
click at [837, 299] on button "Actions" at bounding box center [848, 292] width 88 height 34
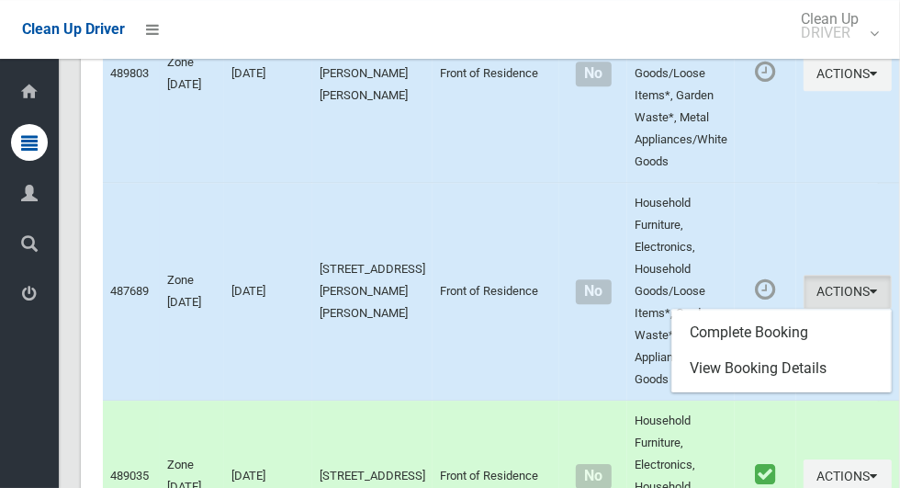
click at [514, 356] on div at bounding box center [450, 244] width 900 height 488
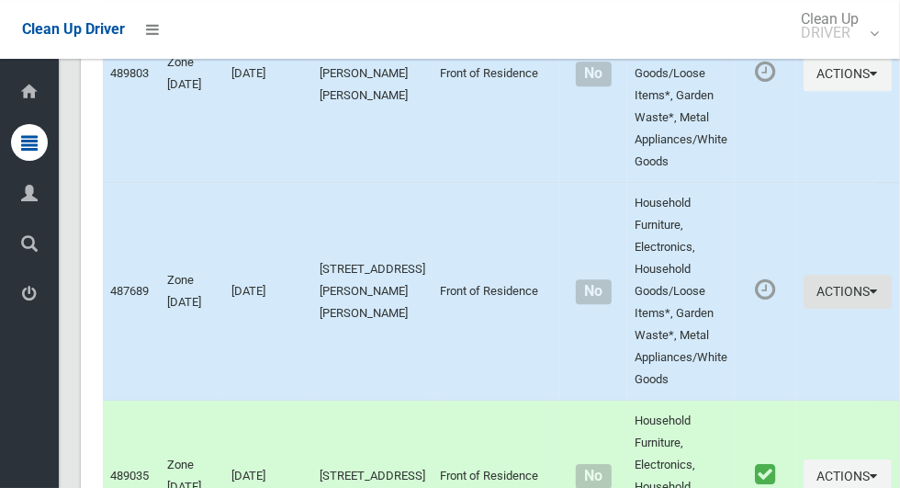
click at [818, 284] on button "Actions" at bounding box center [848, 292] width 88 height 34
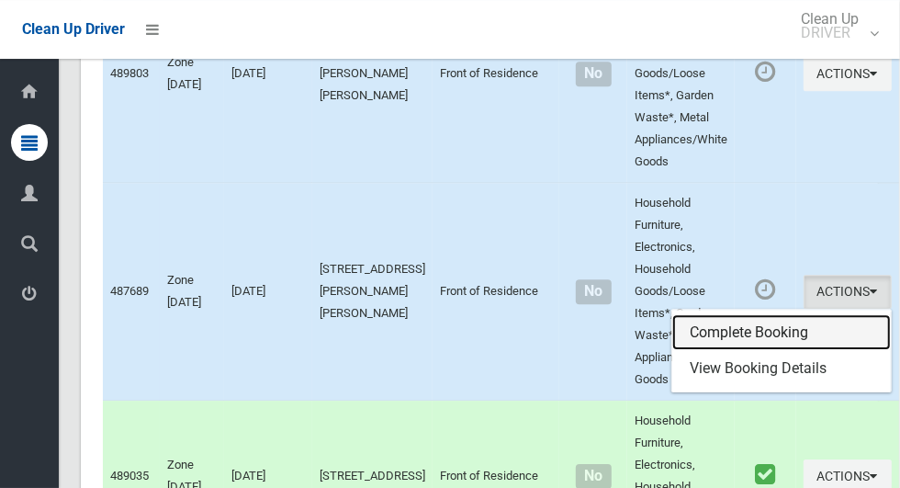
click at [703, 332] on link "Complete Booking" at bounding box center [781, 332] width 219 height 37
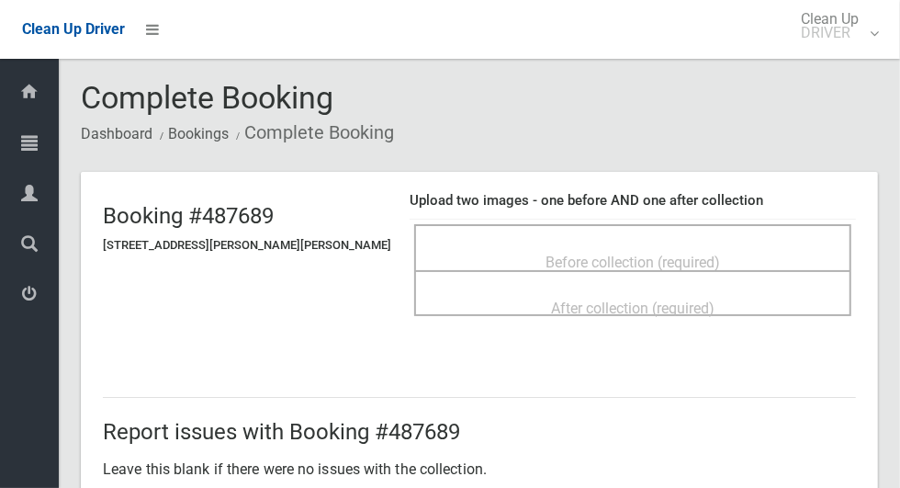
click at [692, 261] on span "Before collection (required)" at bounding box center [633, 262] width 175 height 17
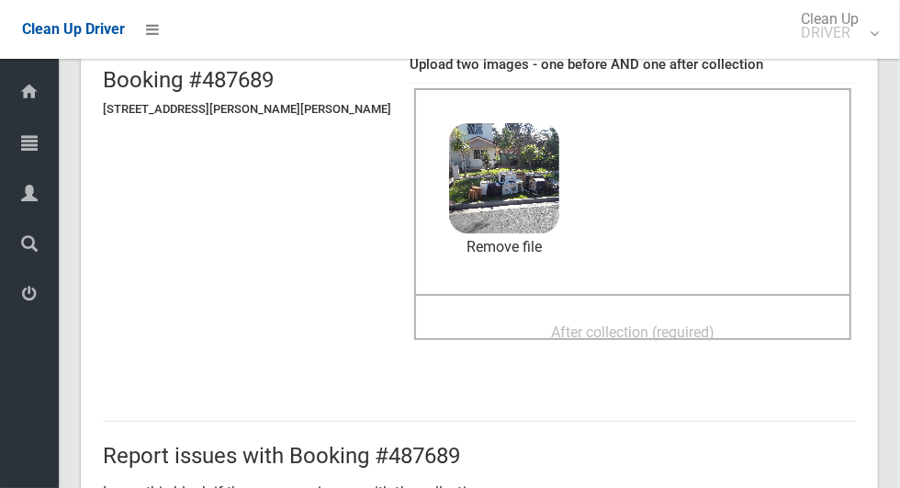
scroll to position [132, 0]
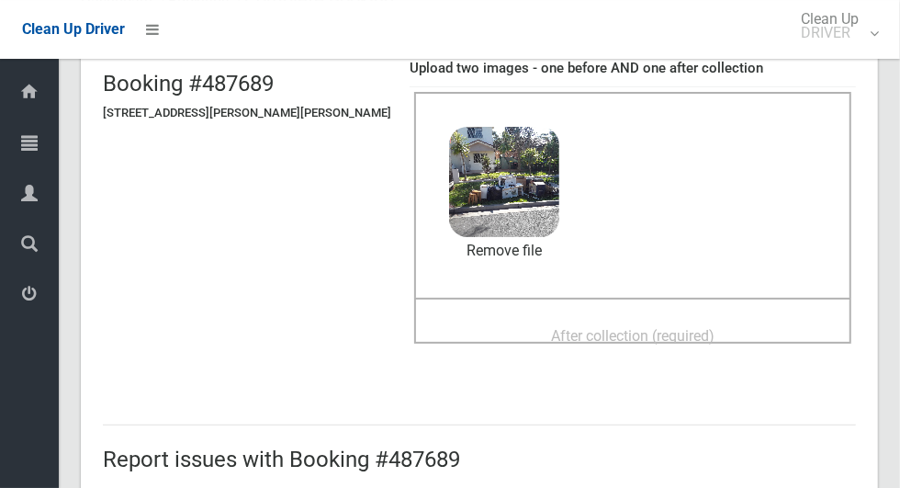
click at [663, 327] on span "After collection (required)" at bounding box center [633, 335] width 164 height 17
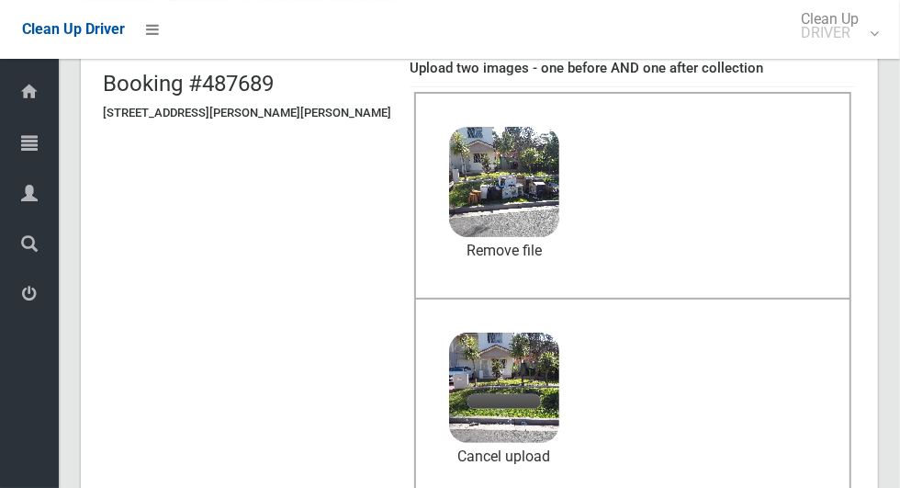
click at [263, 352] on header "Booking #487689 [STREET_ADDRESS][PERSON_NAME][PERSON_NAME] Upload two images - …" at bounding box center [479, 291] width 797 height 503
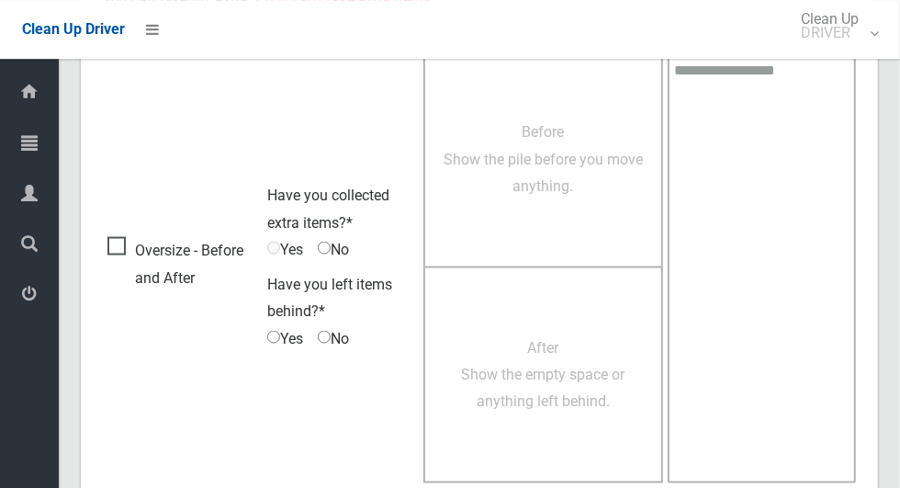
scroll to position [1503, 0]
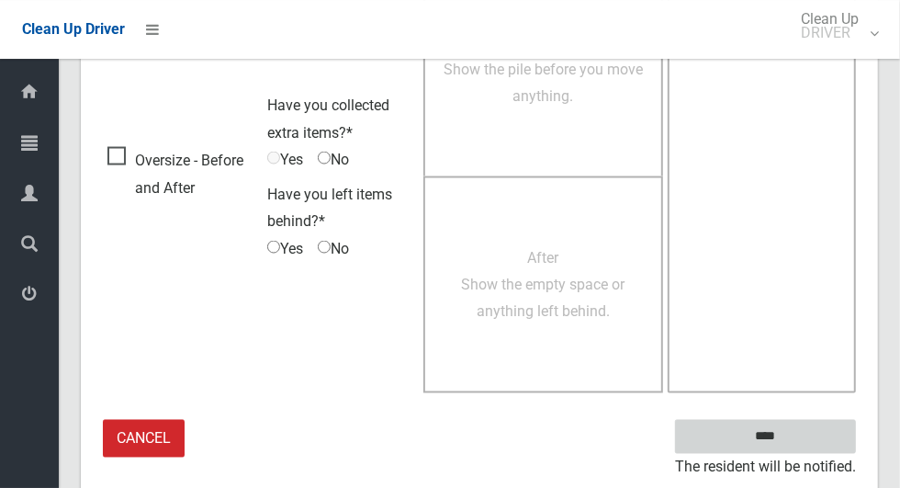
click at [808, 440] on input "****" at bounding box center [765, 437] width 181 height 34
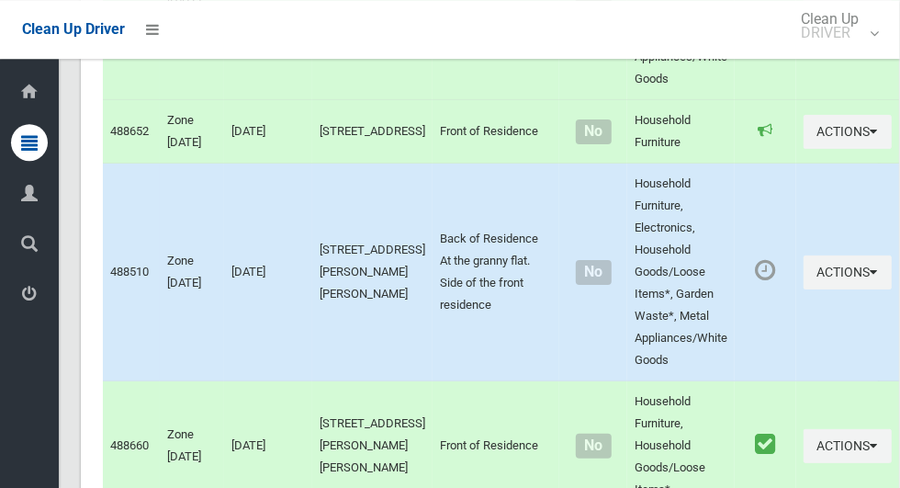
scroll to position [3653, 0]
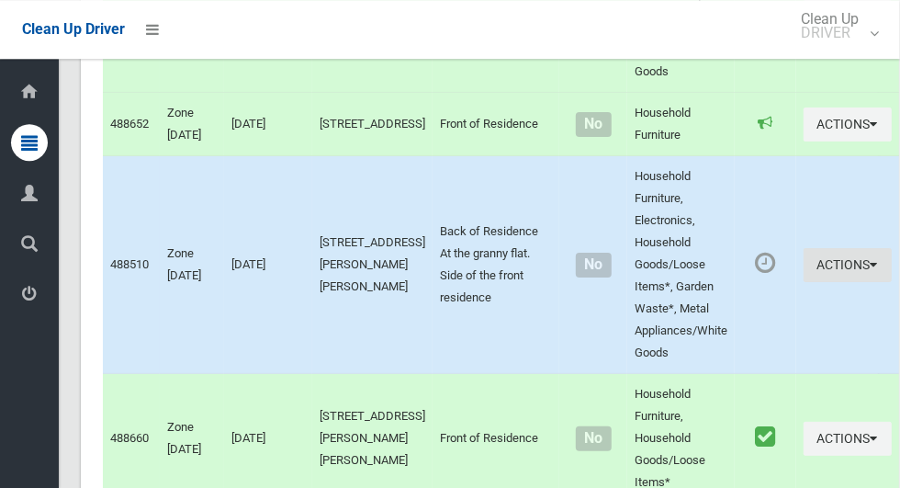
click at [830, 282] on button "Actions" at bounding box center [848, 265] width 88 height 34
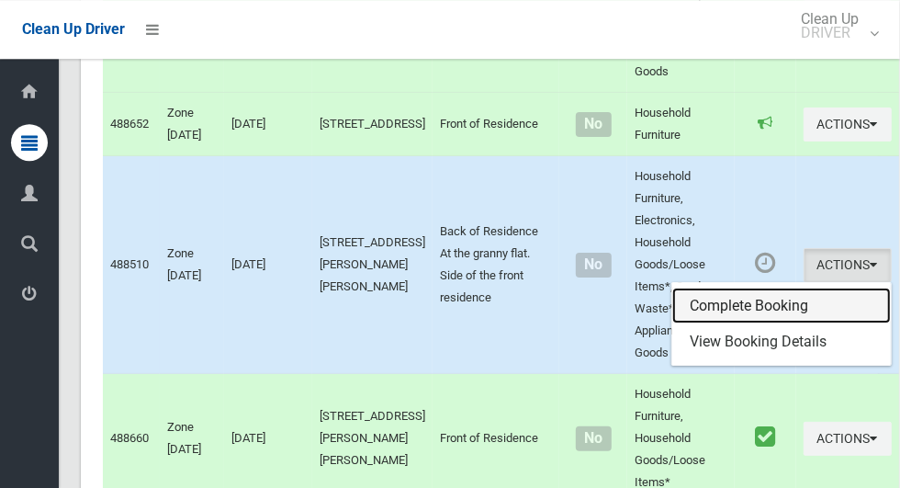
click at [750, 322] on link "Complete Booking" at bounding box center [781, 306] width 219 height 37
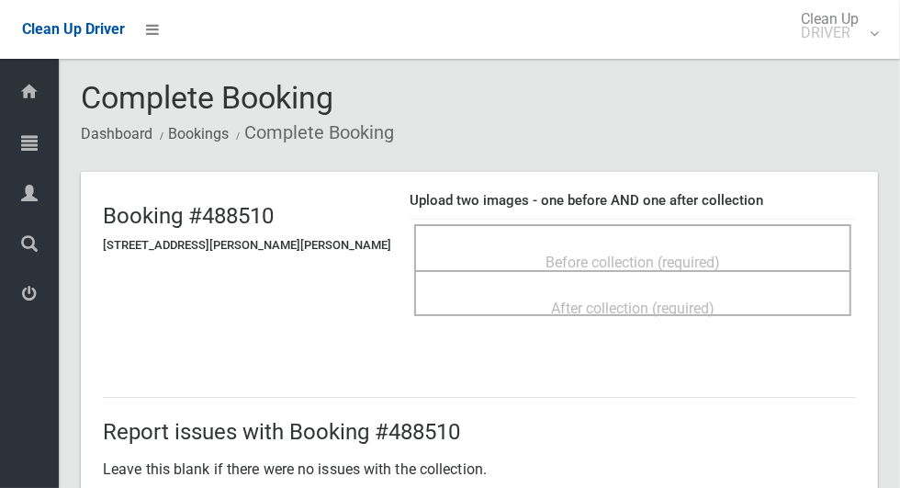
click at [689, 244] on div "Before collection (required)" at bounding box center [633, 261] width 397 height 34
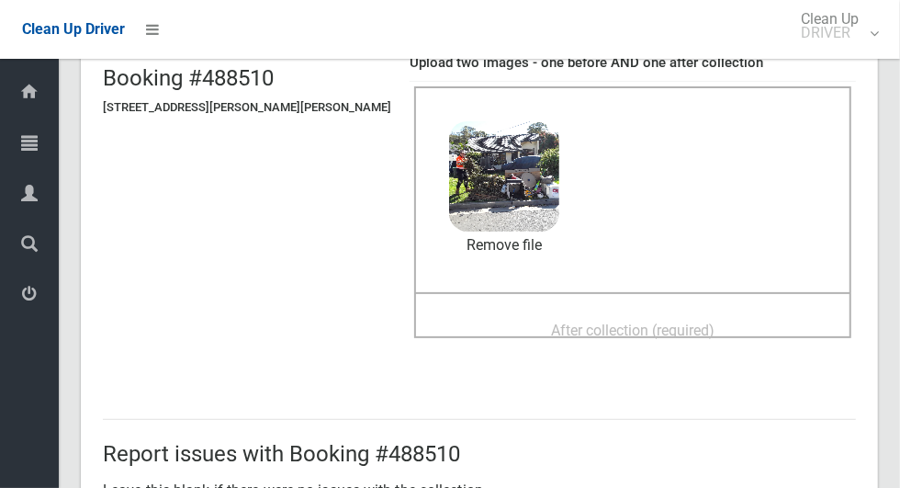
scroll to position [138, 0]
click at [669, 326] on span "After collection (required)" at bounding box center [633, 330] width 164 height 17
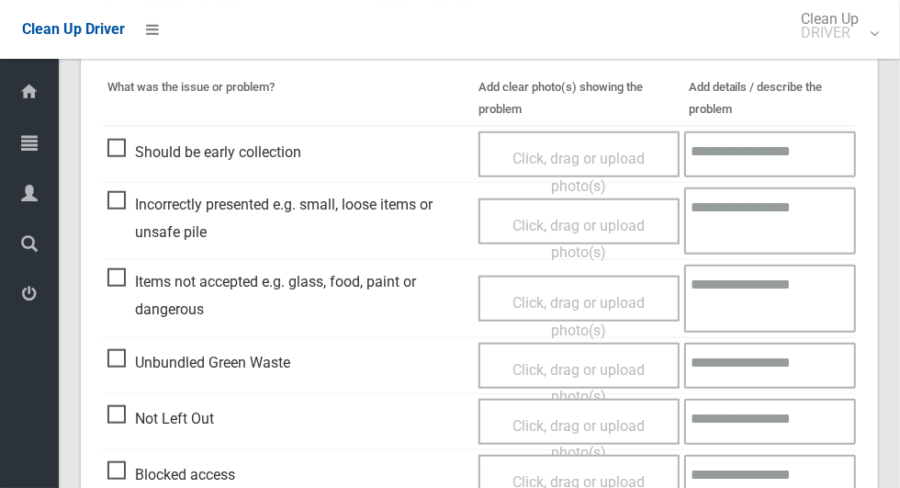
scroll to position [790, 0]
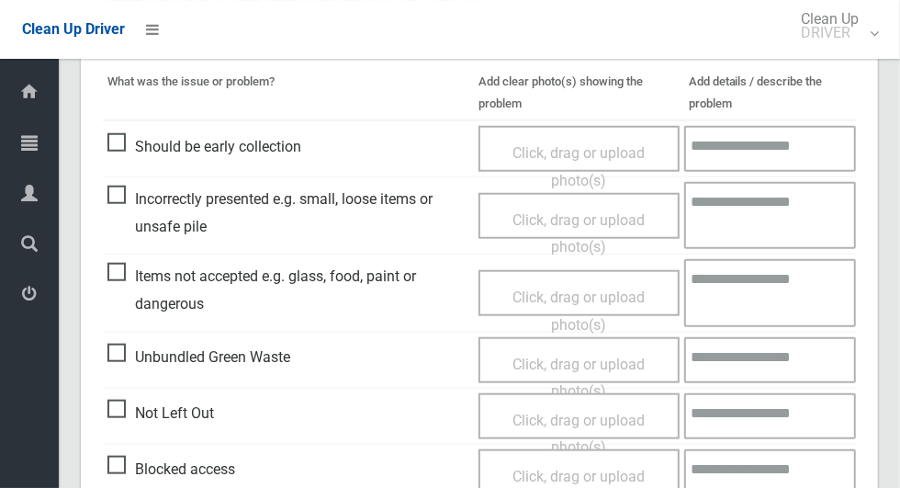
click at [118, 267] on span "Items not accepted e.g. glass, food, paint or dangerous" at bounding box center [288, 290] width 362 height 54
click at [599, 296] on span "Click, drag or upload photo(s)" at bounding box center [579, 310] width 132 height 45
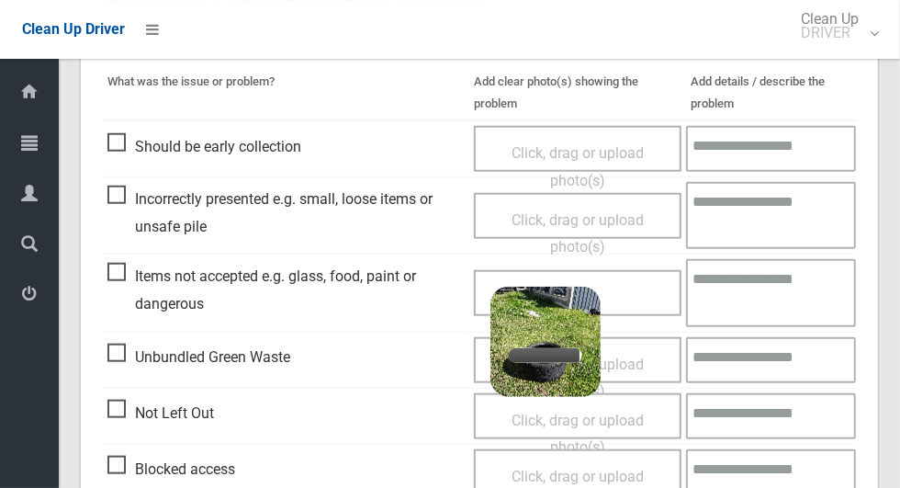
click at [769, 288] on textarea at bounding box center [771, 292] width 170 height 67
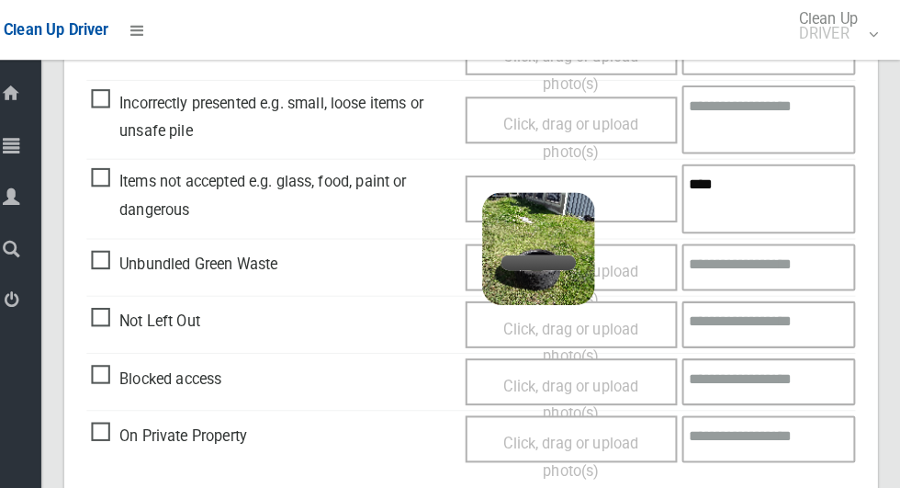
scroll to position [878, 0]
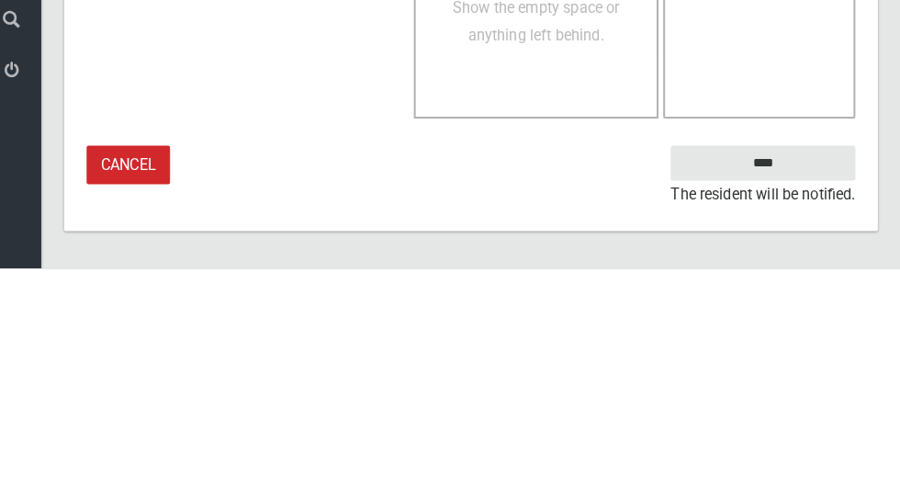
type textarea "****"
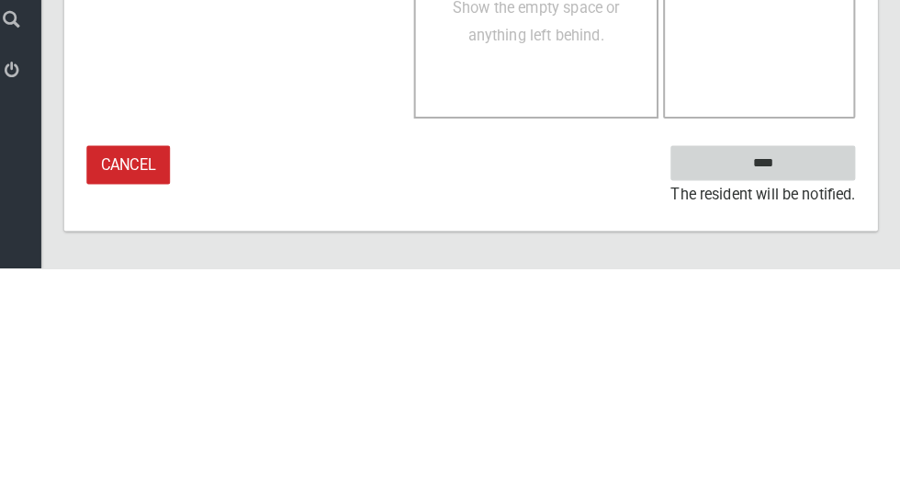
click at [806, 375] on input "****" at bounding box center [765, 384] width 181 height 34
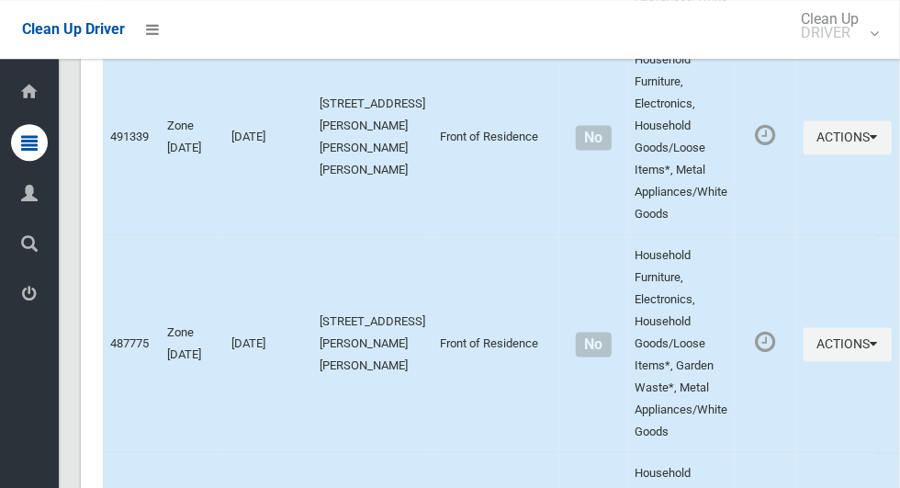
scroll to position [1747, 0]
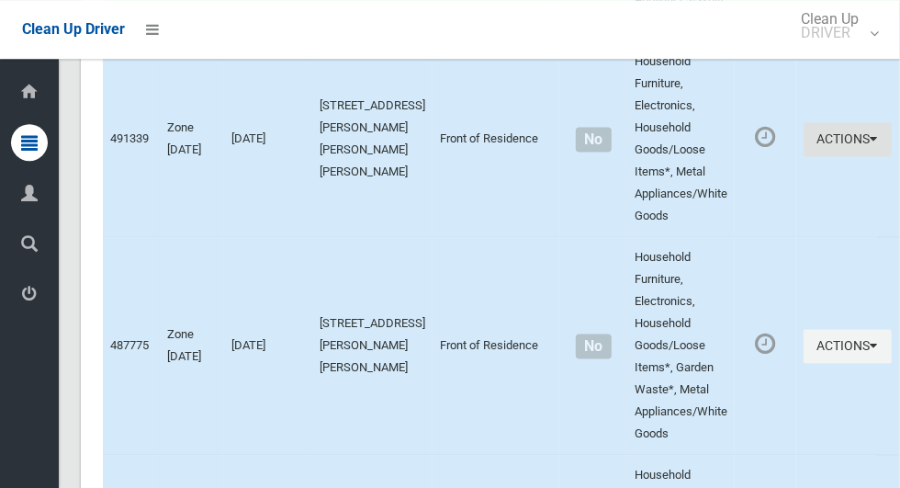
click at [836, 145] on button "Actions" at bounding box center [848, 139] width 88 height 34
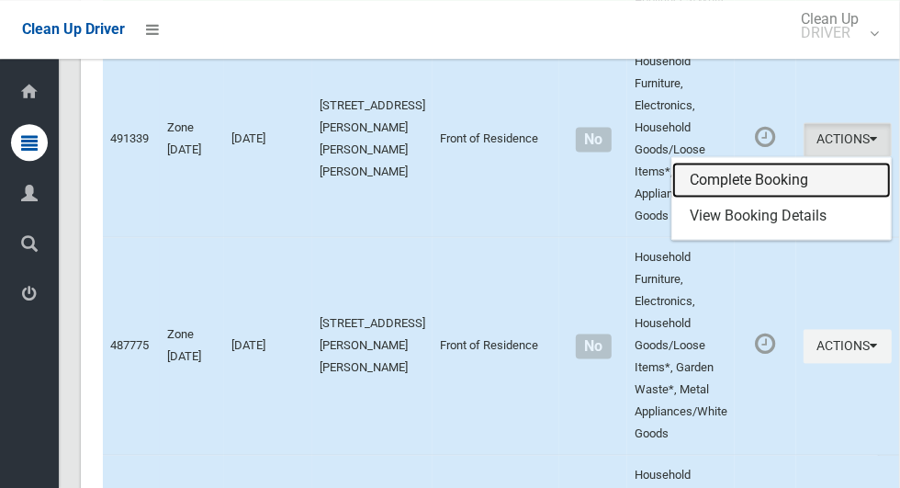
click at [732, 176] on link "Complete Booking" at bounding box center [781, 180] width 219 height 37
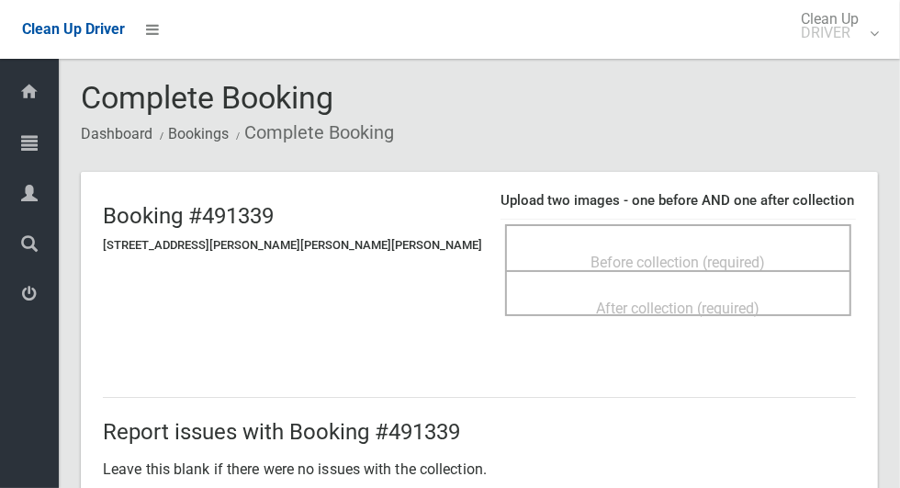
click at [692, 254] on span "Before collection (required)" at bounding box center [679, 262] width 175 height 17
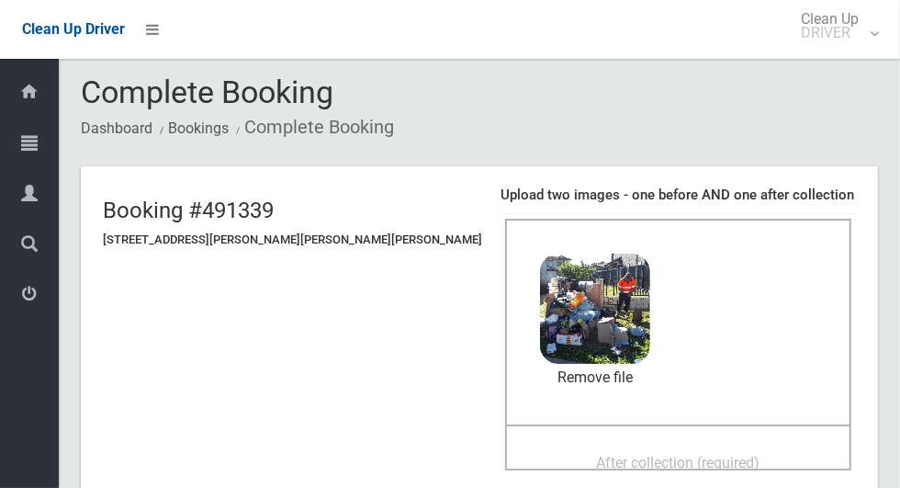
scroll to position [123, 0]
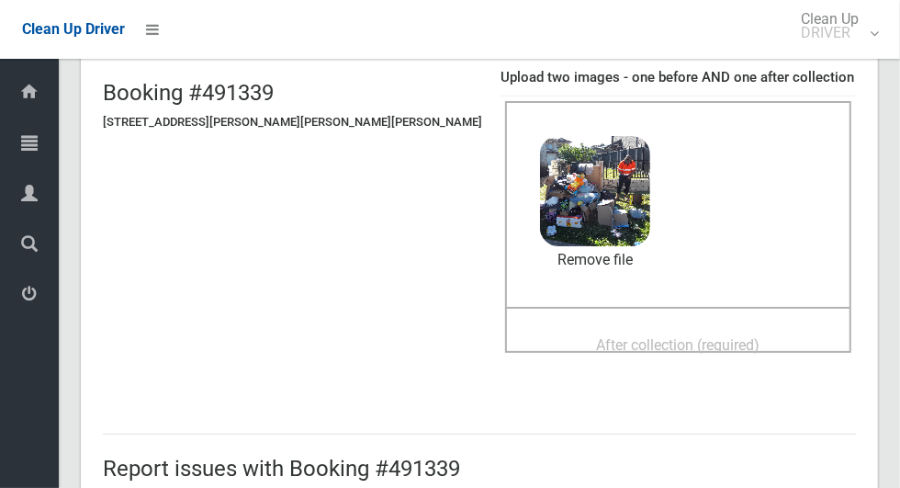
click at [692, 338] on span "After collection (required)" at bounding box center [679, 344] width 164 height 17
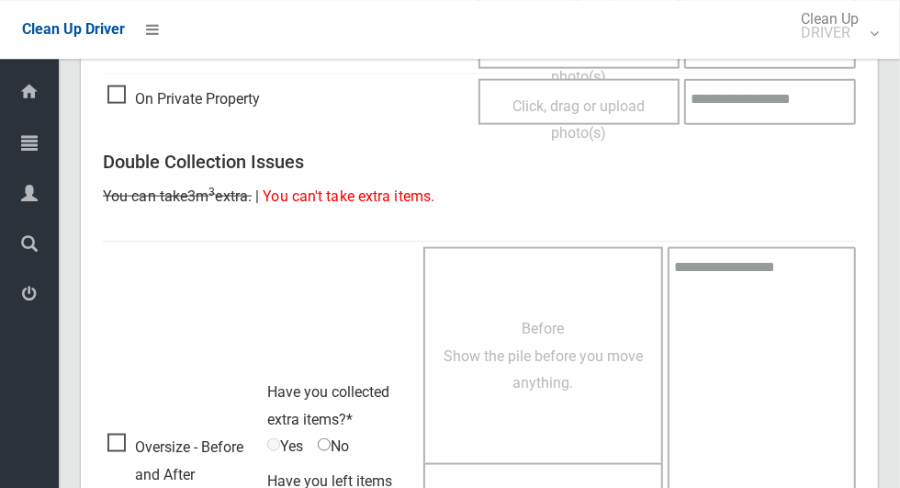
scroll to position [1503, 0]
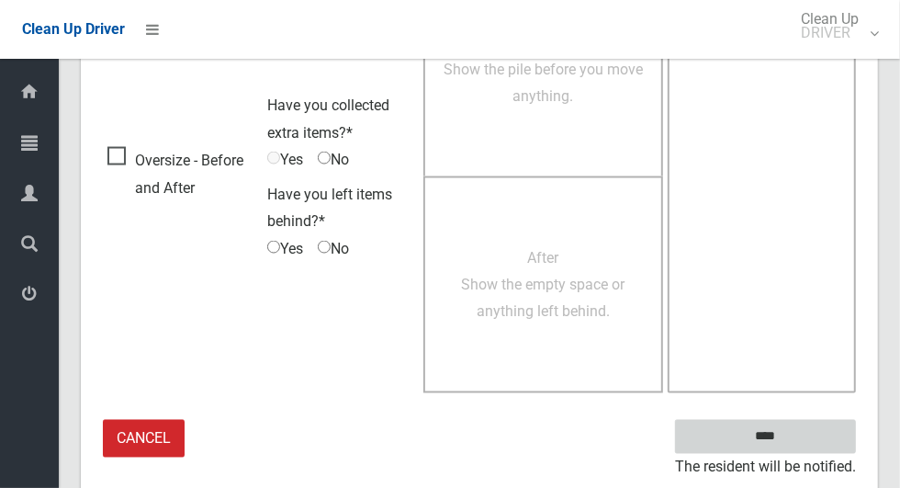
click at [775, 425] on input "****" at bounding box center [765, 437] width 181 height 34
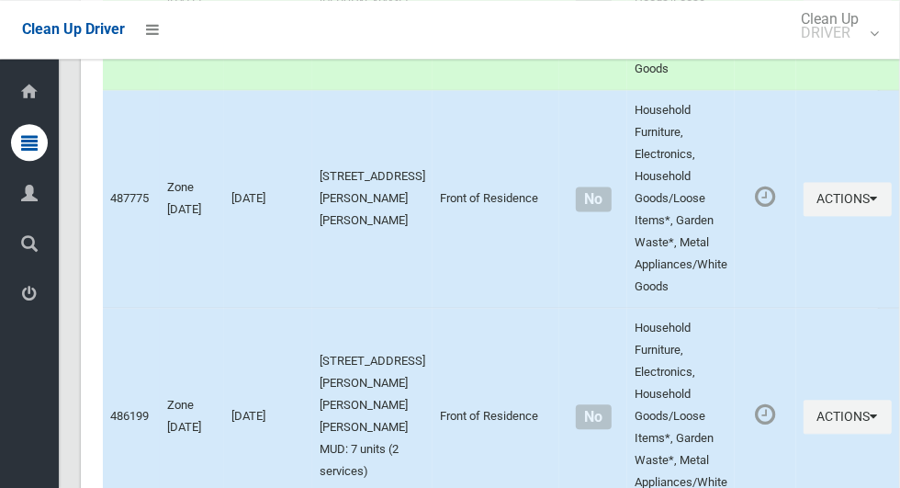
scroll to position [1908, 0]
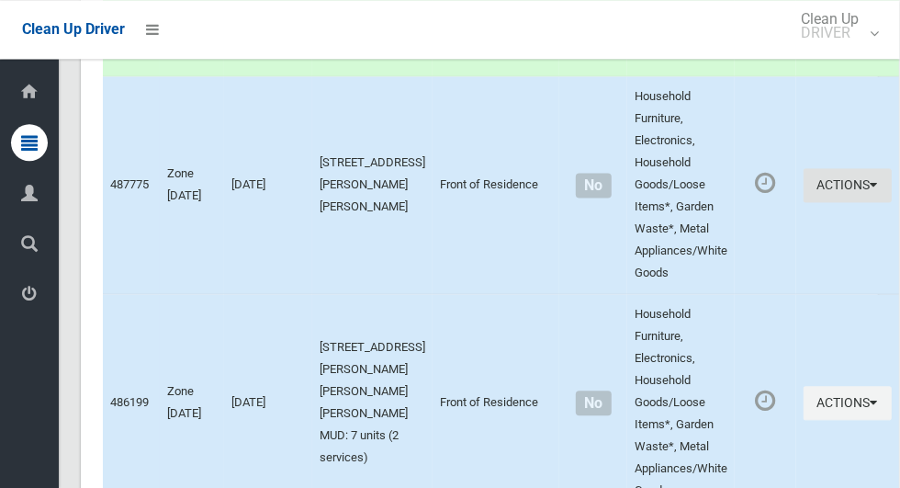
click at [821, 191] on button "Actions" at bounding box center [848, 185] width 88 height 34
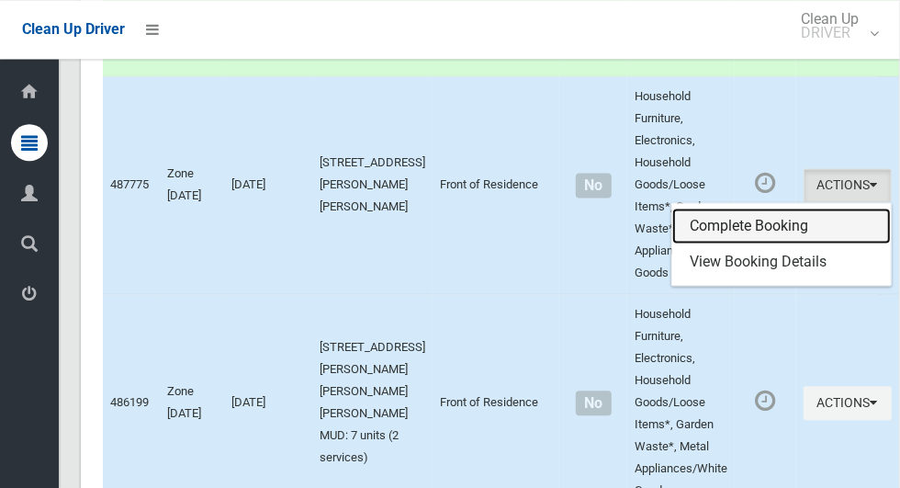
click at [745, 219] on link "Complete Booking" at bounding box center [781, 226] width 219 height 37
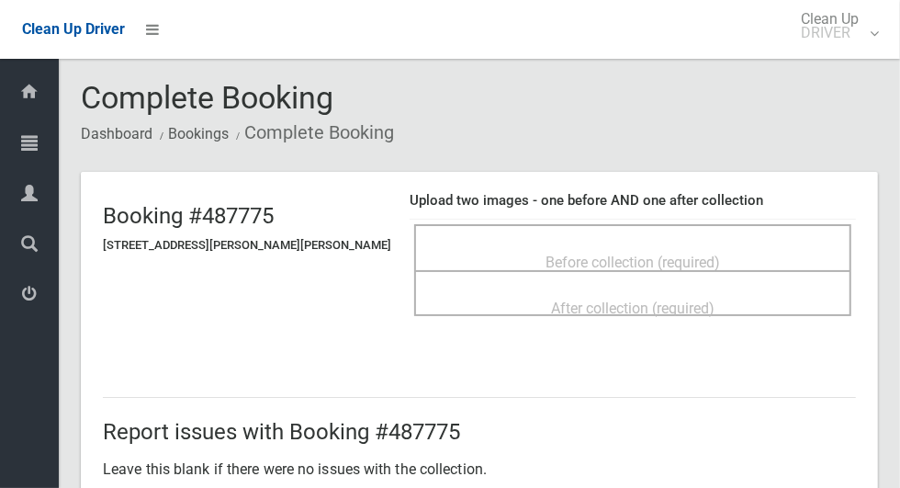
click at [831, 320] on div "After collection (required)" at bounding box center [633, 307] width 397 height 34
click at [699, 254] on span "Before collection (required)" at bounding box center [633, 262] width 175 height 17
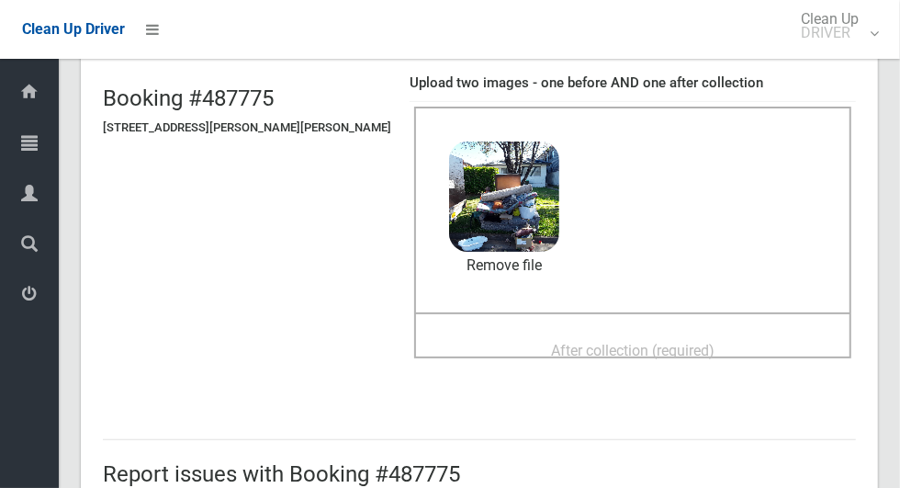
scroll to position [119, 0]
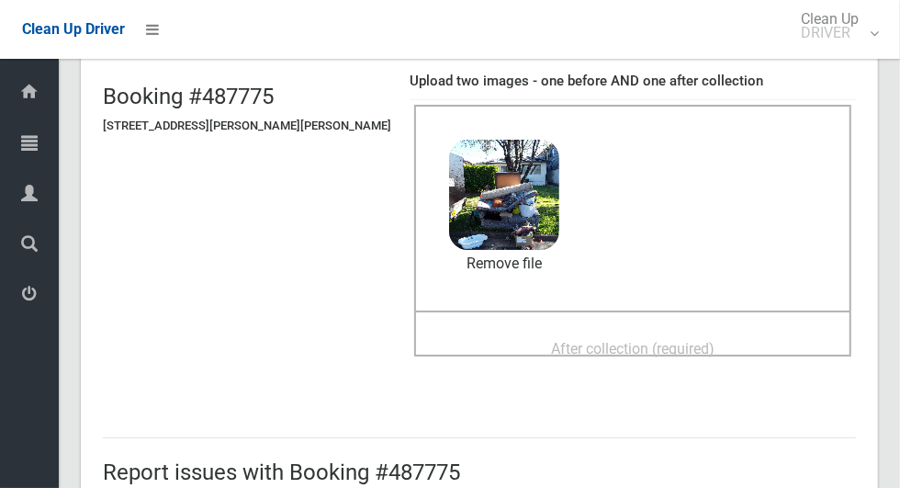
click at [666, 340] on span "After collection (required)" at bounding box center [633, 348] width 164 height 17
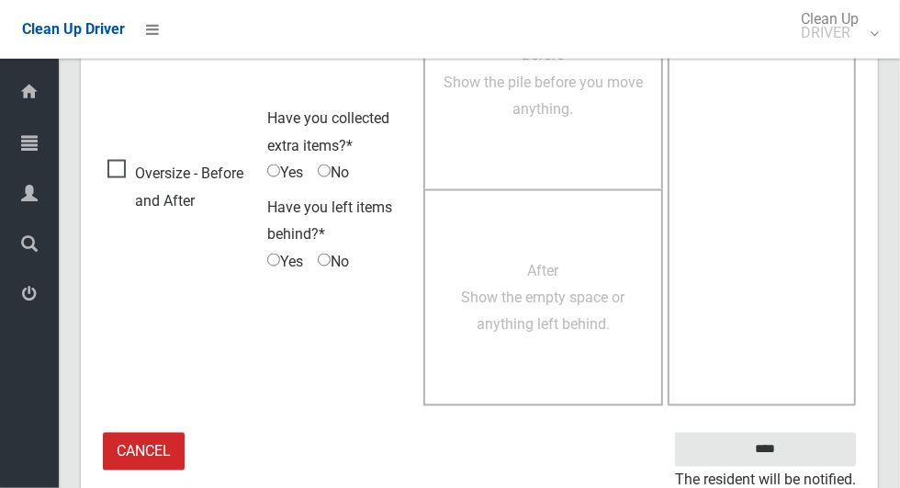
scroll to position [1503, 0]
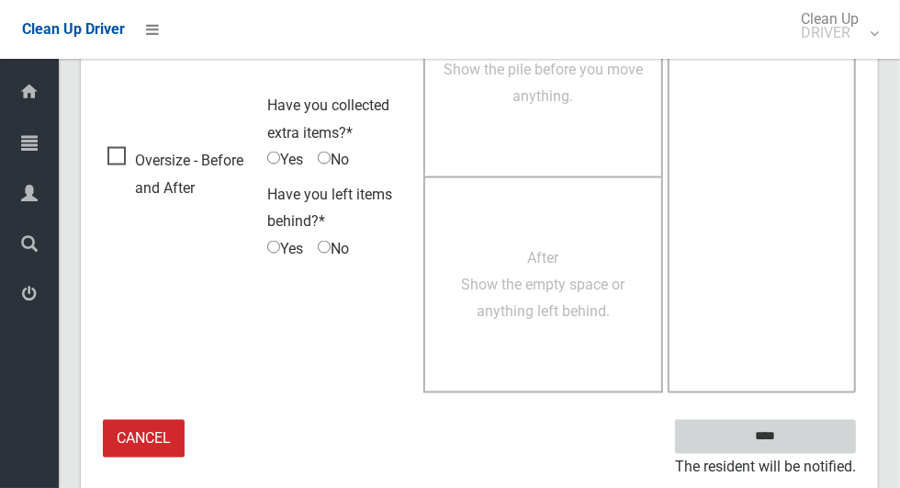
click at [797, 447] on input "****" at bounding box center [765, 437] width 181 height 34
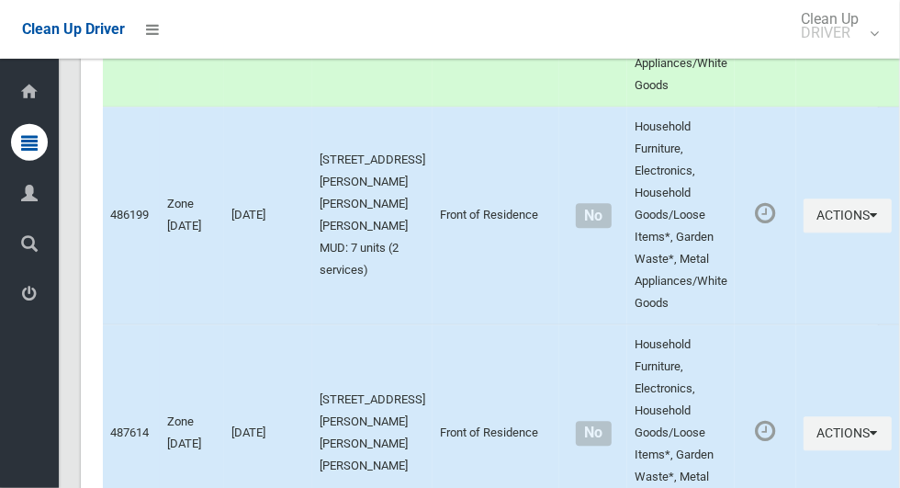
scroll to position [2095, 0]
click at [832, 222] on button "Actions" at bounding box center [848, 215] width 88 height 34
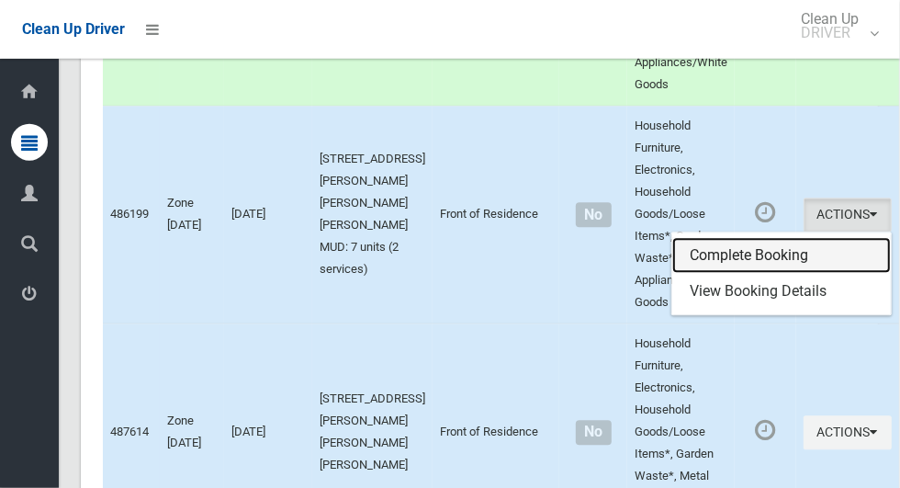
click at [765, 258] on link "Complete Booking" at bounding box center [781, 256] width 219 height 37
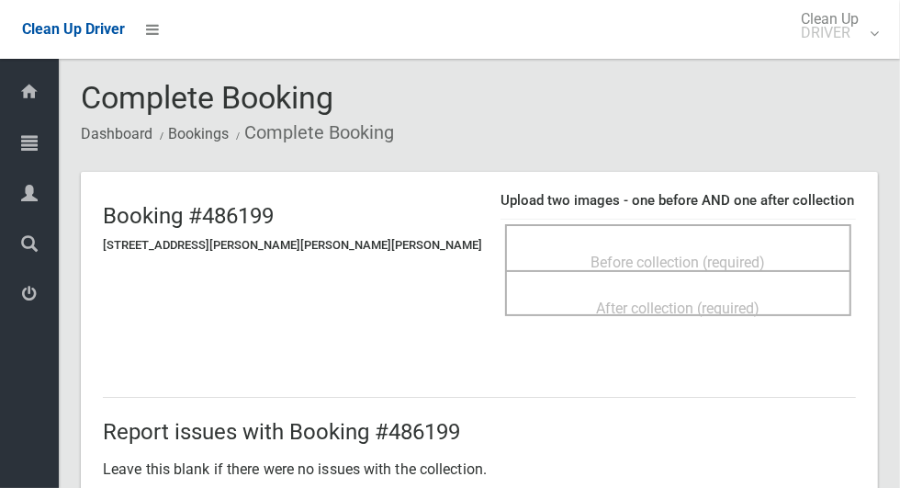
click at [679, 244] on div "Before collection (required)" at bounding box center [678, 261] width 306 height 34
click at [681, 254] on span "Before collection (required)" at bounding box center [679, 262] width 175 height 17
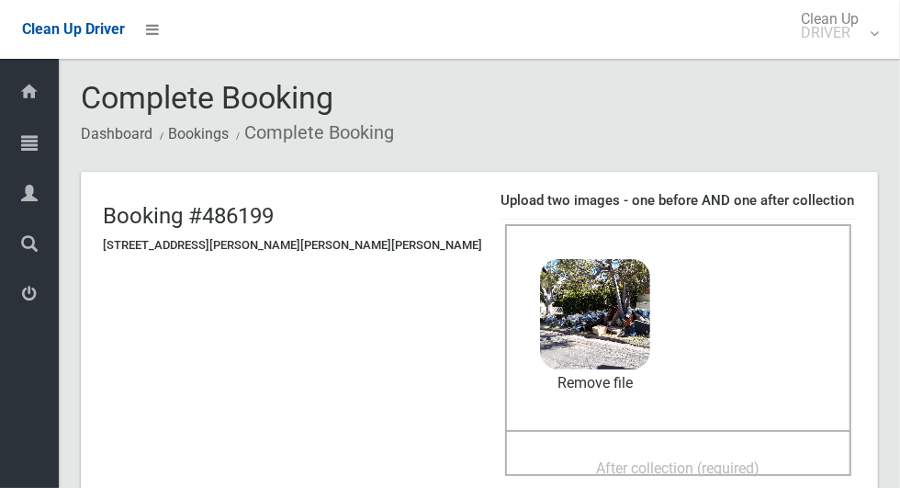
click at [685, 459] on span "After collection (required)" at bounding box center [679, 467] width 164 height 17
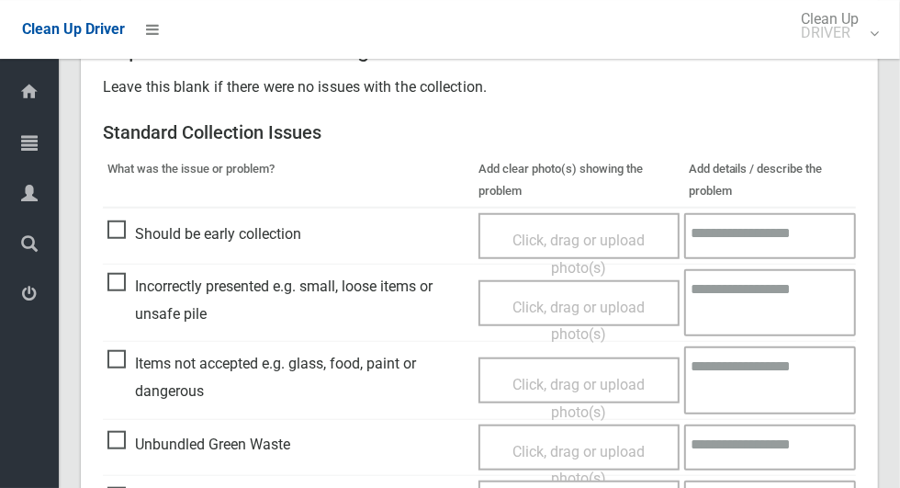
scroll to position [709, 0]
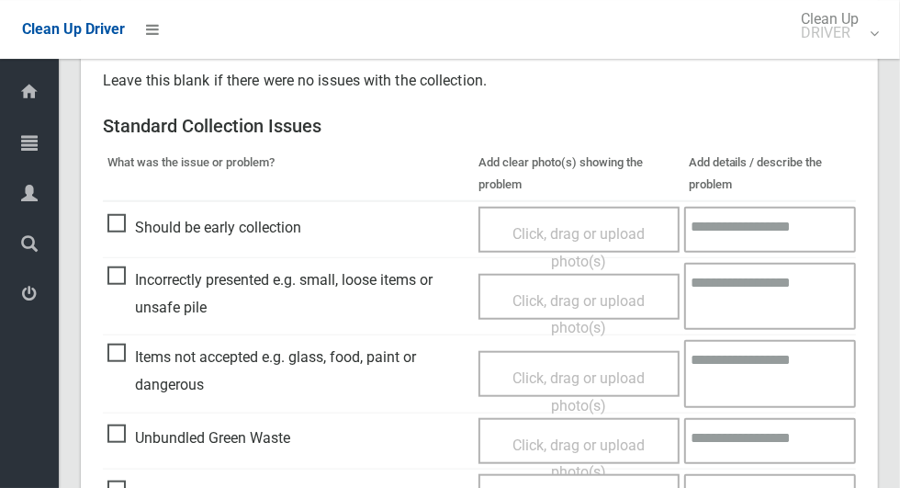
click at [114, 346] on span "Items not accepted e.g. glass, food, paint or dangerous" at bounding box center [288, 371] width 362 height 54
click at [608, 375] on span "Click, drag or upload photo(s)" at bounding box center [579, 391] width 132 height 45
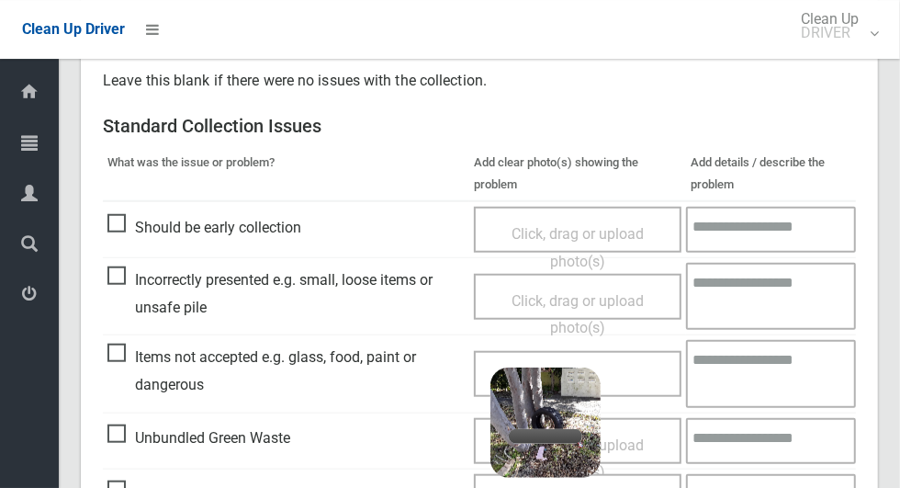
click at [773, 366] on textarea at bounding box center [771, 373] width 170 height 67
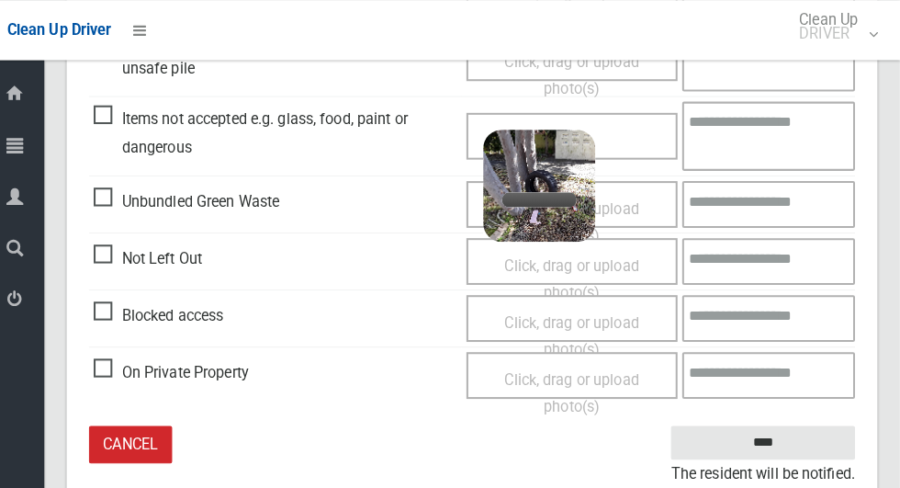
scroll to position [948, 0]
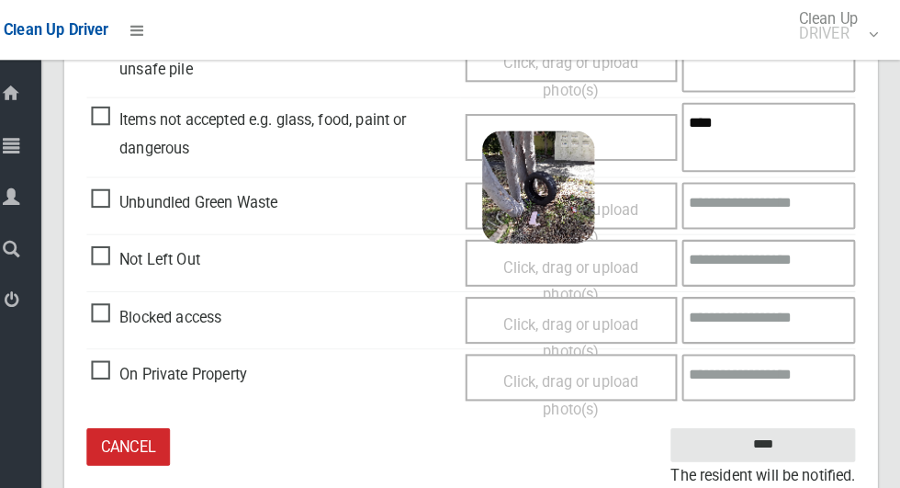
type textarea "****"
click at [392, 182] on div "Unbundled Green Waste" at bounding box center [285, 197] width 357 height 31
click at [798, 423] on input "****" at bounding box center [765, 437] width 181 height 34
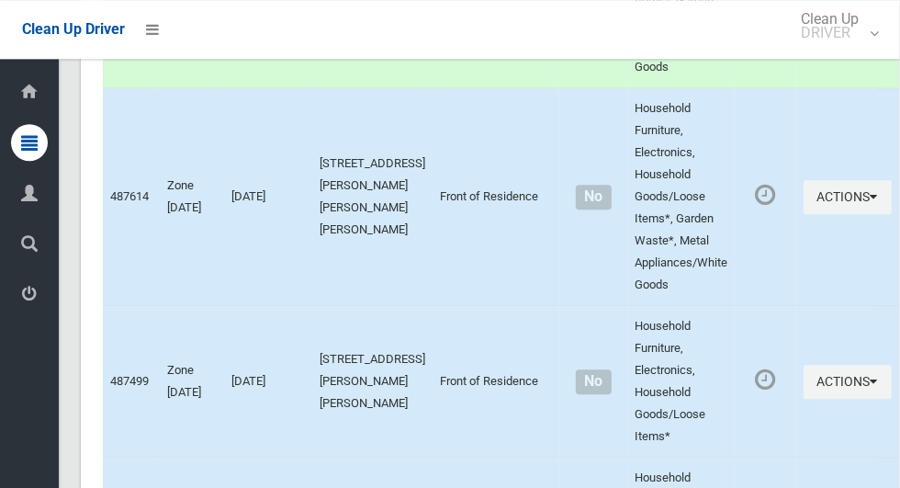
scroll to position [2325, 0]
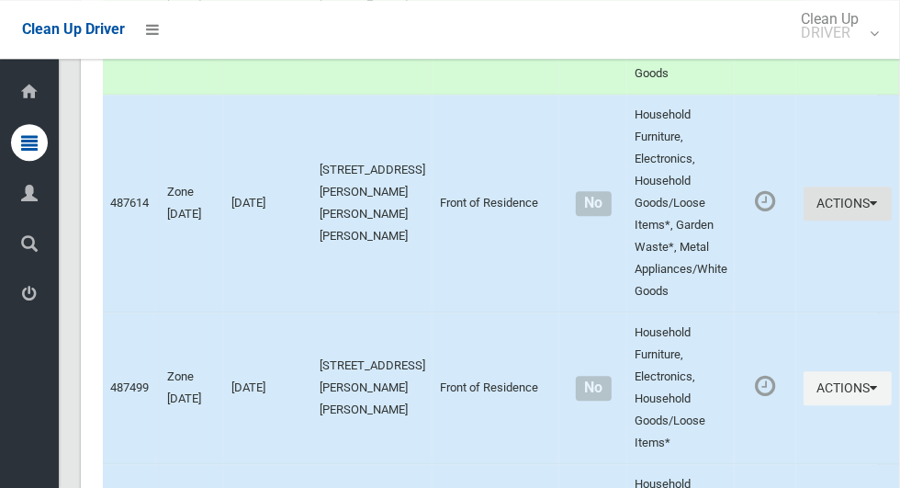
click at [822, 219] on button "Actions" at bounding box center [848, 203] width 88 height 34
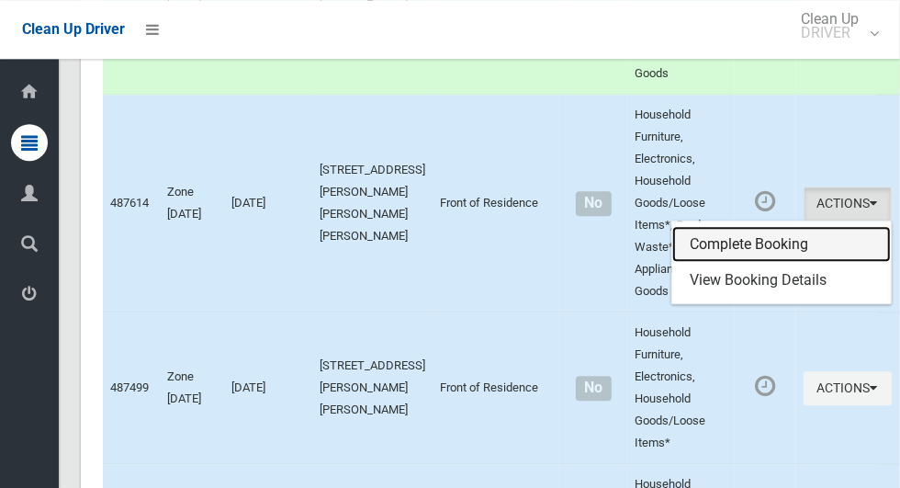
click at [756, 237] on link "Complete Booking" at bounding box center [781, 244] width 219 height 37
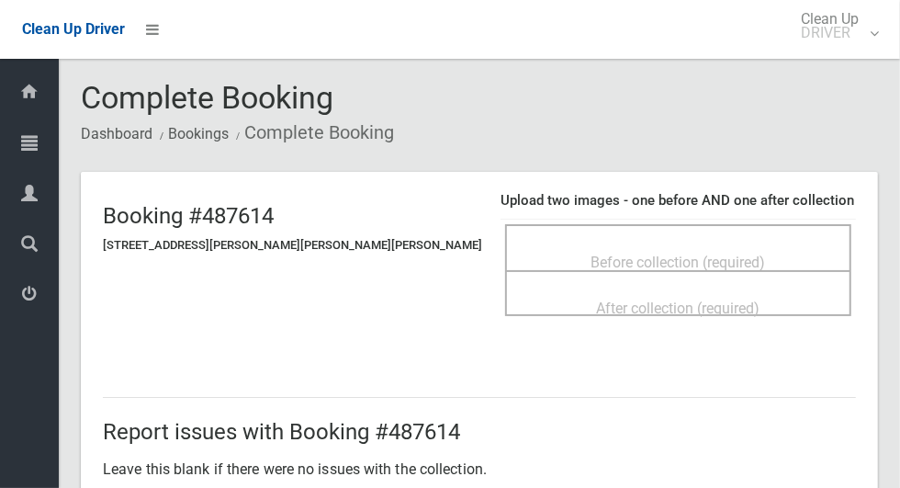
click at [668, 254] on span "Before collection (required)" at bounding box center [679, 262] width 175 height 17
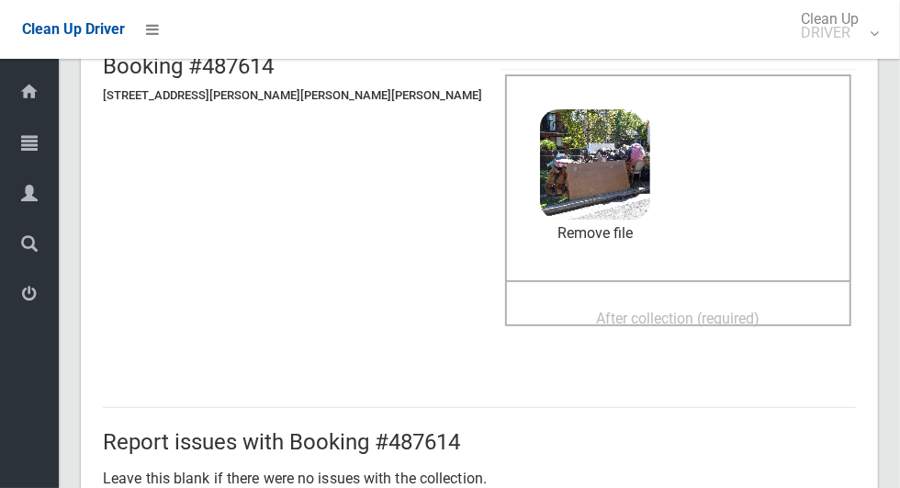
scroll to position [151, 0]
click at [683, 310] on span "After collection (required)" at bounding box center [679, 317] width 164 height 17
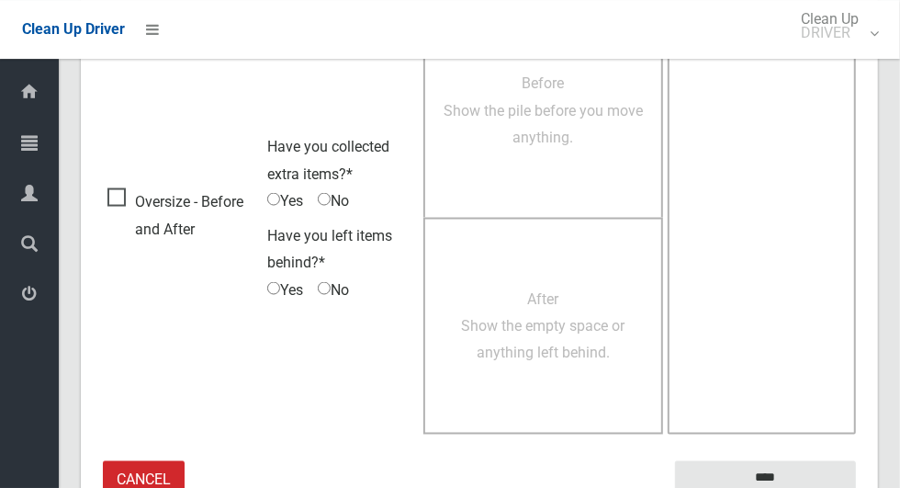
scroll to position [1503, 0]
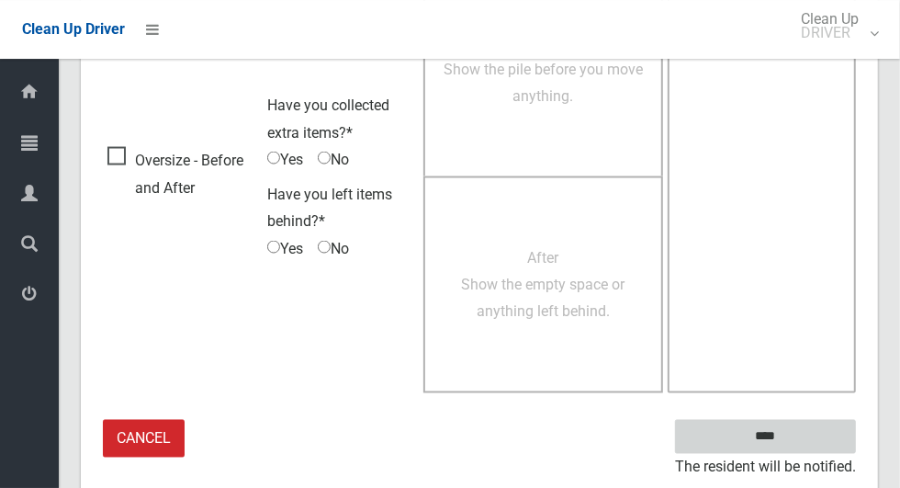
click at [774, 434] on input "****" at bounding box center [765, 437] width 181 height 34
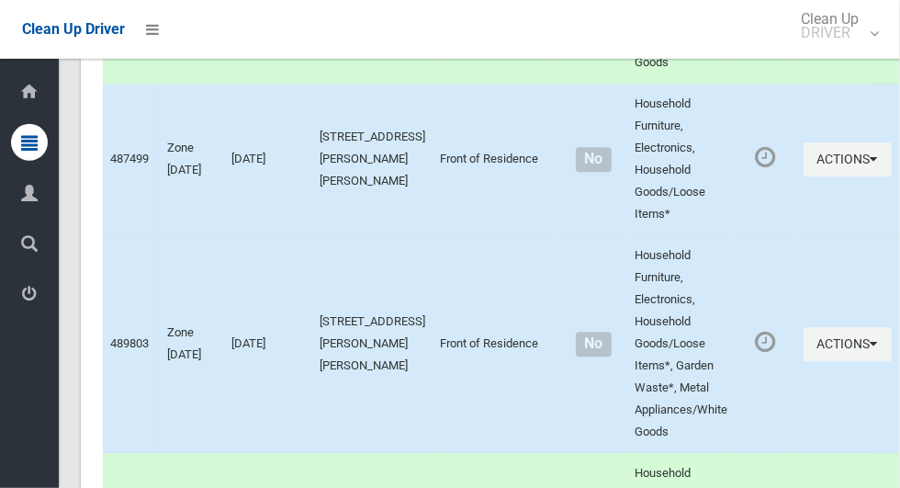
scroll to position [2553, 0]
click at [813, 165] on button "Actions" at bounding box center [848, 160] width 88 height 34
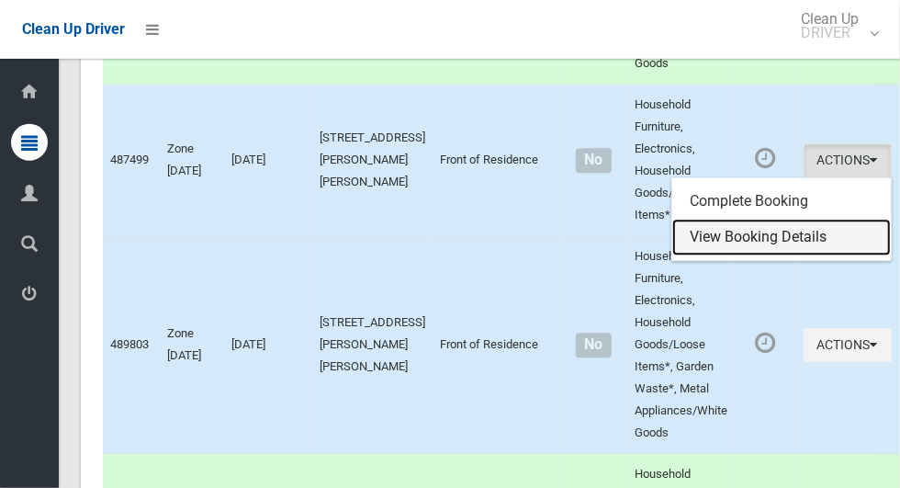
click at [770, 227] on link "View Booking Details" at bounding box center [781, 237] width 219 height 37
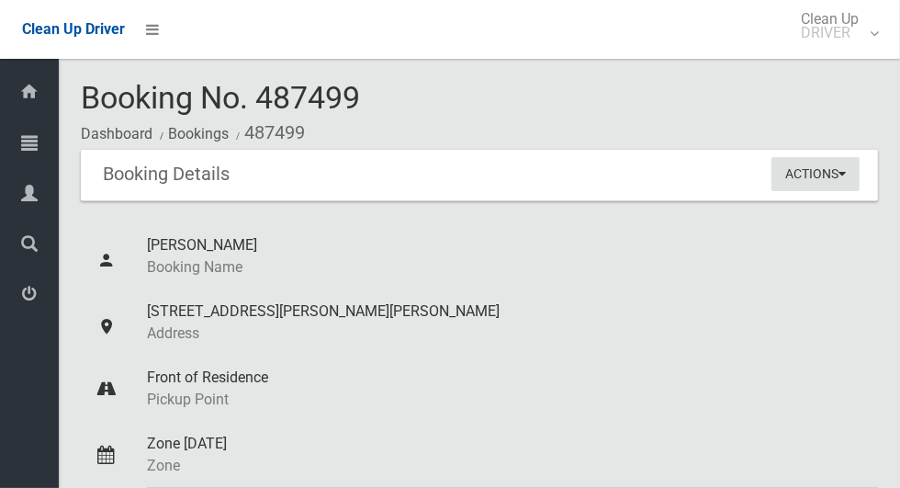
click at [839, 186] on button "Actions" at bounding box center [816, 174] width 88 height 34
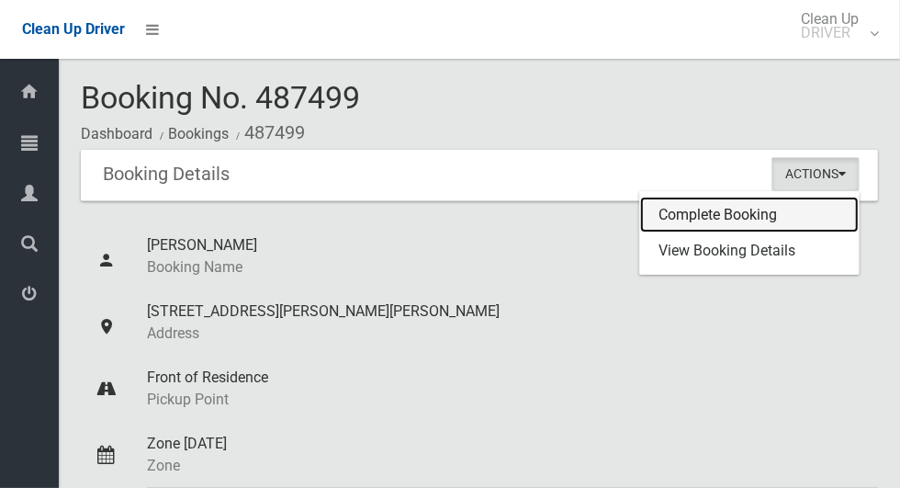
click at [735, 220] on link "Complete Booking" at bounding box center [749, 215] width 219 height 37
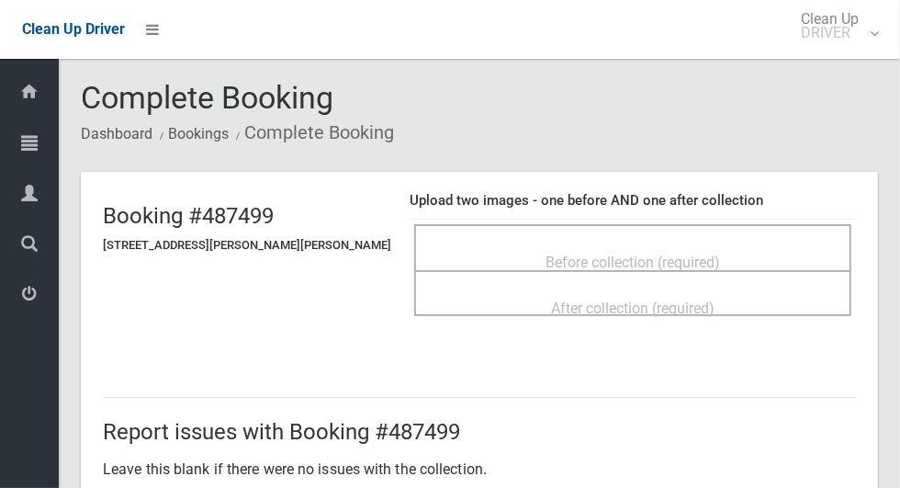
click at [747, 244] on div "Before collection (required)" at bounding box center [633, 261] width 397 height 34
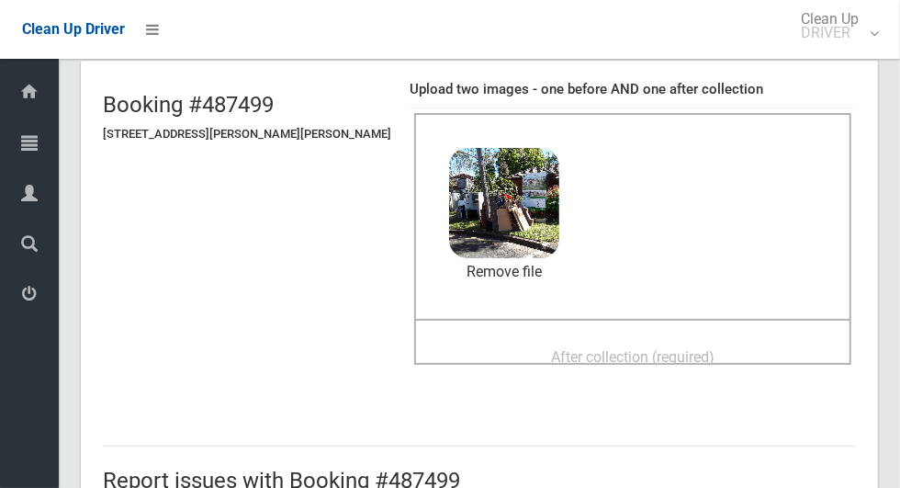
scroll to position [110, 0]
click at [691, 352] on span "After collection (required)" at bounding box center [633, 357] width 164 height 17
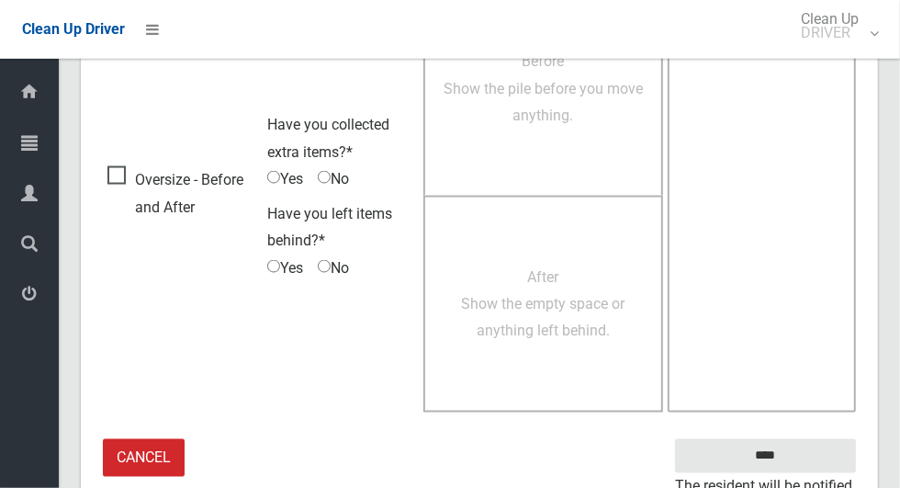
scroll to position [1503, 0]
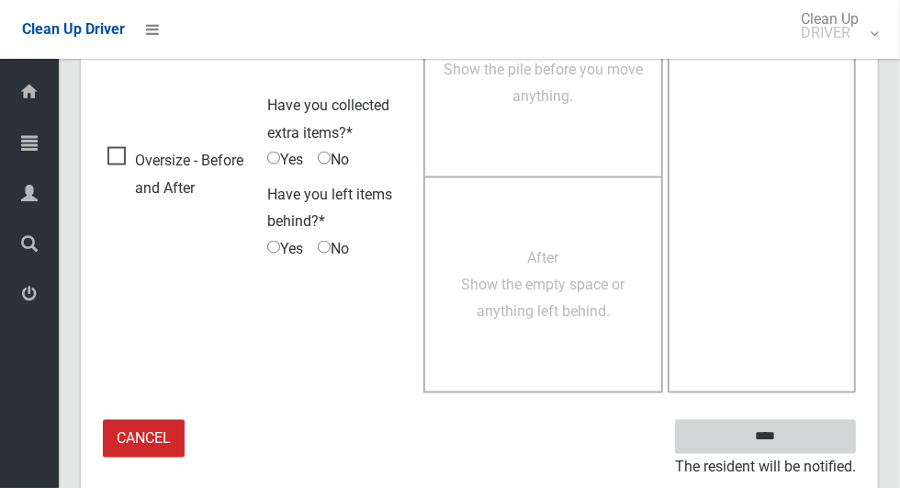
click at [807, 426] on input "****" at bounding box center [765, 437] width 181 height 34
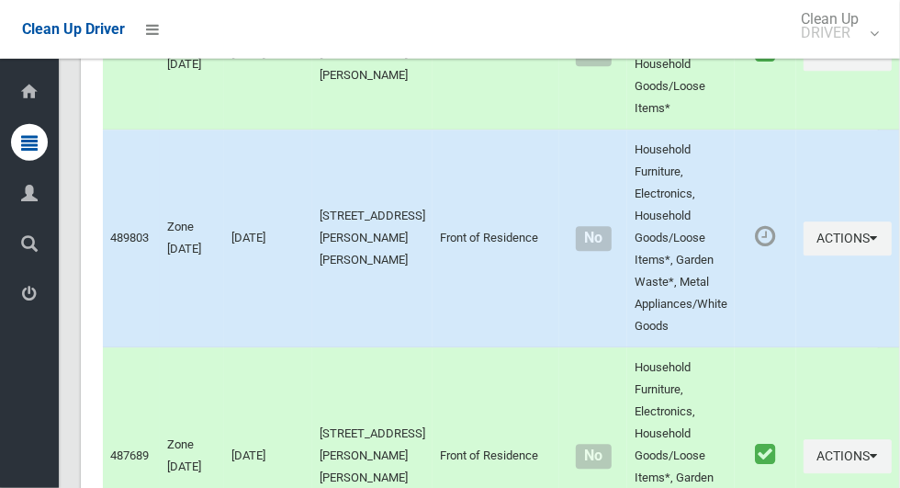
scroll to position [2659, 0]
click at [816, 240] on button "Actions" at bounding box center [848, 239] width 88 height 34
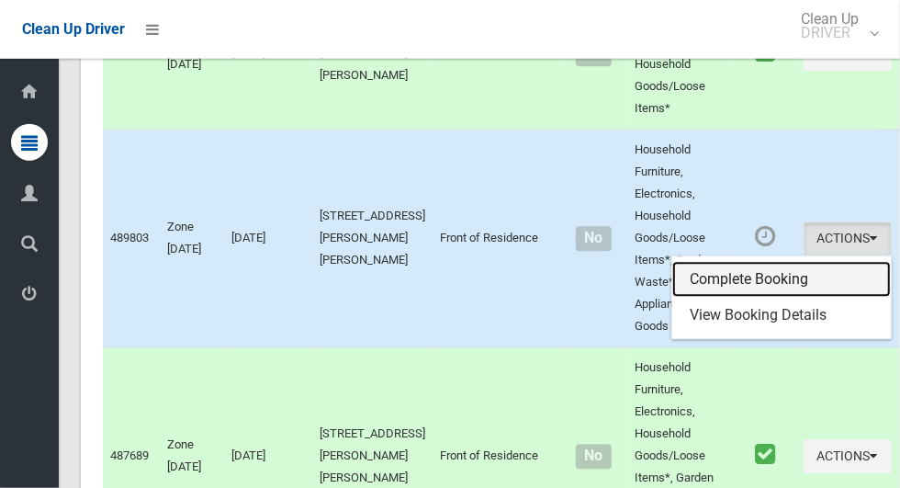
click at [734, 280] on link "Complete Booking" at bounding box center [781, 280] width 219 height 37
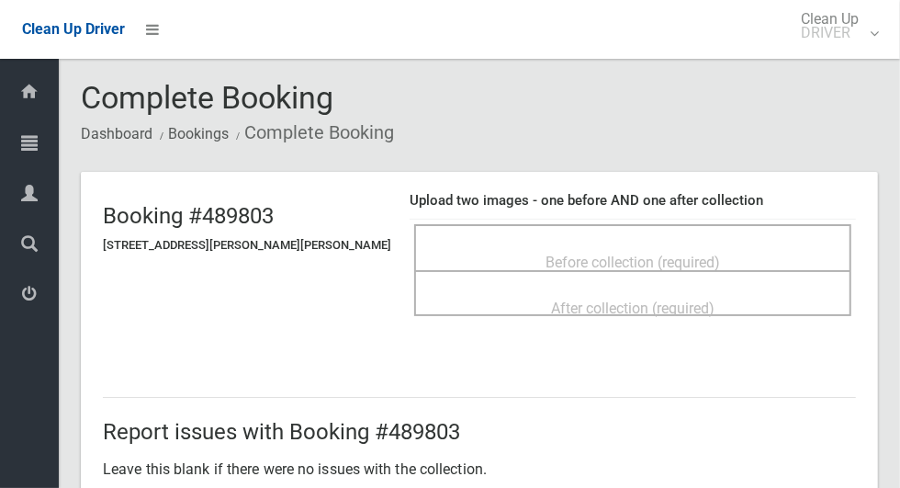
click at [675, 254] on span "Before collection (required)" at bounding box center [633, 262] width 175 height 17
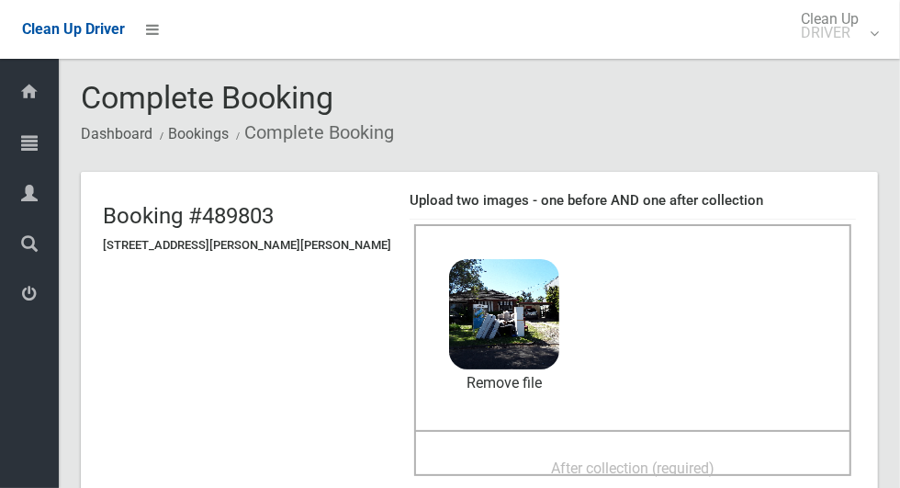
click at [646, 450] on div "After collection (required)" at bounding box center [633, 467] width 397 height 34
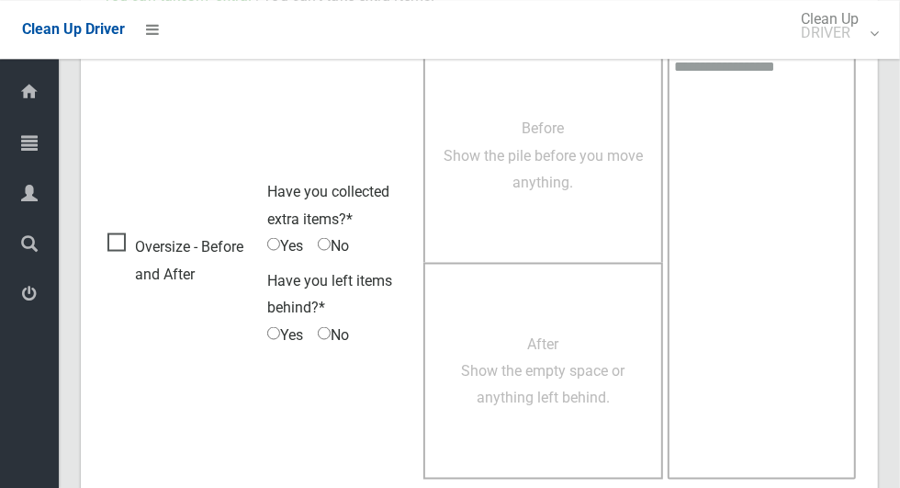
scroll to position [1503, 0]
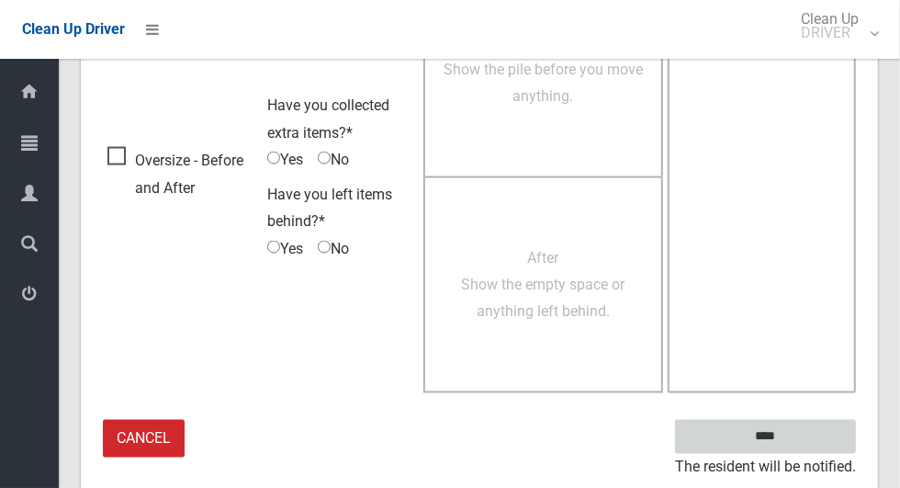
click at [797, 440] on input "****" at bounding box center [765, 437] width 181 height 34
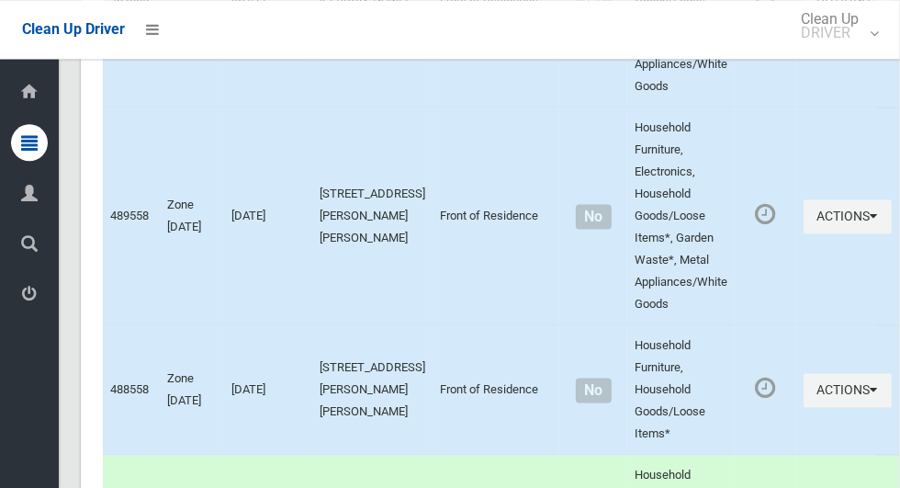
scroll to position [5414, 0]
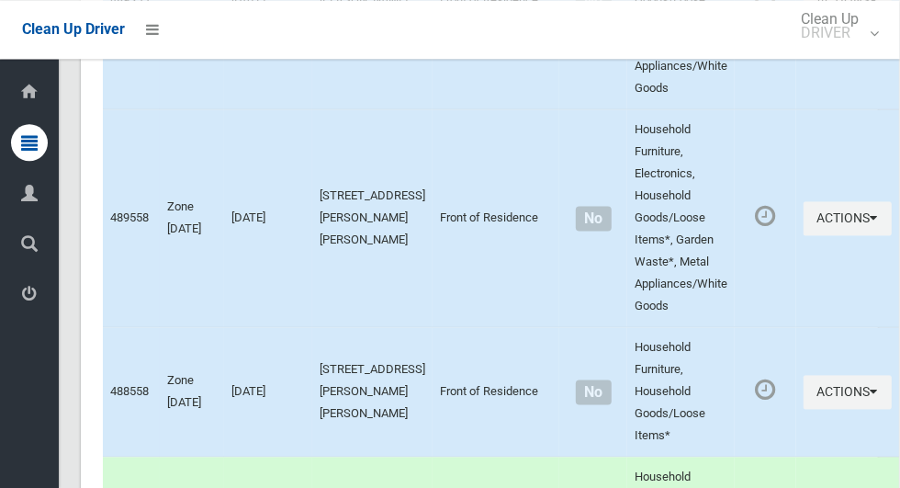
click at [559, 367] on td "No" at bounding box center [593, 392] width 68 height 130
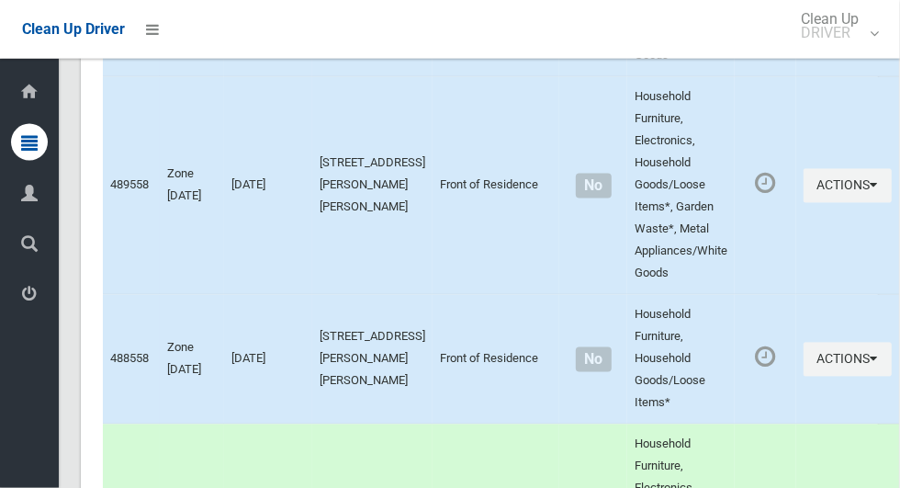
scroll to position [5447, 0]
click at [407, 397] on td "25 Wingara Street, CHESTER HILL NSW 2162" at bounding box center [372, 359] width 120 height 130
click at [390, 423] on td "25 Wingara Street, CHESTER HILL NSW 2162" at bounding box center [372, 359] width 120 height 130
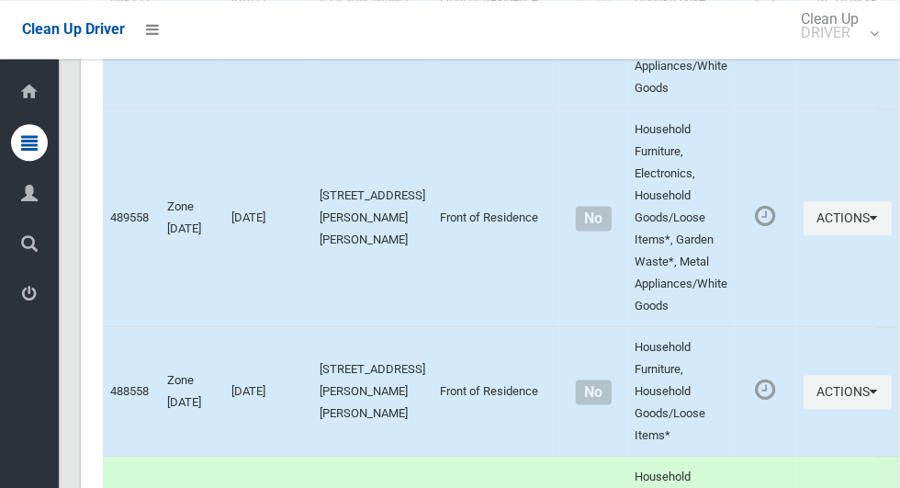
scroll to position [5415, 0]
click at [871, 223] on icon "button" at bounding box center [874, 216] width 7 height 13
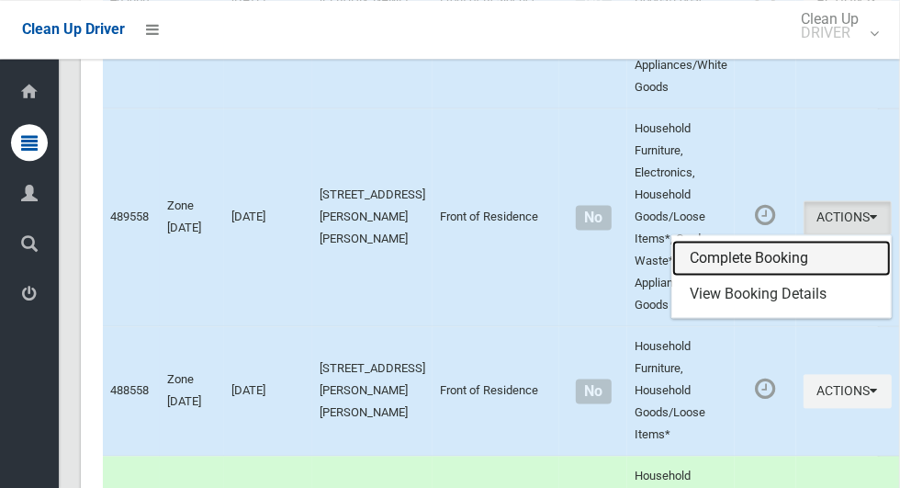
click at [765, 277] on link "Complete Booking" at bounding box center [781, 258] width 219 height 37
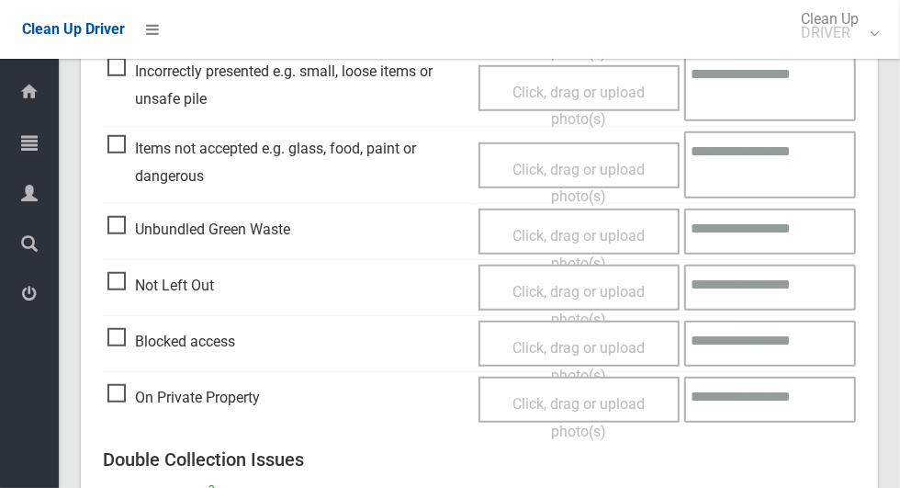
scroll to position [612, 0]
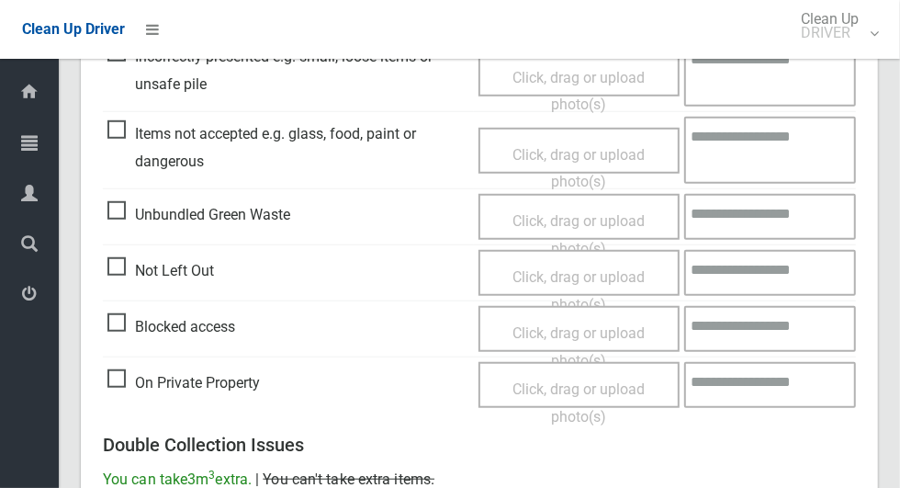
click at [135, 277] on span "Not Left Out" at bounding box center [160, 271] width 107 height 28
click at [144, 277] on span "Not Left Out" at bounding box center [160, 271] width 107 height 28
click at [135, 277] on span "Not Left Out" at bounding box center [160, 271] width 107 height 28
click at [119, 257] on span "Not Left Out" at bounding box center [160, 271] width 107 height 28
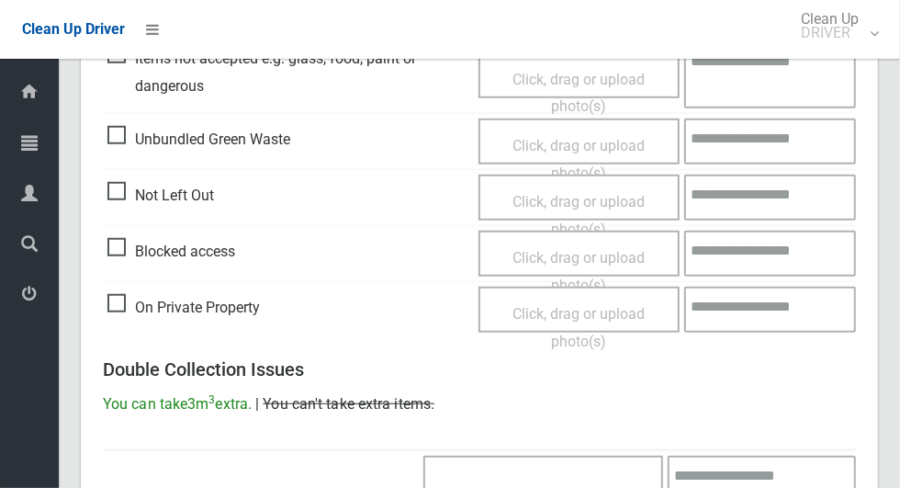
scroll to position [682, 0]
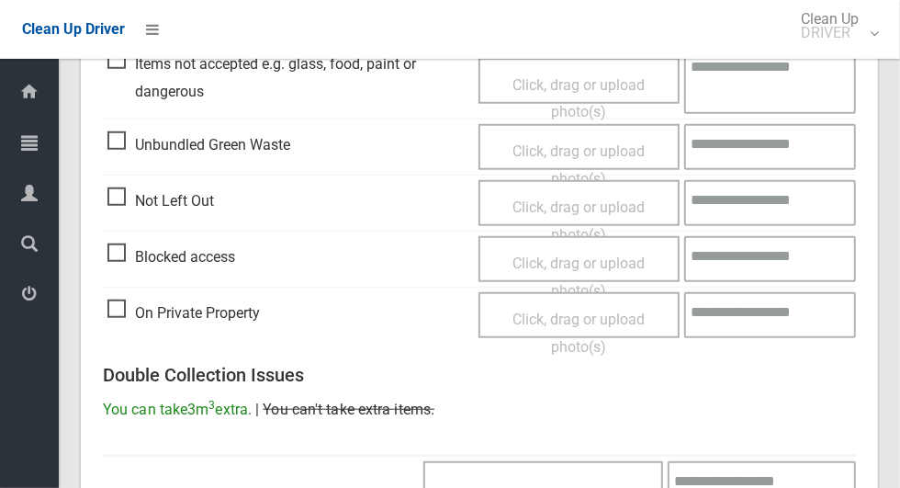
click at [615, 213] on span "Click, drag or upload photo(s)" at bounding box center [579, 220] width 132 height 45
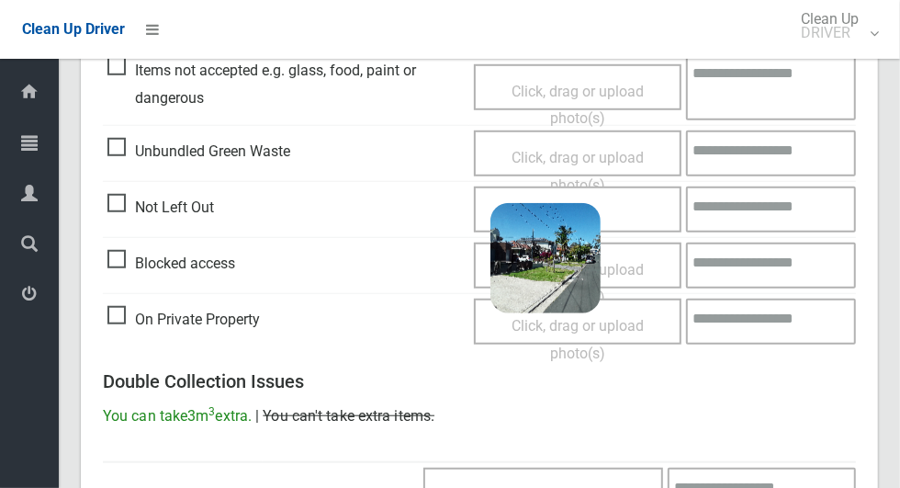
scroll to position [1183, 0]
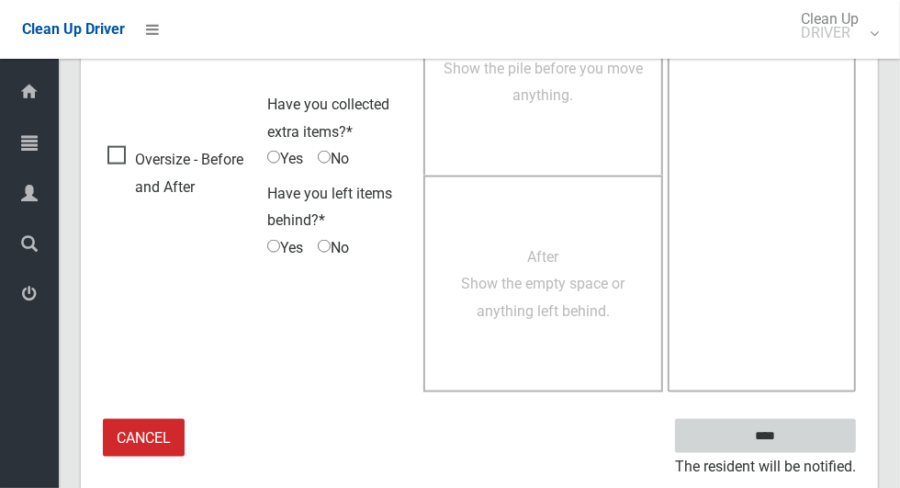
click at [826, 430] on input "****" at bounding box center [765, 436] width 181 height 34
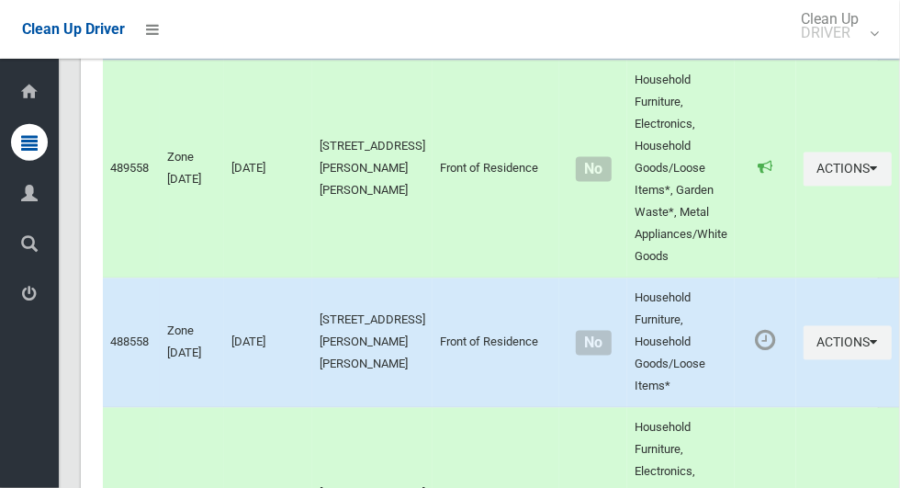
scroll to position [5566, 0]
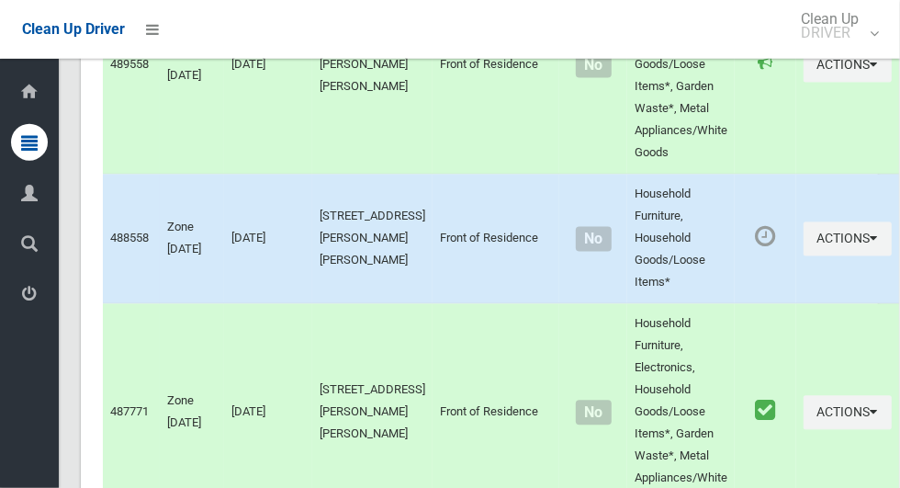
click at [627, 297] on td "Household Furniture, Household Goods/Loose Items*" at bounding box center [680, 240] width 107 height 130
click at [843, 256] on button "Actions" at bounding box center [848, 239] width 88 height 34
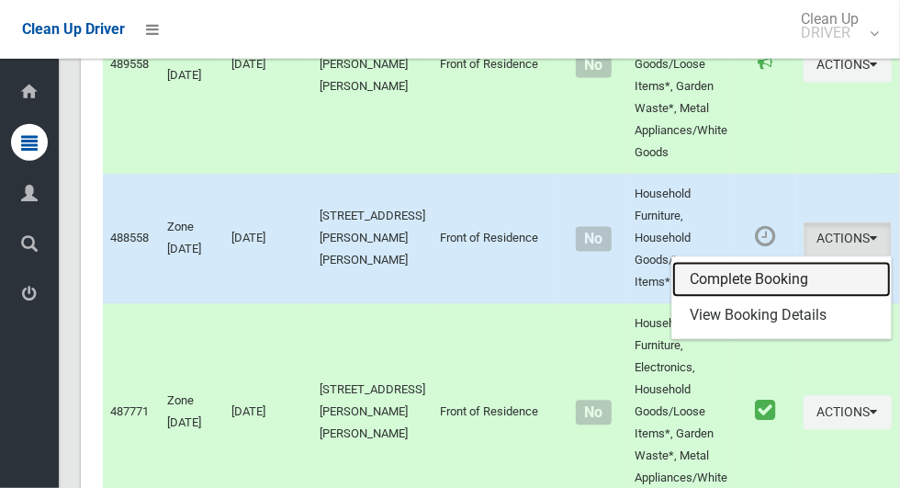
click at [755, 299] on link "Complete Booking" at bounding box center [781, 280] width 219 height 37
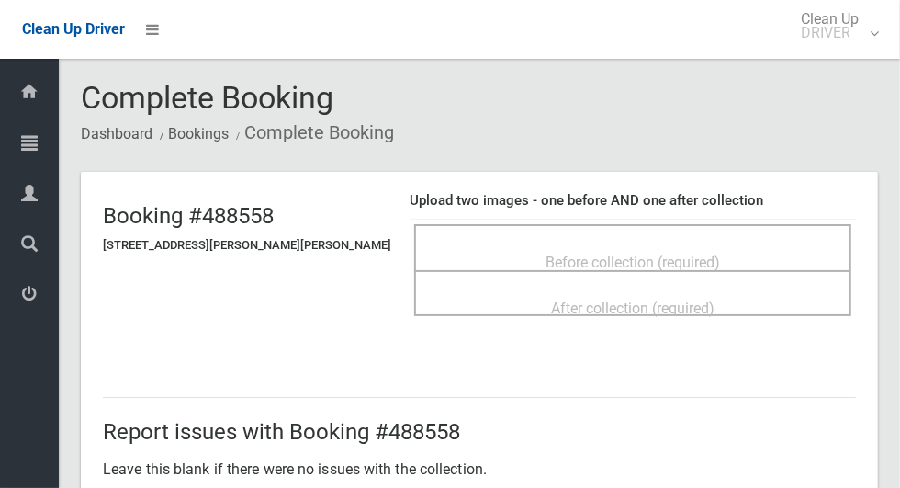
click at [738, 248] on div "Before collection (required)" at bounding box center [633, 261] width 397 height 34
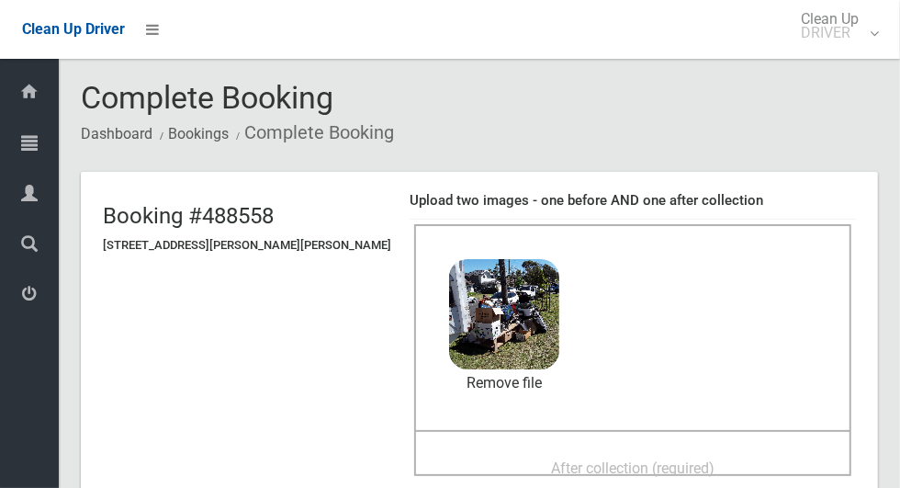
click at [682, 470] on span "After collection (required)" at bounding box center [633, 467] width 164 height 17
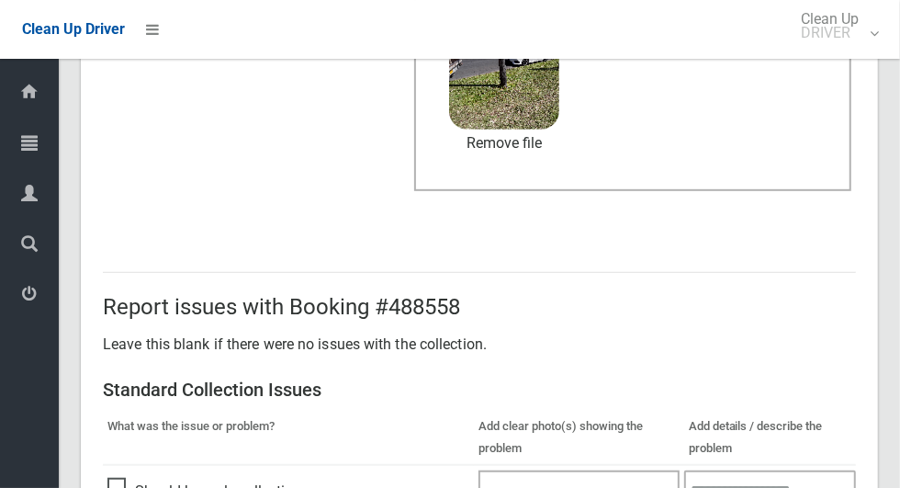
scroll to position [1503, 0]
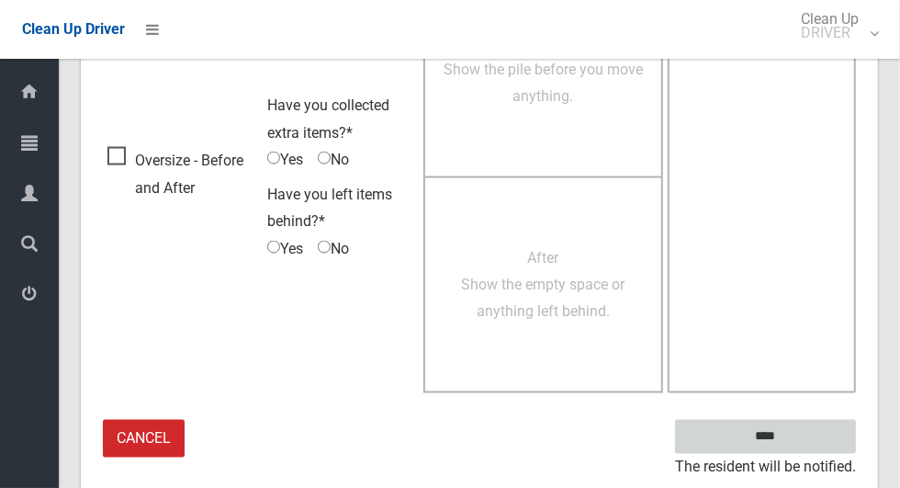
click at [815, 434] on input "****" at bounding box center [765, 437] width 181 height 34
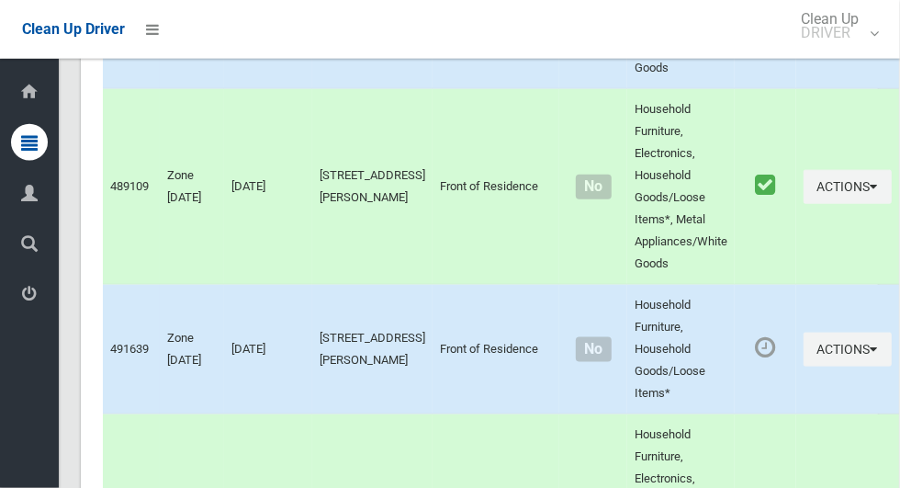
scroll to position [12569, 0]
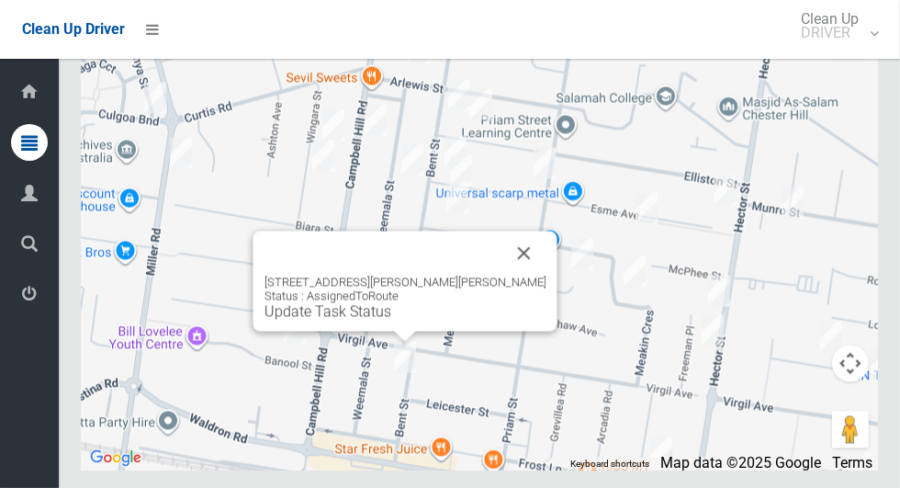
click at [503, 276] on button "Close" at bounding box center [525, 253] width 44 height 44
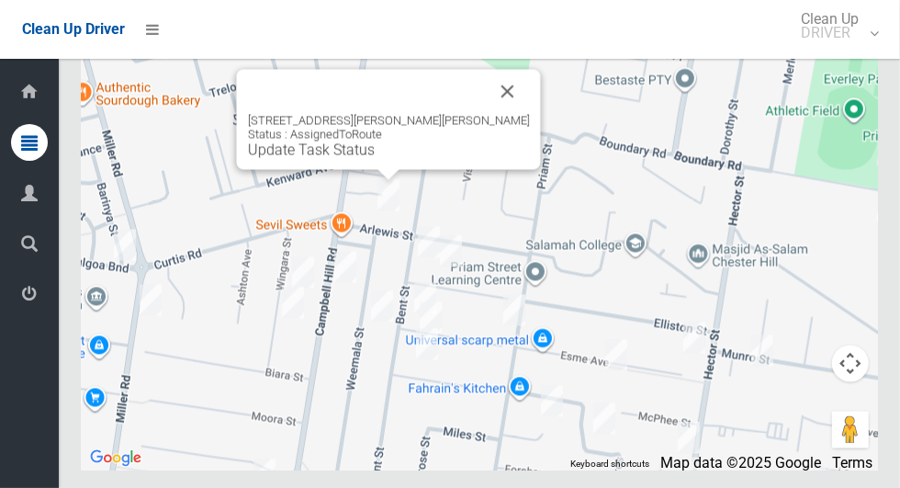
click at [491, 114] on button "Close" at bounding box center [508, 92] width 44 height 44
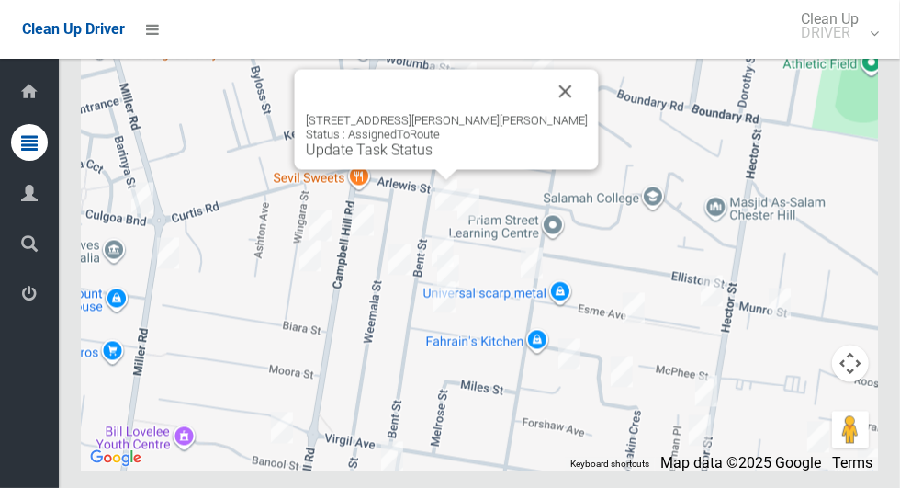
click at [544, 114] on button "Close" at bounding box center [566, 92] width 44 height 44
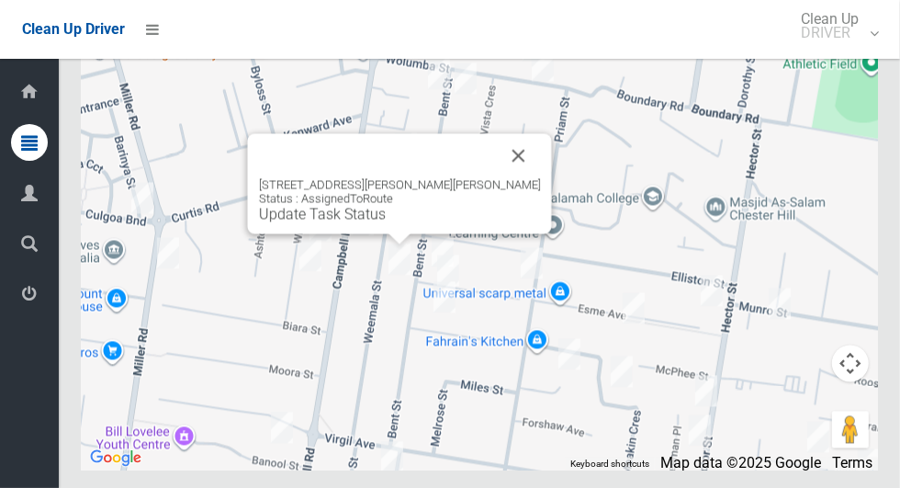
click at [506, 178] on button "Close" at bounding box center [519, 156] width 44 height 44
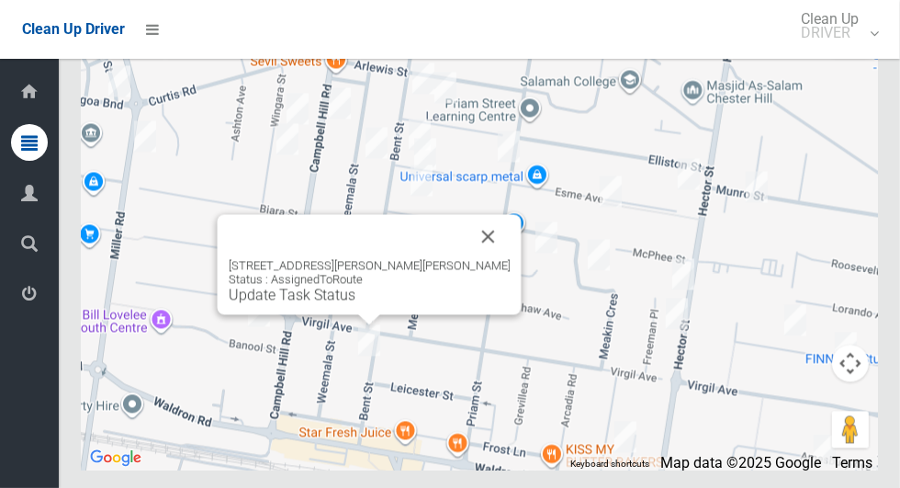
click at [467, 259] on button "Close" at bounding box center [489, 237] width 44 height 44
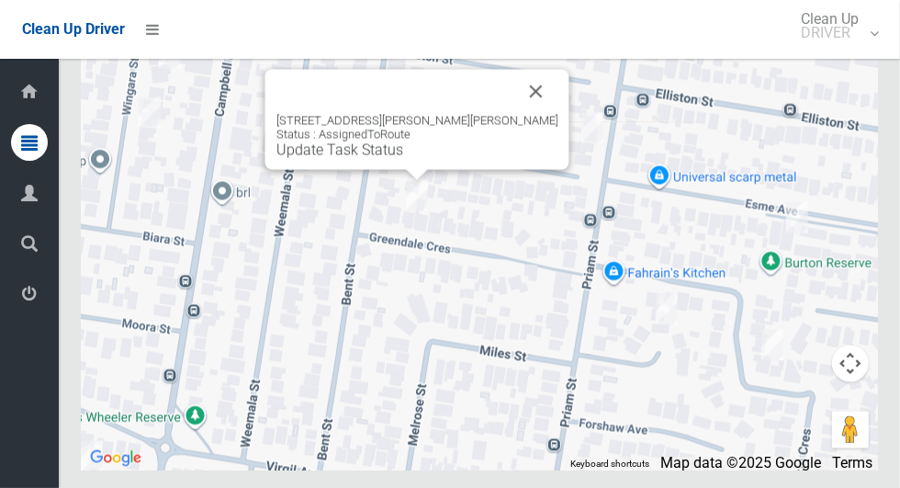
click at [523, 114] on button "Close" at bounding box center [536, 92] width 44 height 44
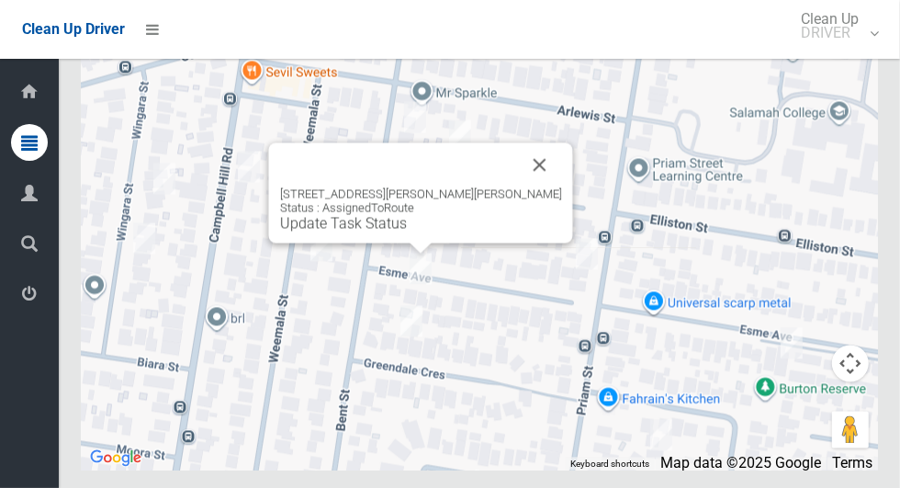
click at [527, 187] on button "Close" at bounding box center [540, 165] width 44 height 44
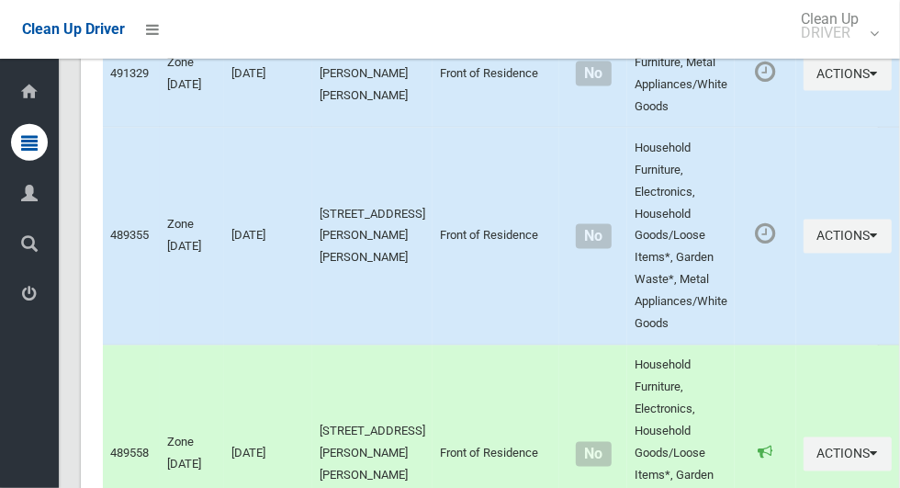
scroll to position [5177, 0]
click at [812, 254] on button "Actions" at bounding box center [848, 237] width 88 height 34
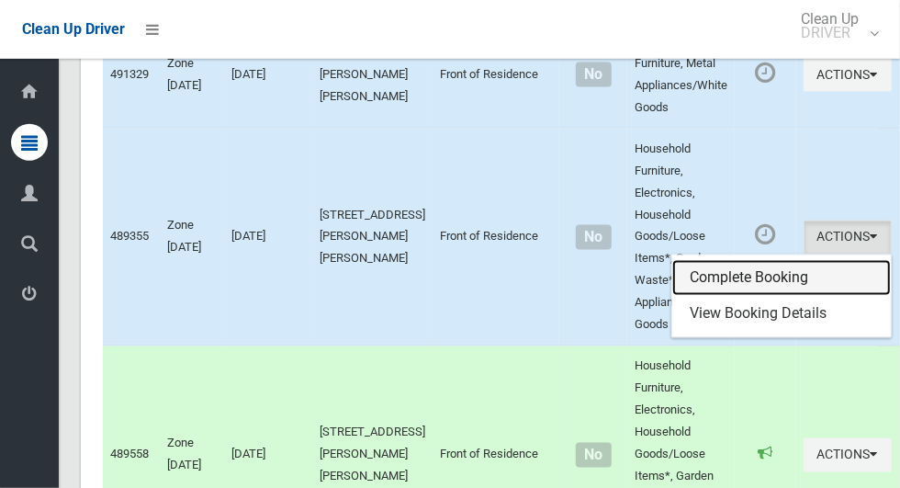
click at [729, 297] on link "Complete Booking" at bounding box center [781, 278] width 219 height 37
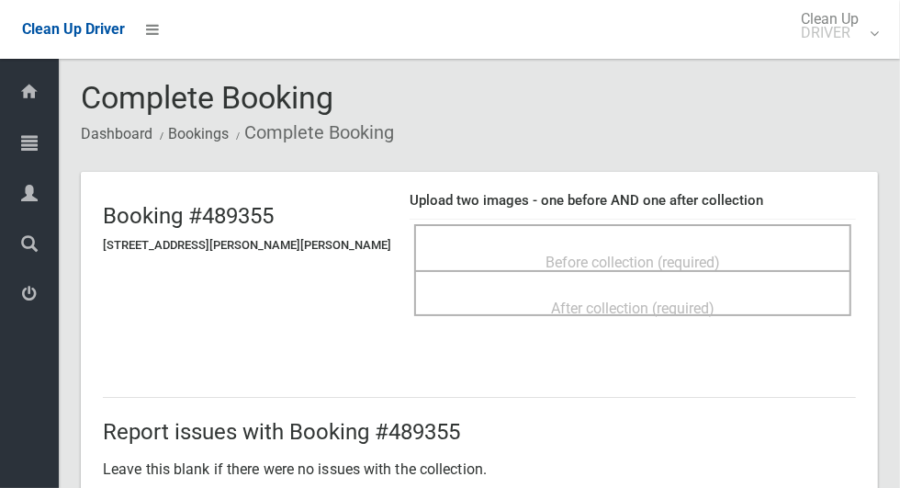
click at [719, 249] on div "Before collection (required)" at bounding box center [633, 261] width 397 height 34
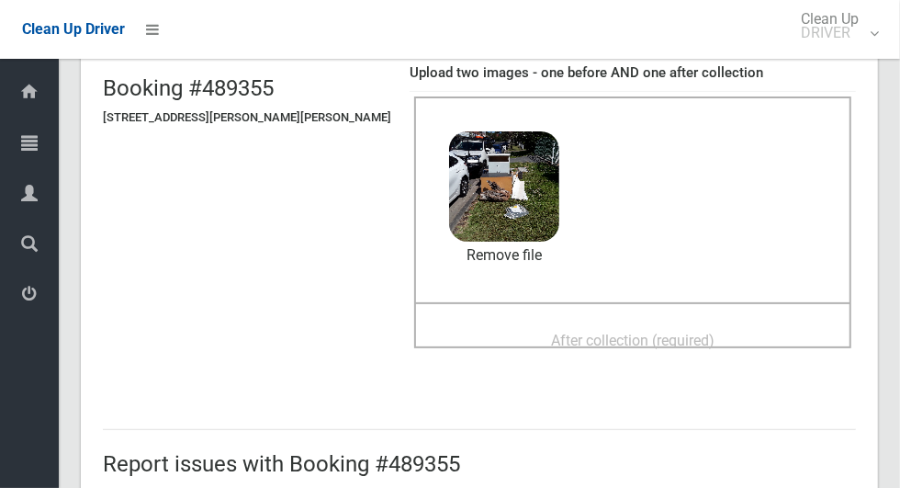
scroll to position [189, 0]
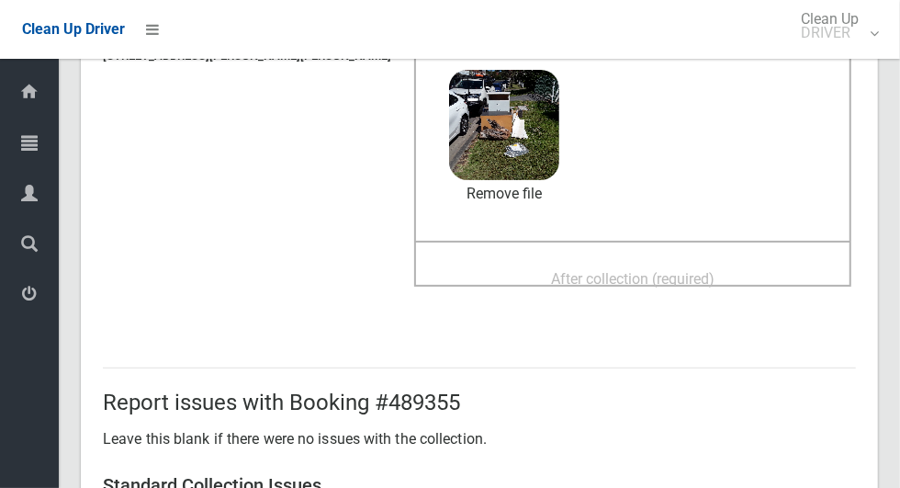
click at [661, 276] on span "After collection (required)" at bounding box center [633, 278] width 164 height 17
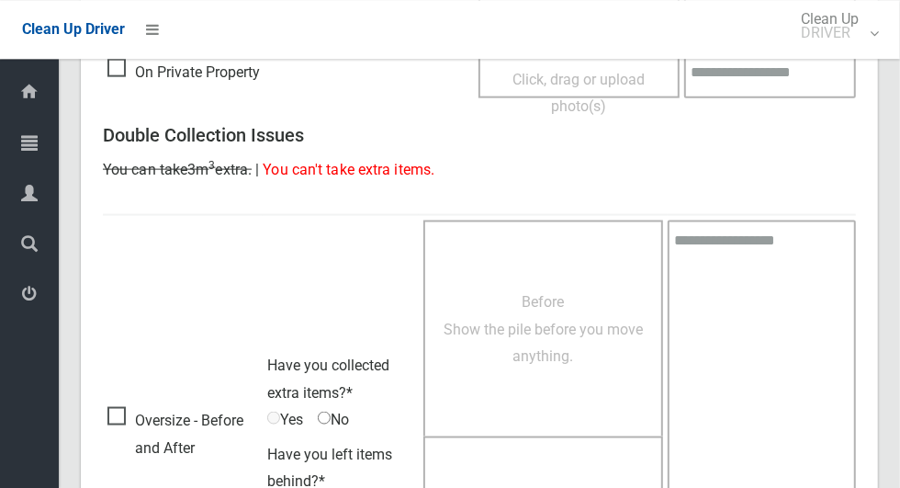
scroll to position [1503, 0]
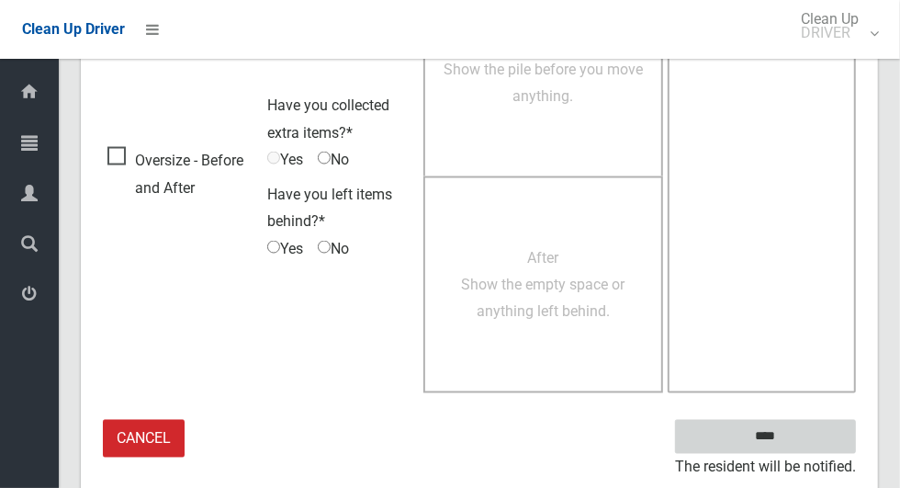
click at [803, 443] on input "****" at bounding box center [765, 437] width 181 height 34
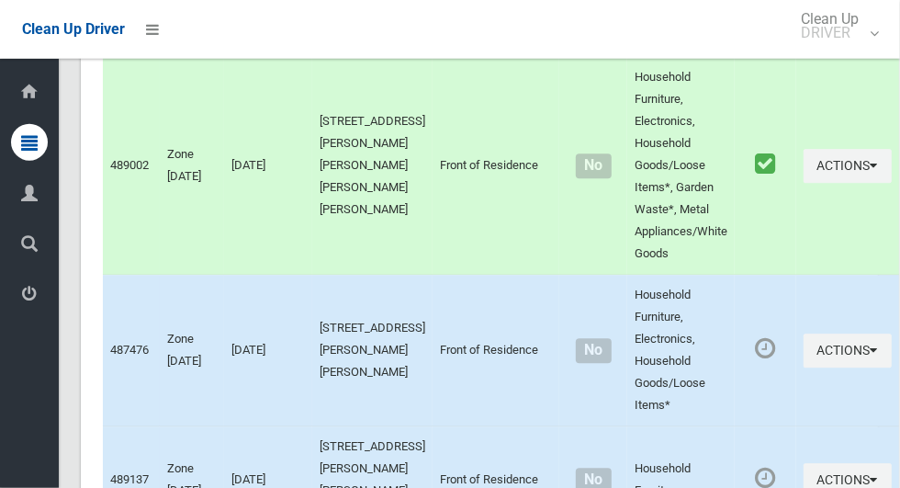
scroll to position [6290, 0]
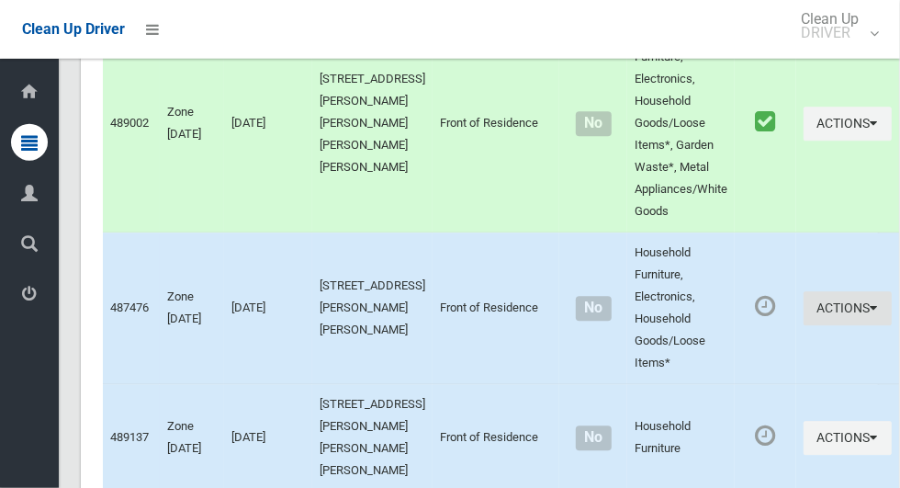
click at [871, 315] on icon "button" at bounding box center [874, 308] width 7 height 13
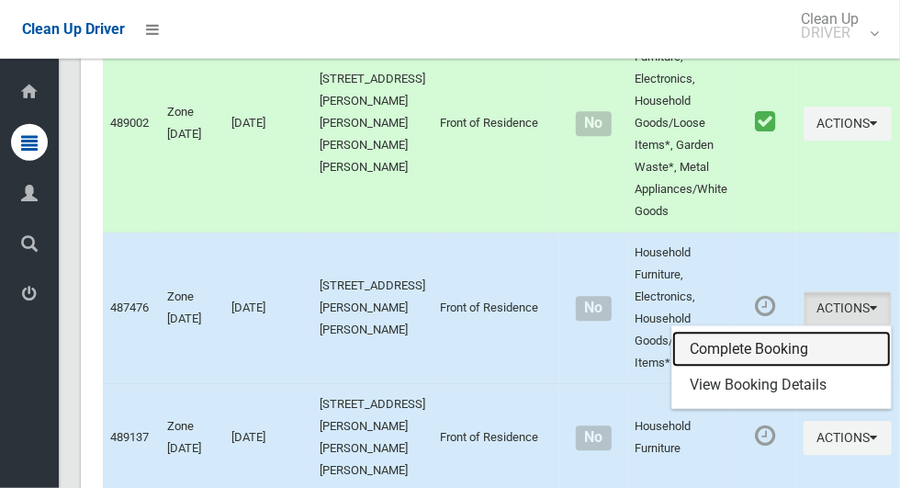
click at [737, 368] on link "Complete Booking" at bounding box center [781, 350] width 219 height 37
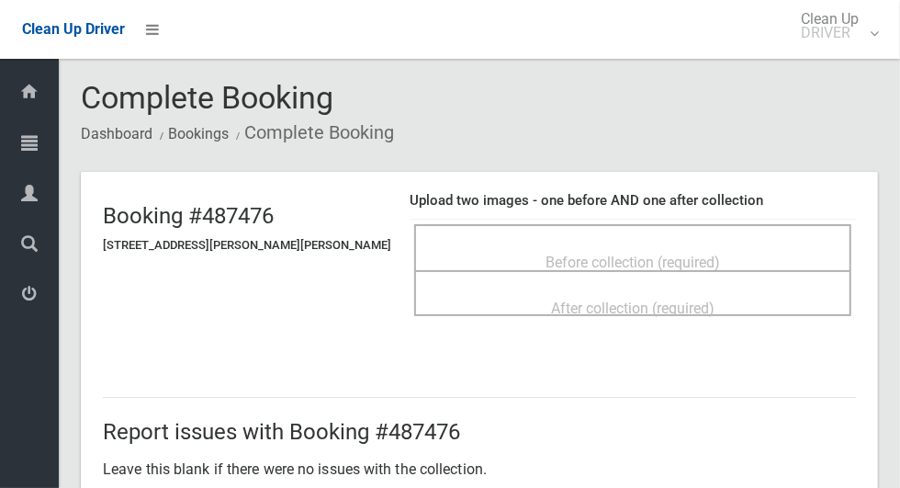
click at [679, 254] on span "Before collection (required)" at bounding box center [633, 262] width 175 height 17
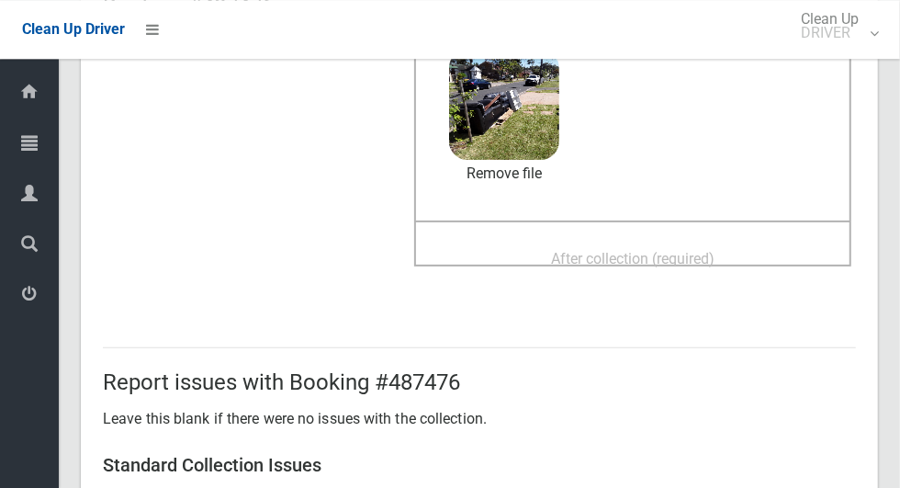
scroll to position [210, 0]
click at [693, 249] on span "After collection (required)" at bounding box center [633, 257] width 164 height 17
click at [656, 249] on span "After collection (required)" at bounding box center [633, 257] width 164 height 17
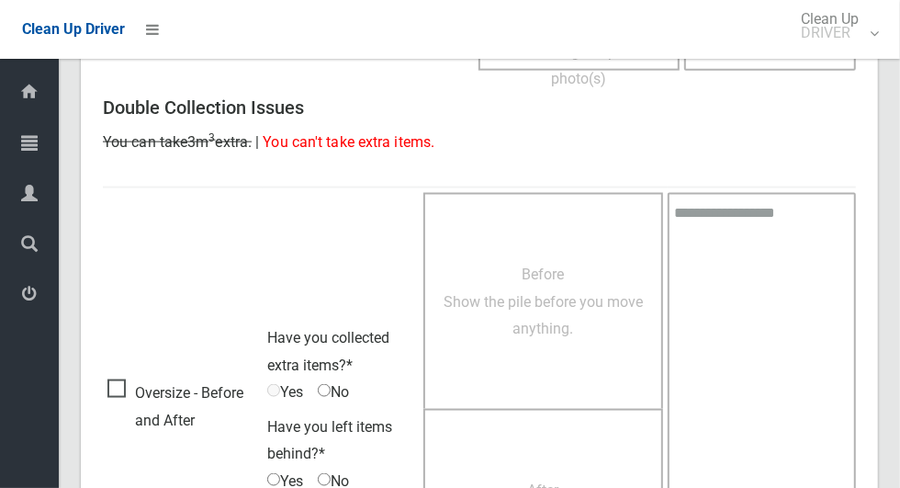
scroll to position [1503, 0]
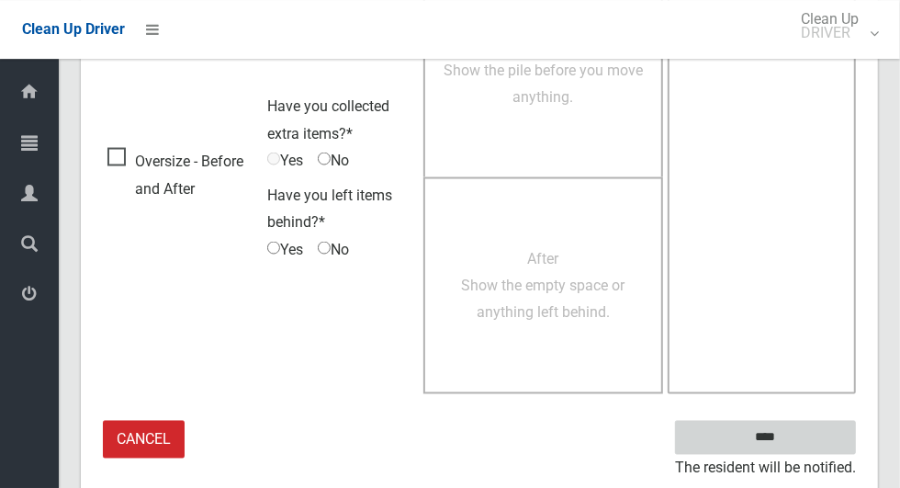
click at [797, 447] on input "****" at bounding box center [765, 437] width 181 height 34
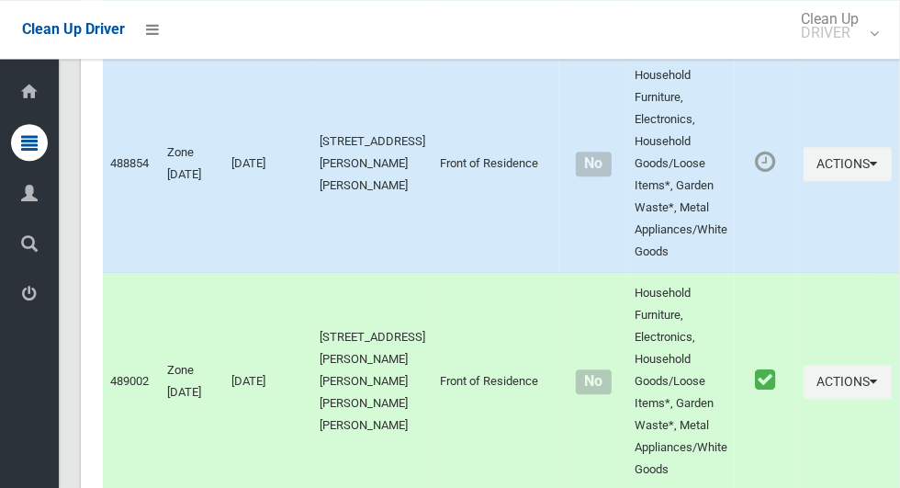
scroll to position [6023, 0]
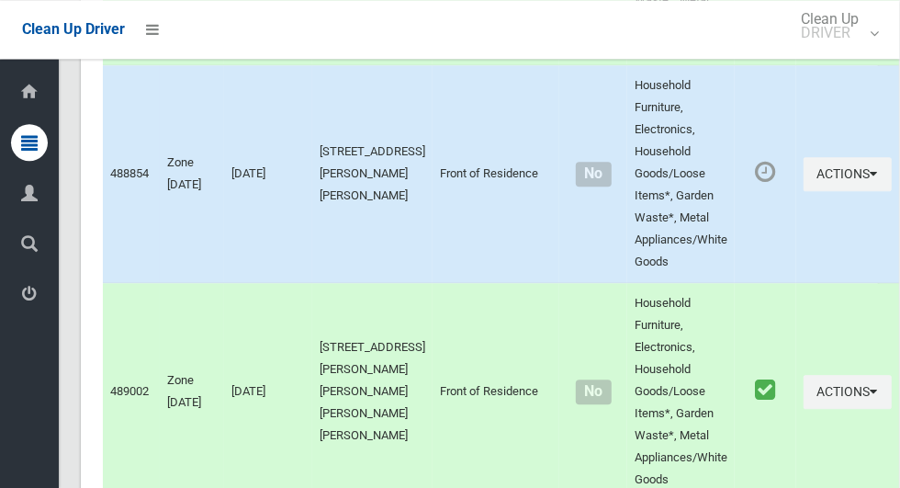
click at [627, 215] on td "Household Furniture, Electronics, Household Goods/Loose Items*, Garden Waste*, …" at bounding box center [680, 174] width 107 height 218
click at [871, 180] on icon "button" at bounding box center [874, 173] width 7 height 13
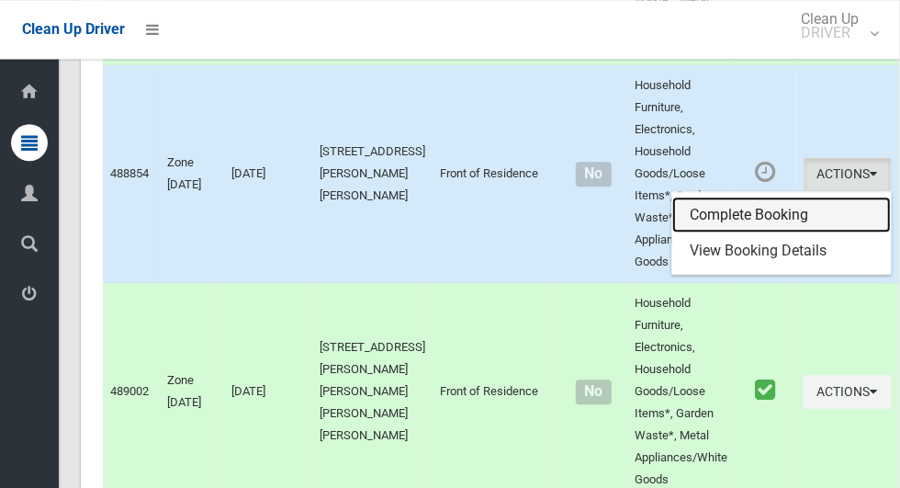
click at [764, 233] on link "Complete Booking" at bounding box center [781, 215] width 219 height 37
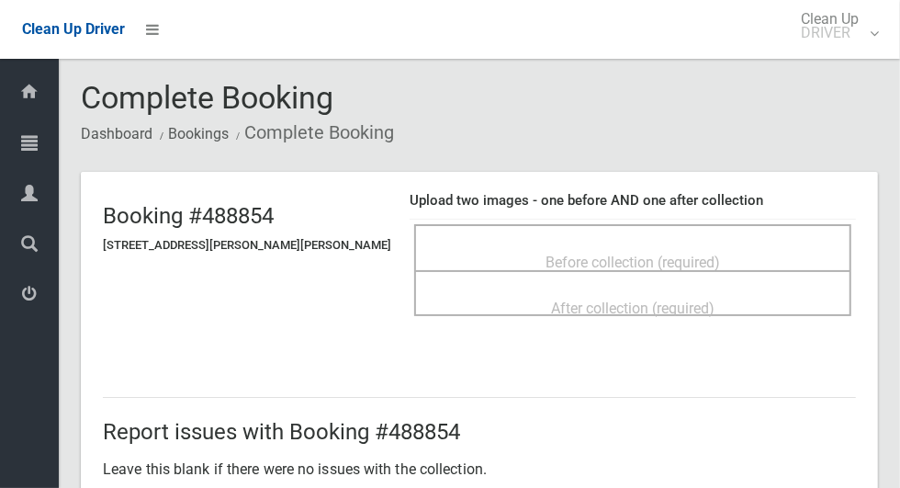
click at [675, 254] on span "Before collection (required)" at bounding box center [633, 262] width 175 height 17
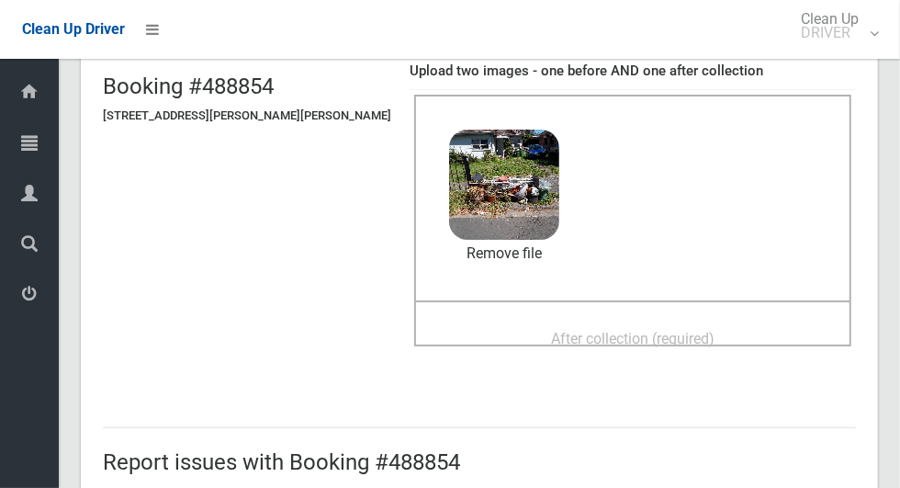
scroll to position [145, 0]
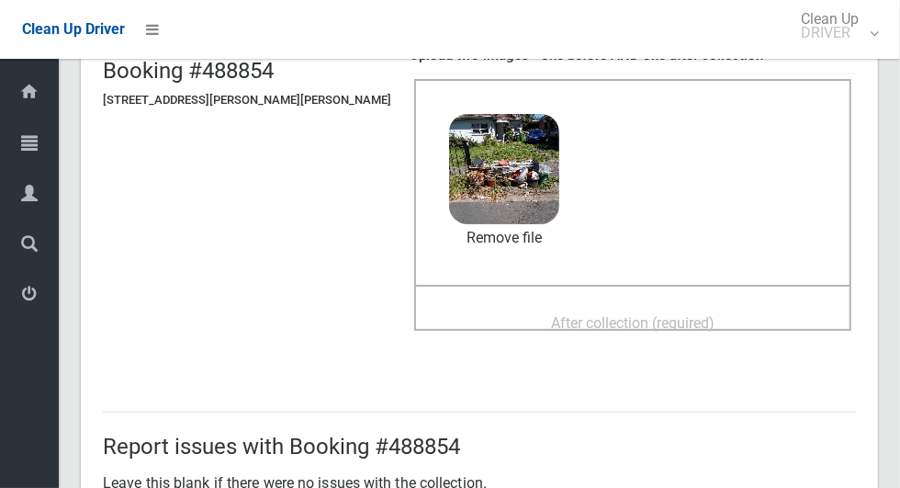
click at [680, 314] on span "After collection (required)" at bounding box center [633, 322] width 164 height 17
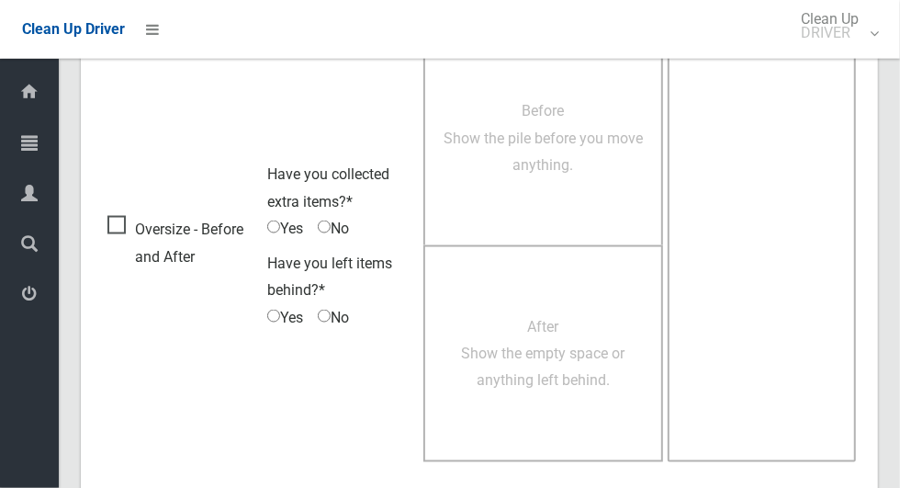
scroll to position [1503, 0]
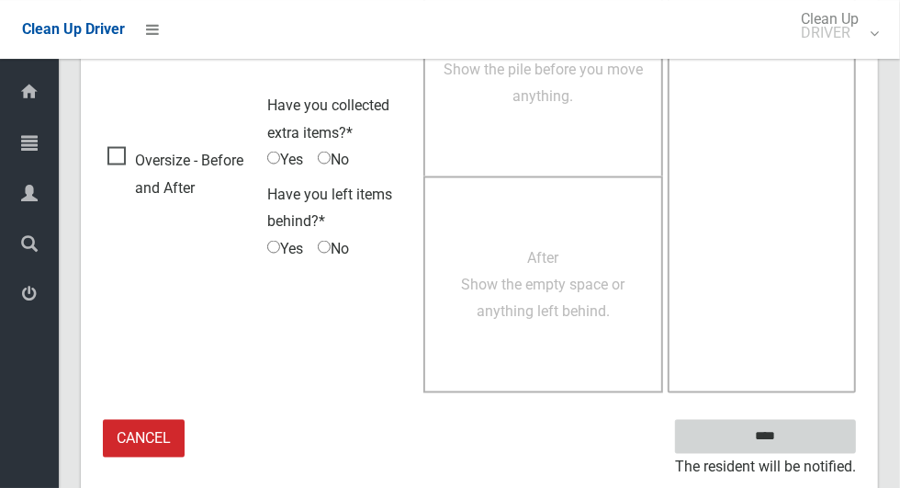
click at [805, 429] on input "****" at bounding box center [765, 437] width 181 height 34
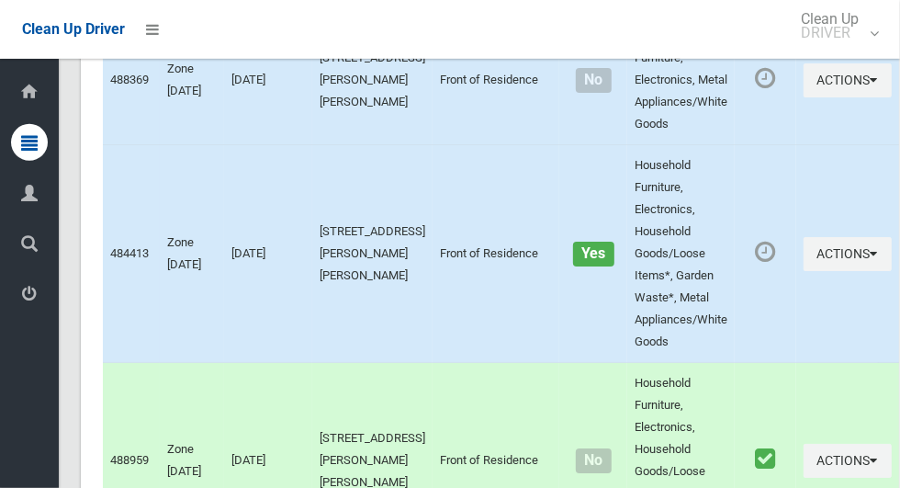
scroll to position [7068, 0]
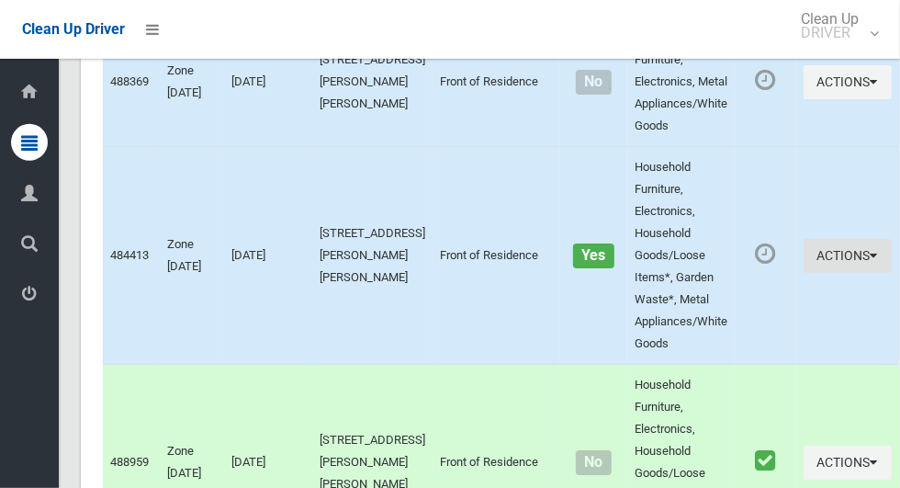
click at [804, 273] on button "Actions" at bounding box center [848, 256] width 88 height 34
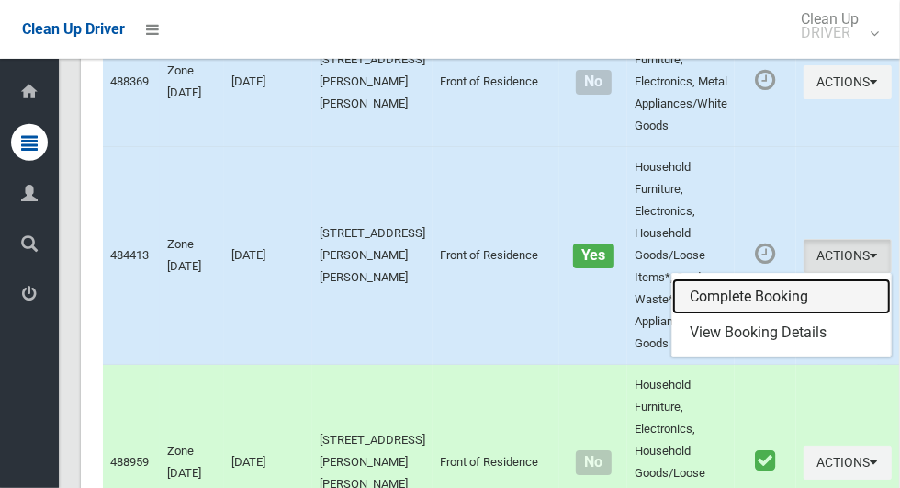
click at [750, 315] on link "Complete Booking" at bounding box center [781, 296] width 219 height 37
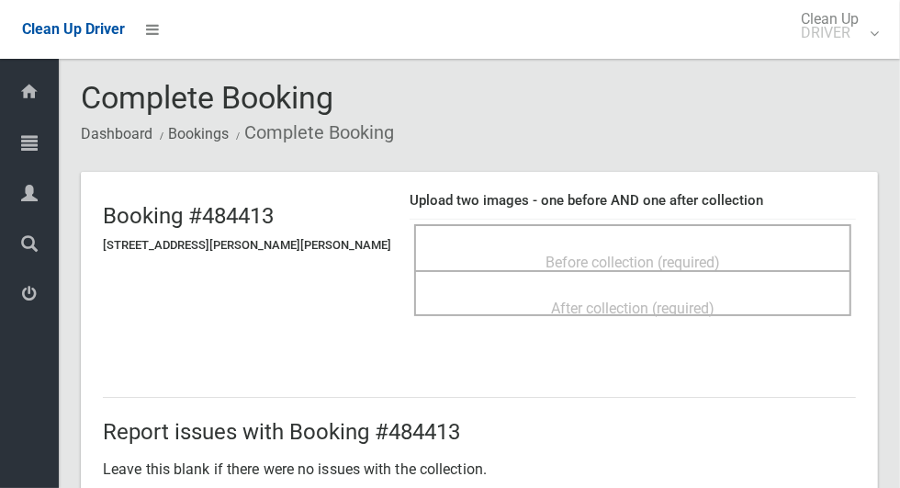
click at [704, 254] on span "Before collection (required)" at bounding box center [633, 262] width 175 height 17
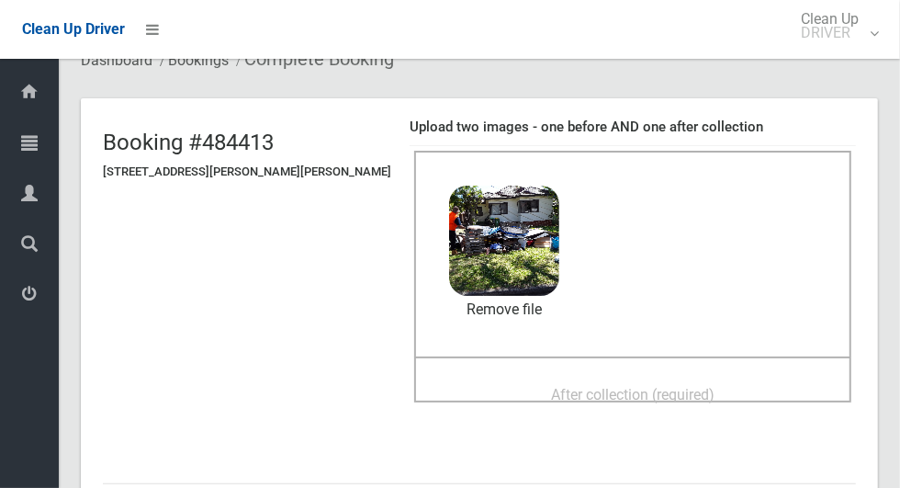
scroll to position [87, 0]
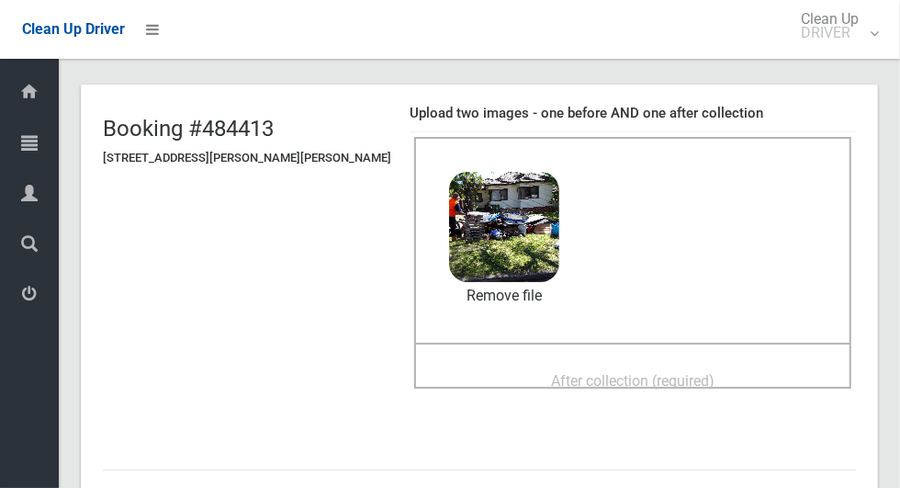
click at [649, 372] on span "After collection (required)" at bounding box center [633, 380] width 164 height 17
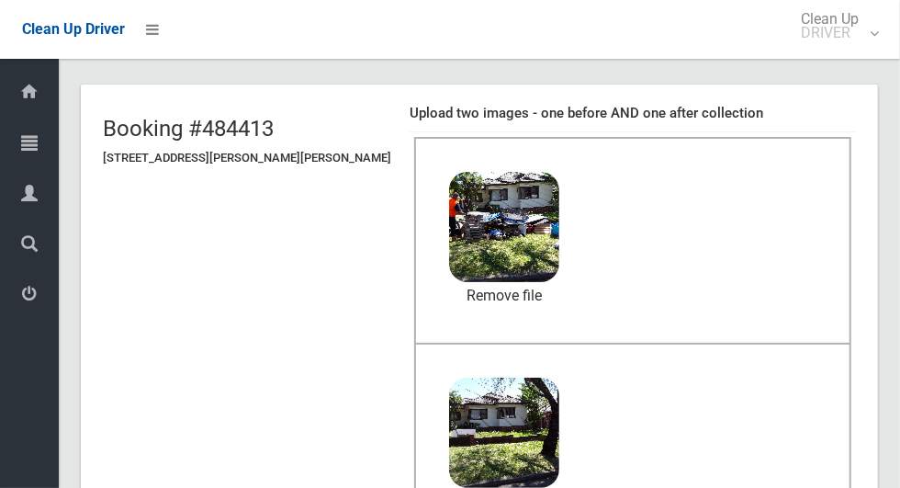
click at [730, 387] on div "After collection (required) 4.7 MB 2025-10-1411.08.097851468560307673557.jpg Ch…" at bounding box center [632, 447] width 437 height 208
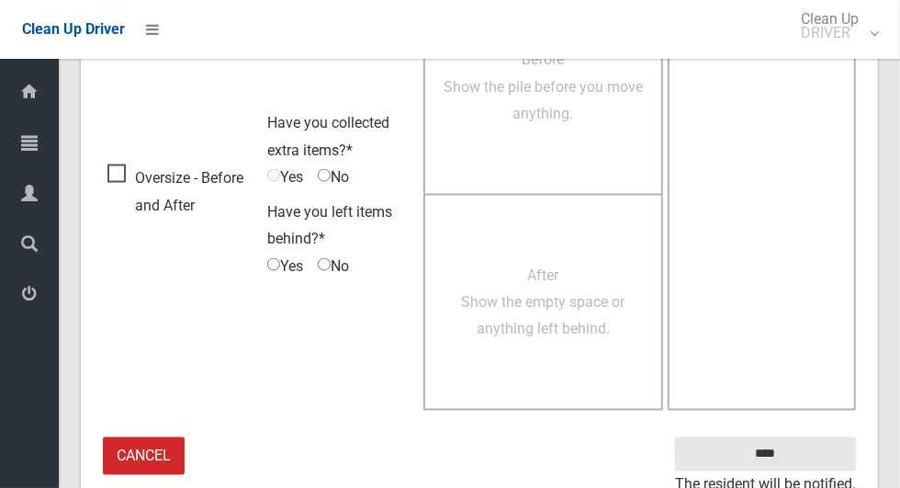
scroll to position [1503, 0]
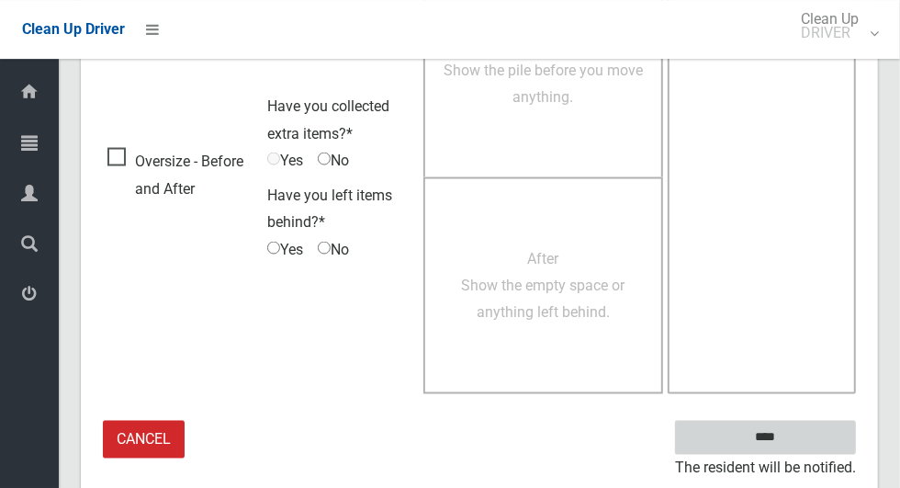
click at [797, 447] on input "****" at bounding box center [765, 437] width 181 height 34
